Goal: Task Accomplishment & Management: Use online tool/utility

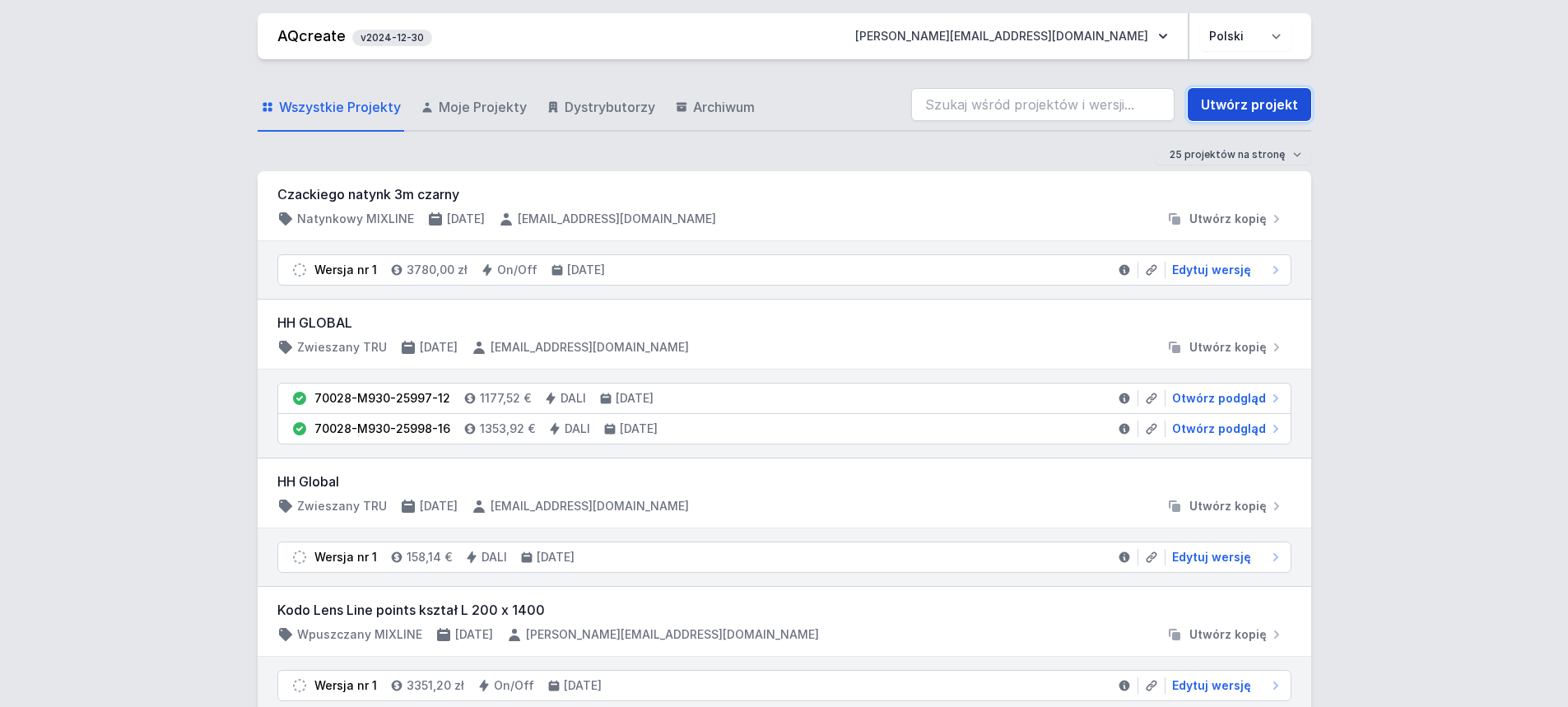
click at [1272, 106] on link "Utwórz projekt" at bounding box center [1249, 104] width 124 height 33
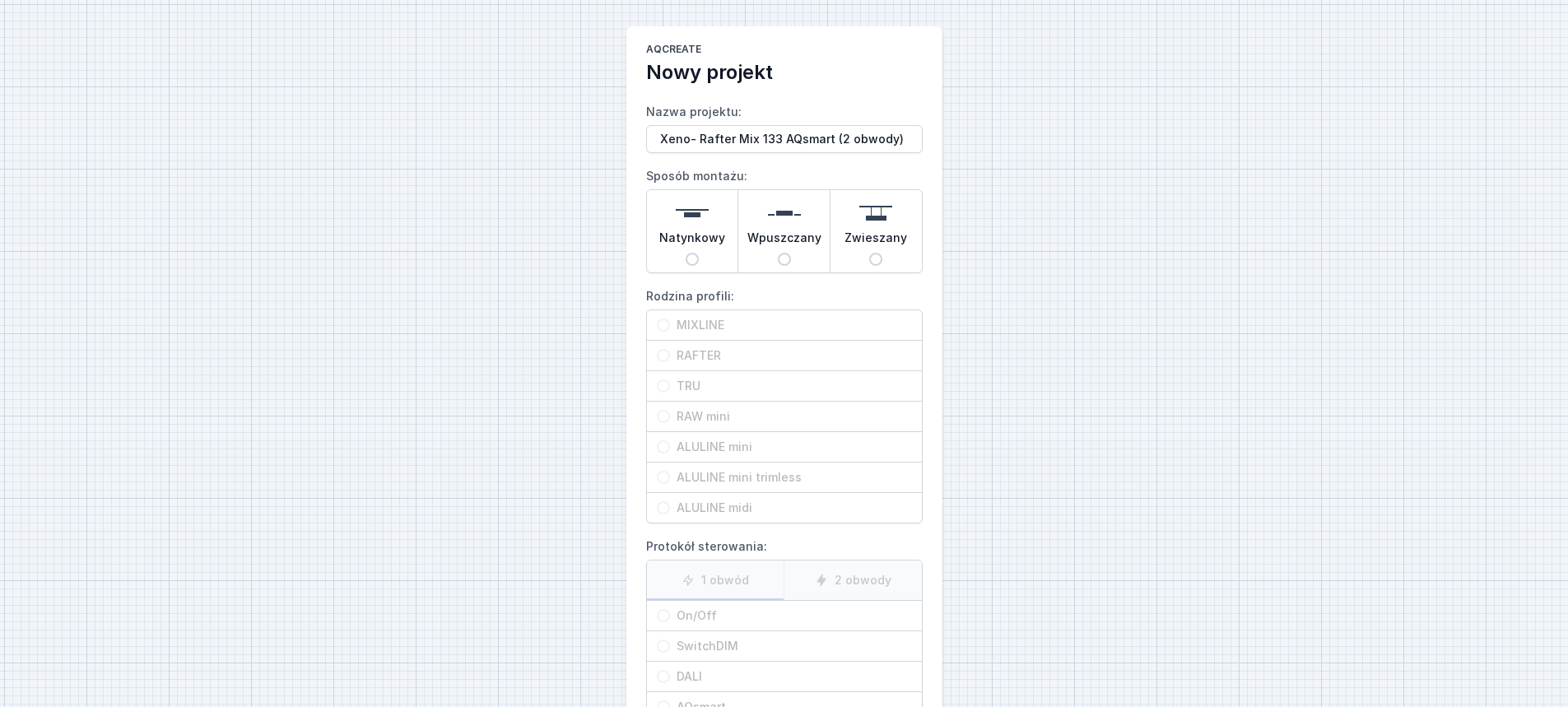
type input "Xeno- Rafter Mix 133 AQsmart (2 obwody)"
click at [687, 248] on span "Natynkowy" at bounding box center [692, 241] width 66 height 23
click at [687, 253] on input "Natynkowy" at bounding box center [692, 260] width 13 height 13
radio input "true"
click at [732, 350] on span "RAFTER" at bounding box center [791, 356] width 242 height 17
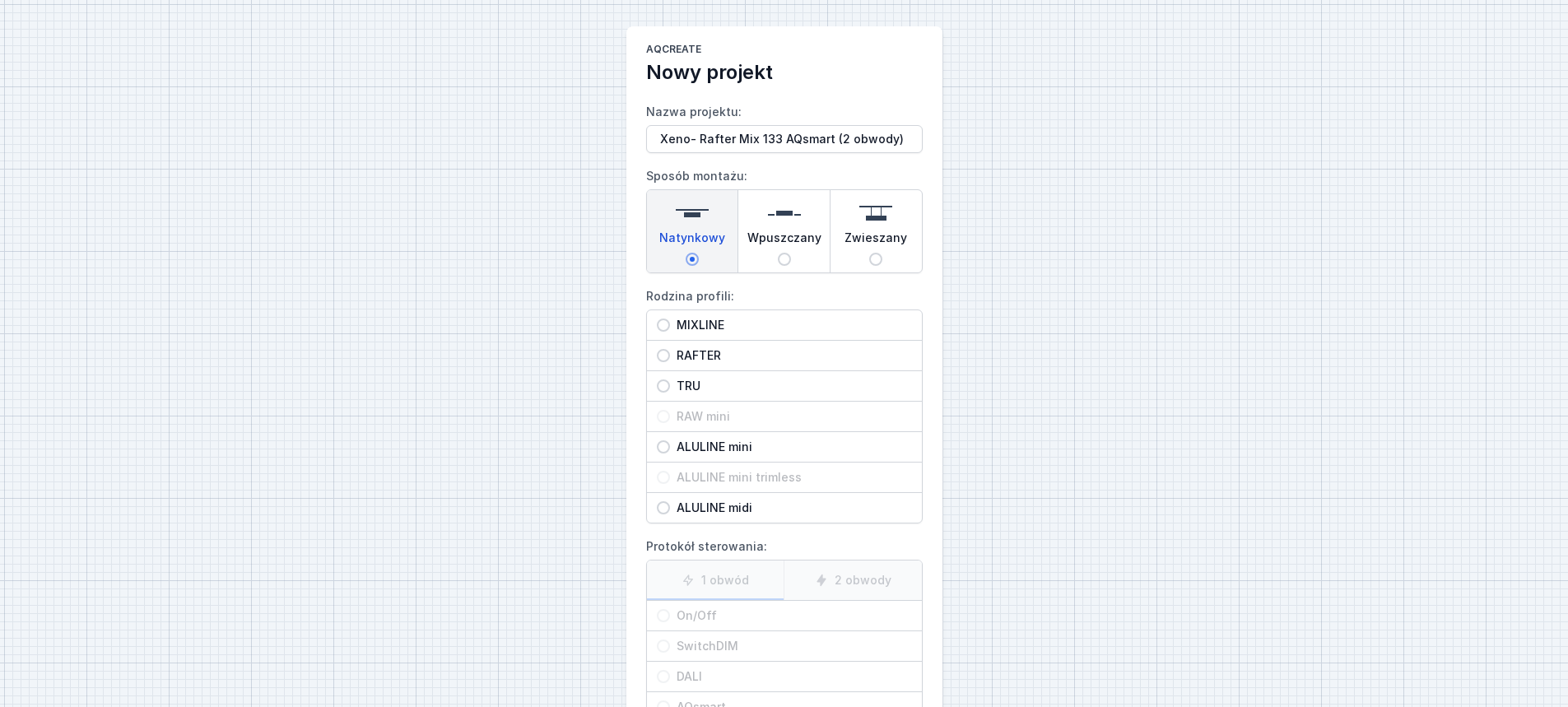
click at [670, 350] on input "RAFTER" at bounding box center [664, 356] width 13 height 13
radio input "true"
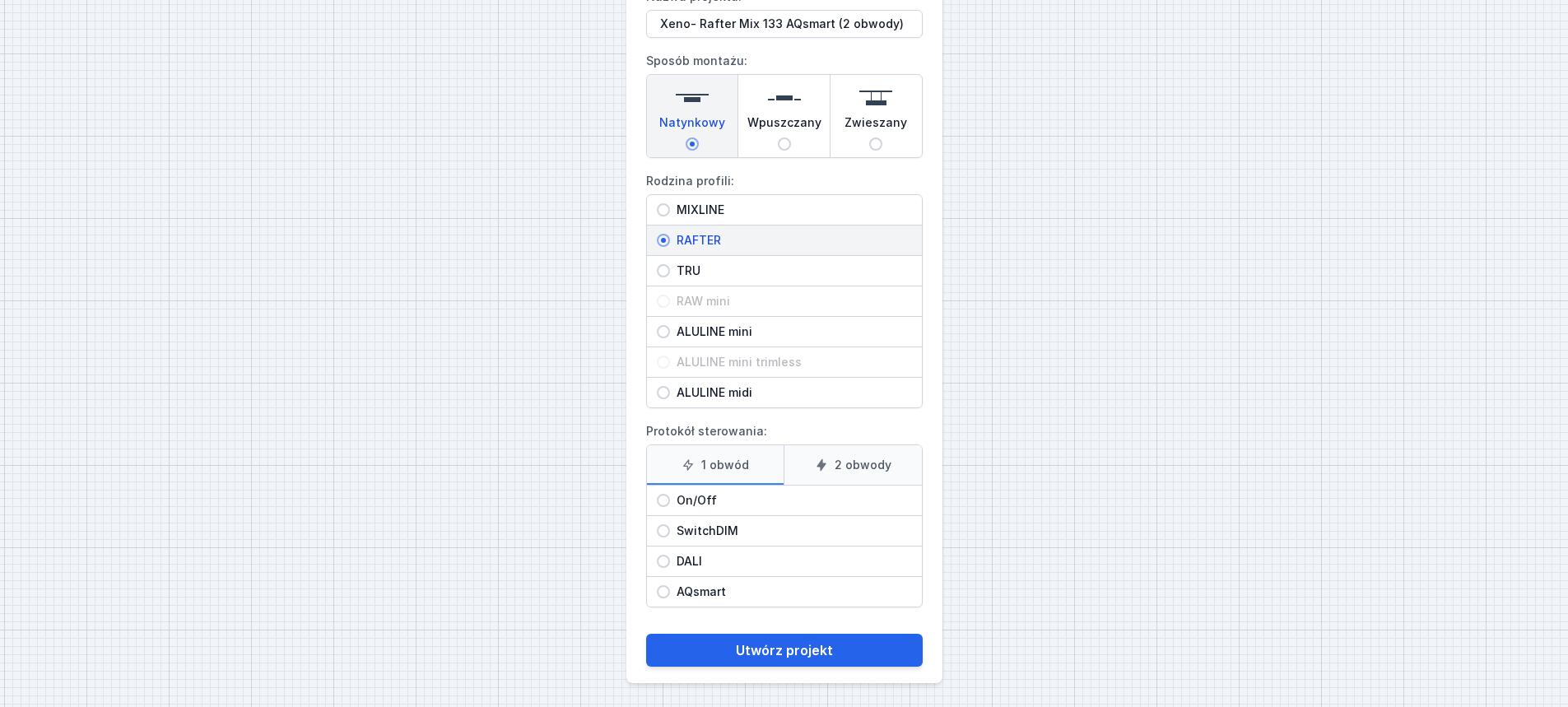
scroll to position [118, 0]
click at [727, 586] on span "AQsmart" at bounding box center [791, 589] width 242 height 17
click at [670, 586] on input "AQsmart" at bounding box center [664, 589] width 13 height 13
radio input "true"
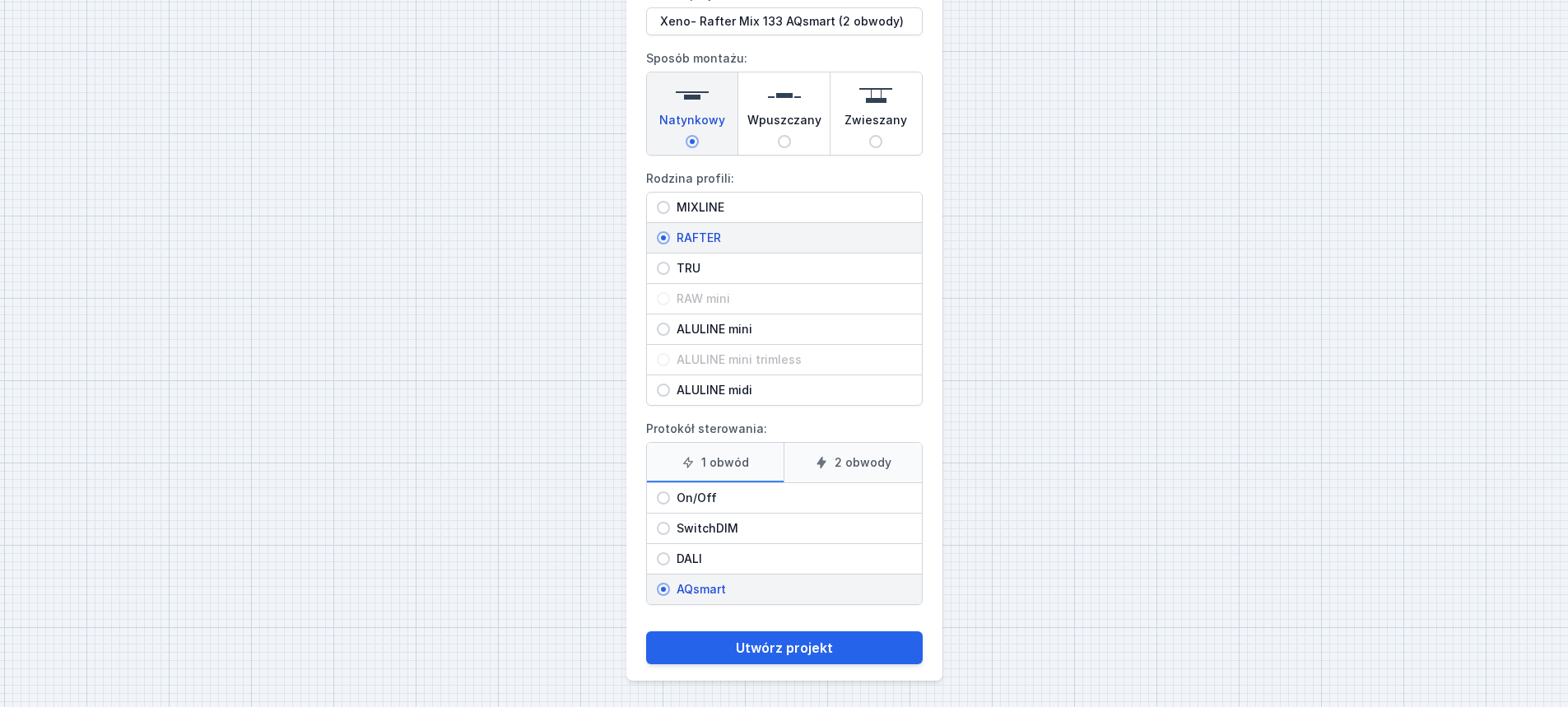
click at [858, 448] on label "2 obwody" at bounding box center [852, 462] width 139 height 39
click at [0, 0] on input "2 obwody" at bounding box center [0, 0] width 0 height 0
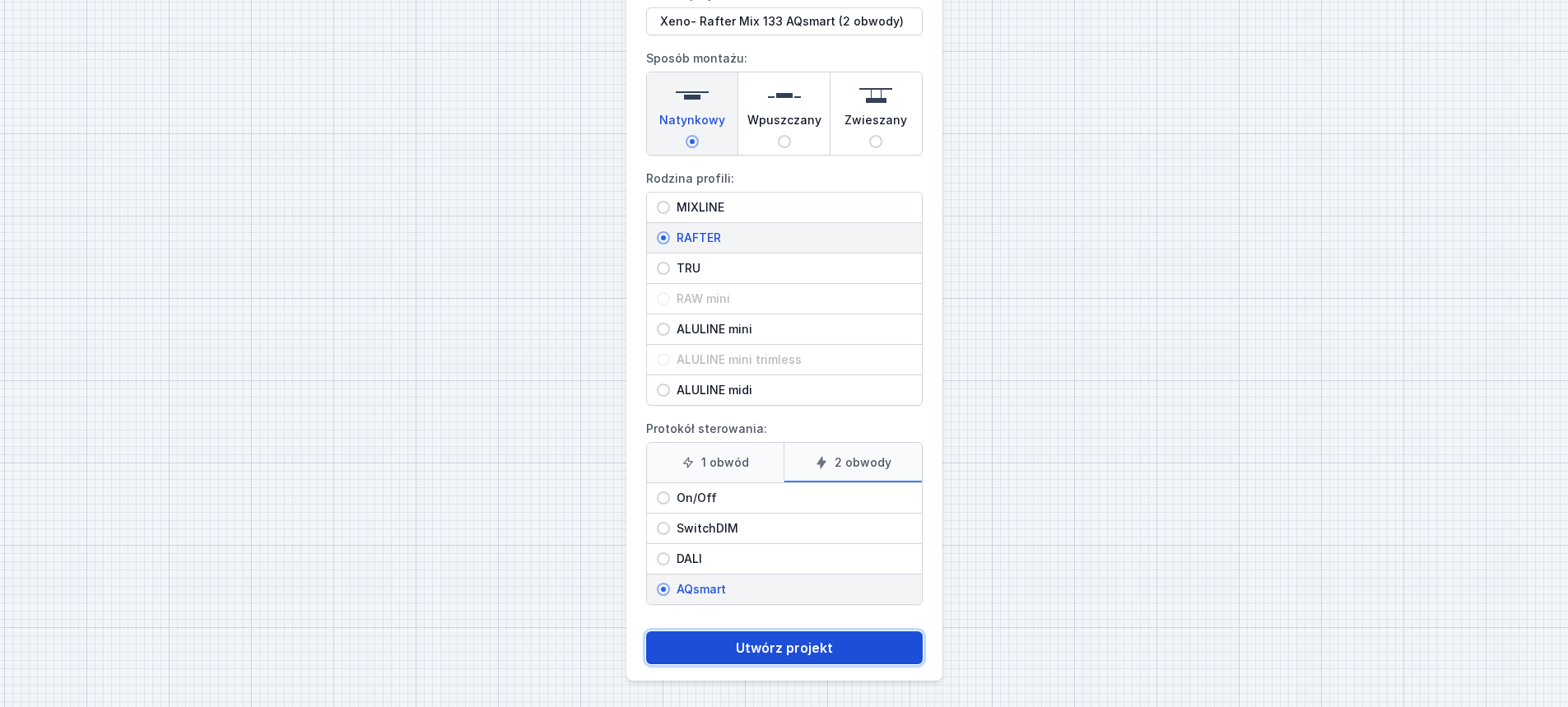
click at [817, 644] on button "Utwórz projekt" at bounding box center [784, 647] width 276 height 33
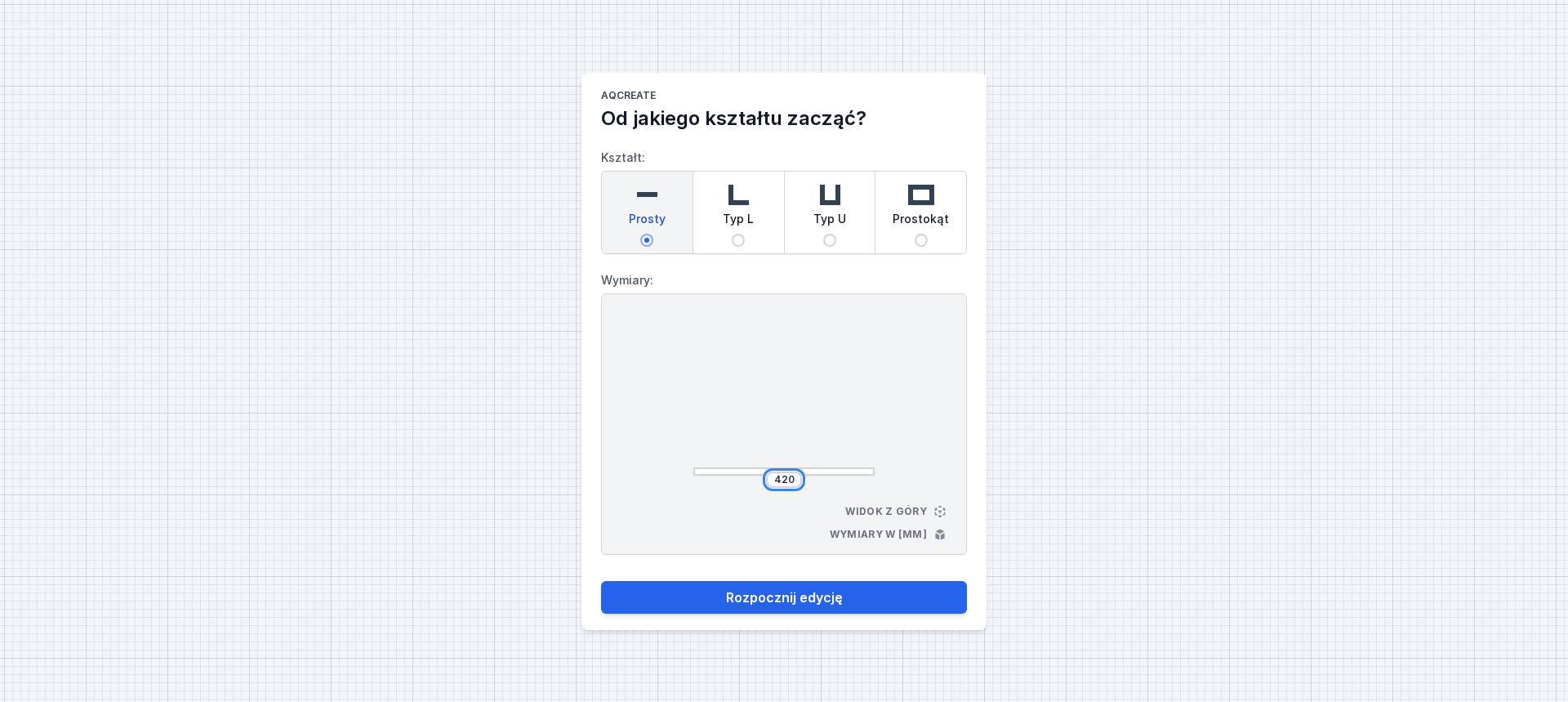
click at [778, 485] on input "420" at bounding box center [784, 480] width 27 height 13
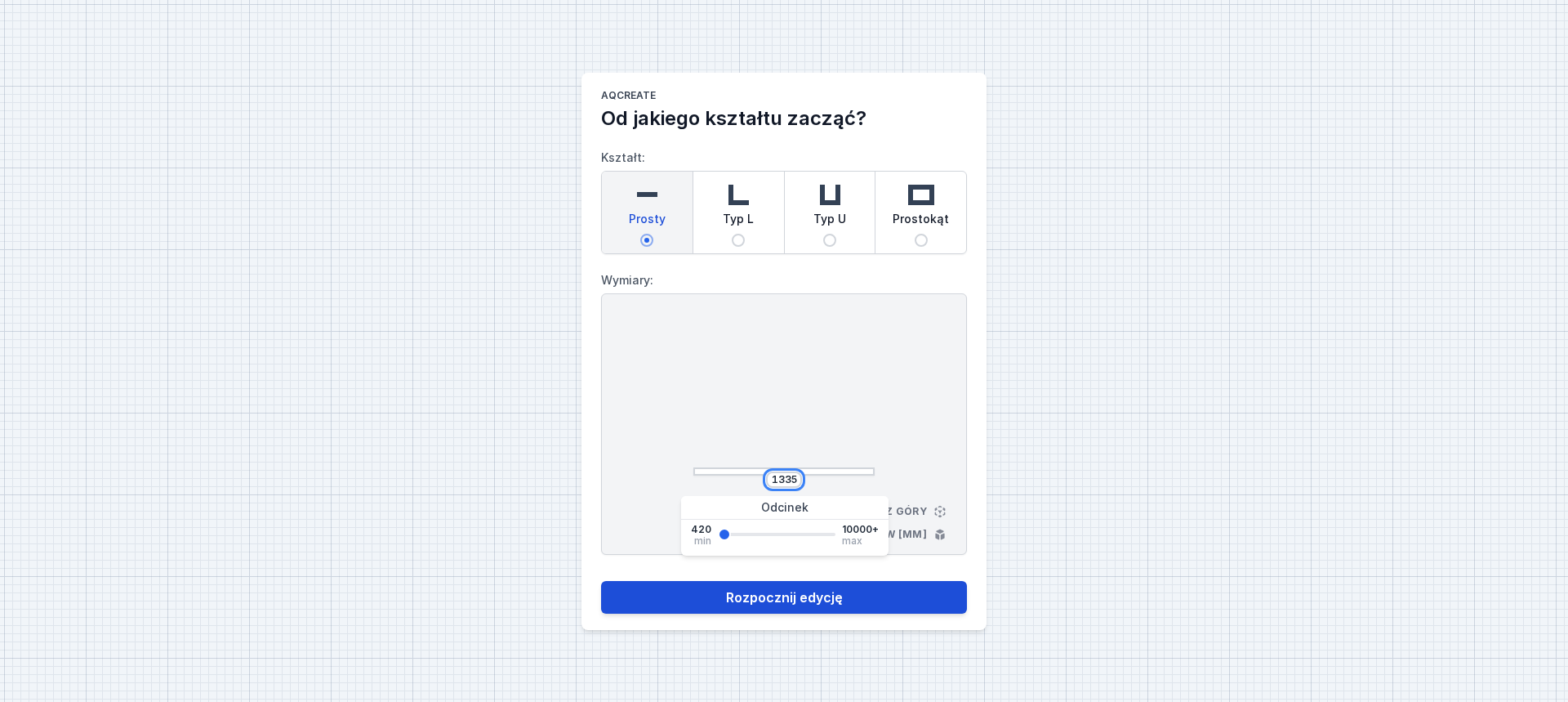
type input "1335"
click at [770, 600] on button "Rozpocznij edycję" at bounding box center [784, 597] width 366 height 32
select select "M"
select select "3000"
select select "5"
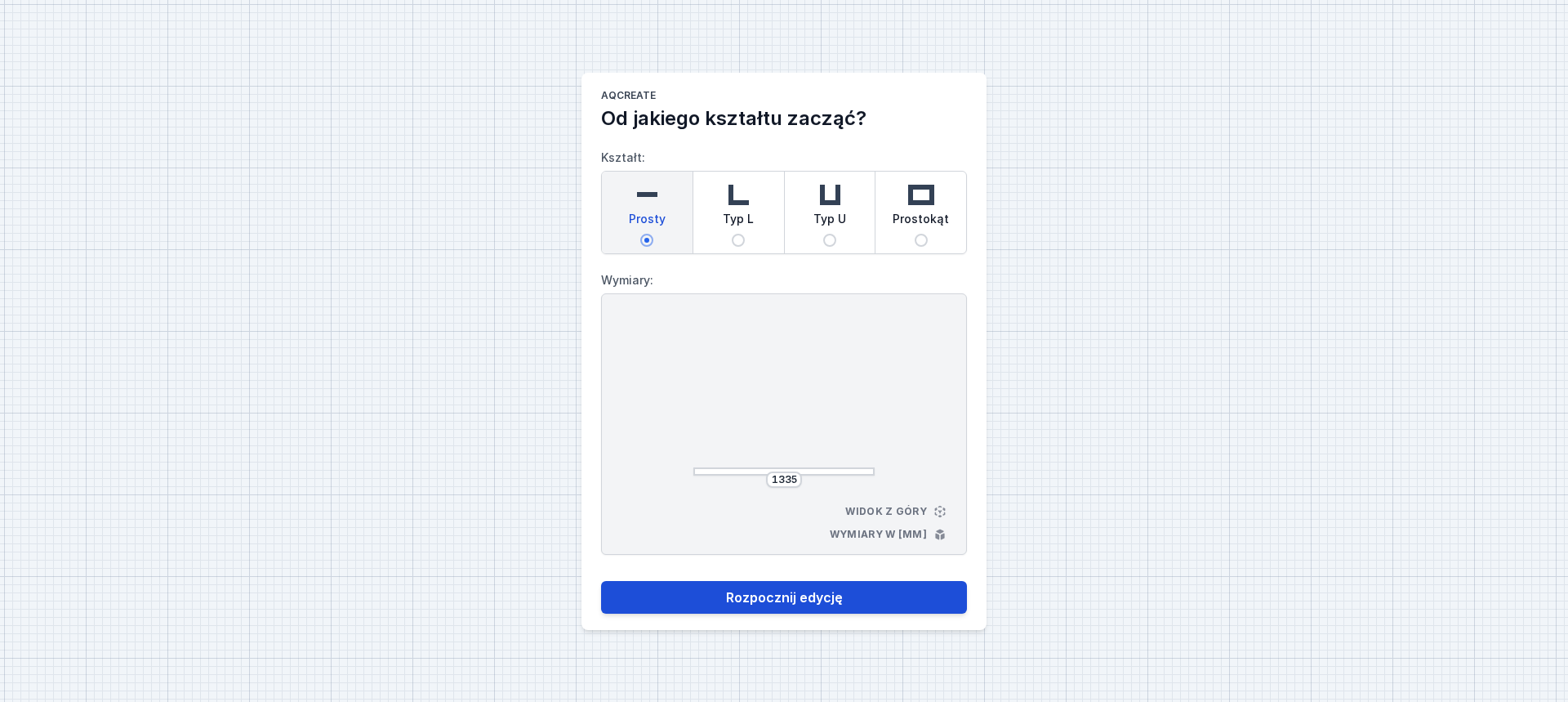
select select "true"
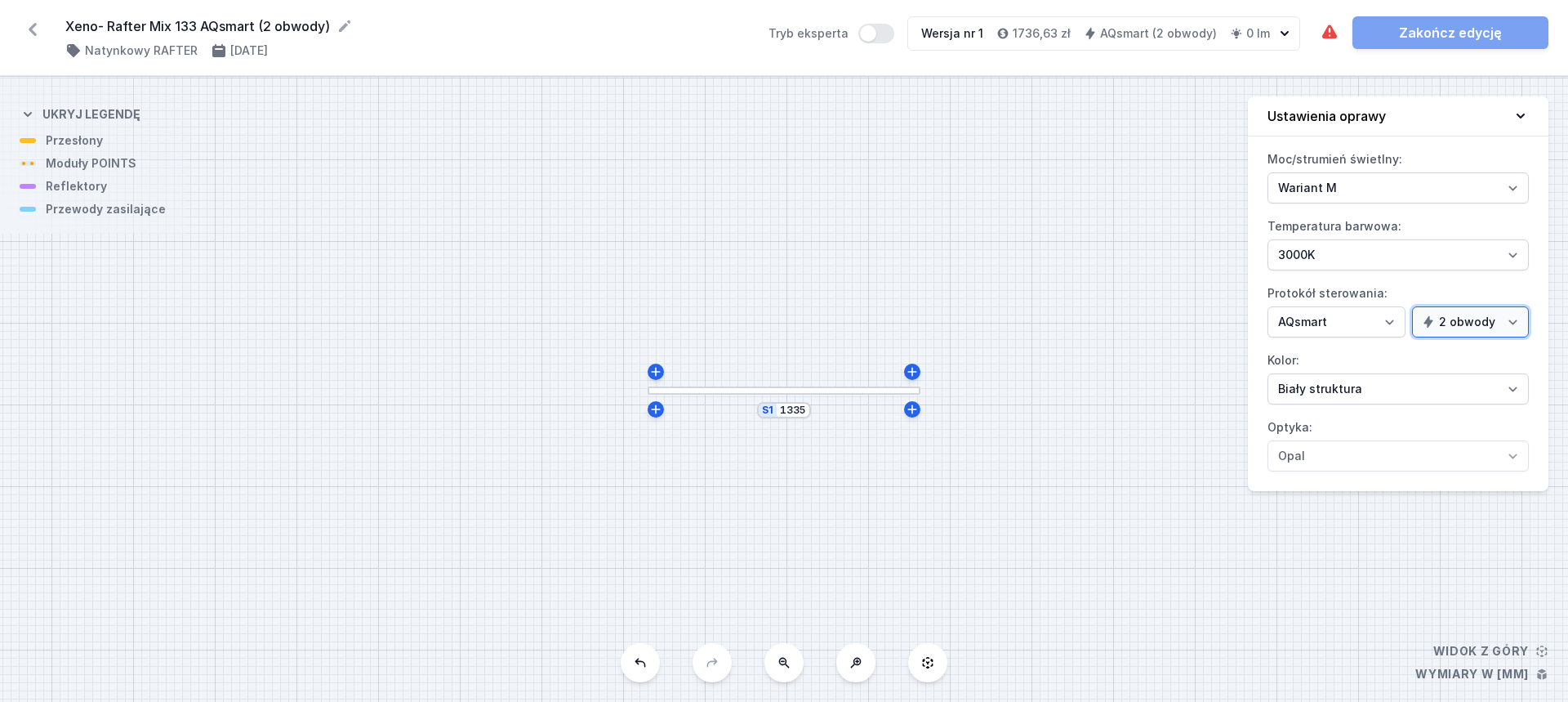
click at [1440, 320] on select "1 obwód 2 obwody" at bounding box center [1469, 322] width 117 height 31
click at [805, 392] on div at bounding box center [784, 390] width 273 height 8
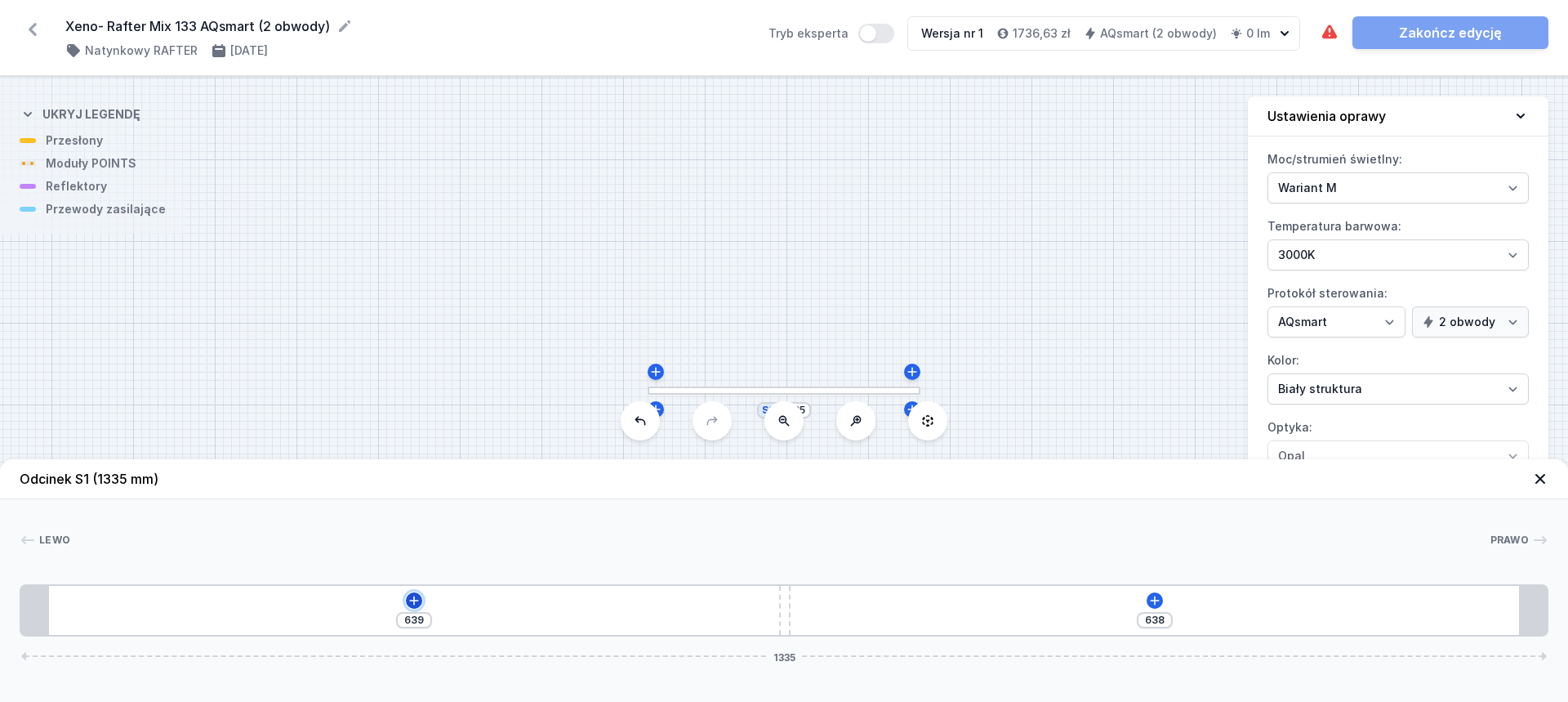
click at [410, 603] on icon at bounding box center [414, 601] width 13 height 13
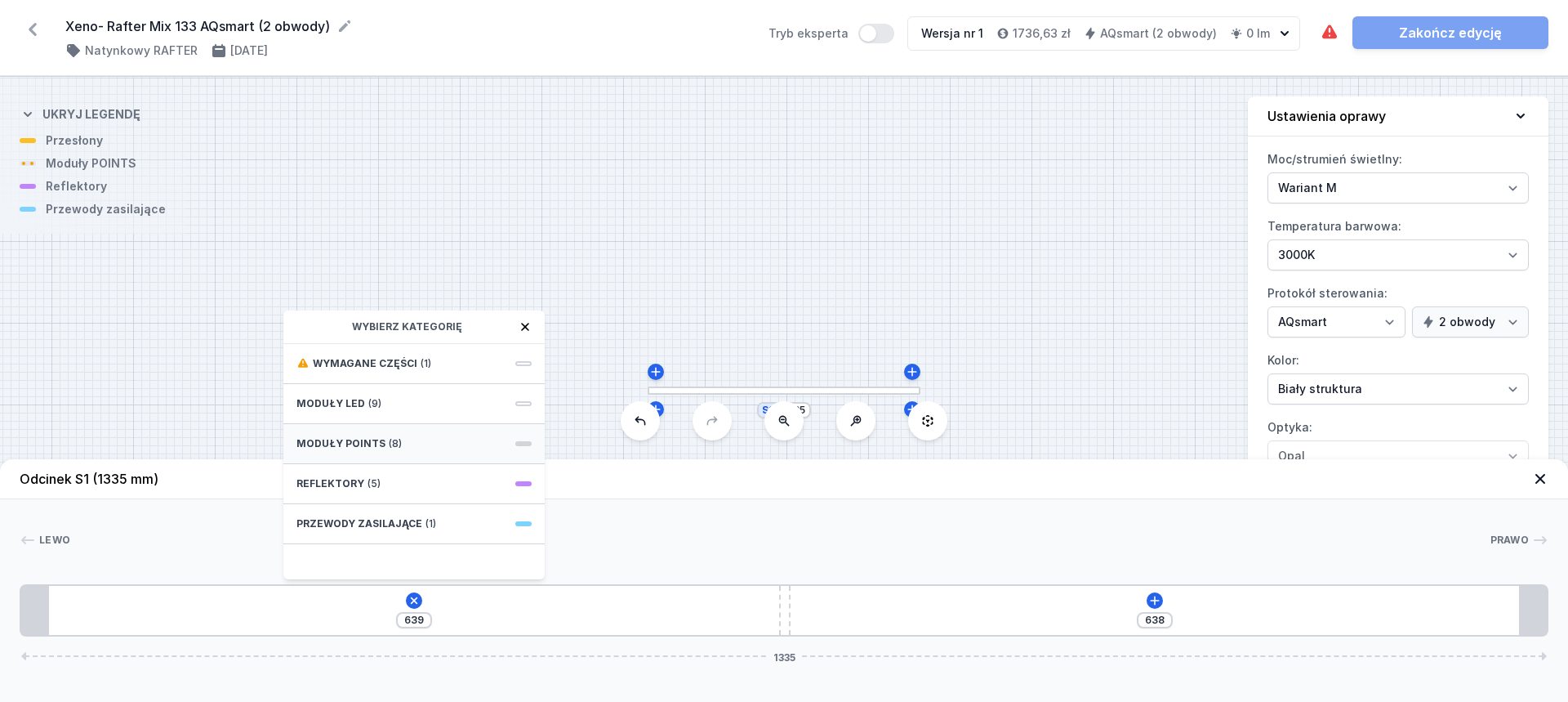
click at [406, 451] on div "Moduły POINTS (8)" at bounding box center [413, 444] width 261 height 40
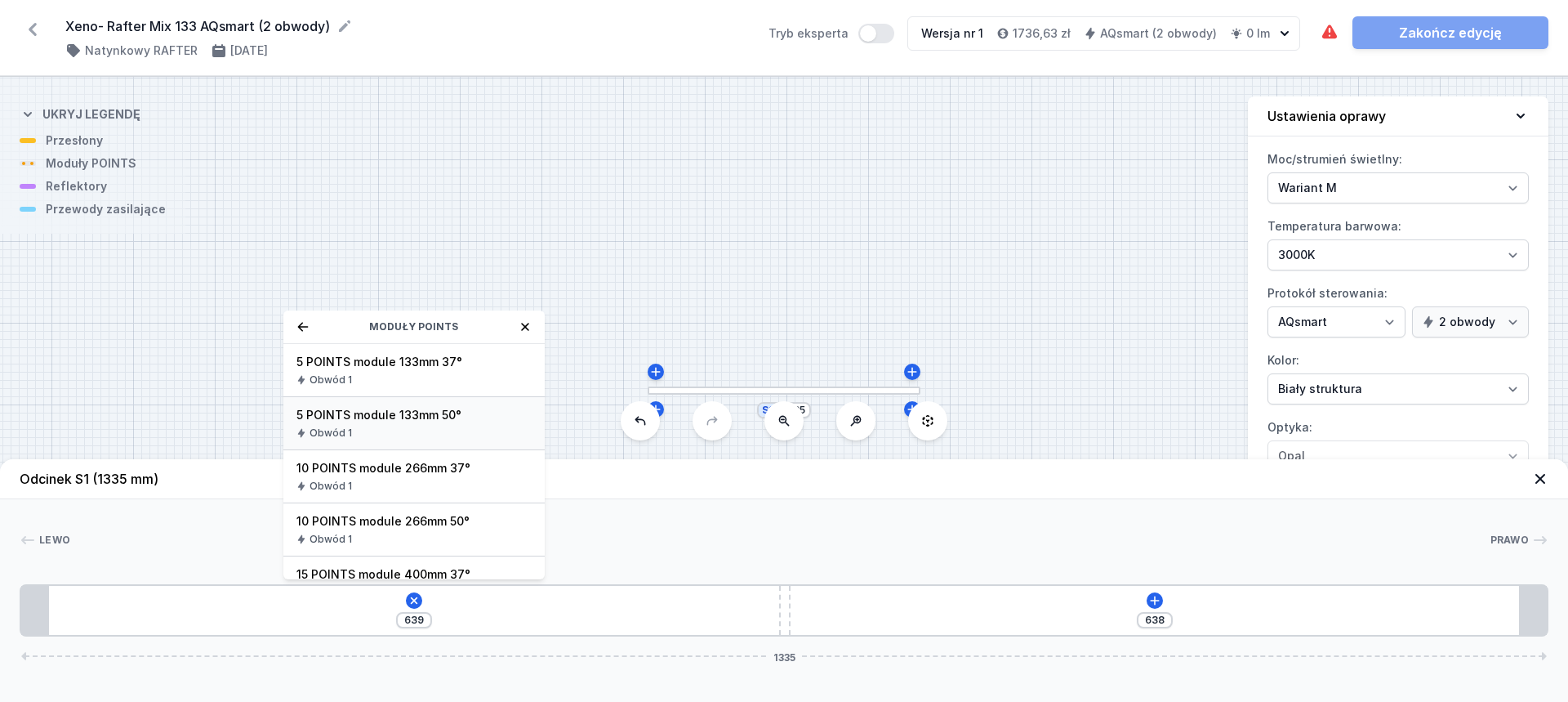
click at [409, 432] on div "Obwód 1" at bounding box center [414, 433] width 235 height 13
type input "528"
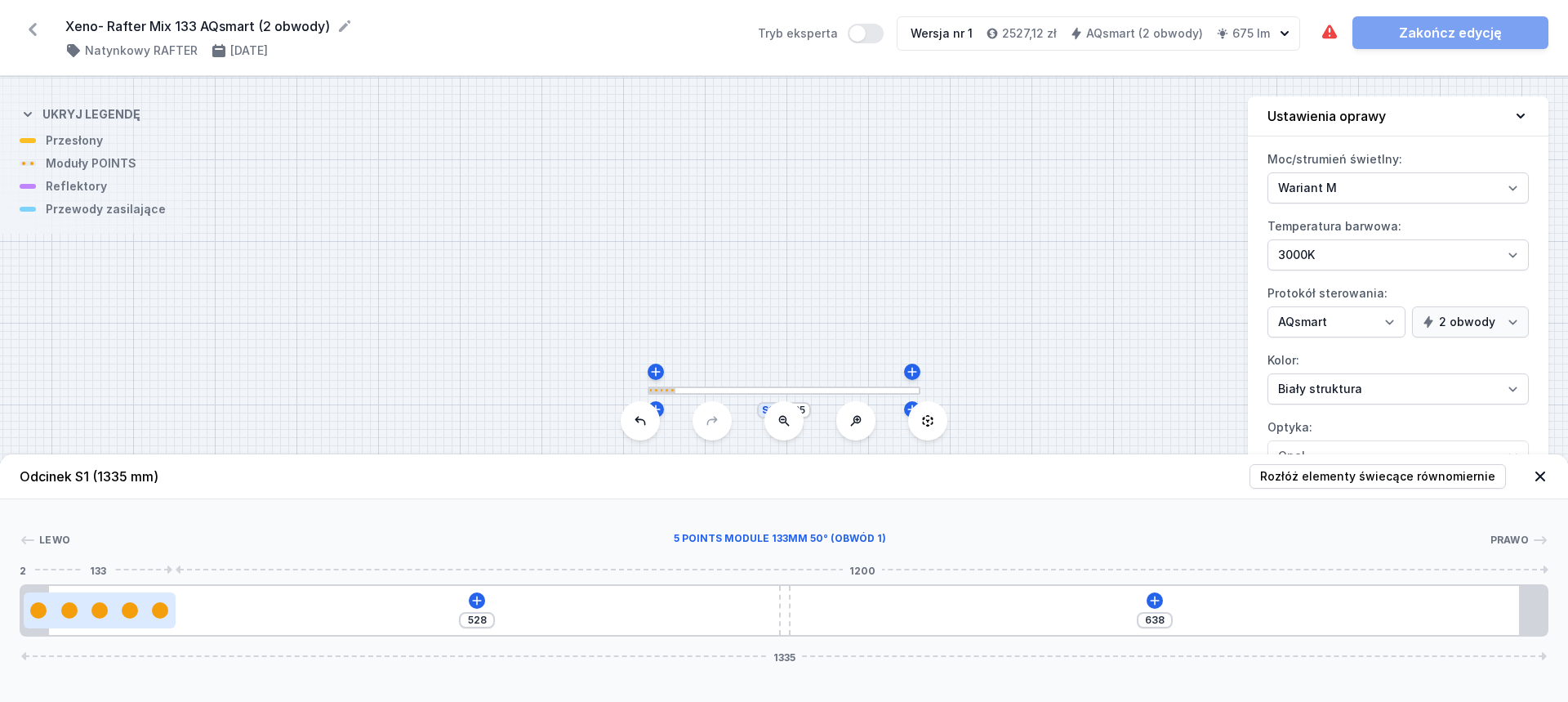
click at [93, 610] on div at bounding box center [99, 610] width 17 height 17
select select "2858"
click at [118, 615] on div at bounding box center [99, 610] width 152 height 17
click at [118, 610] on div at bounding box center [99, 610] width 152 height 17
select select "2858"
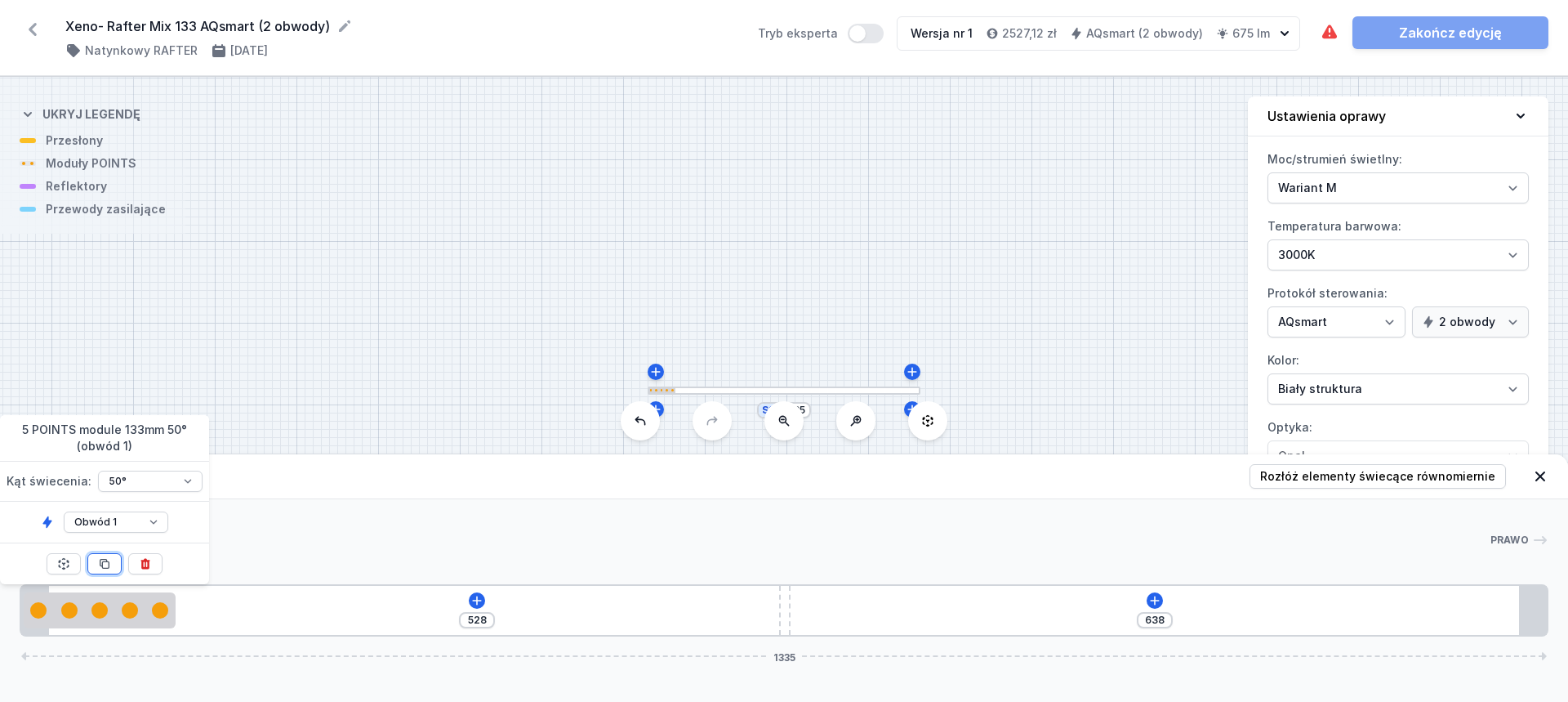
click at [102, 565] on icon at bounding box center [104, 564] width 9 height 9
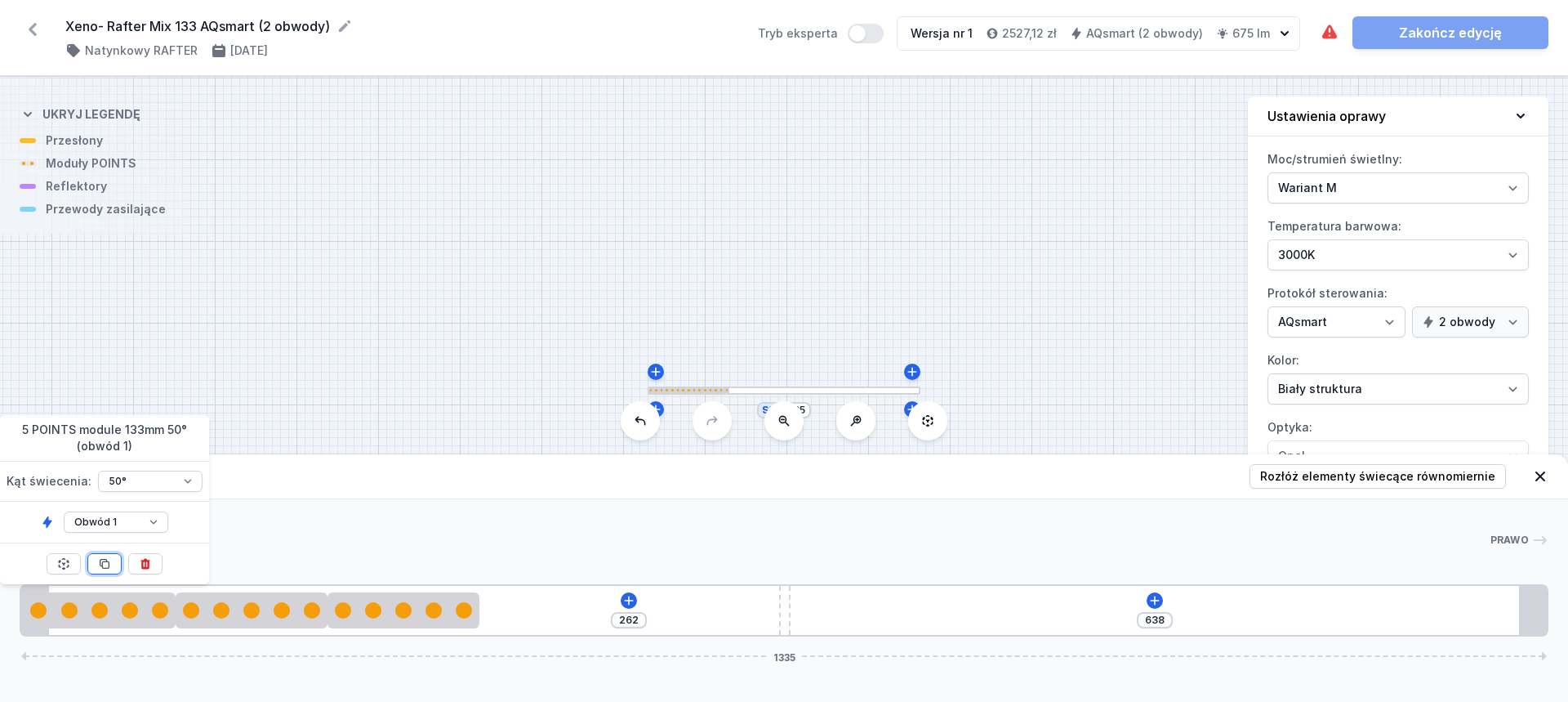
drag, startPoint x: 102, startPoint y: 565, endPoint x: 113, endPoint y: 562, distance: 11.4
click at [104, 564] on icon at bounding box center [104, 564] width 13 height 13
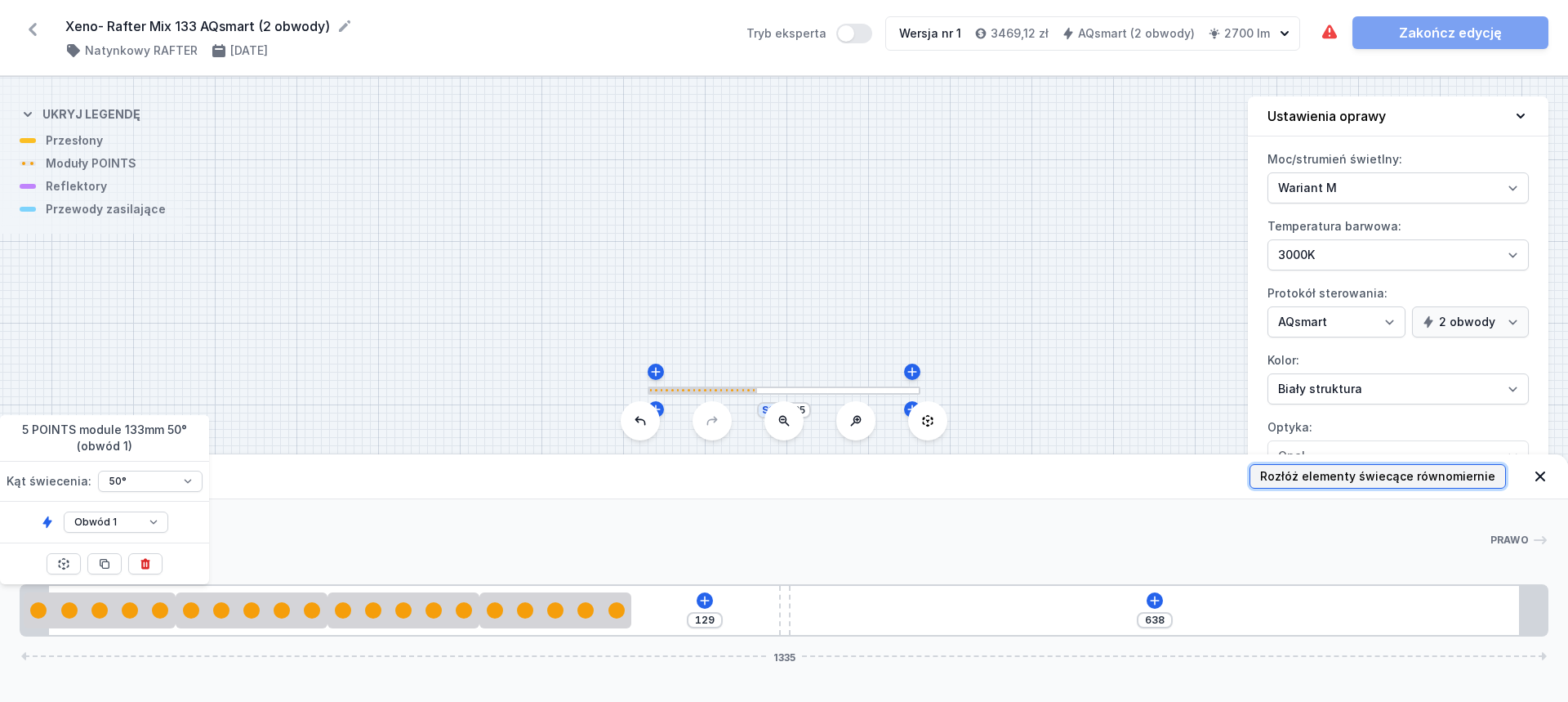
click at [1341, 473] on span "Rozłóż elementy świecące równomiernie" at bounding box center [1377, 477] width 235 height 17
type input "75"
type input "135"
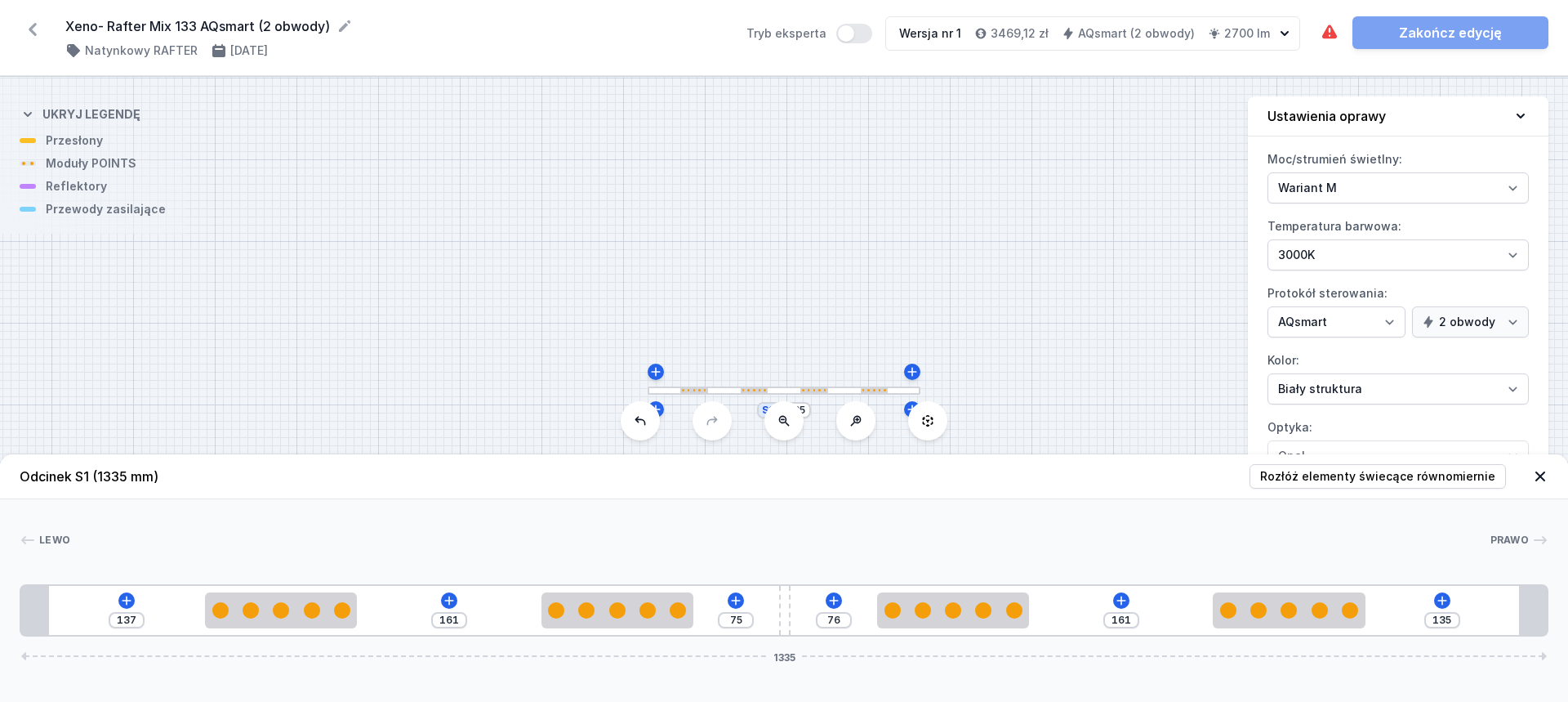
click at [460, 597] on div "137 161 75 76 161 135 1335" at bounding box center [784, 610] width 1528 height 52
click at [452, 597] on icon at bounding box center [449, 601] width 13 height 13
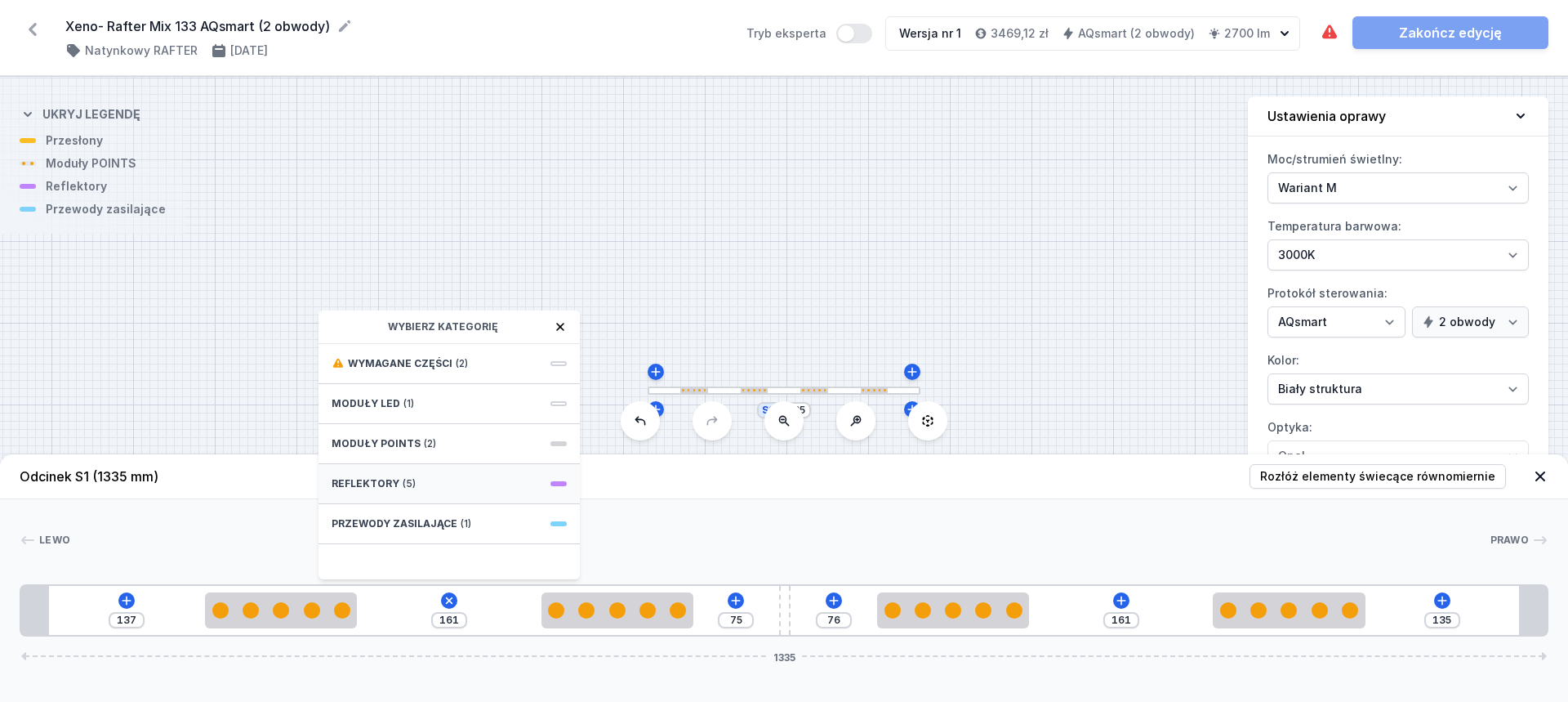
click at [397, 482] on div "Reflektory (5)" at bounding box center [448, 484] width 261 height 40
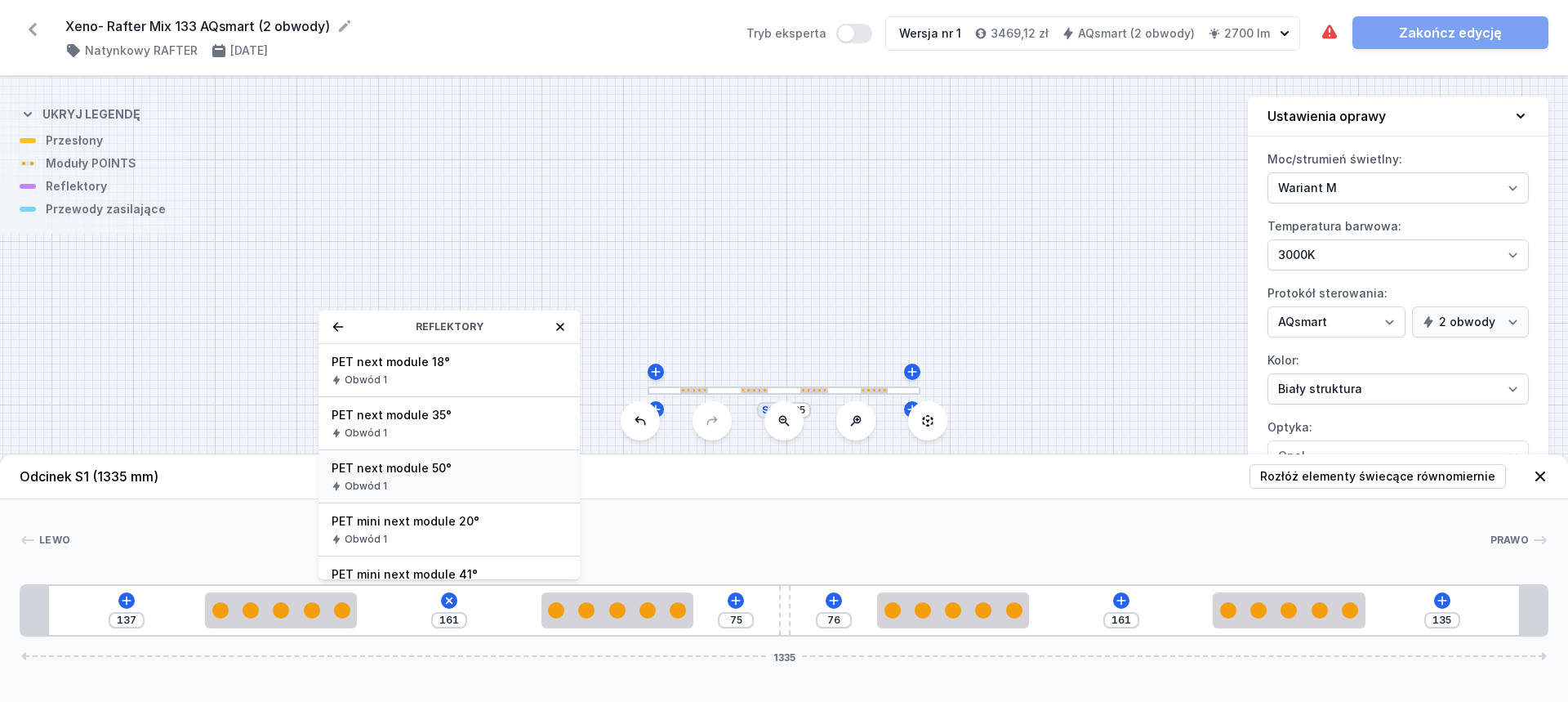
scroll to position [30, 0]
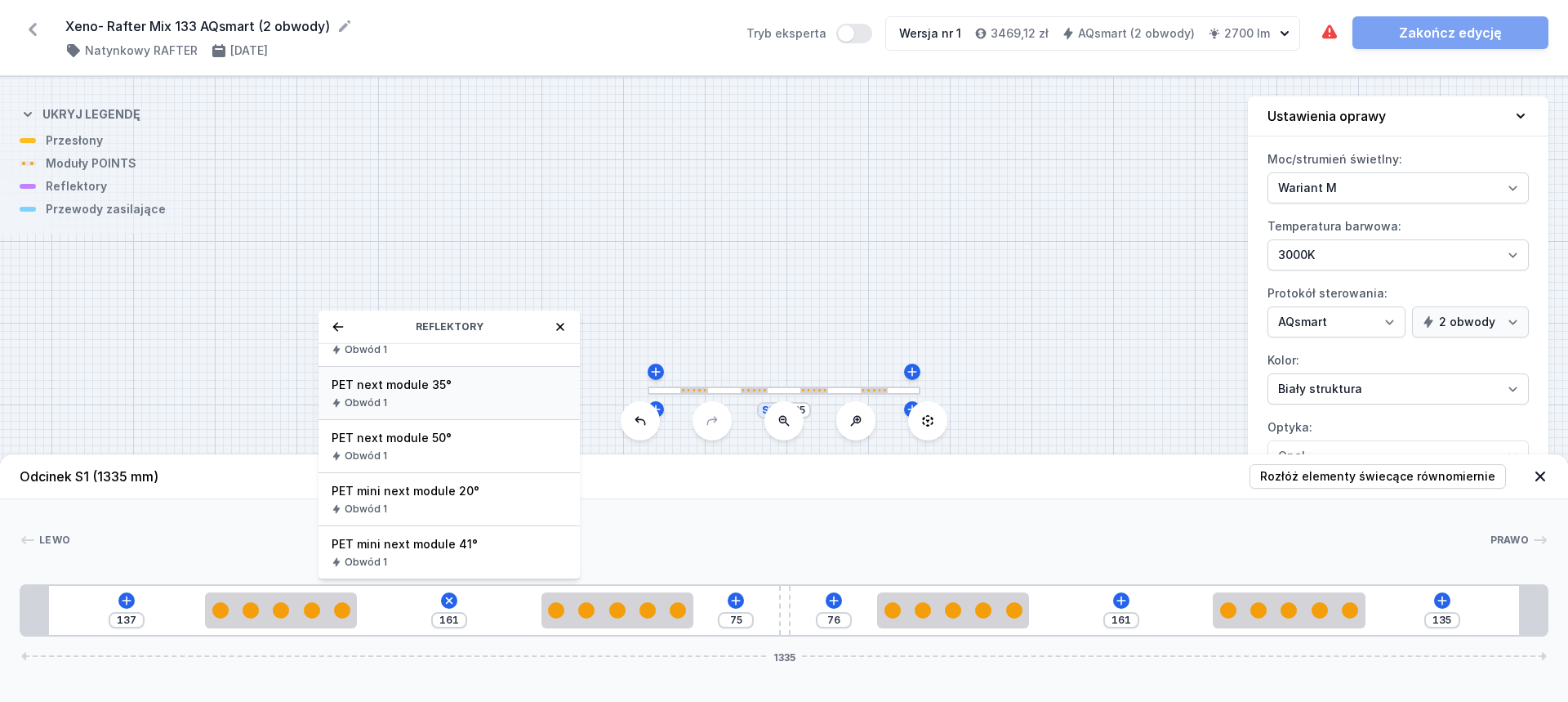
click at [456, 385] on span "PET next module 35°" at bounding box center [449, 385] width 235 height 17
type input "91"
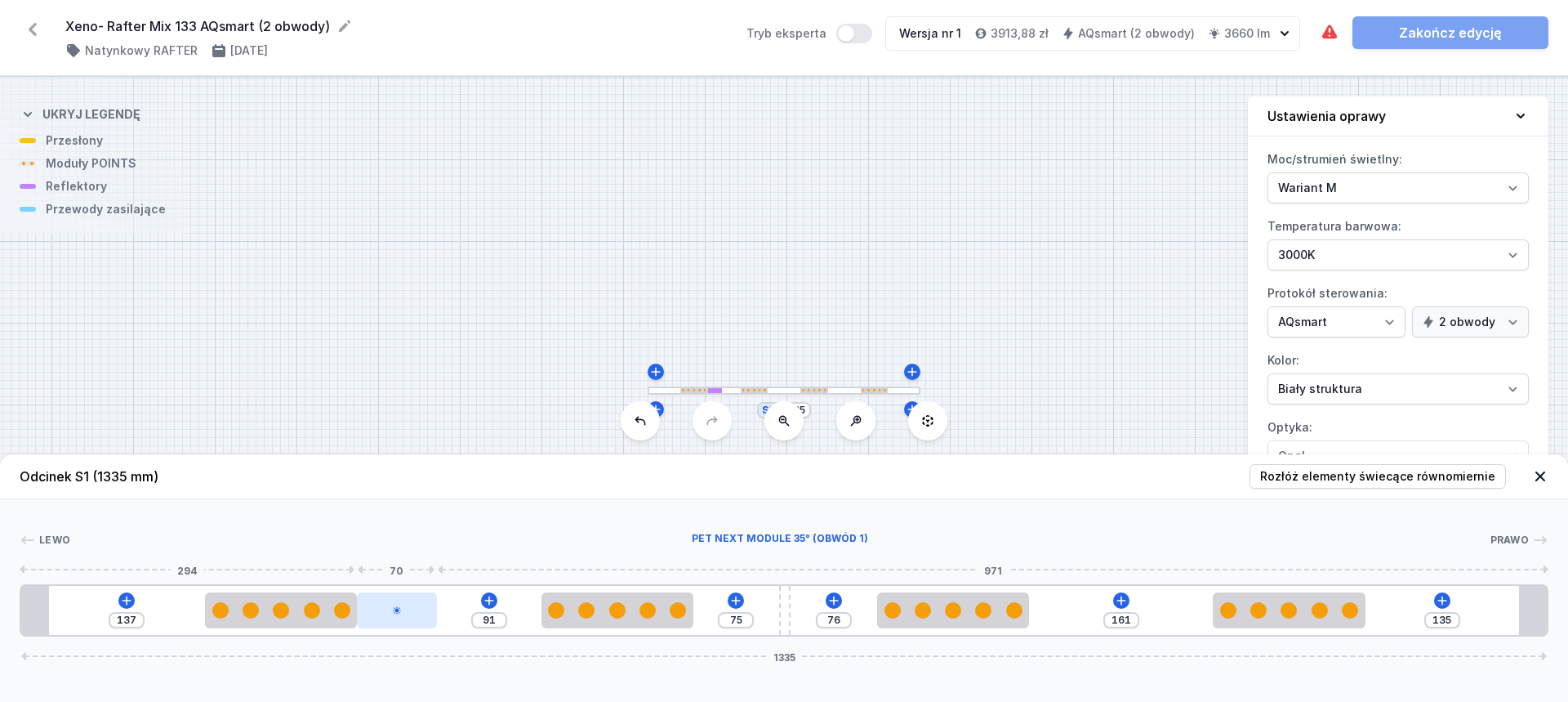
click at [405, 608] on div at bounding box center [397, 610] width 80 height 36
select select "2238"
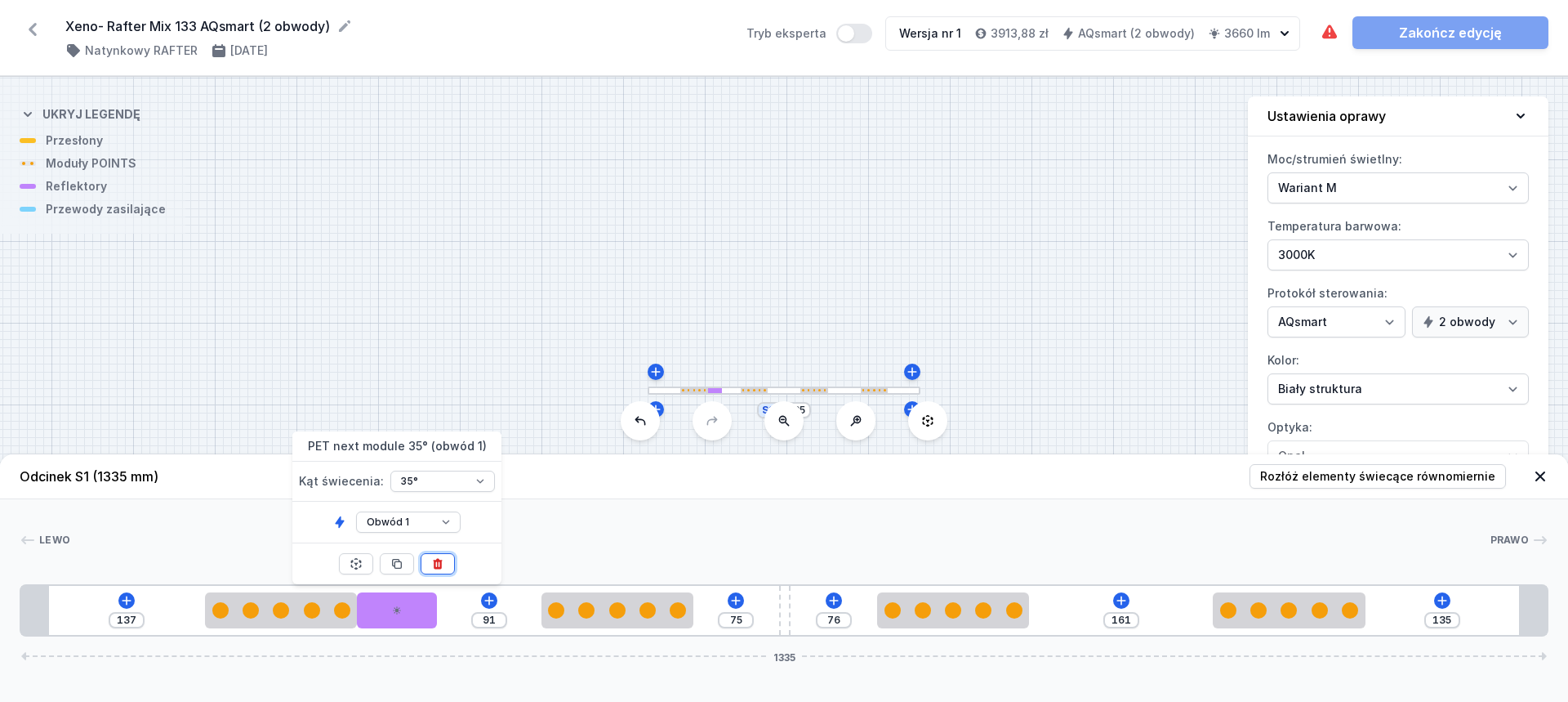
click at [432, 561] on icon at bounding box center [437, 564] width 13 height 13
click at [454, 602] on icon at bounding box center [449, 601] width 13 height 13
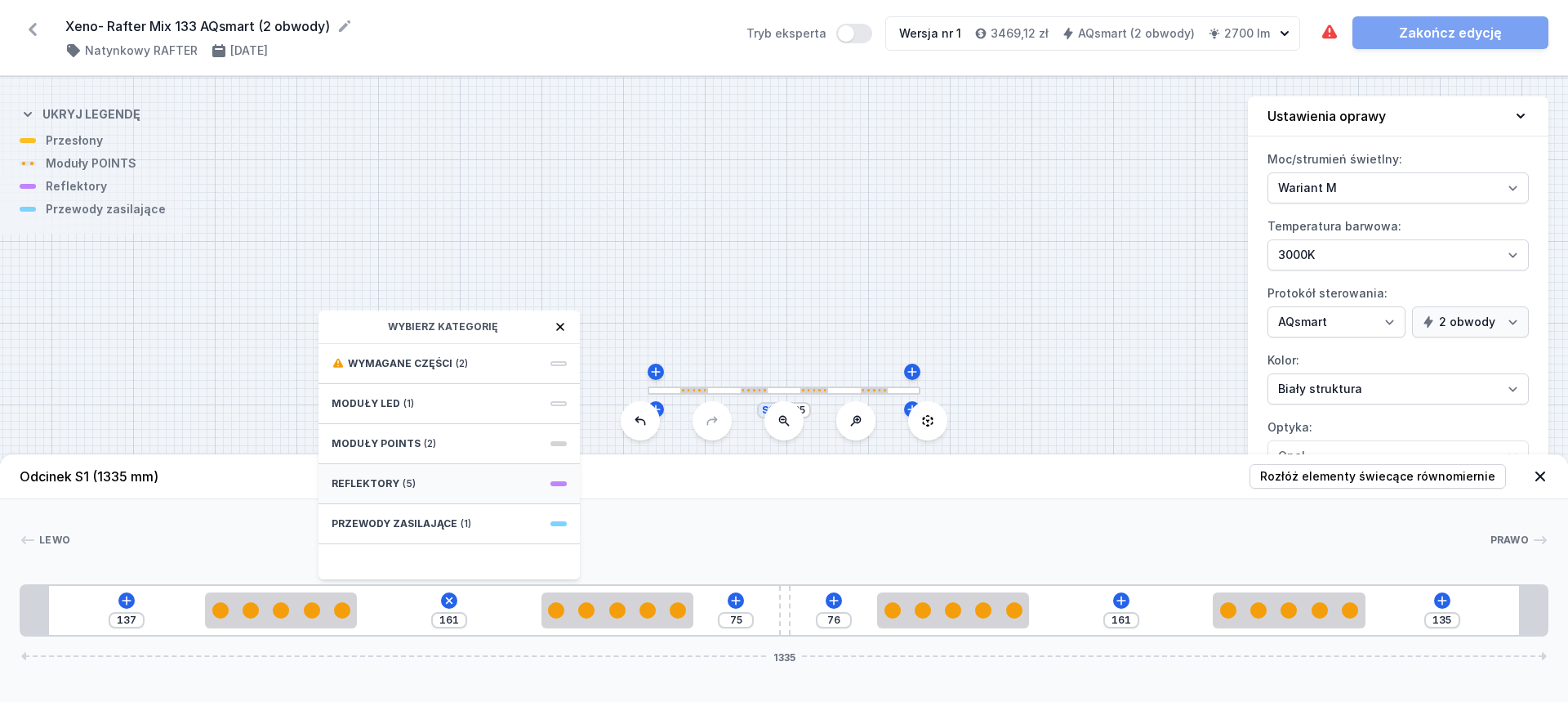
click at [429, 482] on div "Reflektory (5)" at bounding box center [448, 484] width 261 height 40
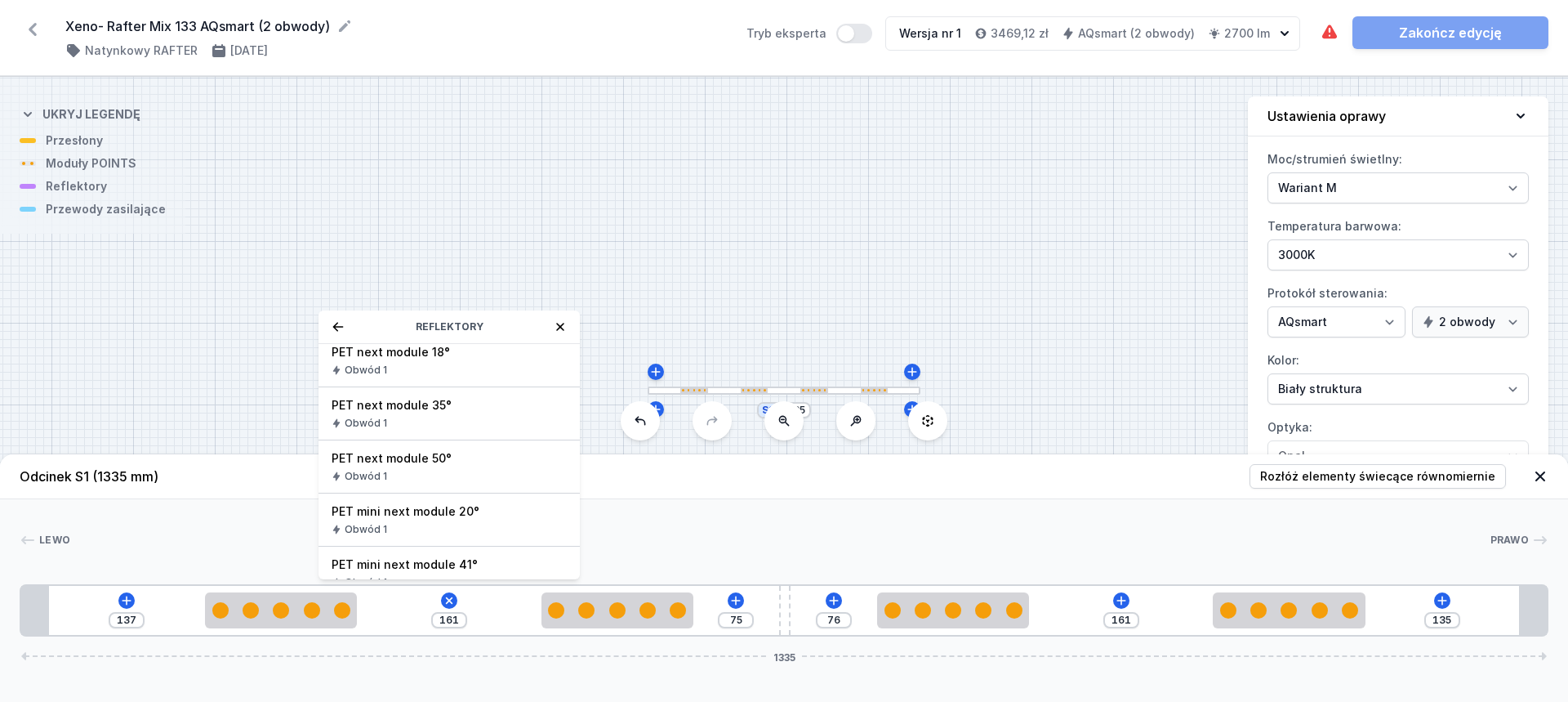
scroll to position [0, 0]
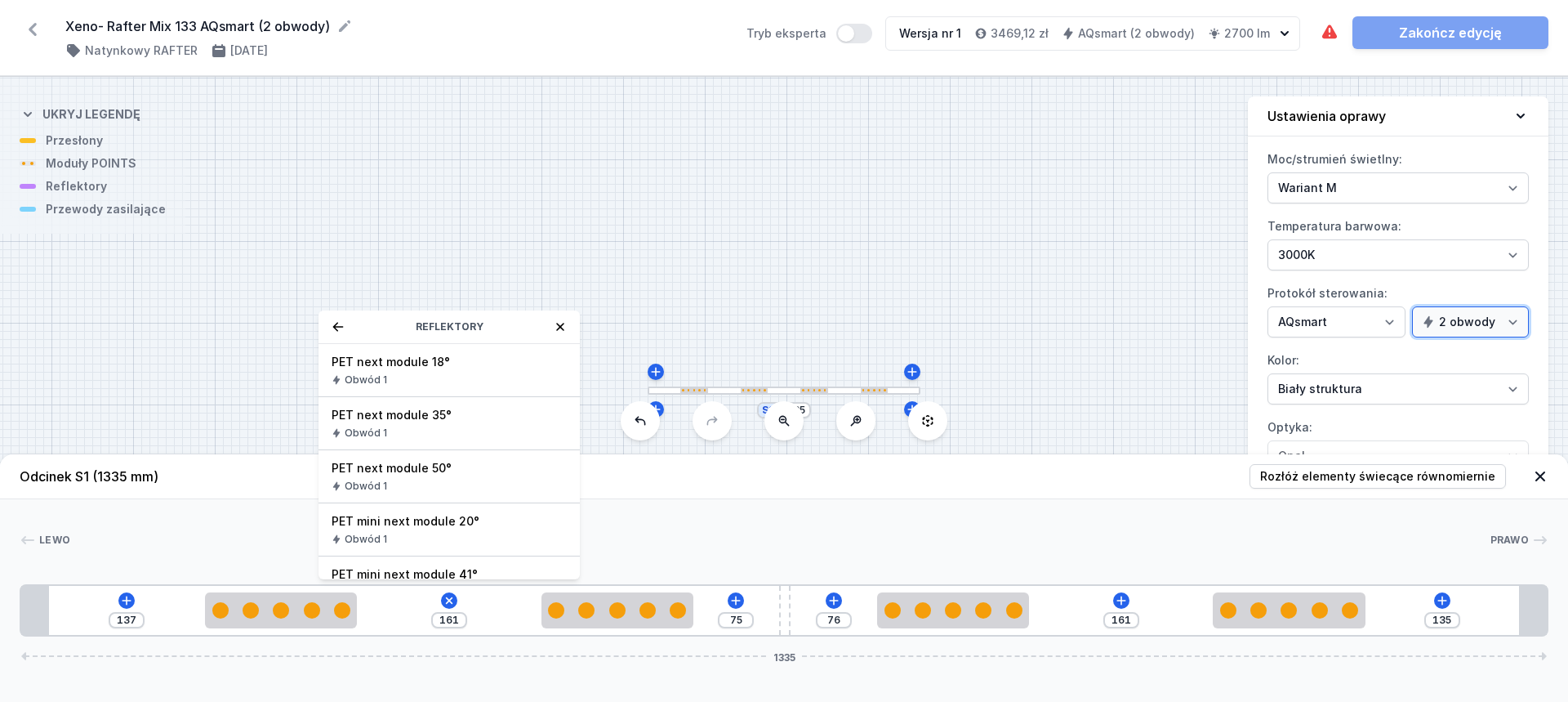
click at [1463, 325] on select "1 obwód 2 obwody" at bounding box center [1469, 322] width 117 height 31
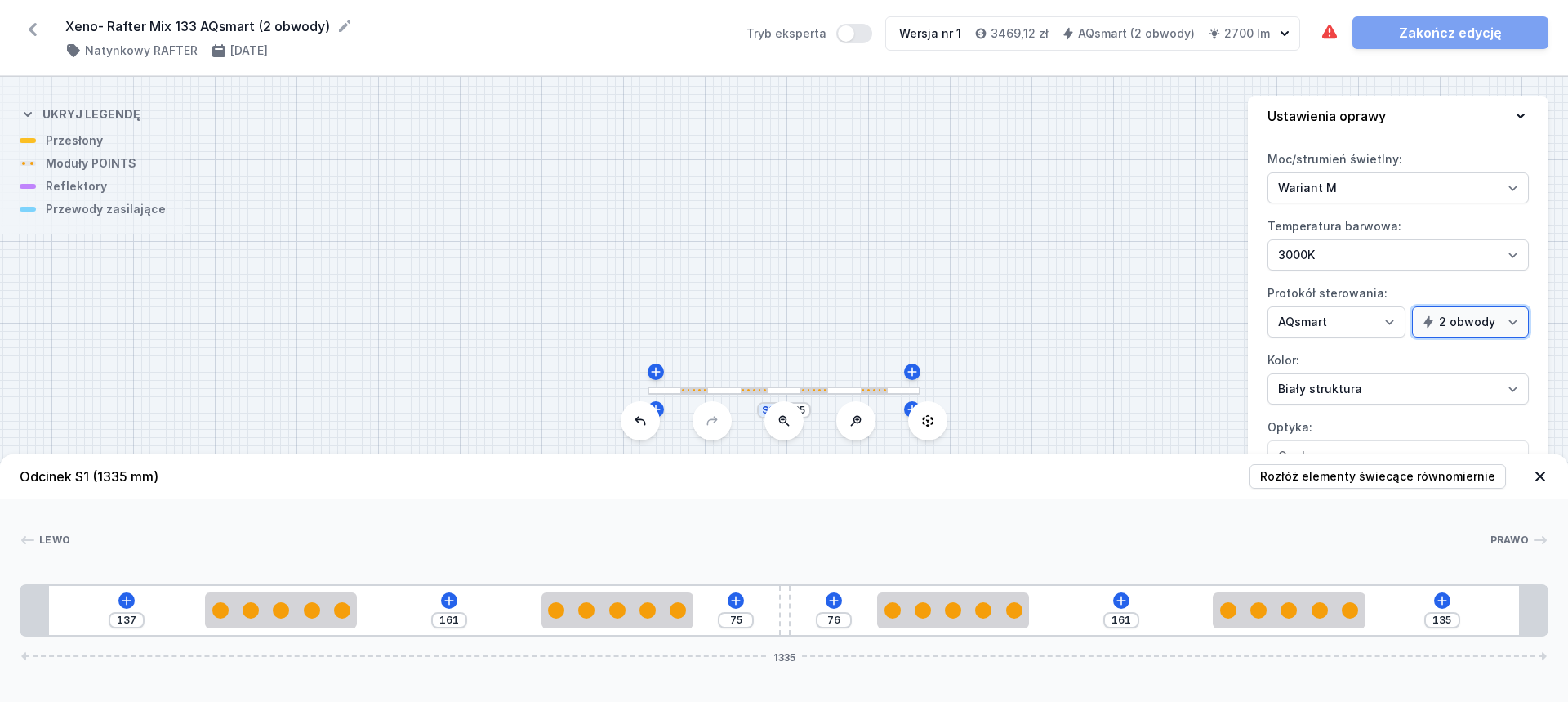
click at [1414, 307] on select "1 obwód 2 obwody" at bounding box center [1469, 322] width 117 height 31
click at [447, 603] on icon at bounding box center [449, 601] width 13 height 13
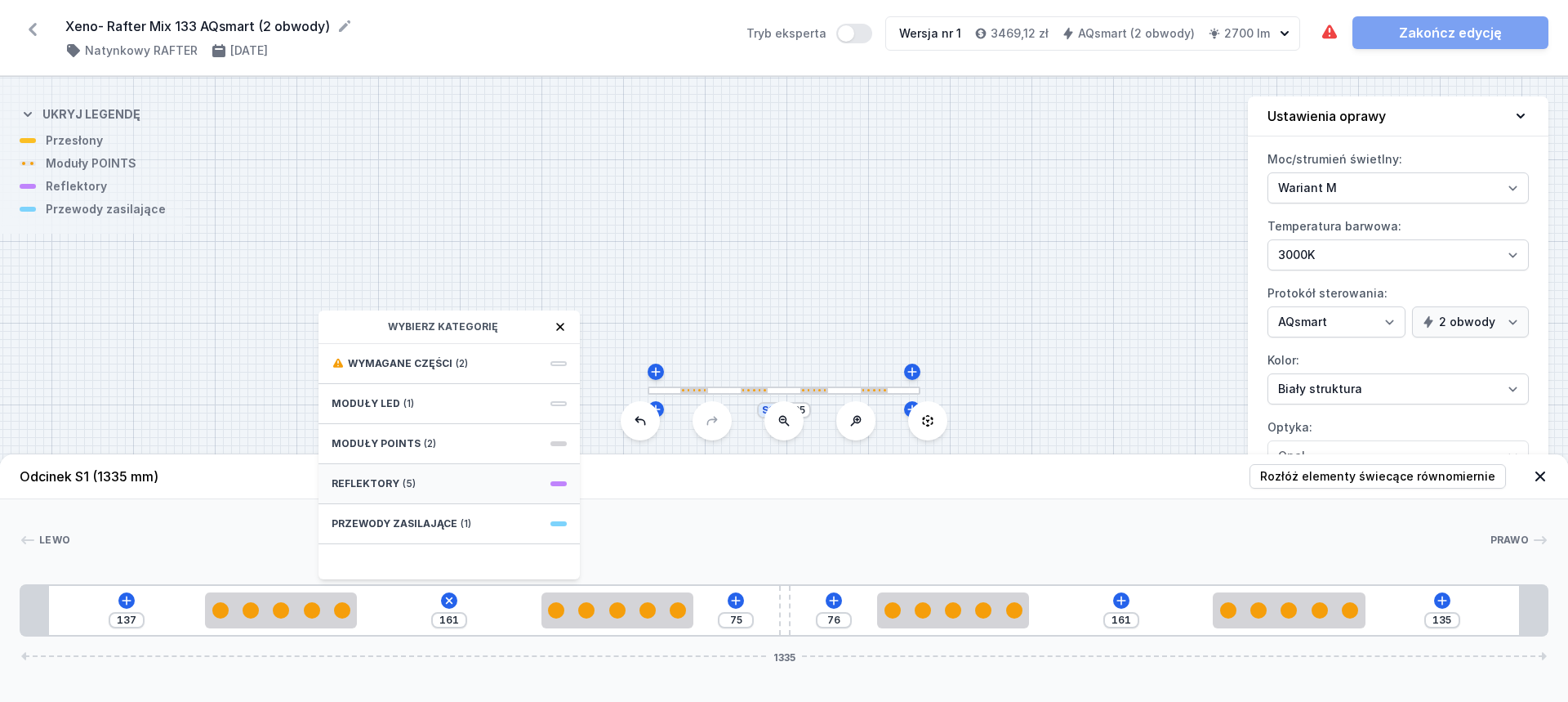
click at [441, 487] on div "Reflektory (5)" at bounding box center [448, 484] width 261 height 40
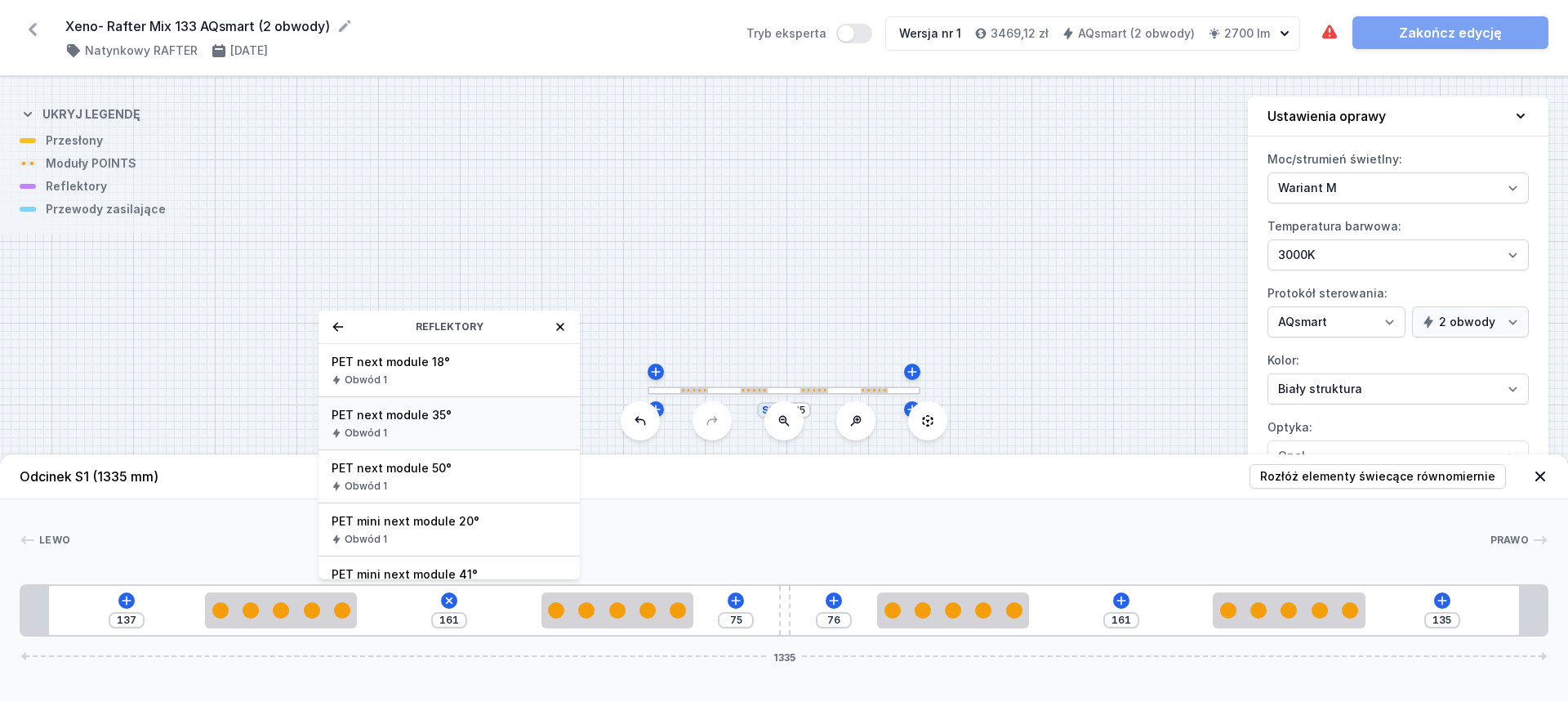
click at [458, 431] on div "Obwód 1" at bounding box center [449, 433] width 235 height 13
type input "91"
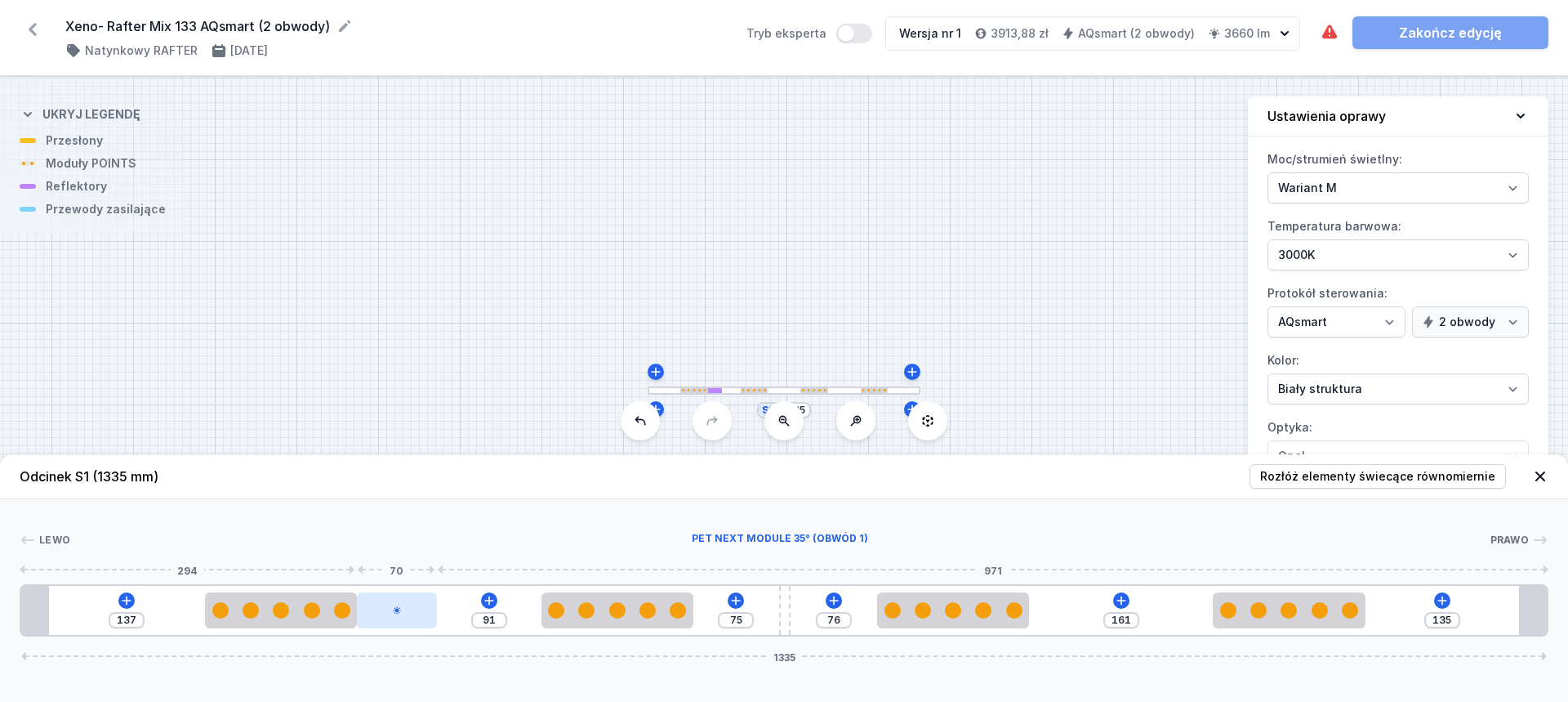
click at [393, 612] on icon at bounding box center [397, 610] width 10 height 10
select select "2238"
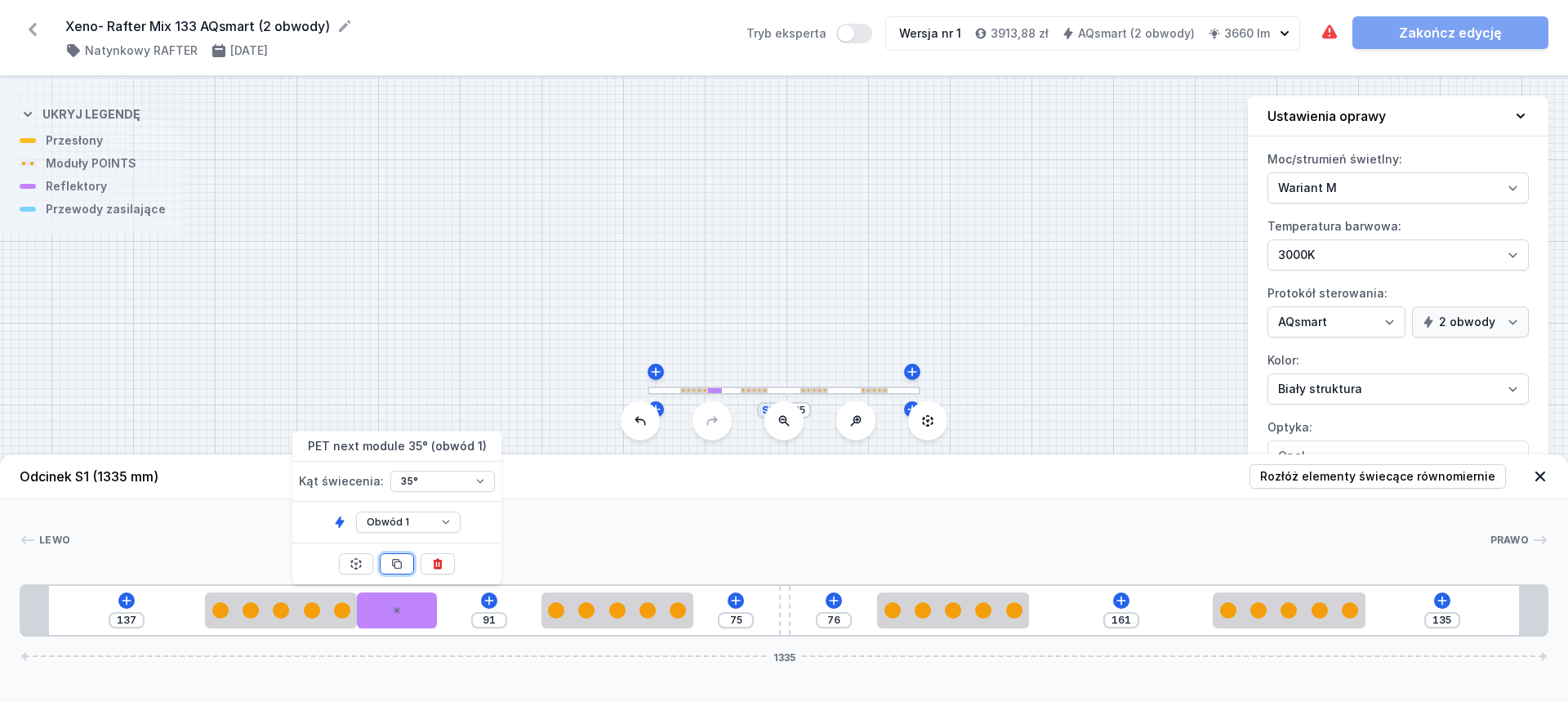
click at [401, 559] on icon at bounding box center [397, 564] width 13 height 13
type input "21"
click at [401, 559] on icon at bounding box center [397, 564] width 13 height 13
type input "5"
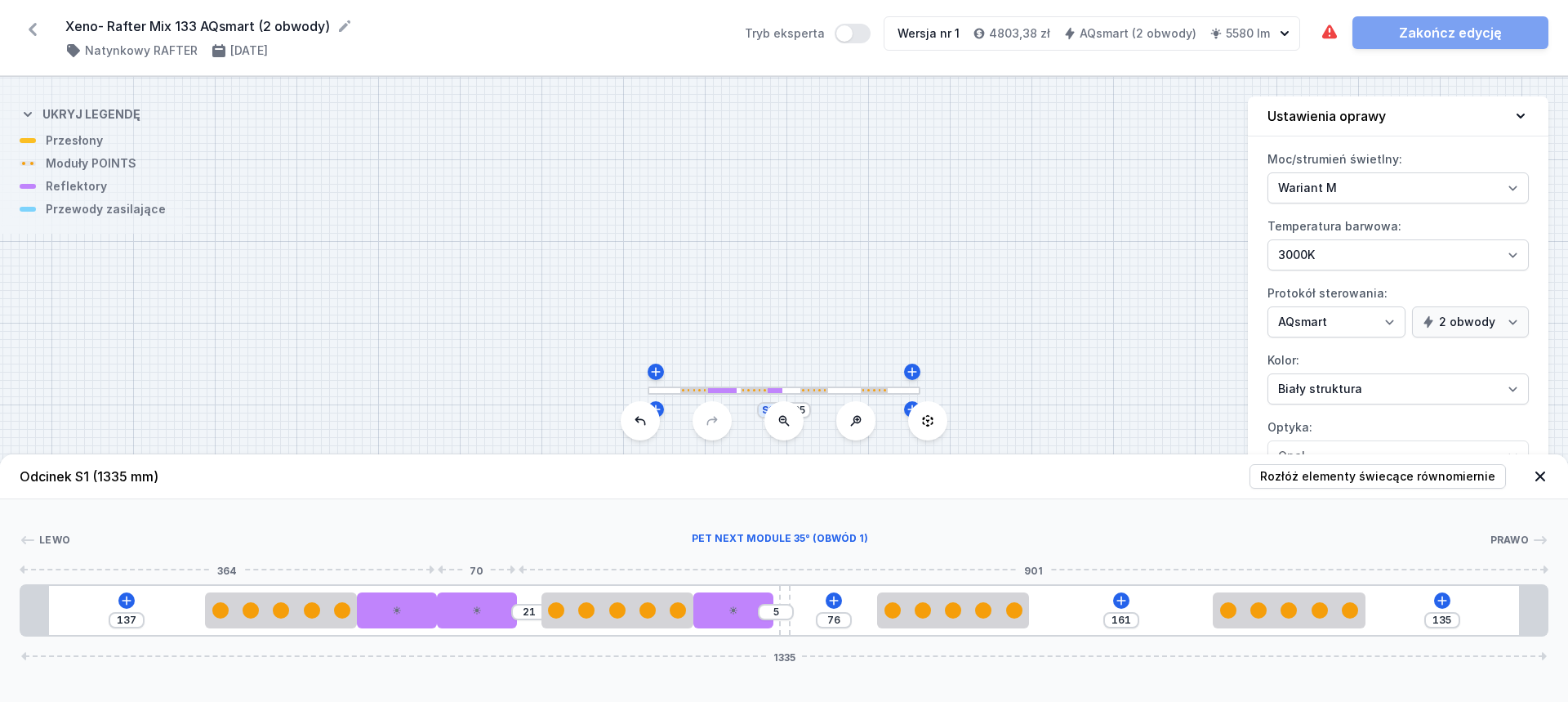
type input "91"
type input "76"
type input "91"
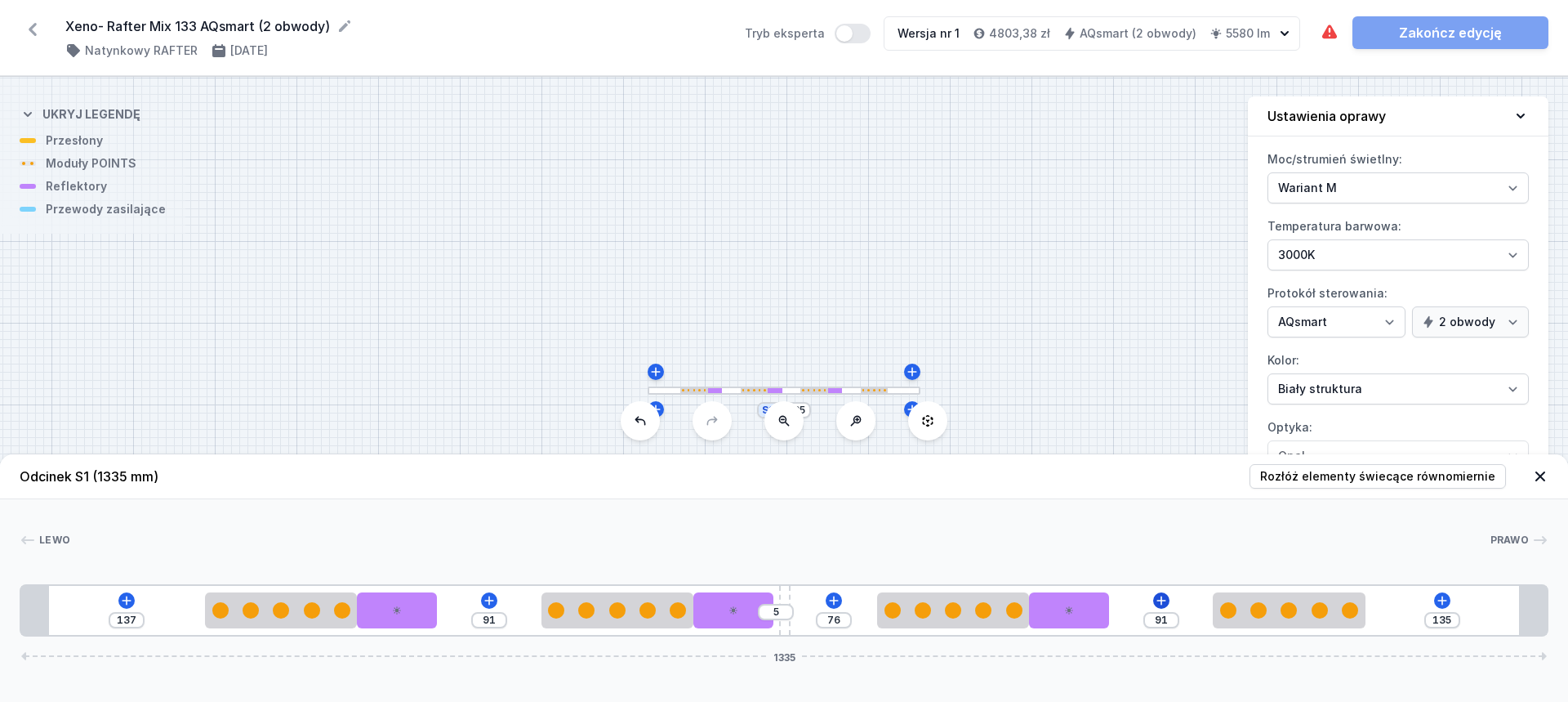
drag, startPoint x: 482, startPoint y: 601, endPoint x: 1159, endPoint y: 601, distance: 677.0
click at [1317, 478] on span "Rozłóż elementy świecące równomiernie" at bounding box center [1377, 477] width 235 height 17
type input "51"
type input "74"
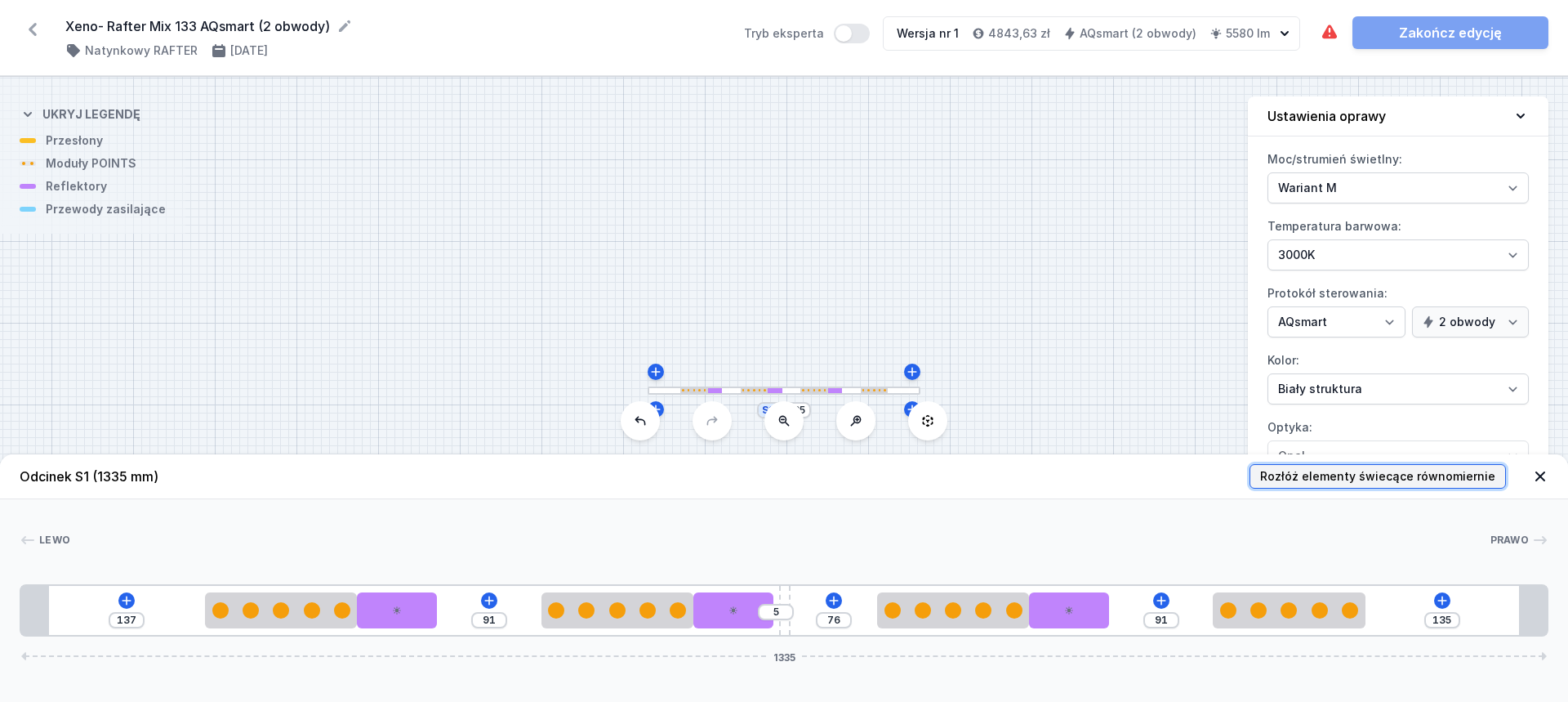
type input "50"
type input "74"
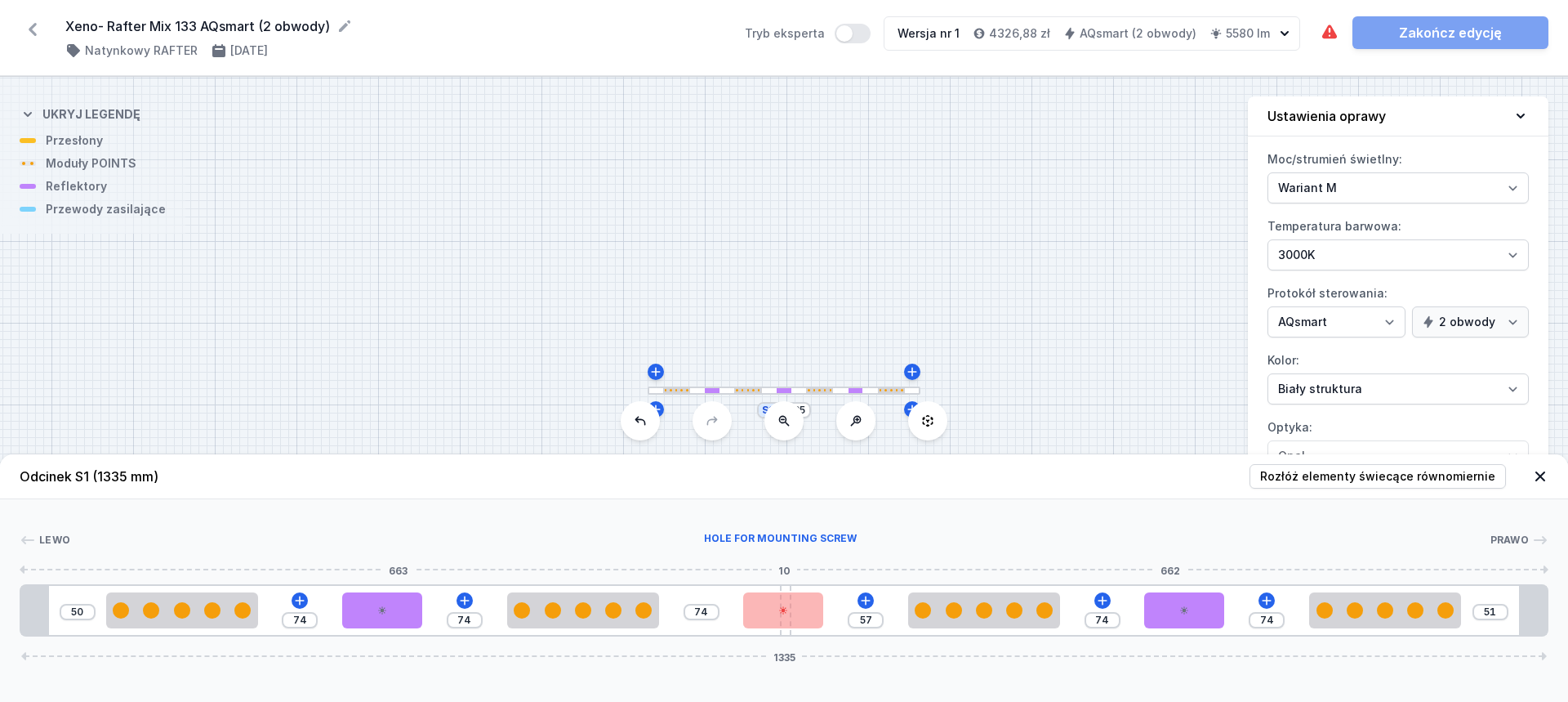
type input "56"
drag, startPoint x: 786, startPoint y: 587, endPoint x: 841, endPoint y: 584, distance: 55.1
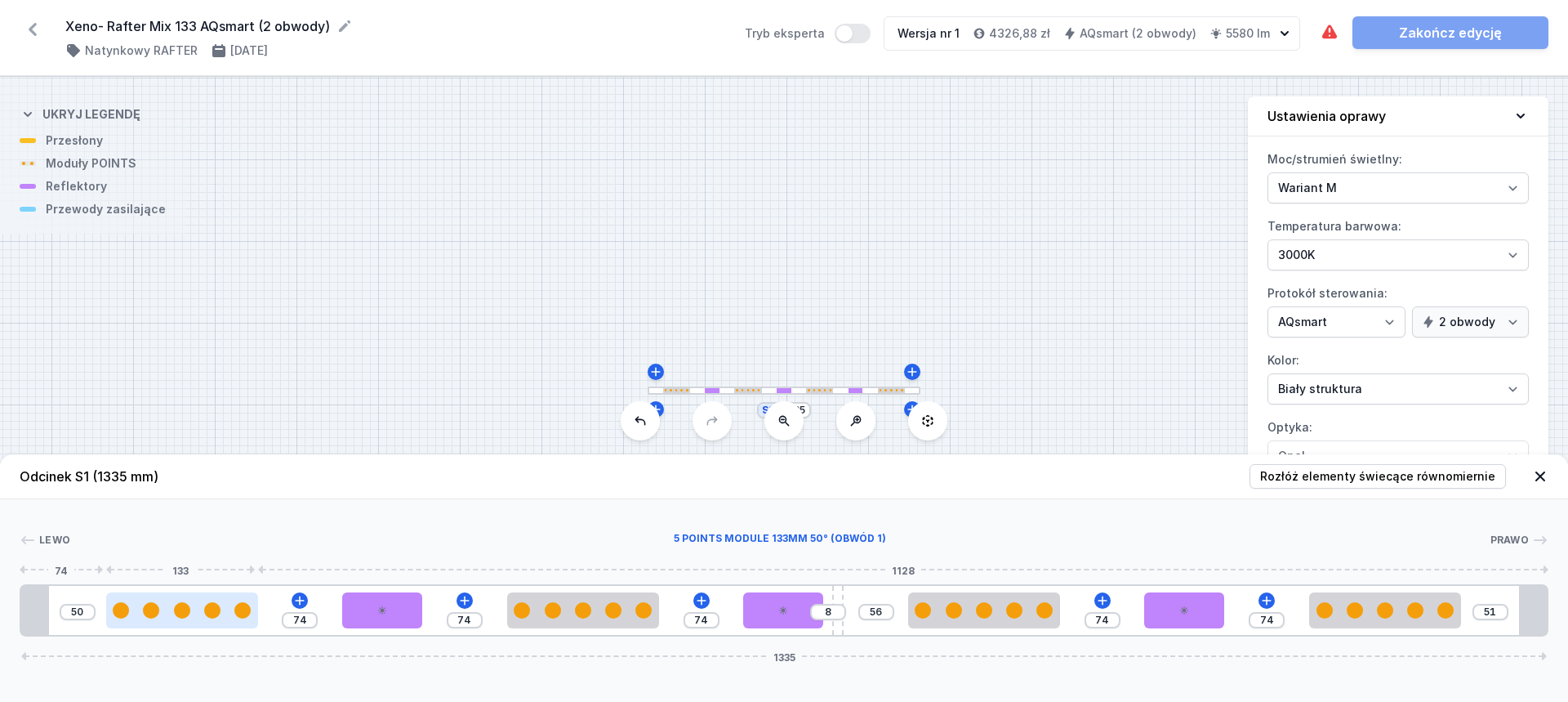
type input "146"
drag, startPoint x: 188, startPoint y: 615, endPoint x: 265, endPoint y: 587, distance: 81.9
click at [113, 616] on div at bounding box center [99, 610] width 152 height 17
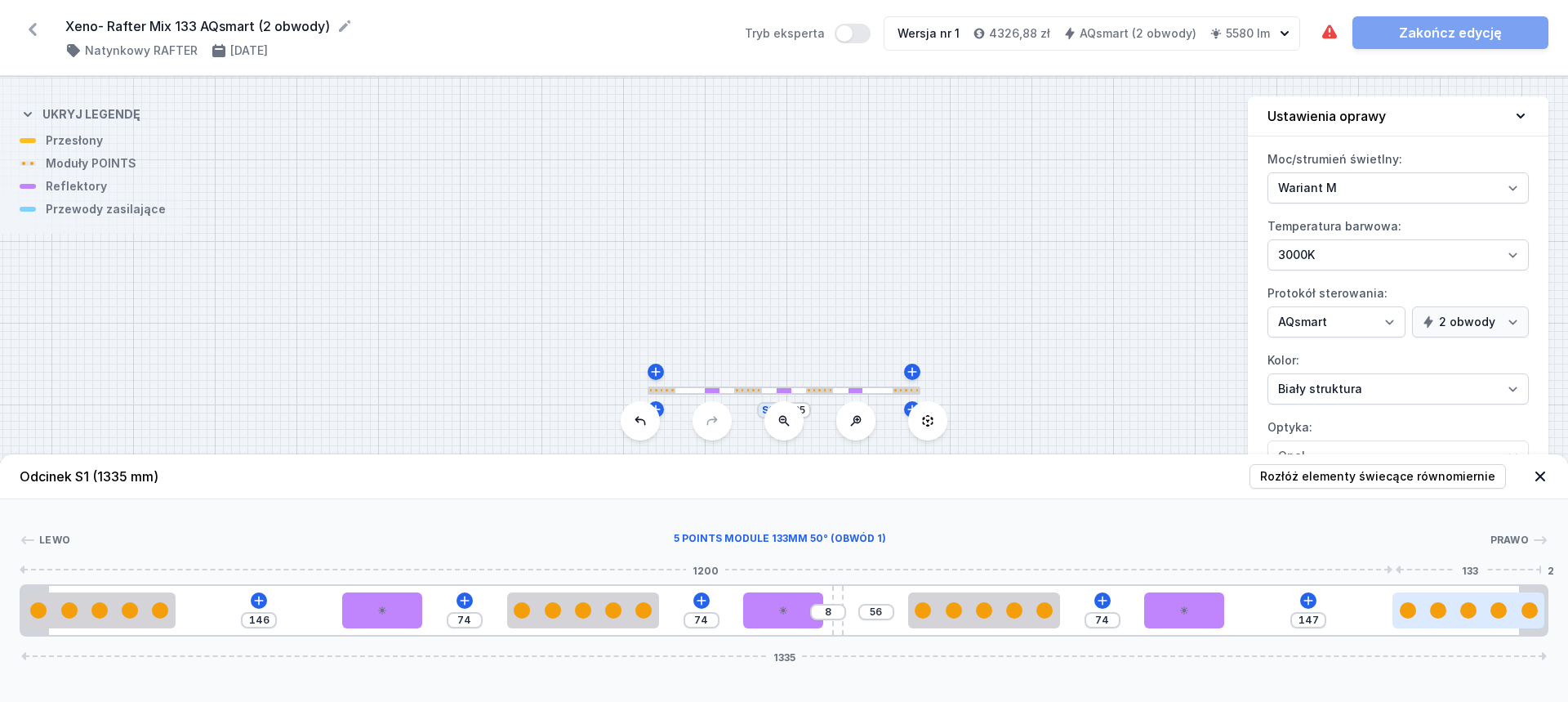
drag, startPoint x: 1392, startPoint y: 615, endPoint x: 1514, endPoint y: 612, distance: 122.0
click at [1514, 612] on div at bounding box center [1468, 610] width 152 height 17
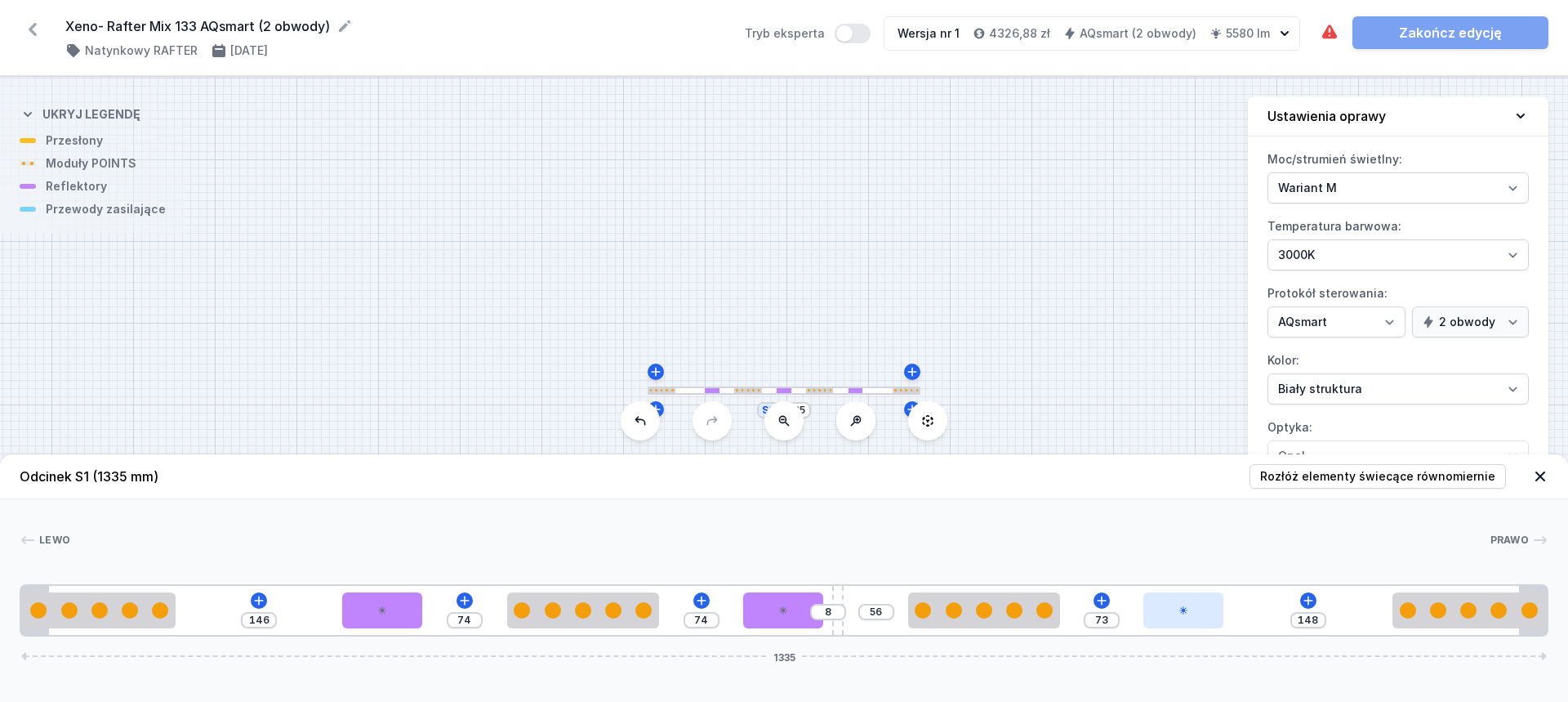
type input "147"
type input "74"
type input "146"
type input "75"
type input "145"
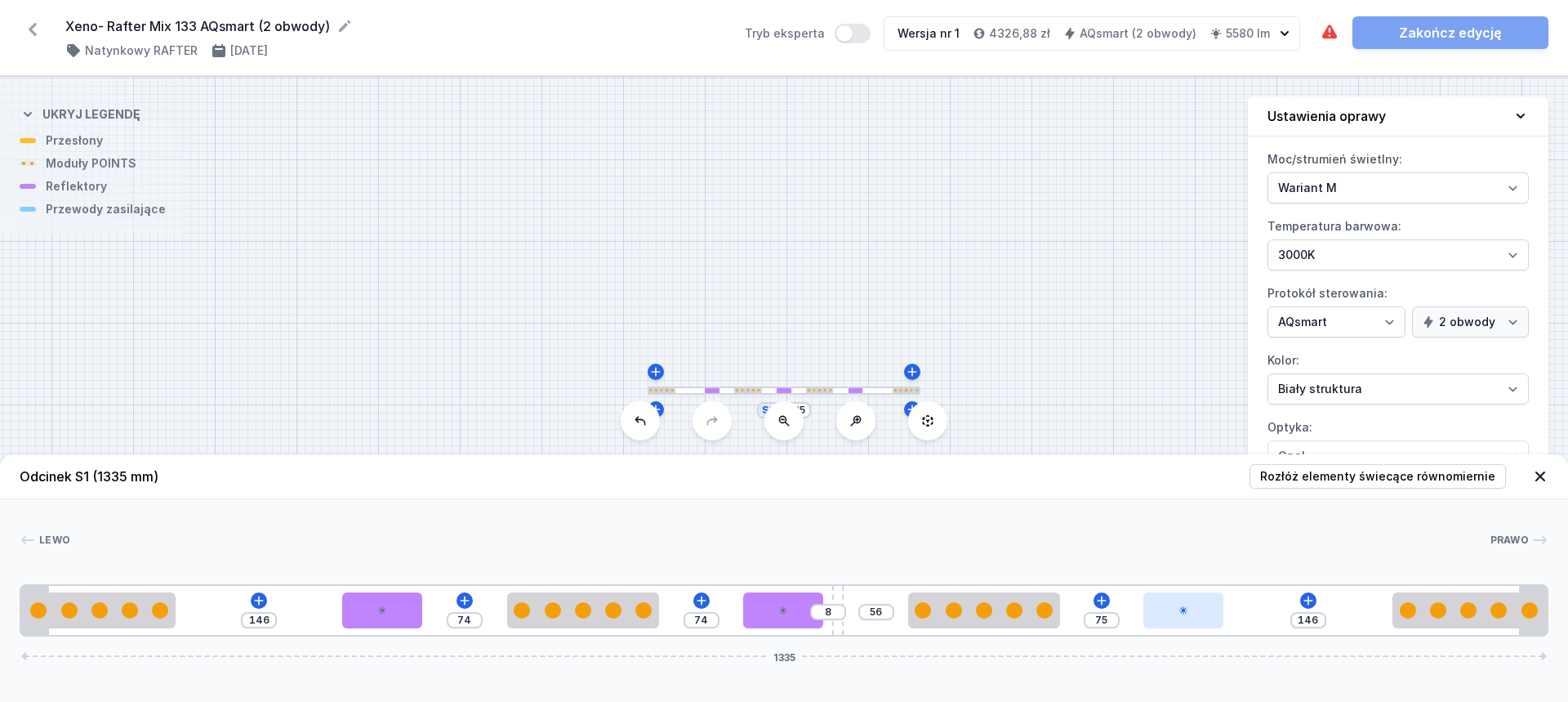
type input "76"
type input "144"
type input "77"
type input "142"
type input "79"
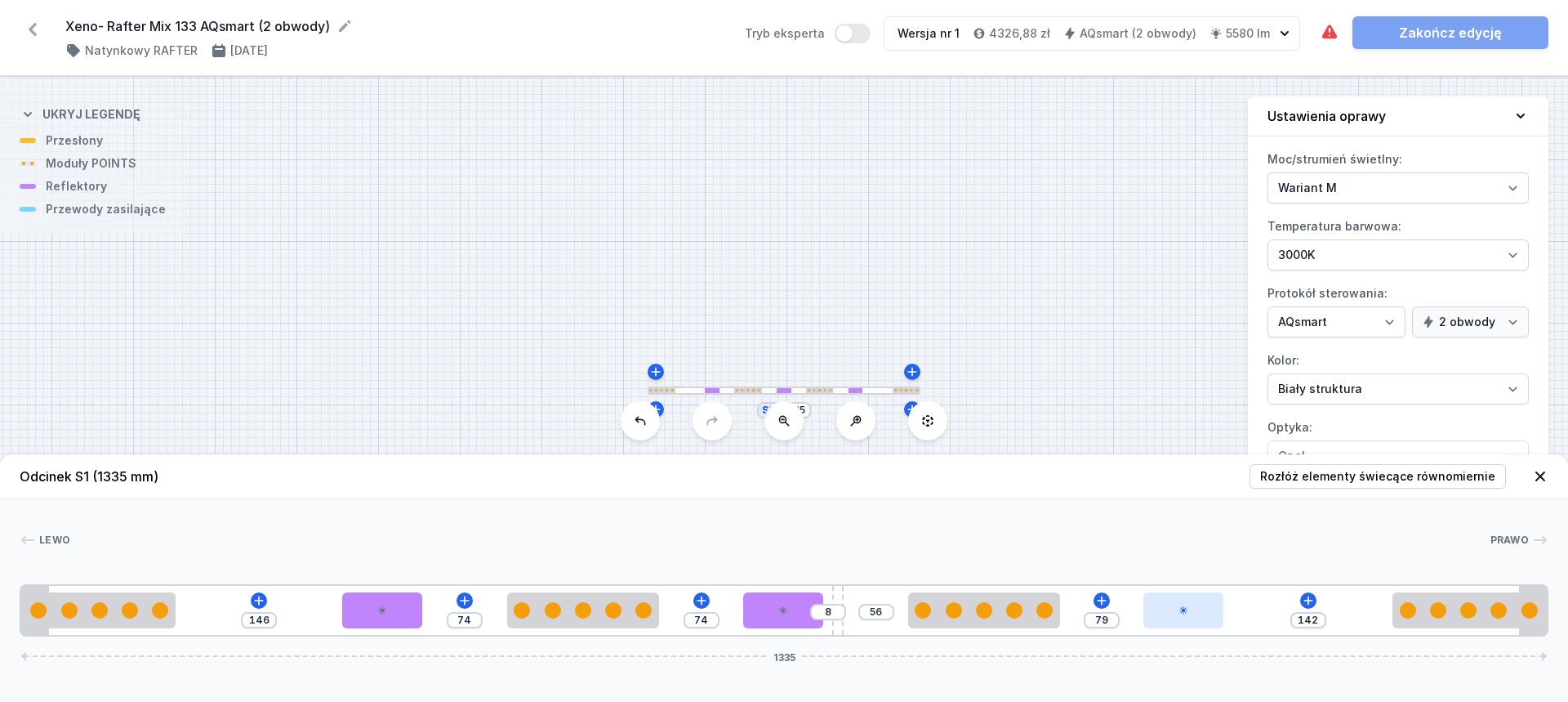
type input "141"
type input "80"
type input "140"
type input "81"
type input "139"
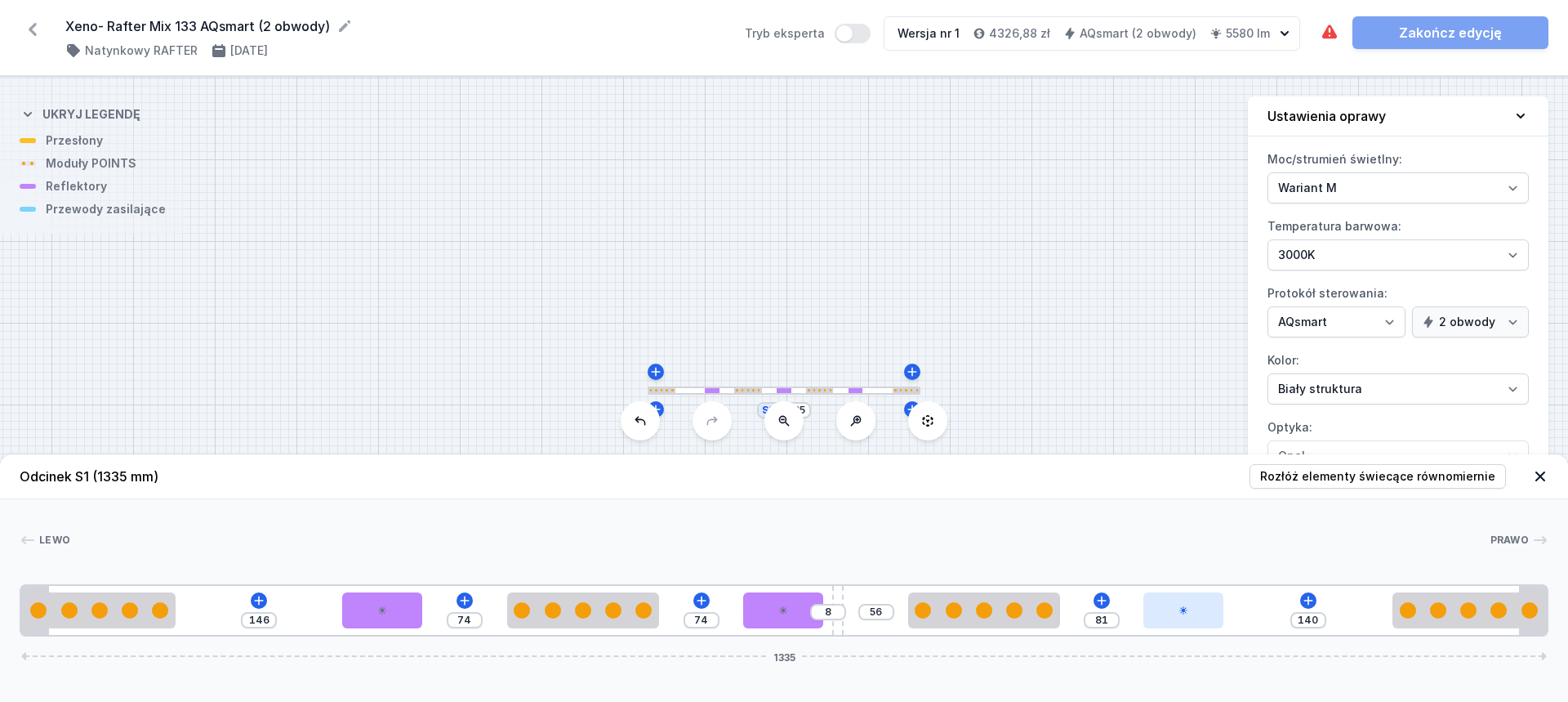
type input "82"
type input "137"
type input "84"
type input "136"
type input "85"
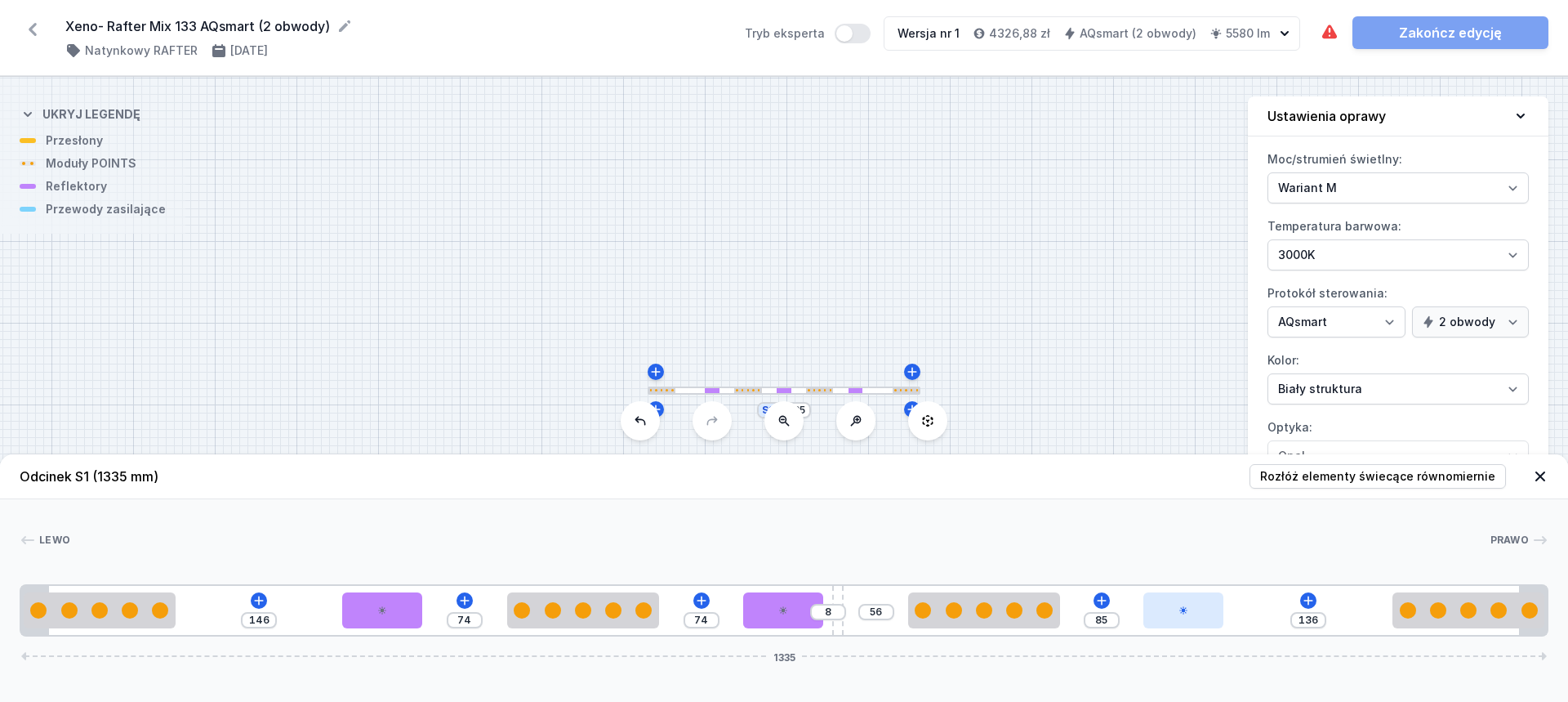
type input "134"
type input "87"
type input "132"
type input "89"
type input "127"
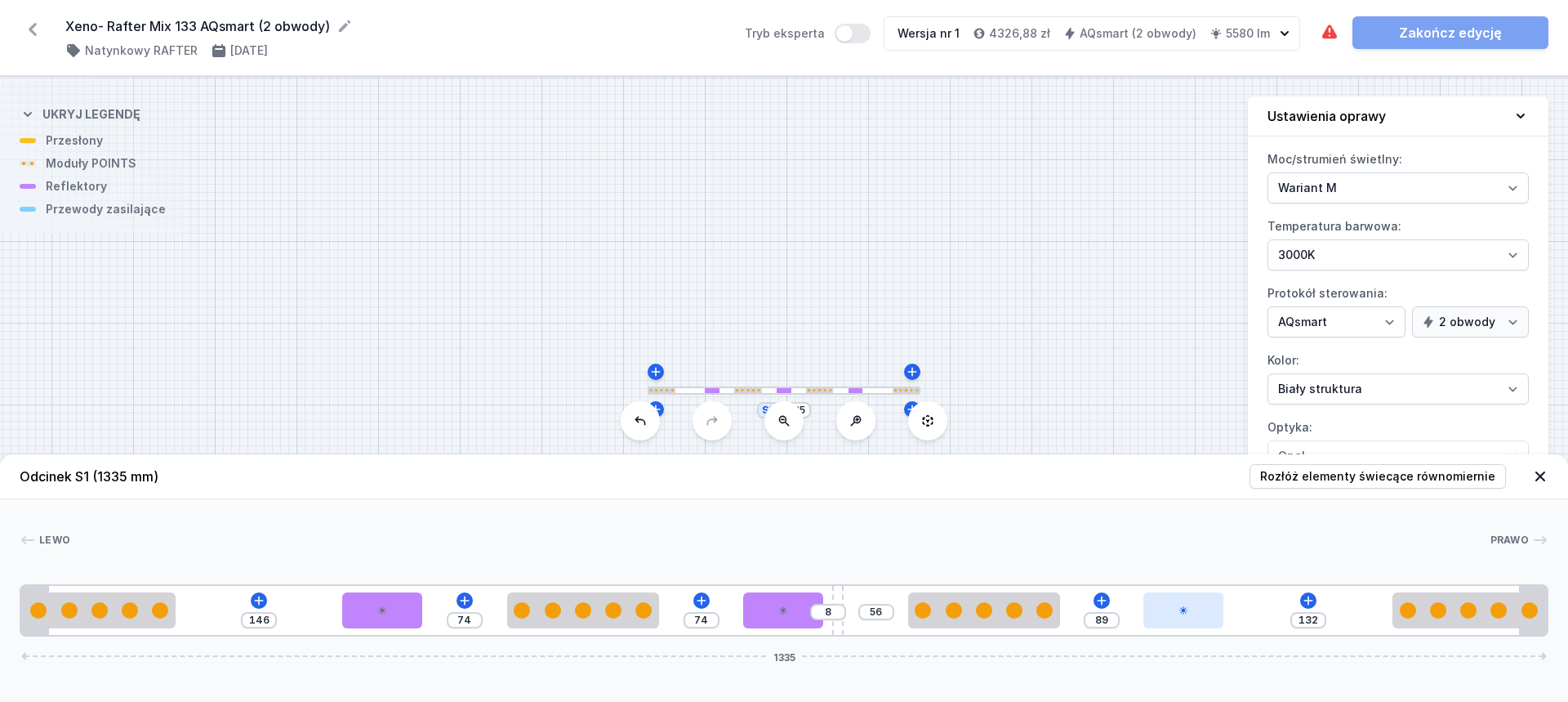
type input "94"
type input "124"
type input "97"
type input "121"
type input "100"
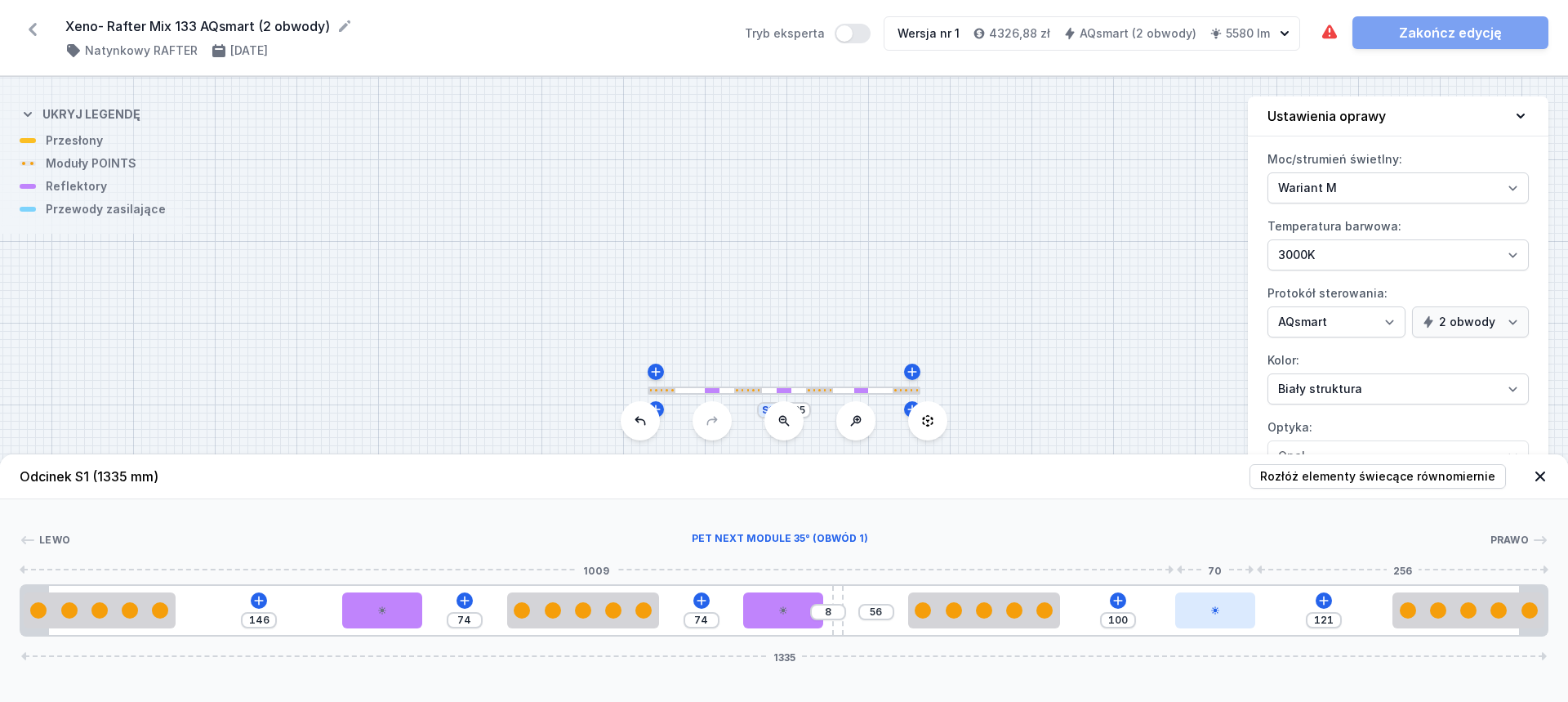
type input "120"
type input "101"
type input "117"
type input "104"
type input "116"
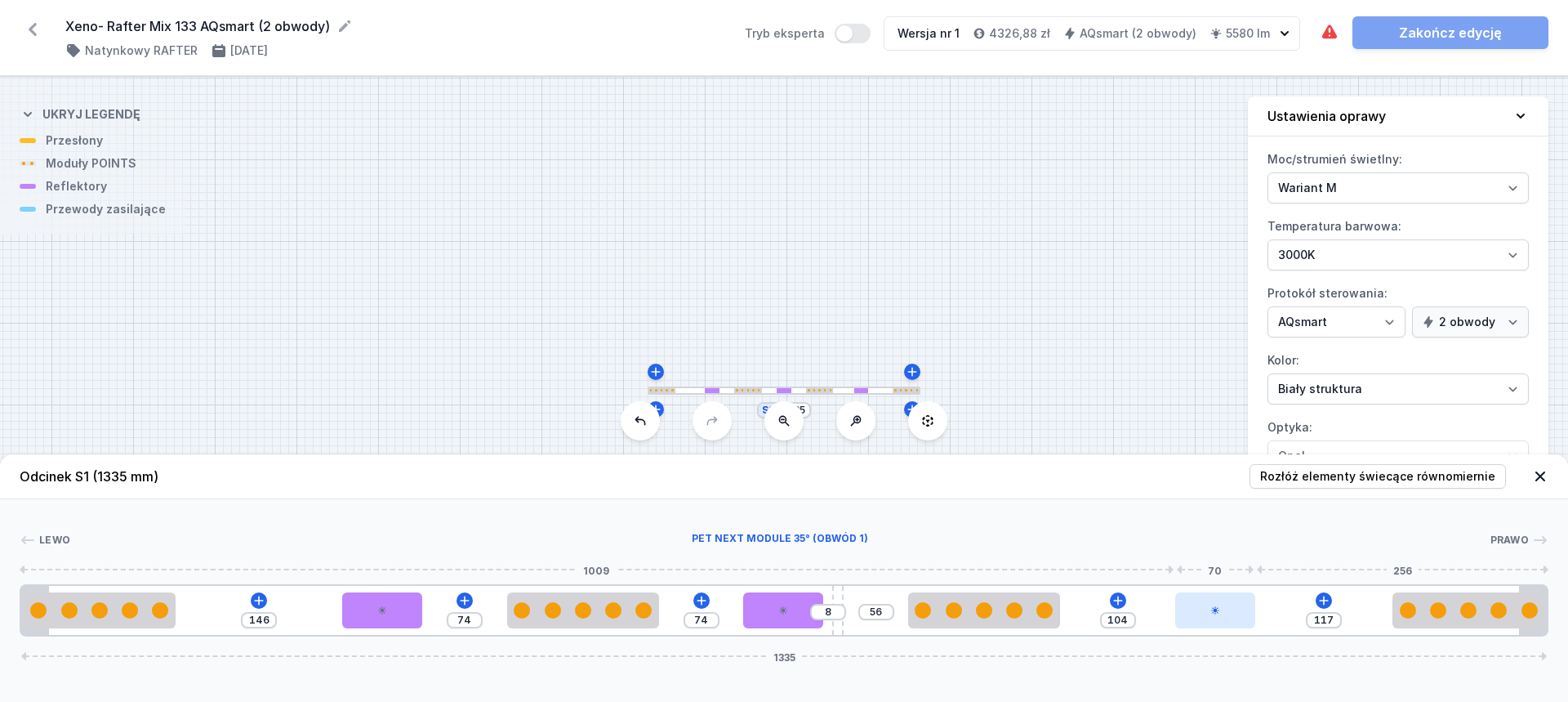
type input "105"
type input "115"
type input "106"
type input "113"
type input "108"
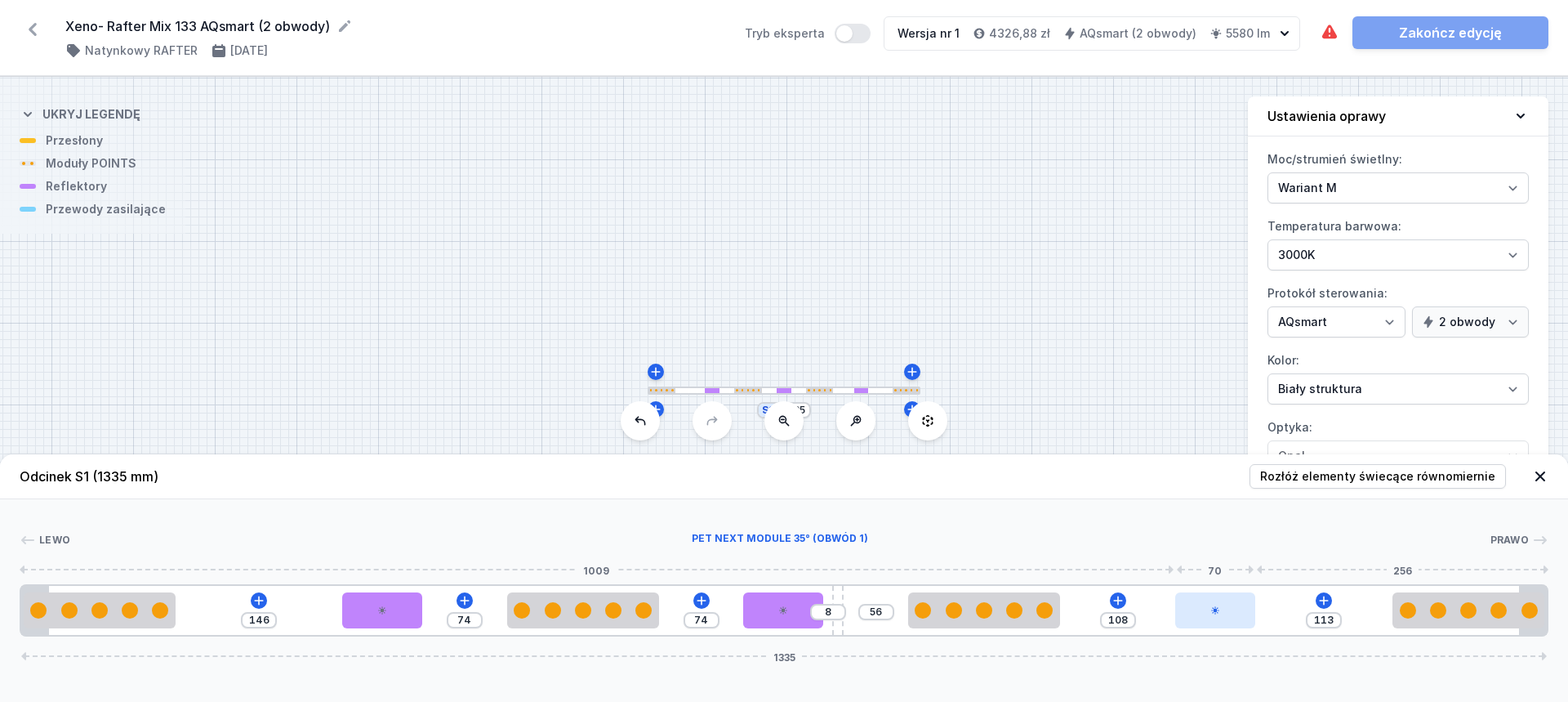
type input "111"
type input "110"
type input "109"
type input "112"
type input "108"
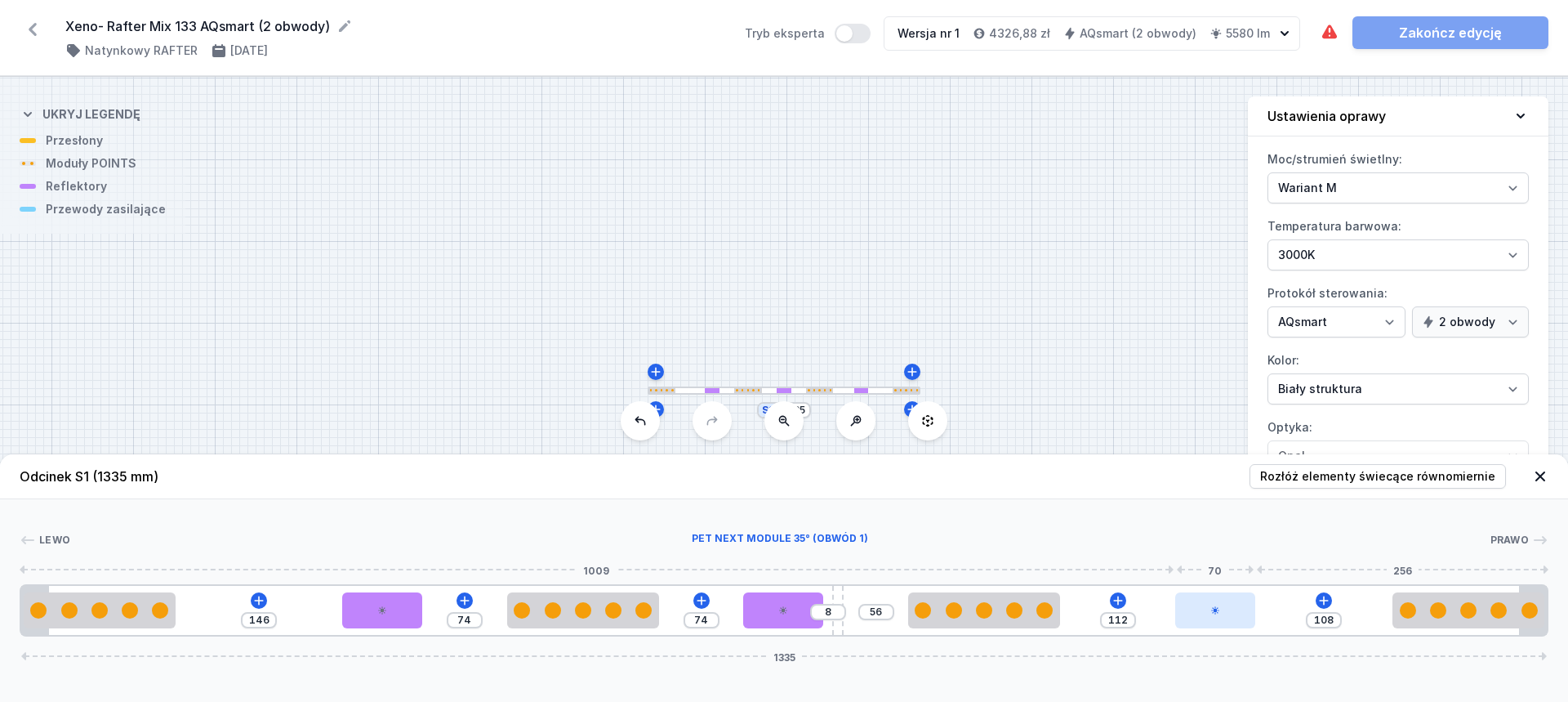
type input "113"
type input "107"
type input "114"
type input "105"
type input "116"
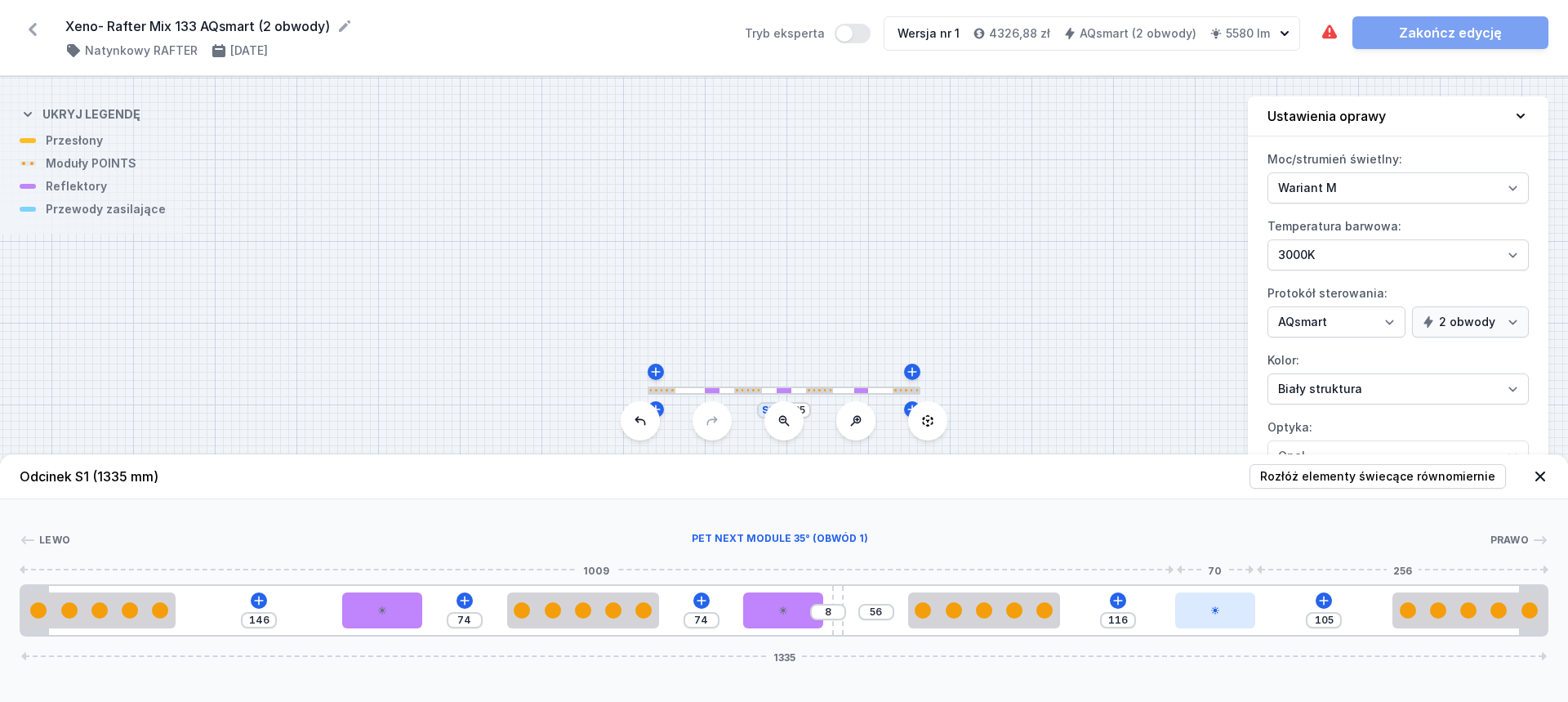
type input "104"
type input "117"
type input "102"
type input "119"
drag, startPoint x: 1199, startPoint y: 609, endPoint x: 1266, endPoint y: 601, distance: 67.5
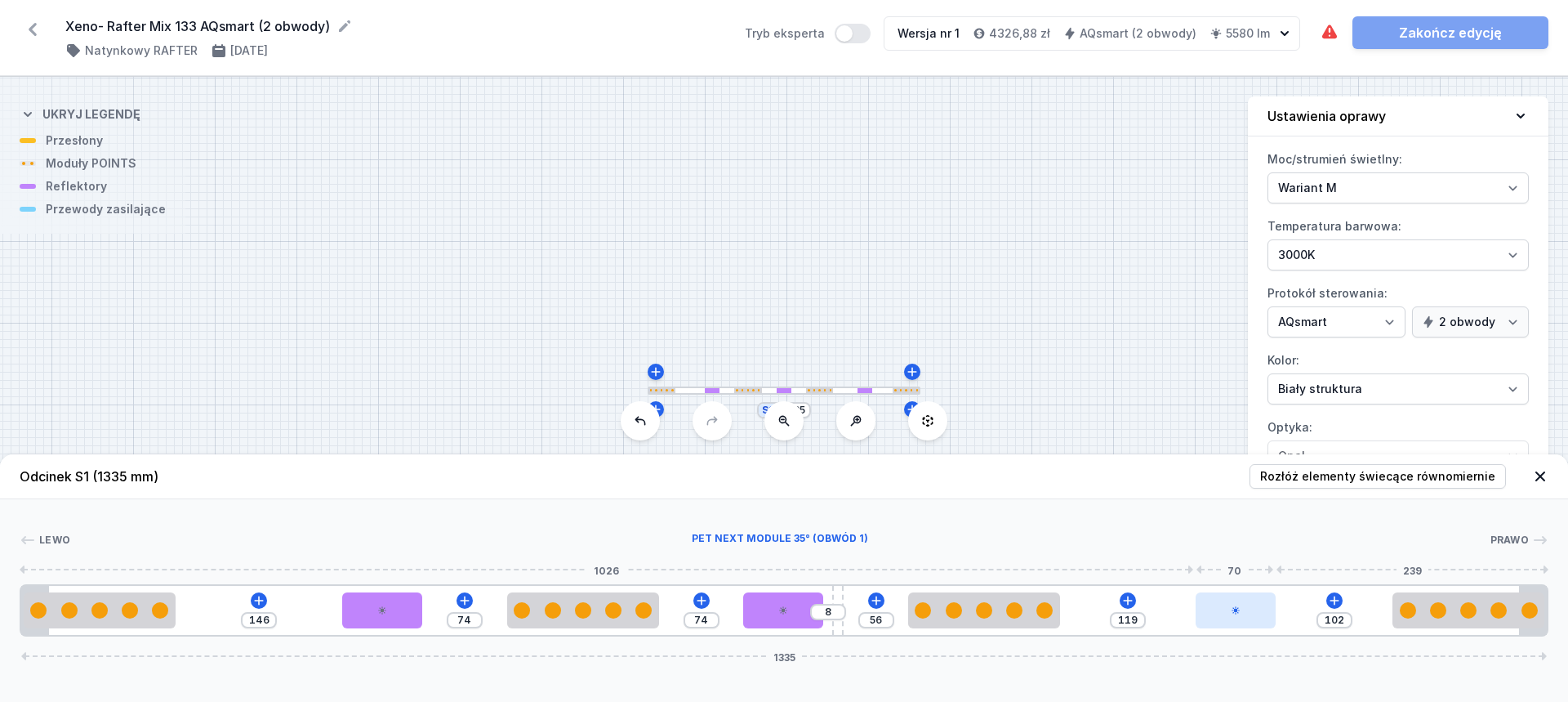
click at [1266, 601] on div at bounding box center [1235, 610] width 80 height 36
type input "64"
type input "156"
type input "65"
type input "155"
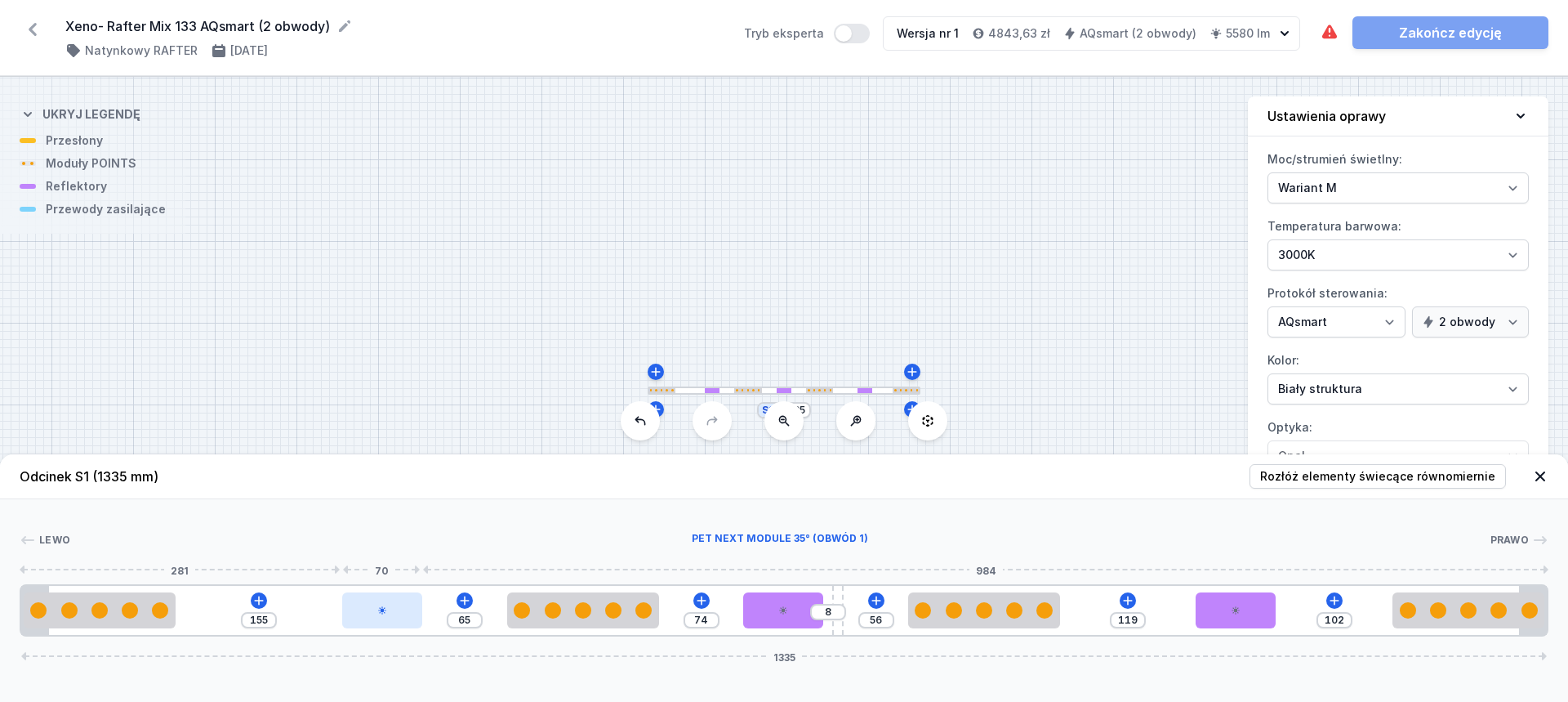
type input "66"
type input "154"
type input "69"
type input "151"
type input "71"
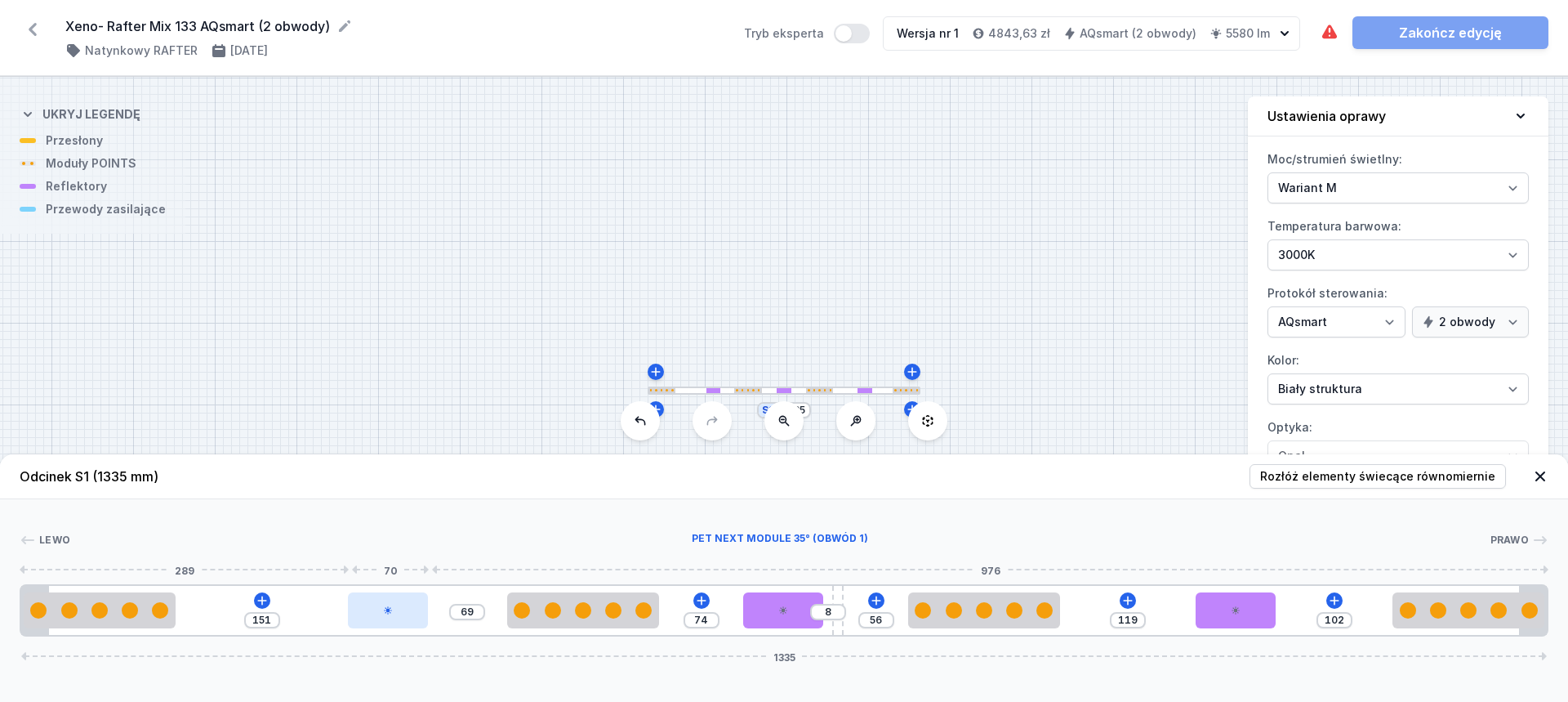
type input "149"
type input "73"
type input "147"
type input "75"
type input "145"
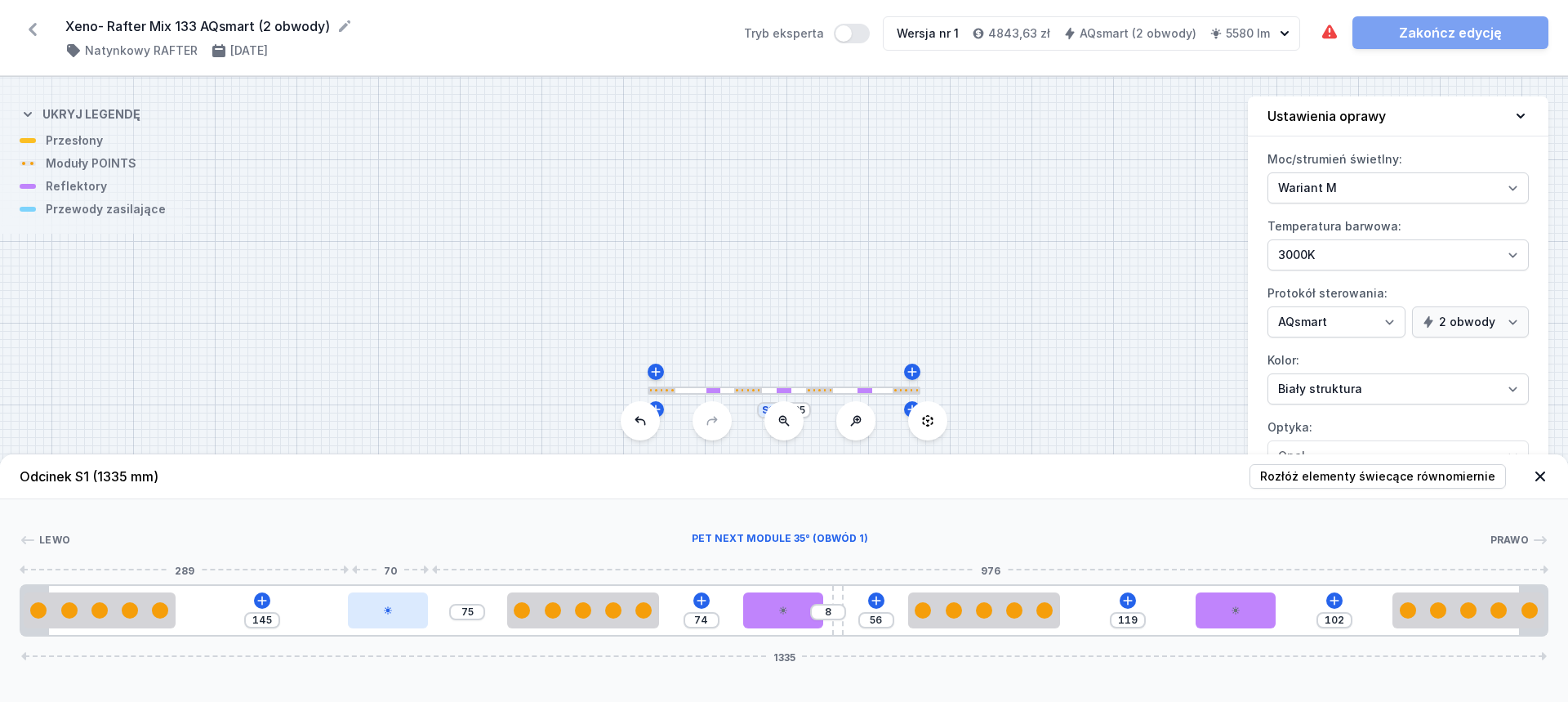
type input "77"
type input "143"
type input "79"
type input "141"
type input "82"
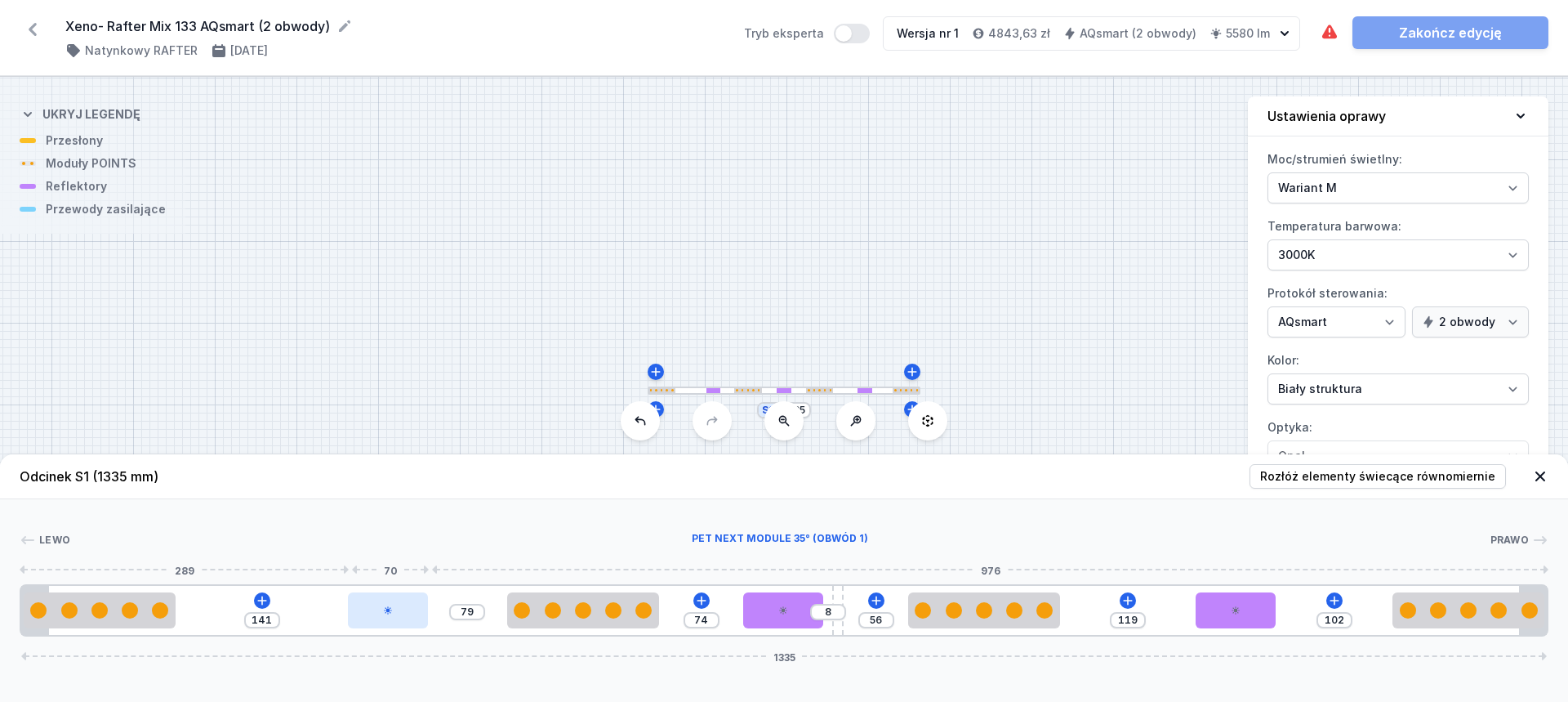
type input "138"
type input "84"
type input "136"
type input "86"
type input "134"
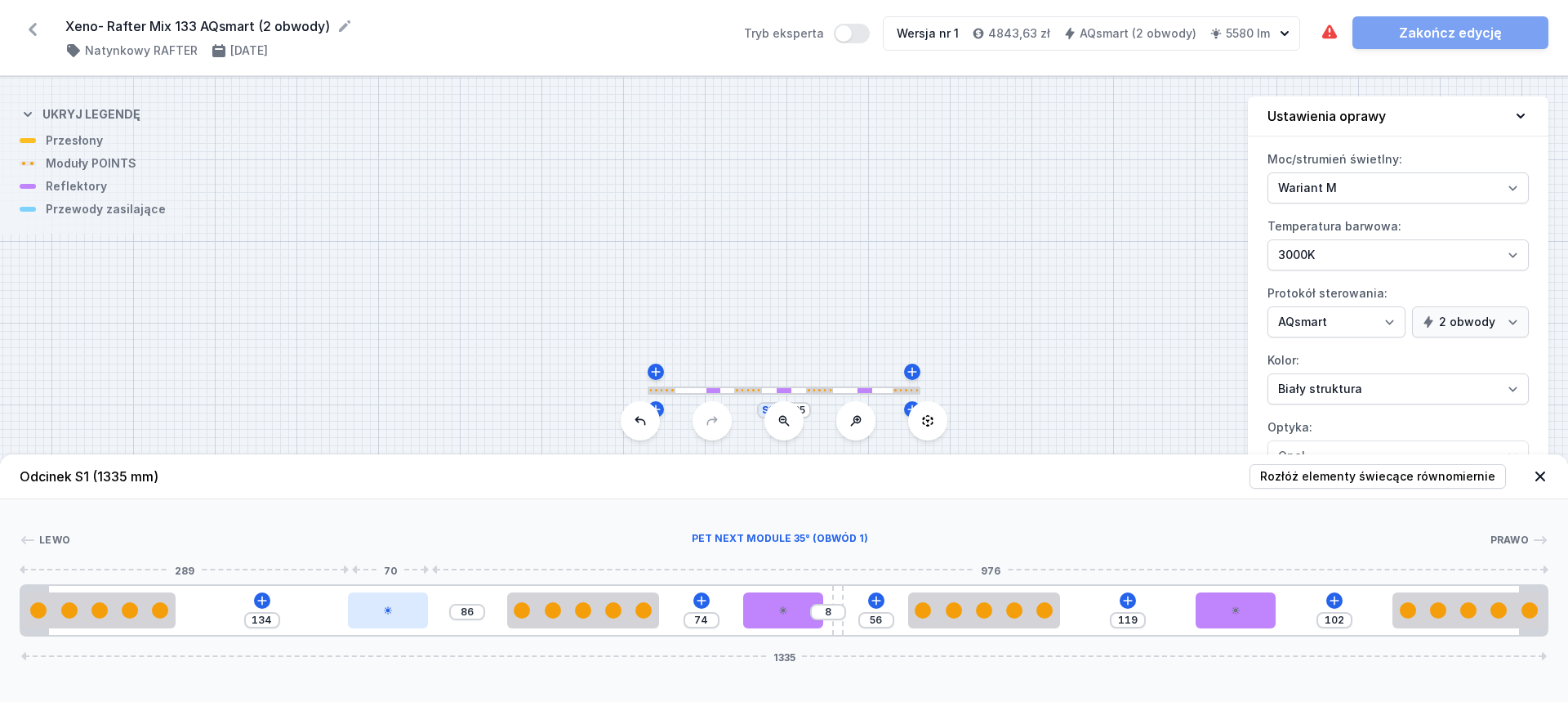
type input "88"
type input "132"
type input "89"
type input "131"
type input "90"
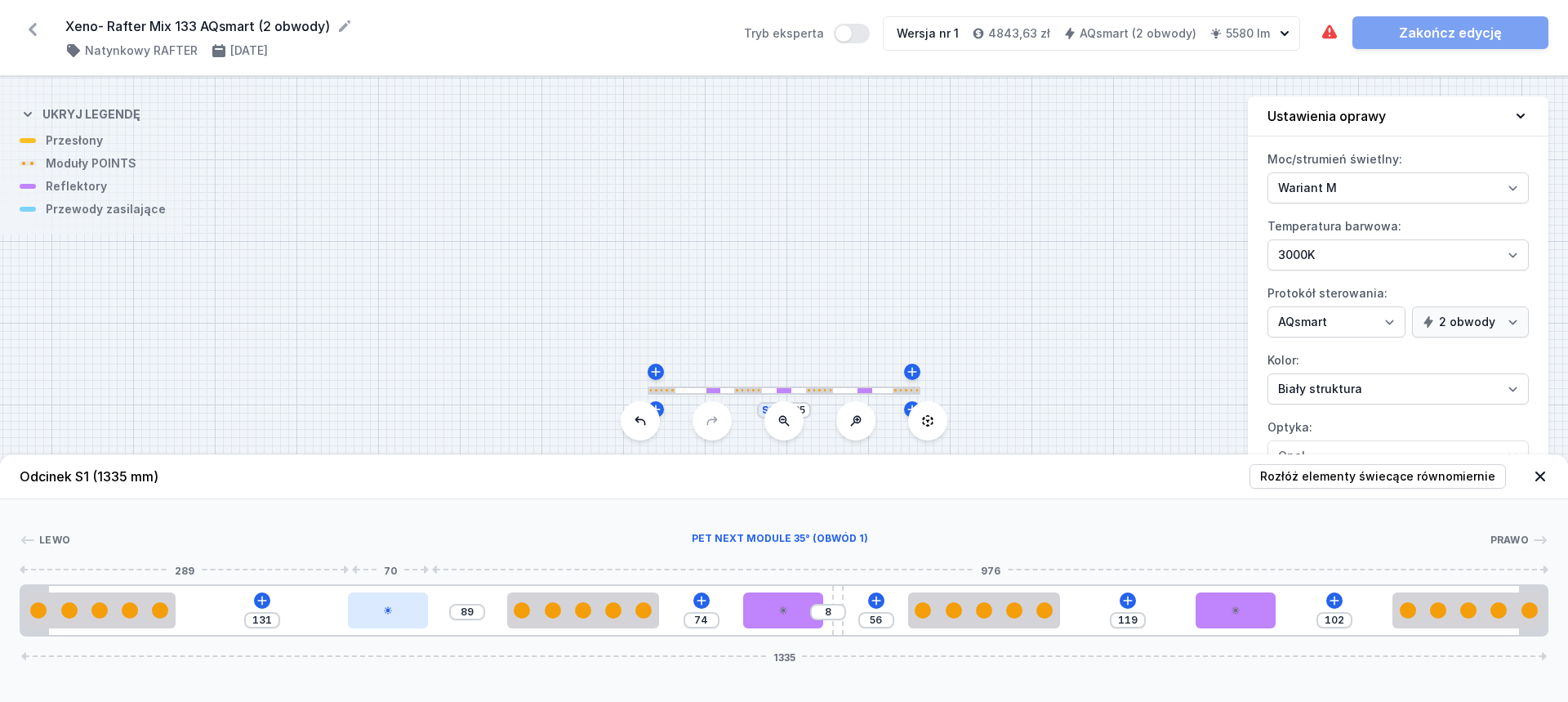
type input "130"
type input "93"
type input "127"
type input "94"
type input "126"
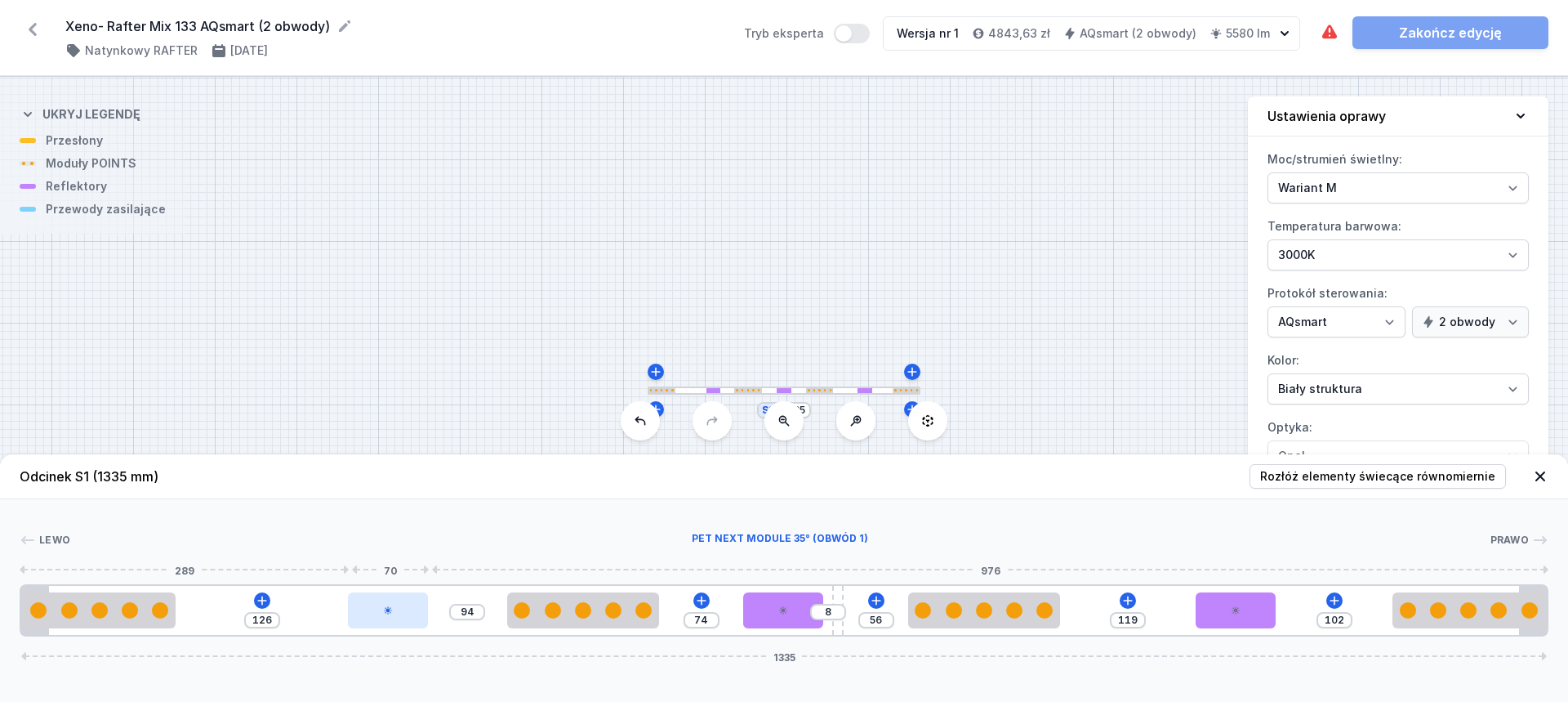
type input "96"
type input "124"
type input "97"
type input "123"
type input "98"
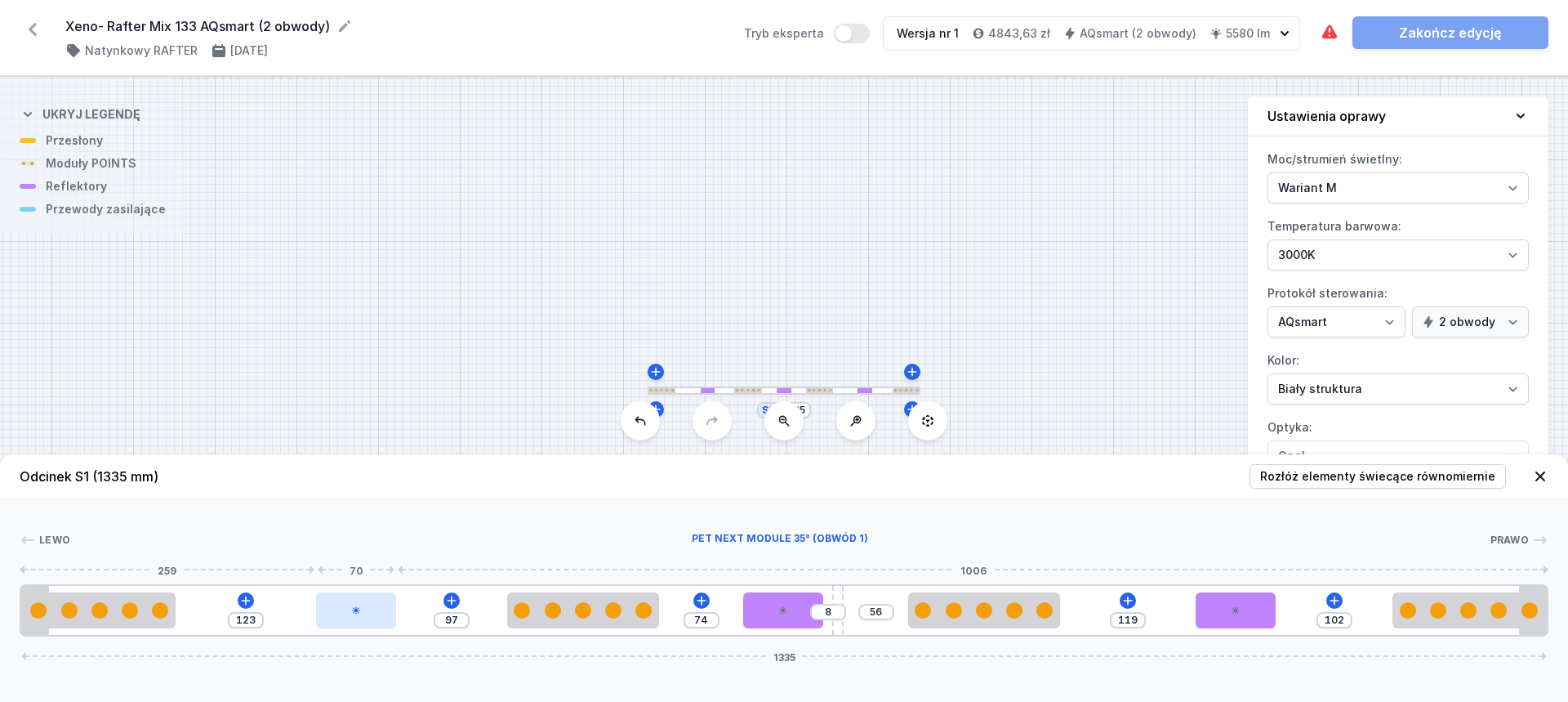
type input "122"
type input "100"
type input "120"
type input "102"
type input "118"
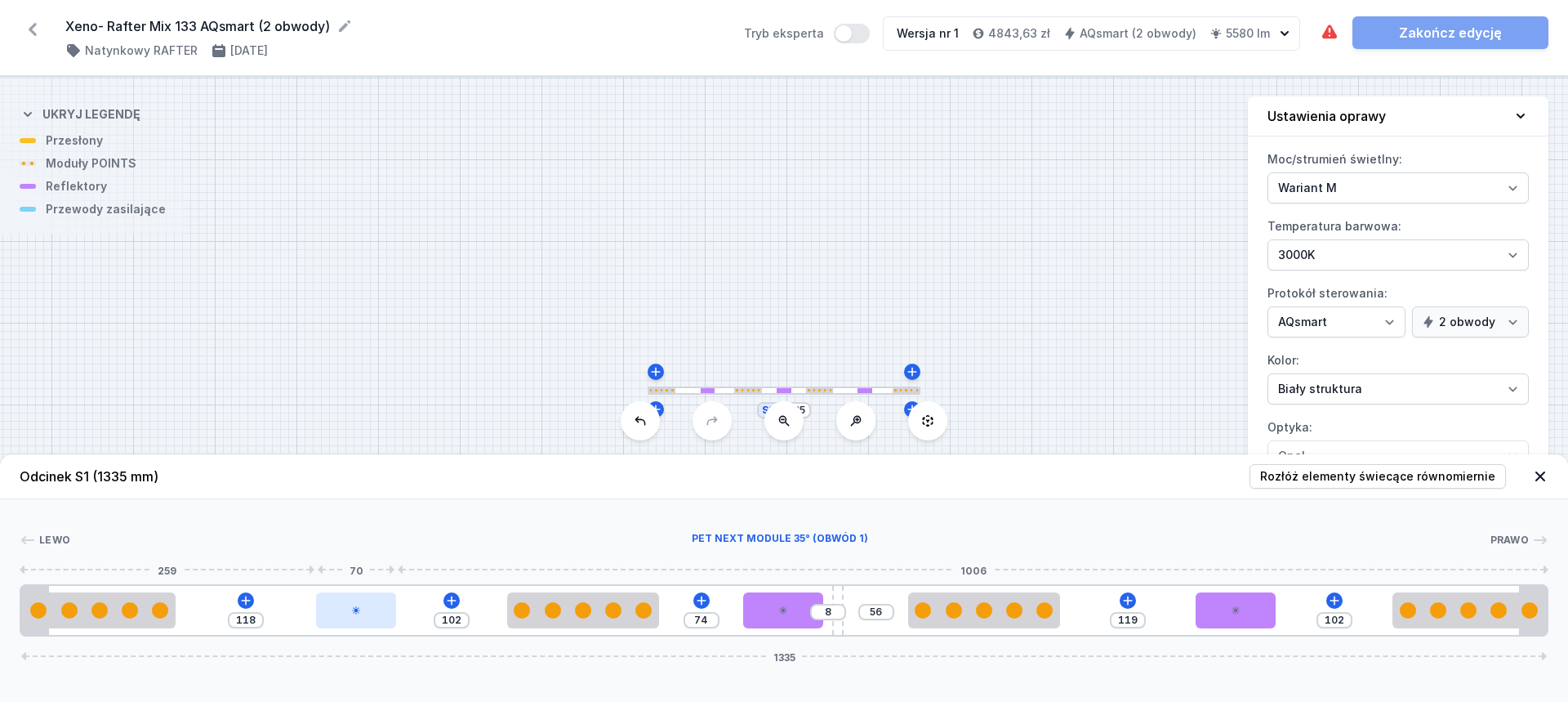
type input "104"
type input "116"
type input "105"
type input "115"
type input "107"
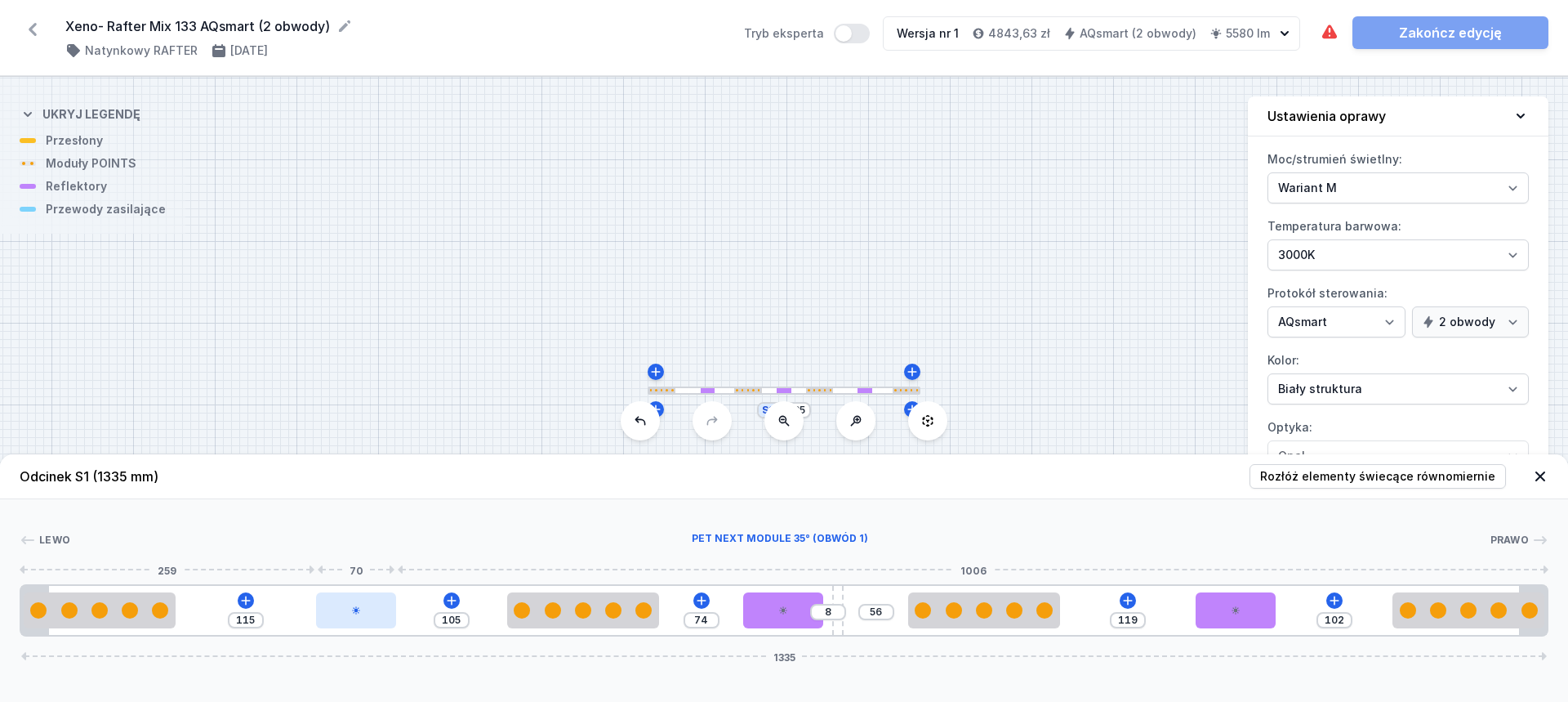
type input "113"
drag, startPoint x: 394, startPoint y: 615, endPoint x: 345, endPoint y: 614, distance: 49.0
click at [345, 614] on div at bounding box center [345, 610] width 80 height 36
type input "91"
type input "129"
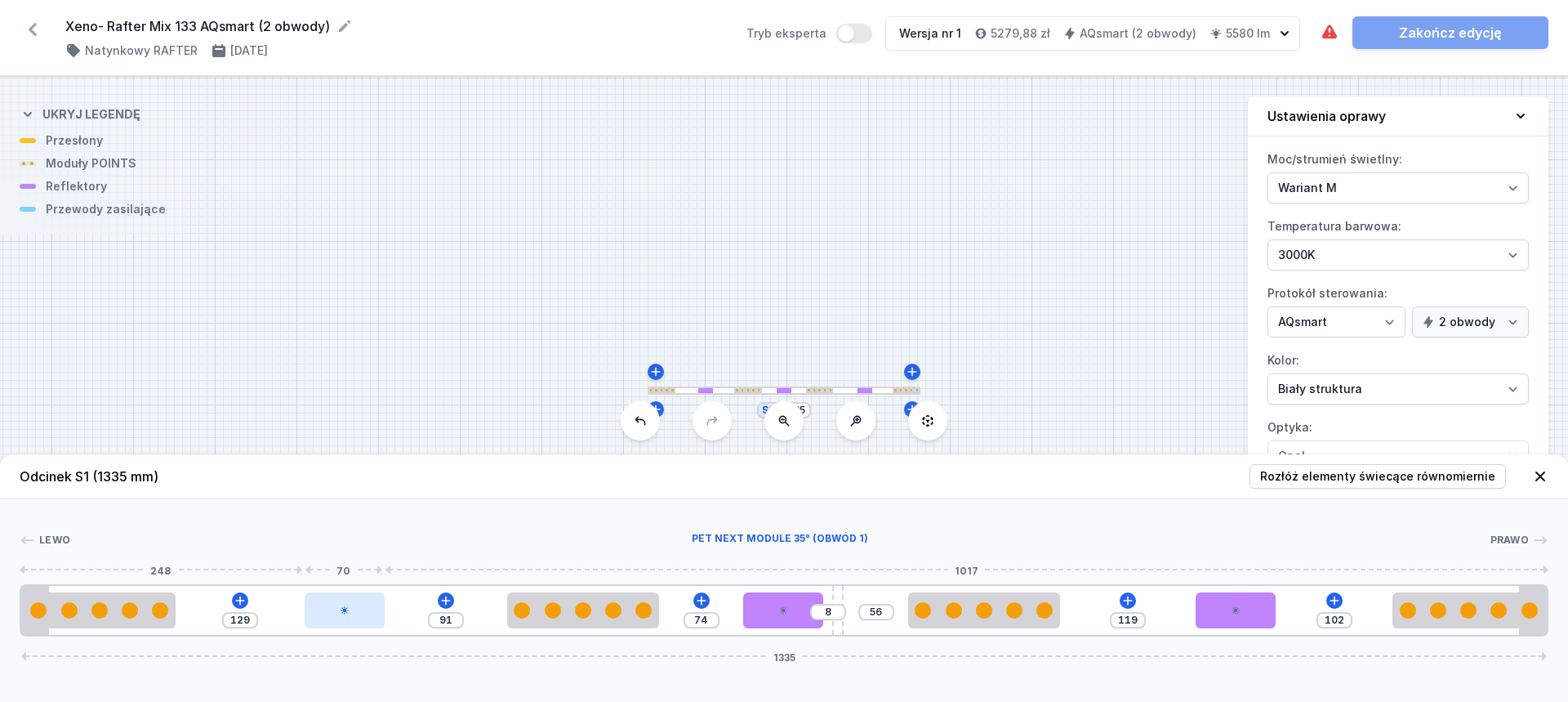
type input "83"
type input "137"
type input "41"
type input "220"
type input "4"
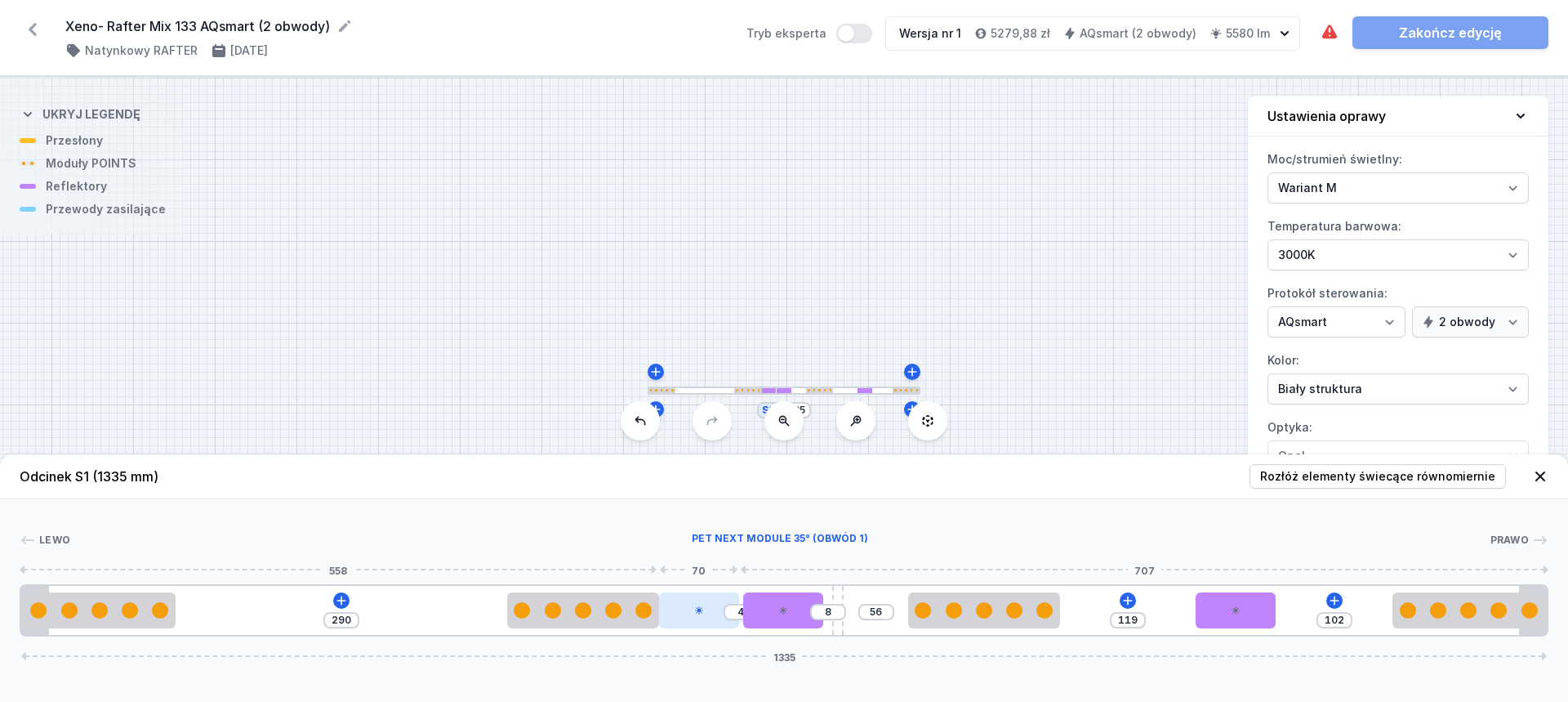
drag, startPoint x: 340, startPoint y: 612, endPoint x: 702, endPoint y: 602, distance: 362.1
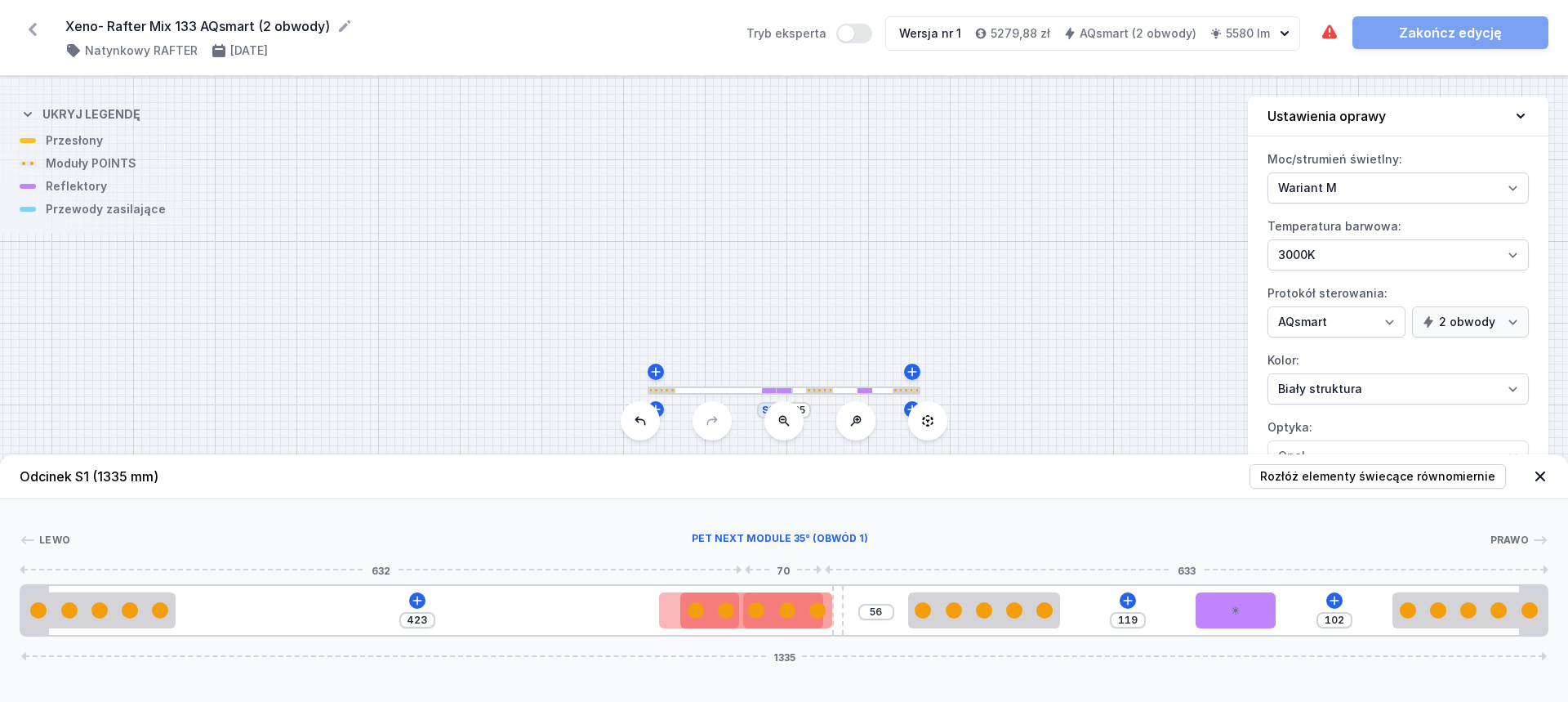
type input "15"
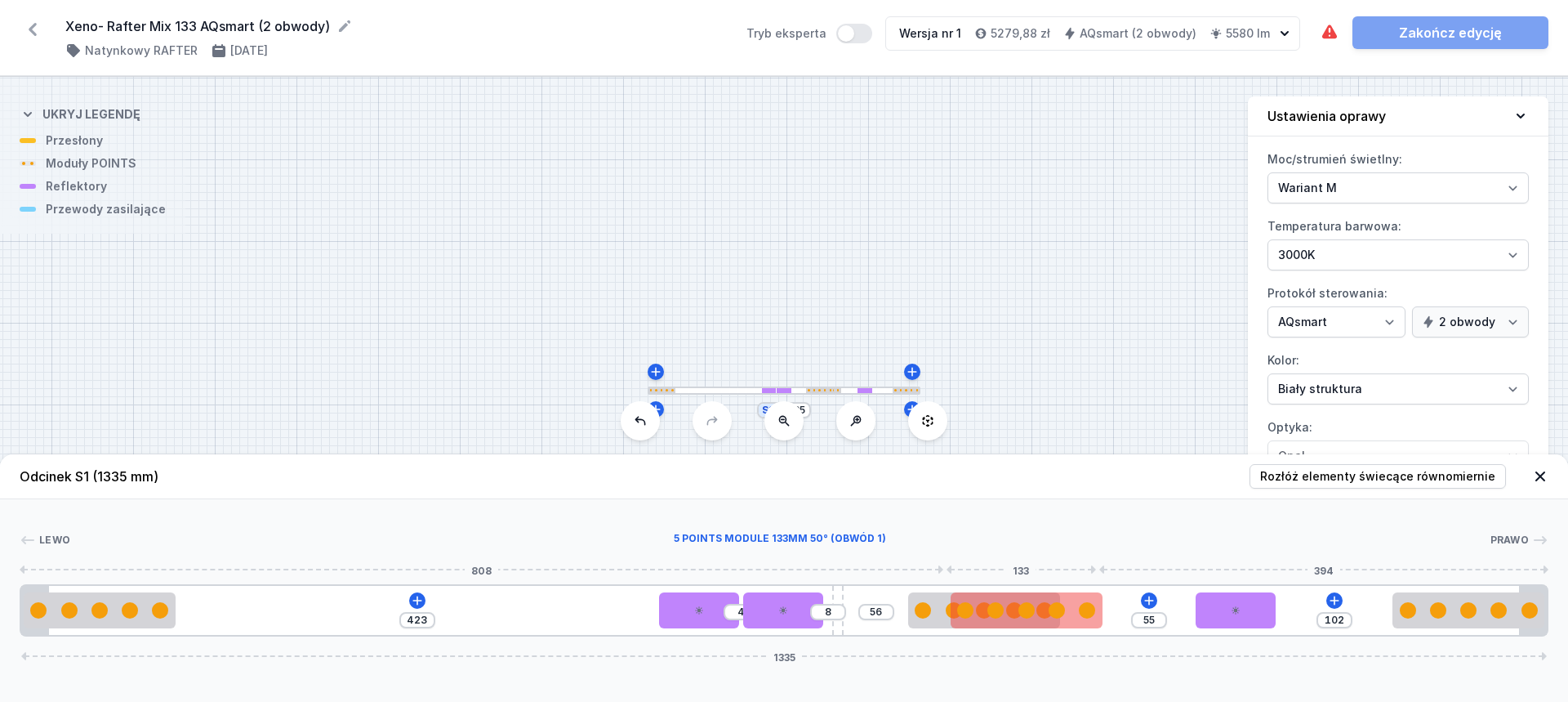
type input "48"
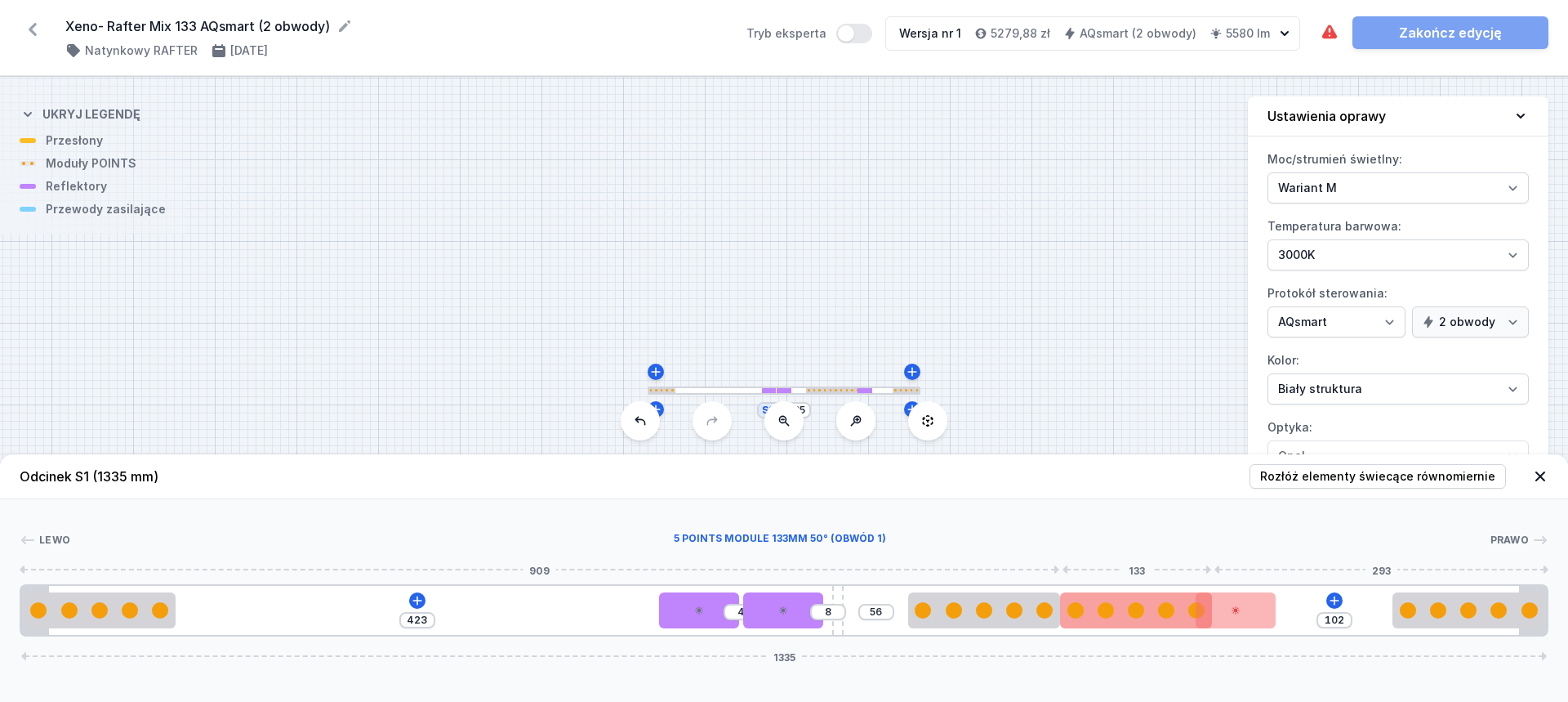
drag, startPoint x: 604, startPoint y: 607, endPoint x: 1141, endPoint y: 609, distance: 537.0
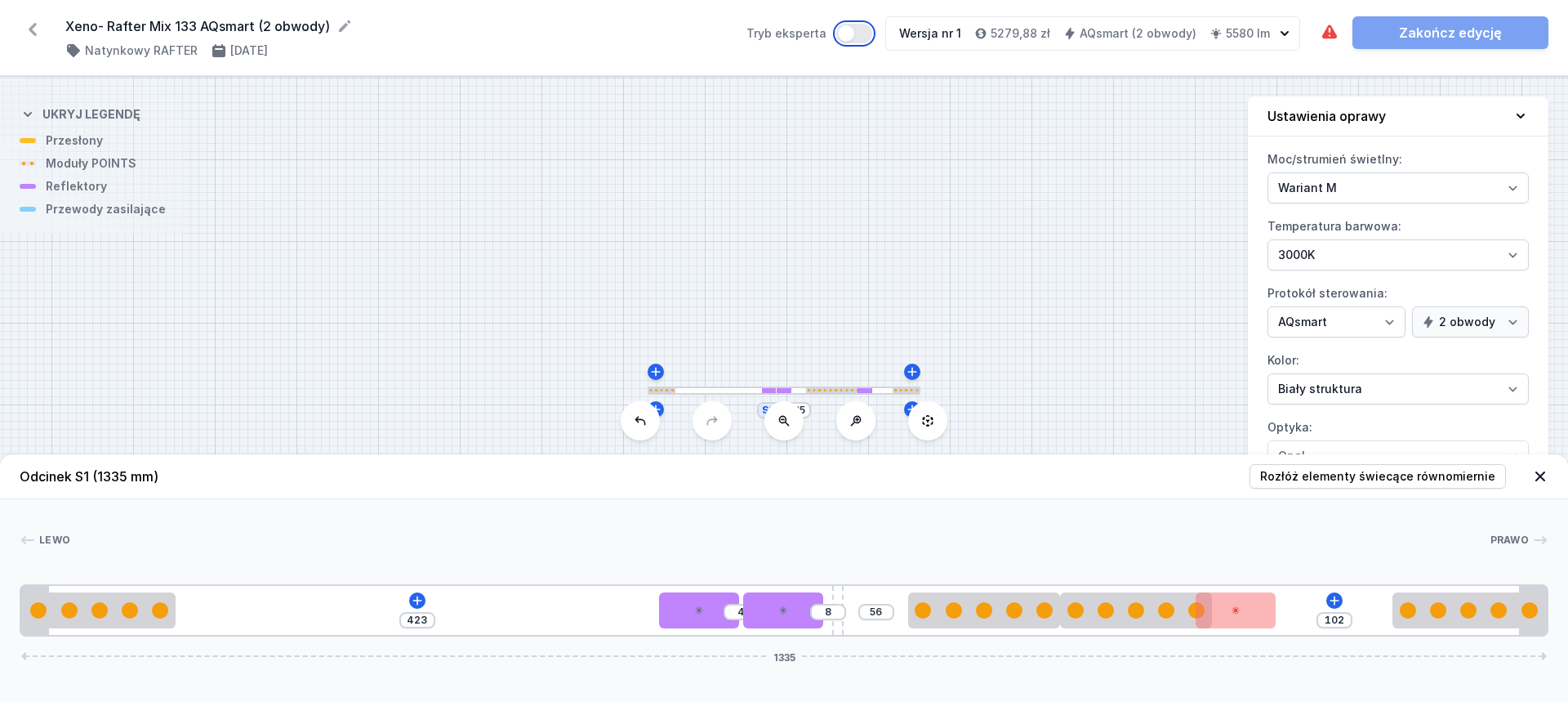
click at [863, 35] on button "Tryb eksperta" at bounding box center [853, 34] width 36 height 20
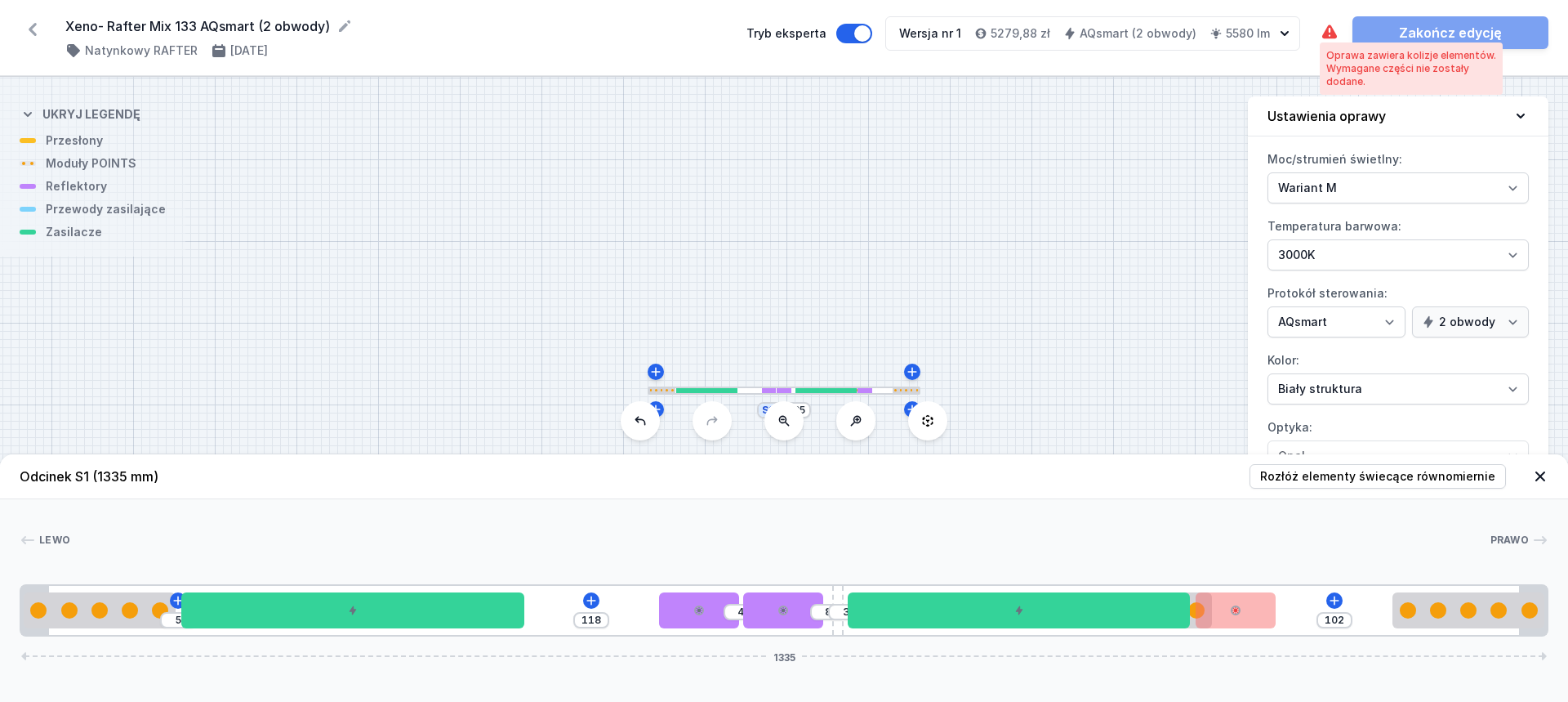
click at [1329, 32] on icon at bounding box center [1329, 31] width 15 height 14
click at [861, 23] on div "Tryb eksperta" at bounding box center [809, 33] width 126 height 34
click at [866, 35] on button "Tryb eksperta" at bounding box center [853, 34] width 36 height 20
type input "423"
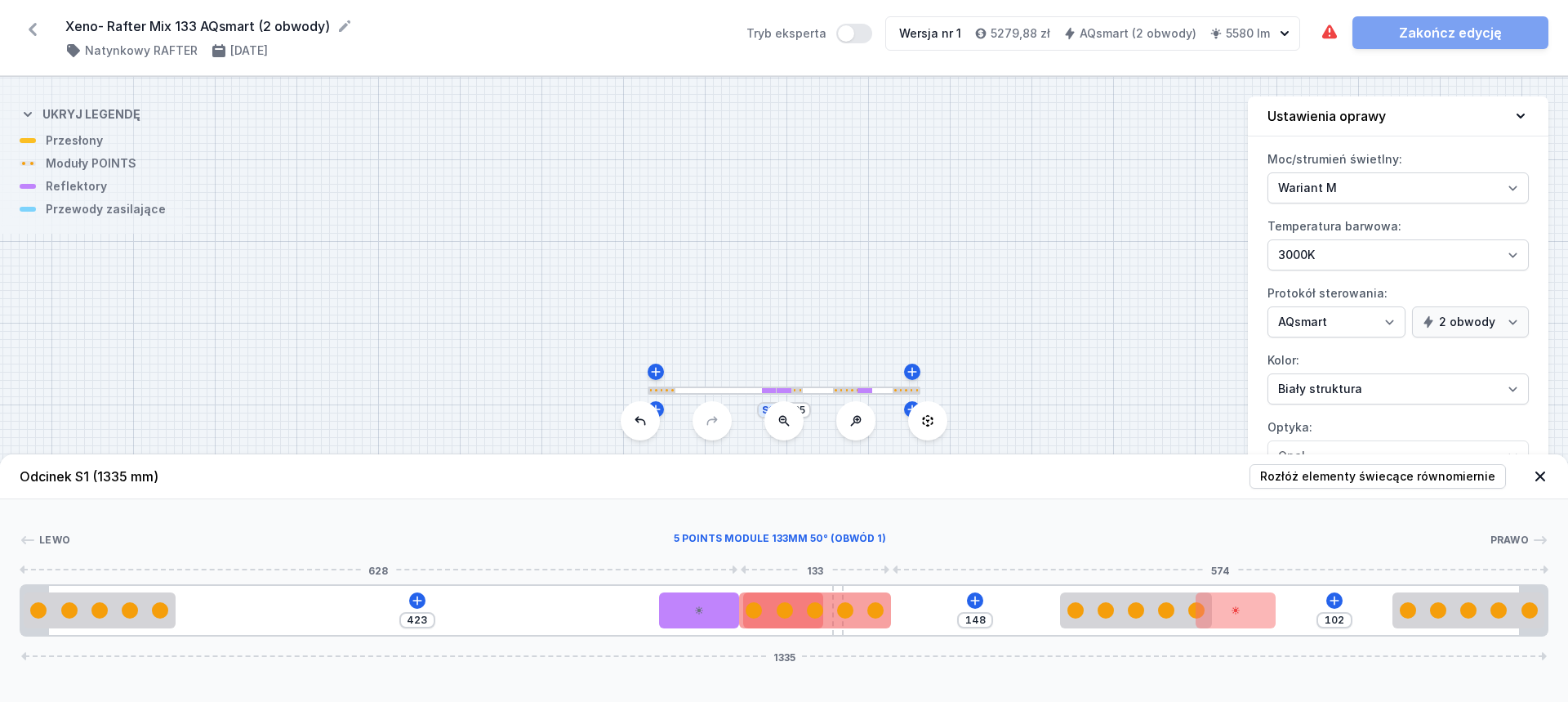
type input "189"
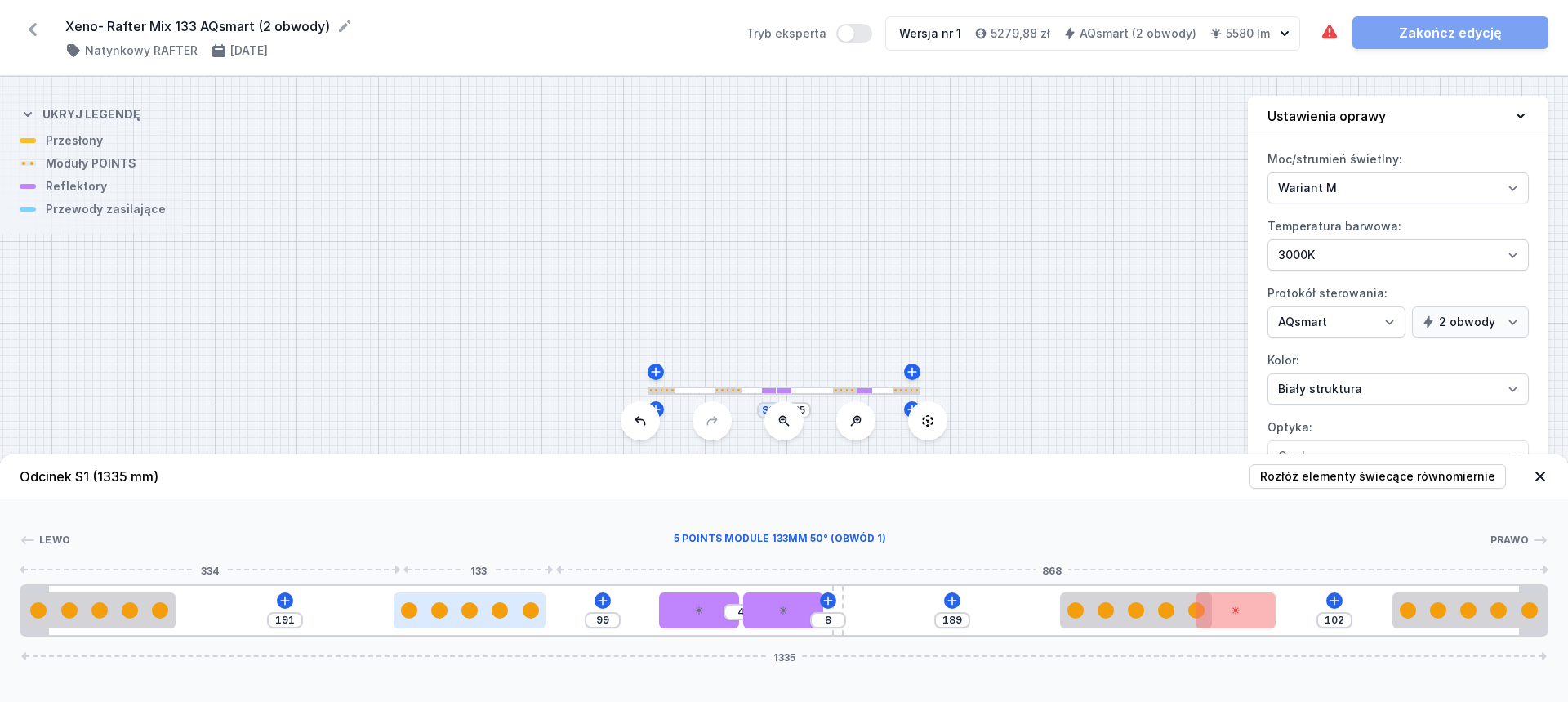
type input "188"
type input "102"
type input "187"
type input "103"
type input "185"
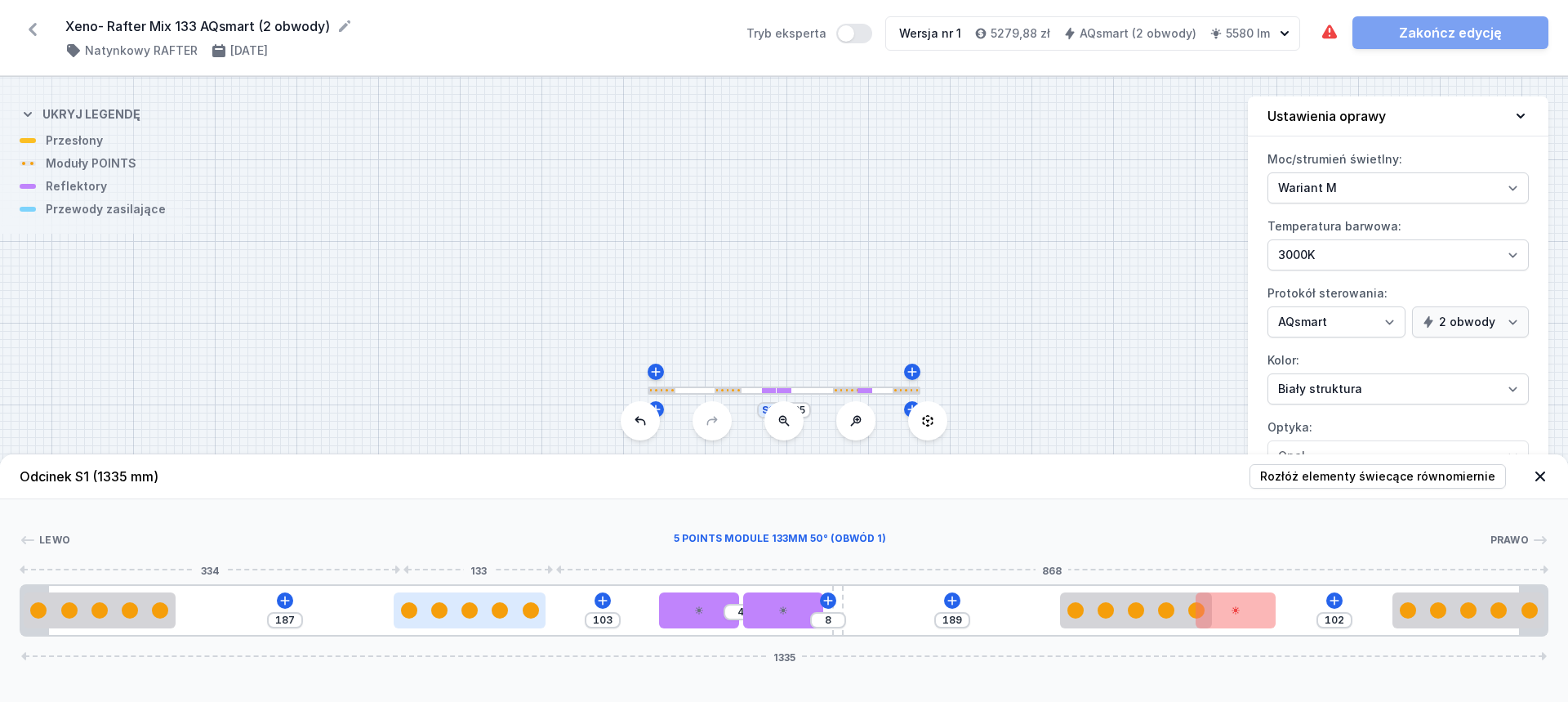
type input "105"
type input "184"
type input "106"
type input "181"
type input "109"
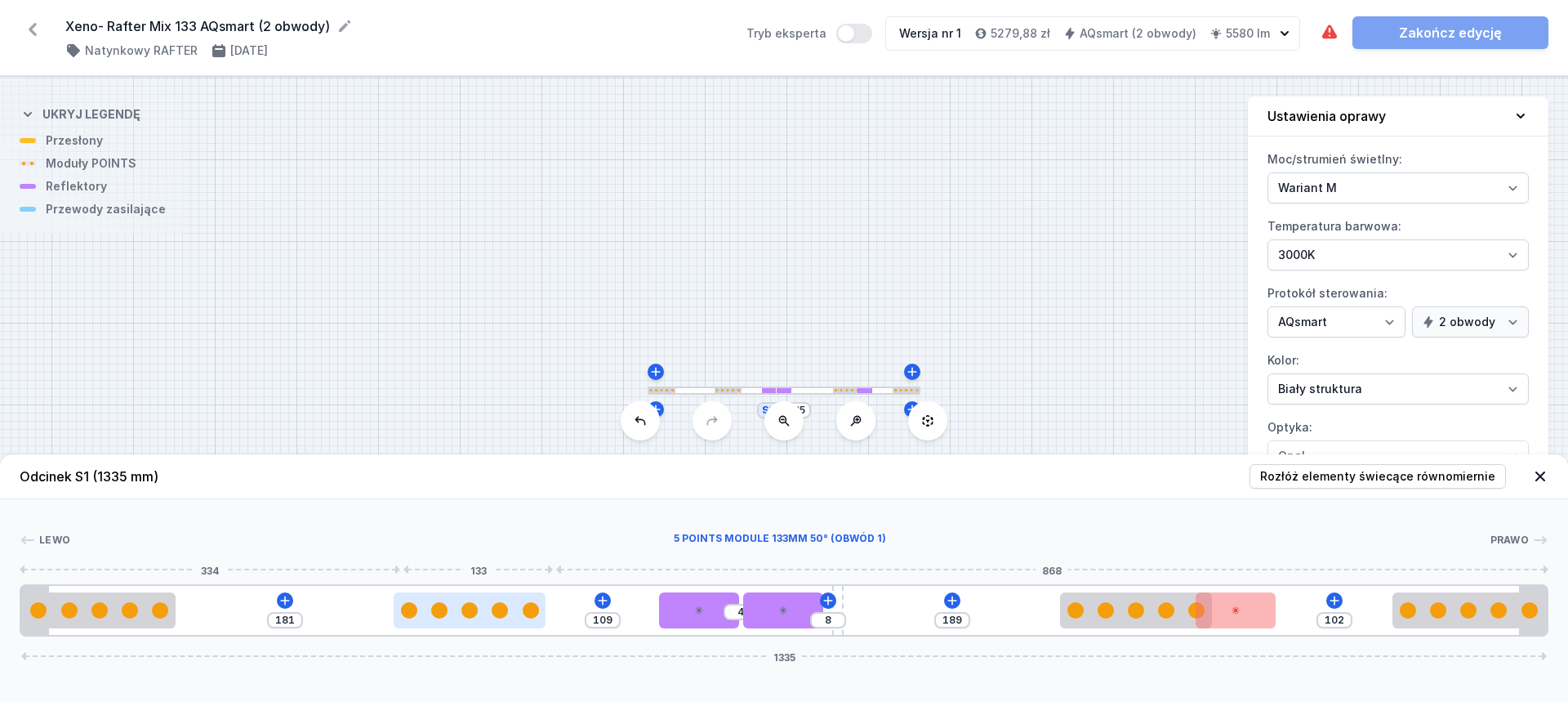
type input "178"
type input "112"
type input "176"
type input "114"
type input "175"
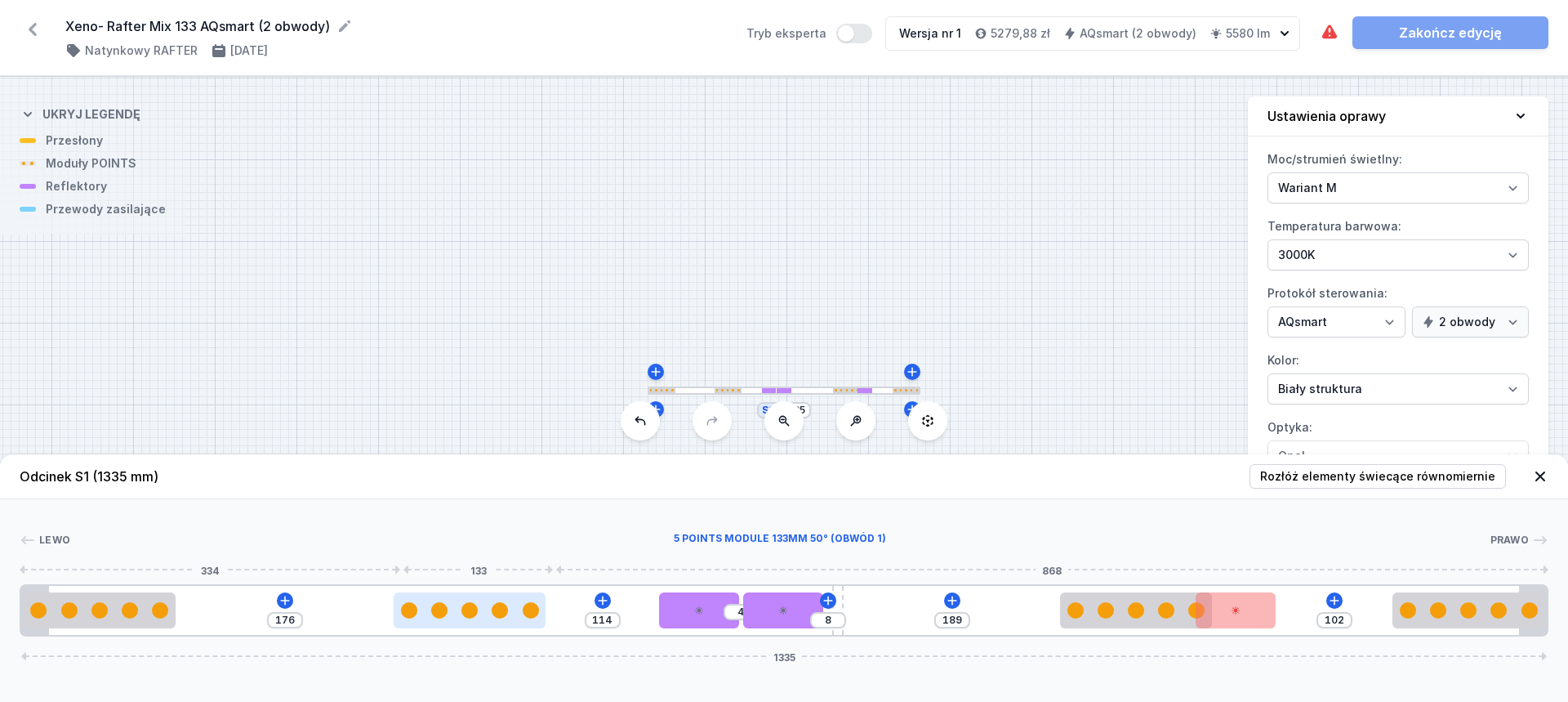
type input "115"
drag, startPoint x: 1006, startPoint y: 623, endPoint x: 461, endPoint y: 627, distance: 545.0
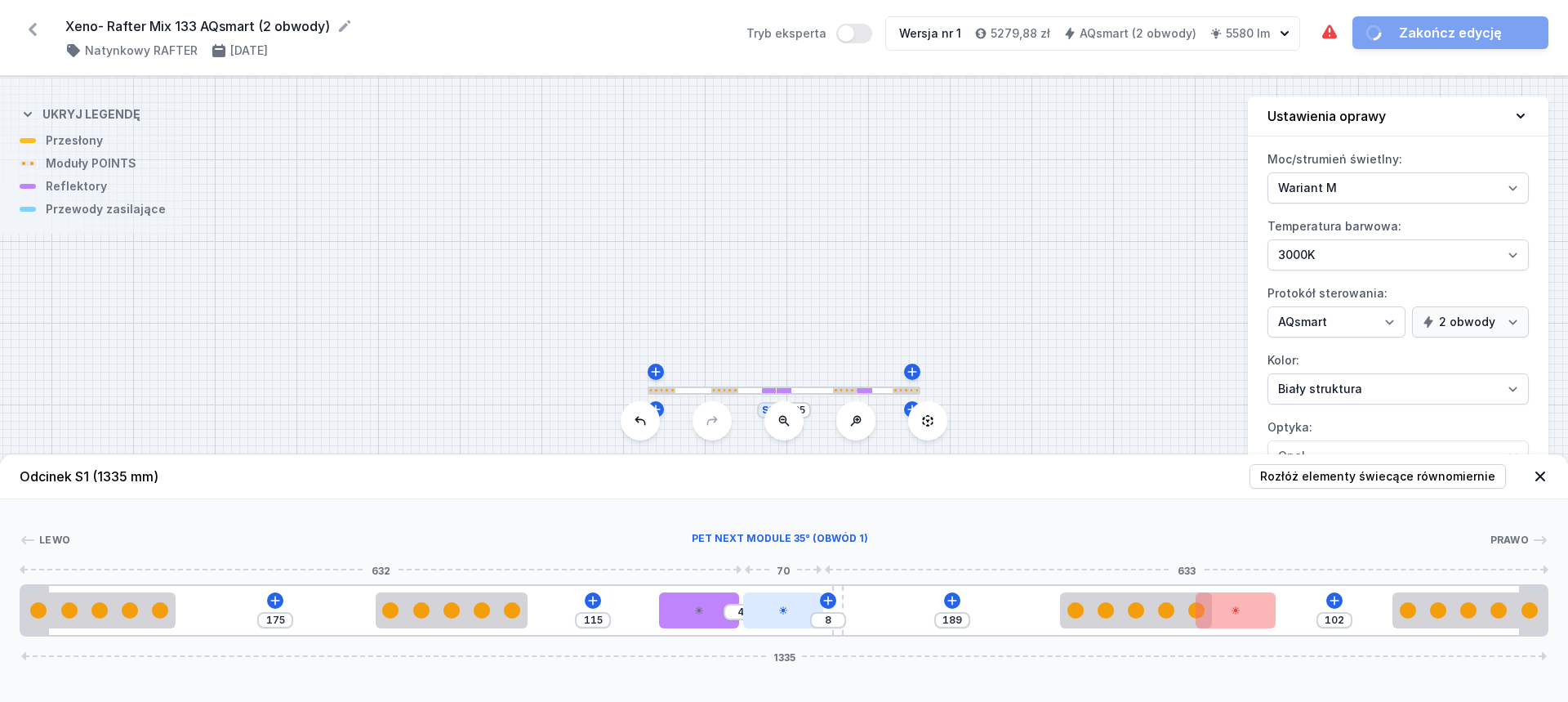
type input "12"
type input "119"
type input "82"
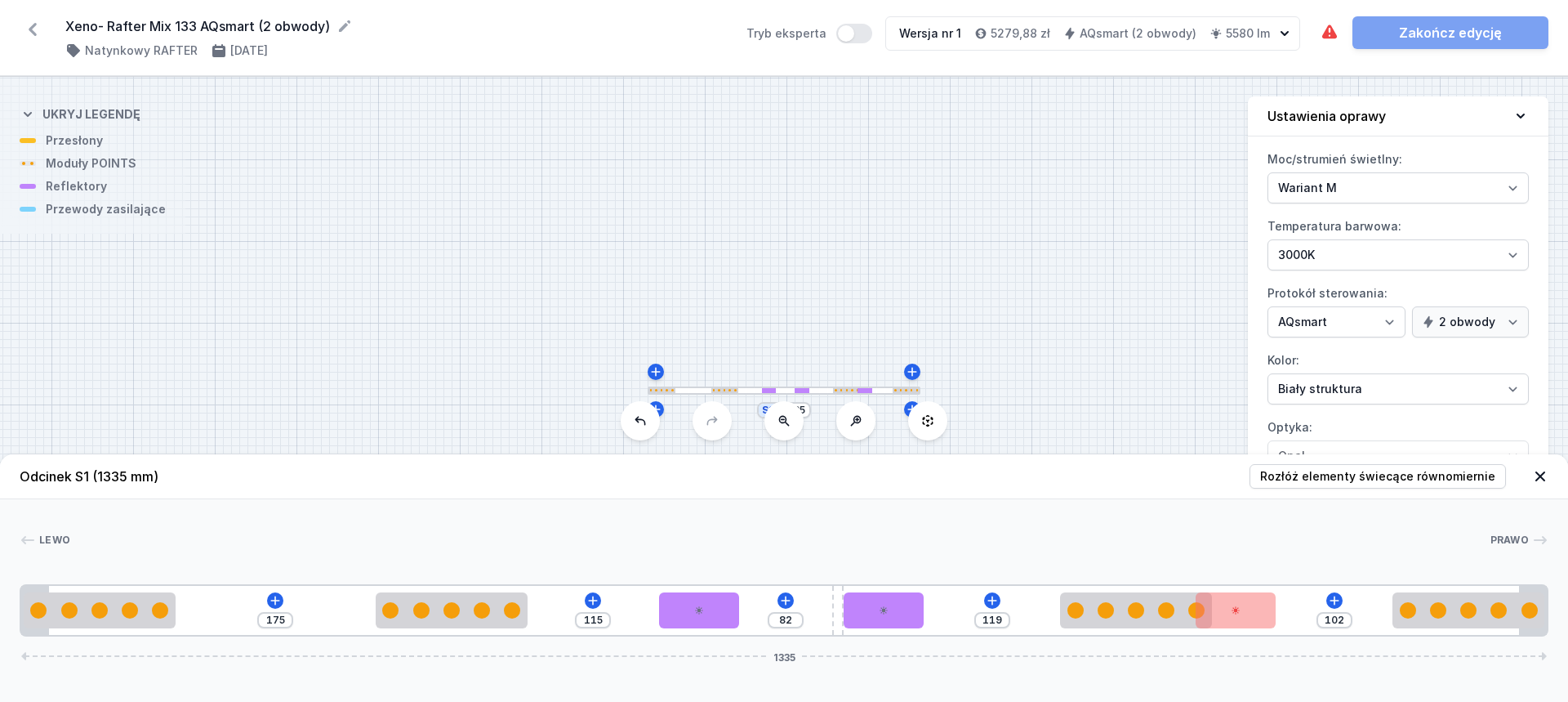
drag, startPoint x: 786, startPoint y: 618, endPoint x: 970, endPoint y: 612, distance: 184.1
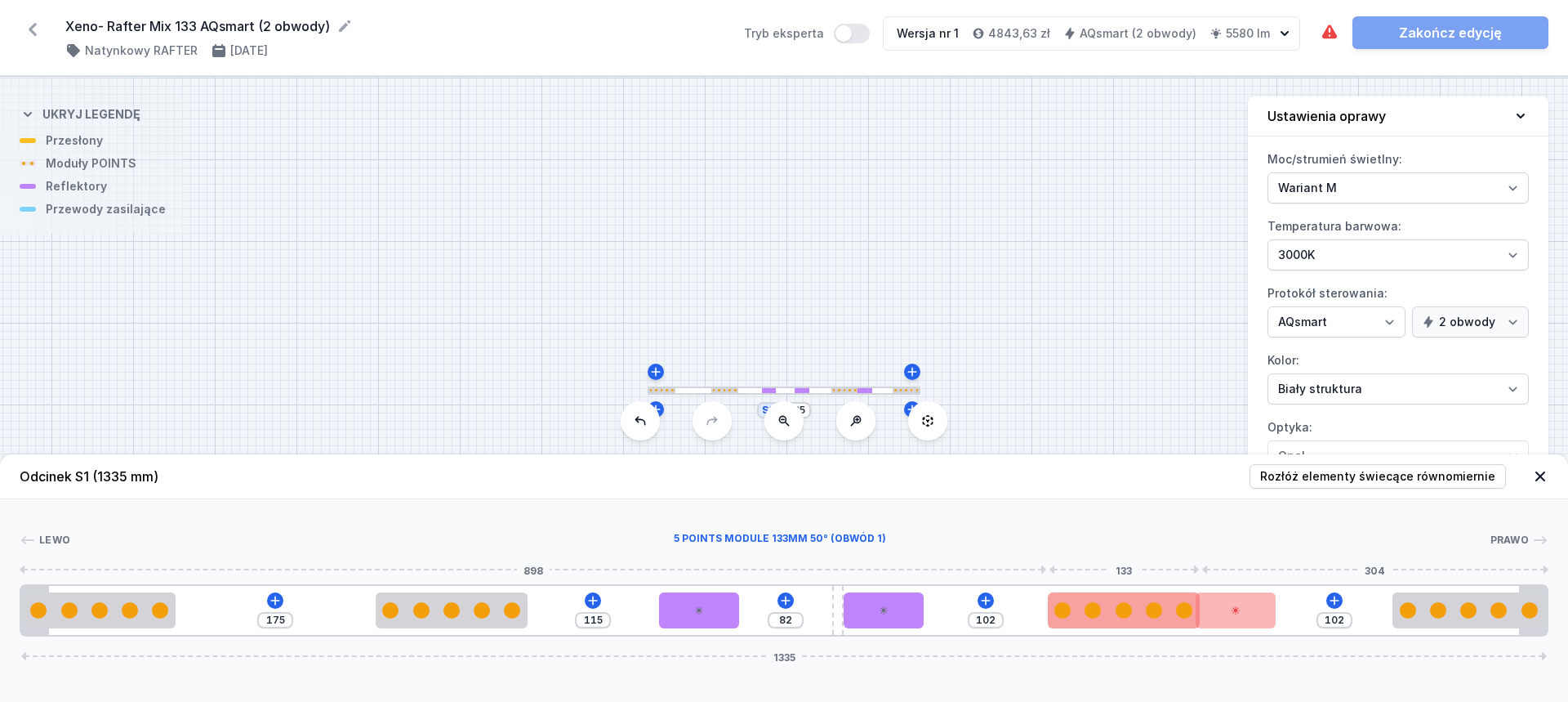
type input "105"
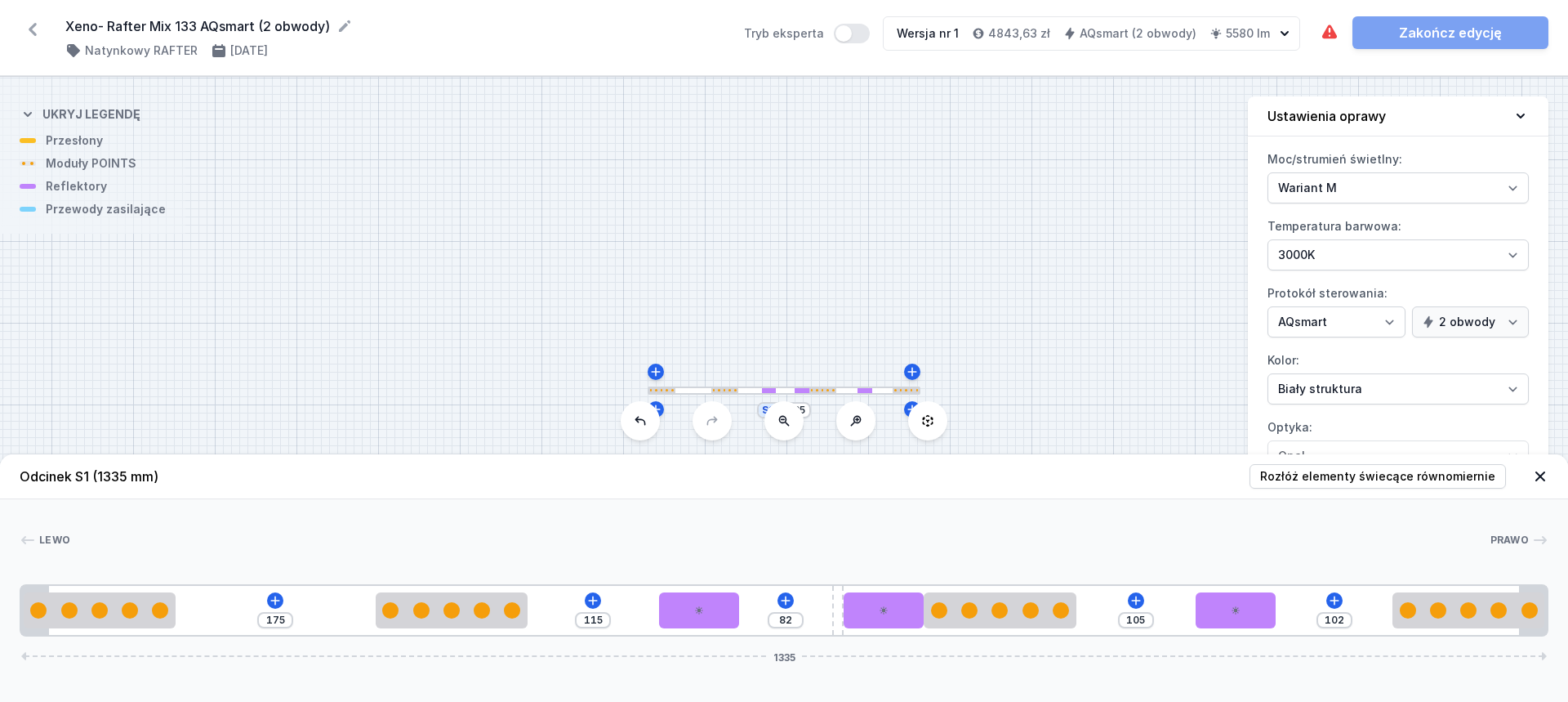
drag, startPoint x: 1144, startPoint y: 604, endPoint x: 1088, endPoint y: 611, distance: 56.4
click at [1088, 611] on div "175 115 82 105 102 1335" at bounding box center [784, 610] width 1528 height 52
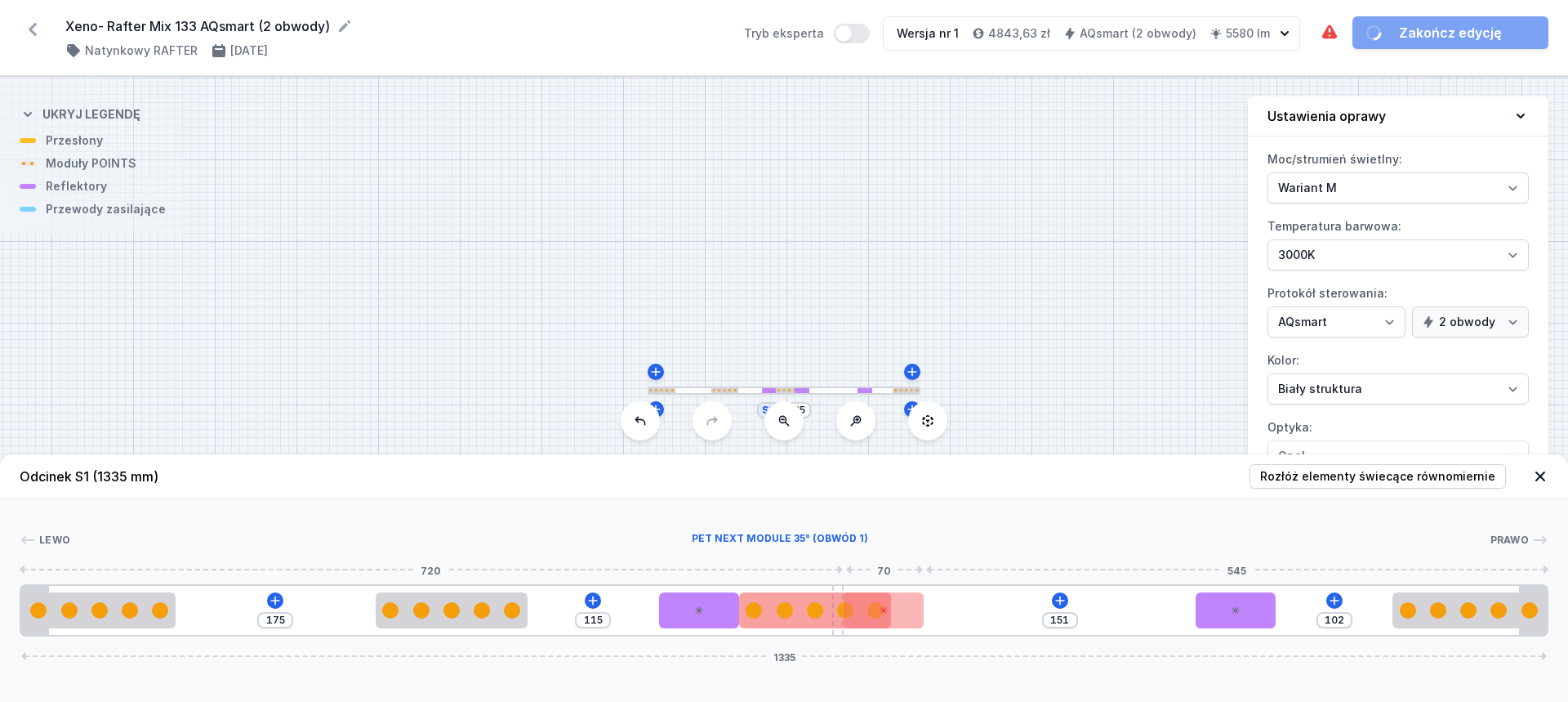
type input "105"
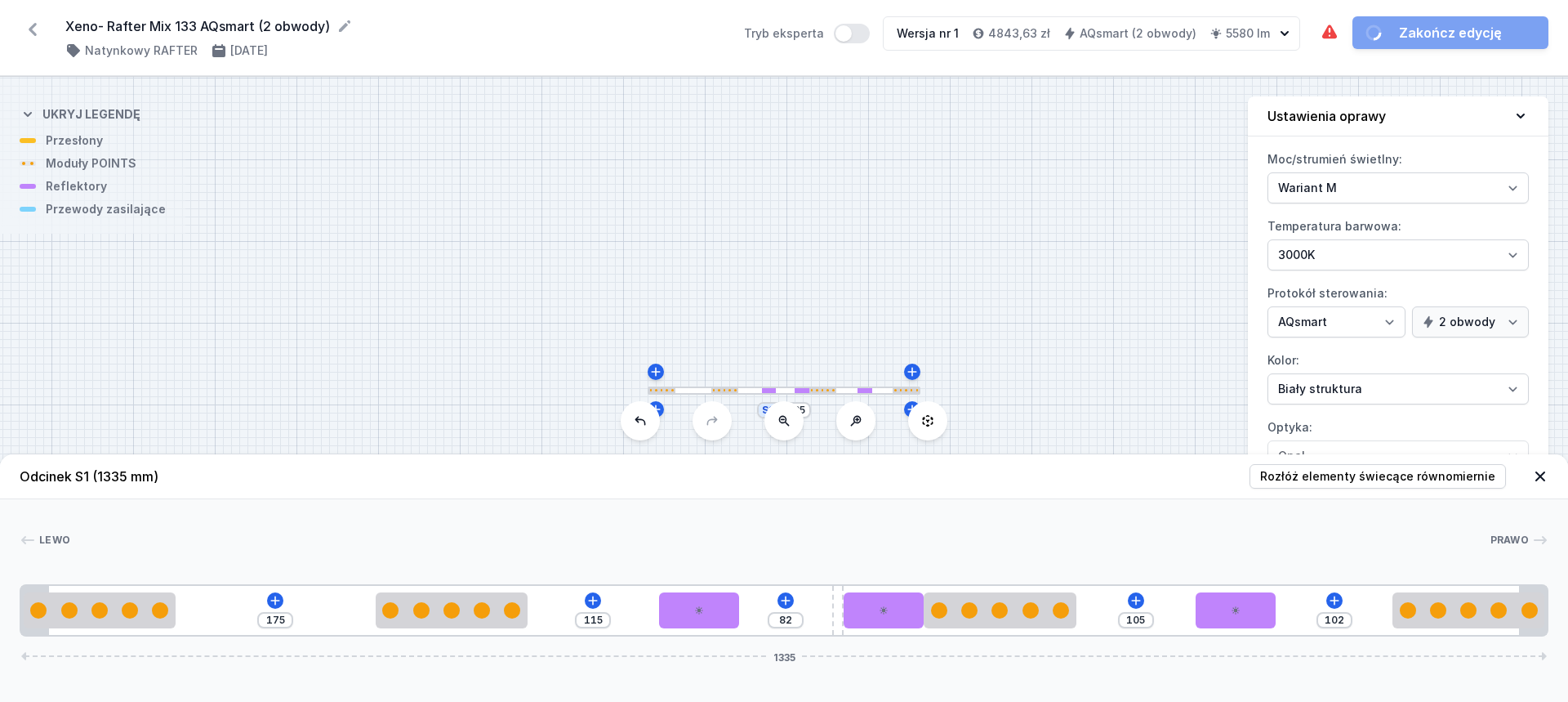
drag, startPoint x: 997, startPoint y: 614, endPoint x: 1084, endPoint y: 609, distance: 87.1
type input "103"
type input "94"
type input "80"
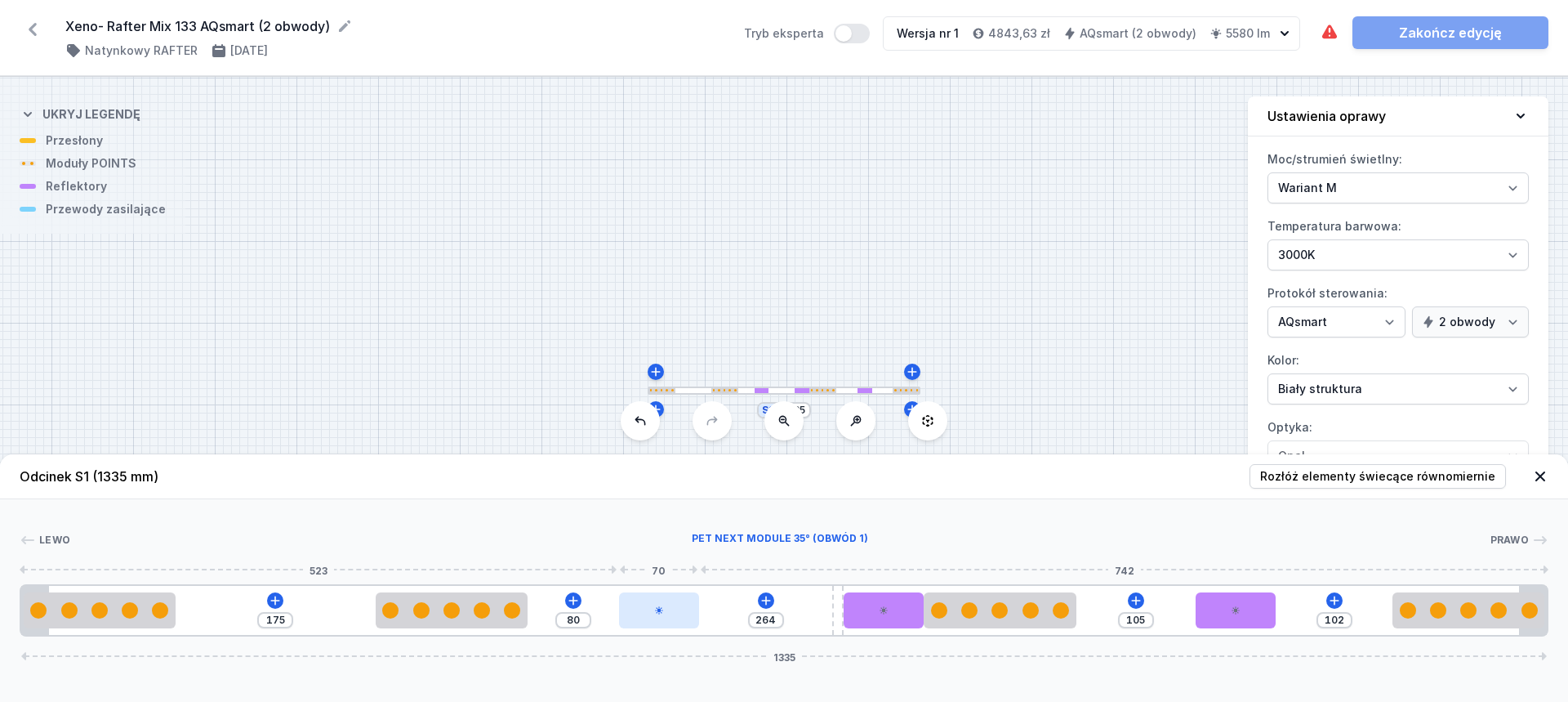
type input "267"
drag, startPoint x: 706, startPoint y: 605, endPoint x: 444, endPoint y: 592, distance: 262.3
click at [444, 592] on div "175 267 105 102 1335" at bounding box center [784, 610] width 1528 height 52
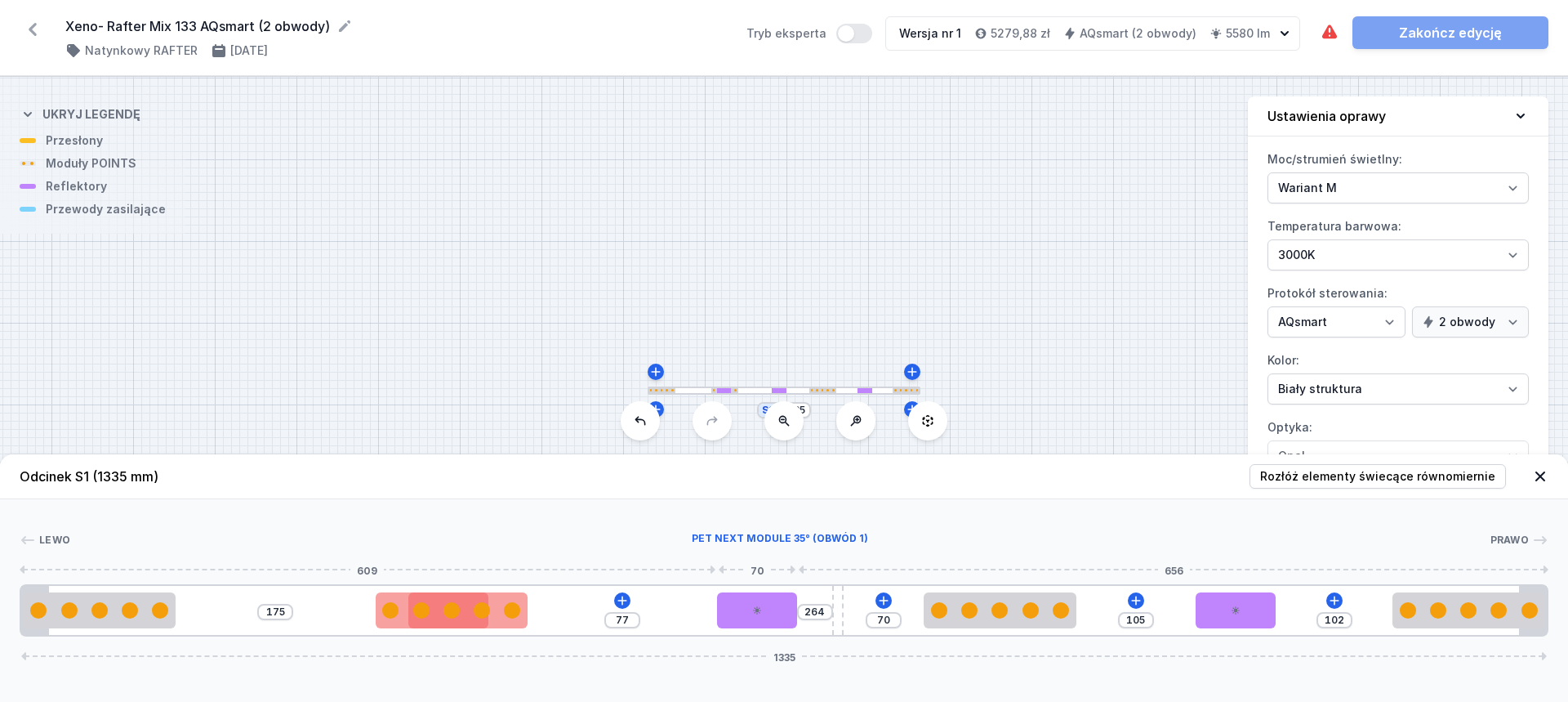
type input "267"
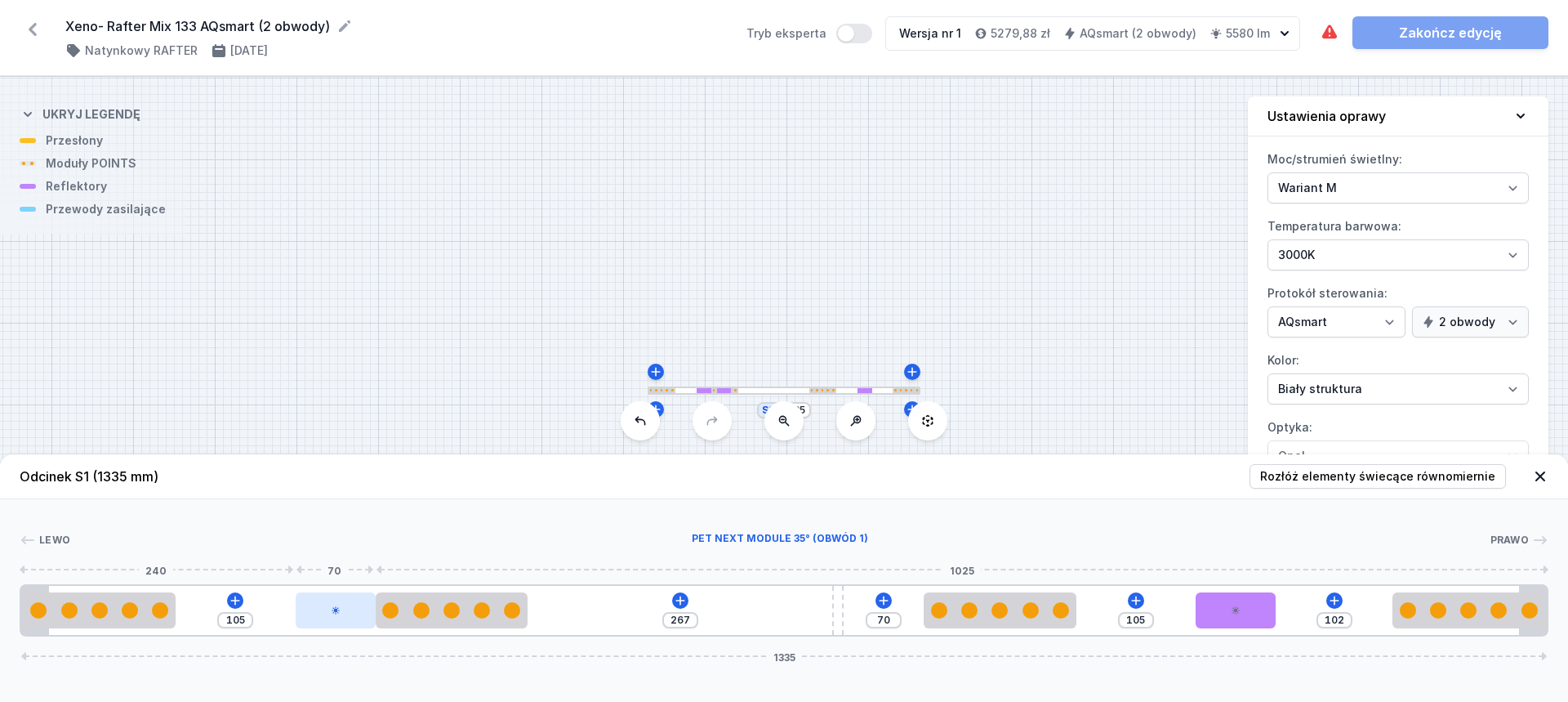
drag, startPoint x: 873, startPoint y: 613, endPoint x: 339, endPoint y: 604, distance: 534.1
click at [334, 604] on div at bounding box center [335, 610] width 80 height 36
type input "277"
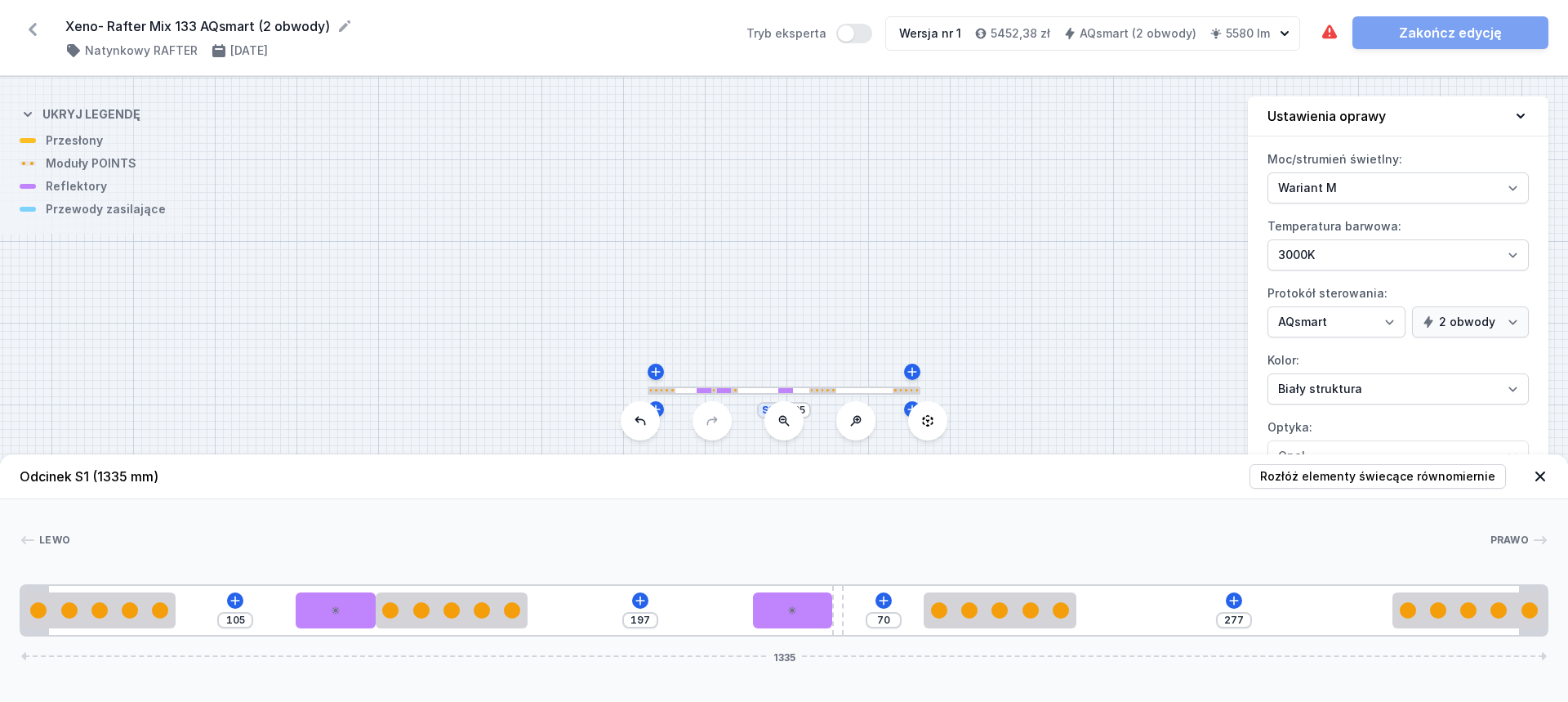
drag, startPoint x: 1225, startPoint y: 620, endPoint x: 775, endPoint y: 622, distance: 450.0
click at [762, 628] on div "105 197 70 277 1335" at bounding box center [784, 610] width 1528 height 52
type input "98"
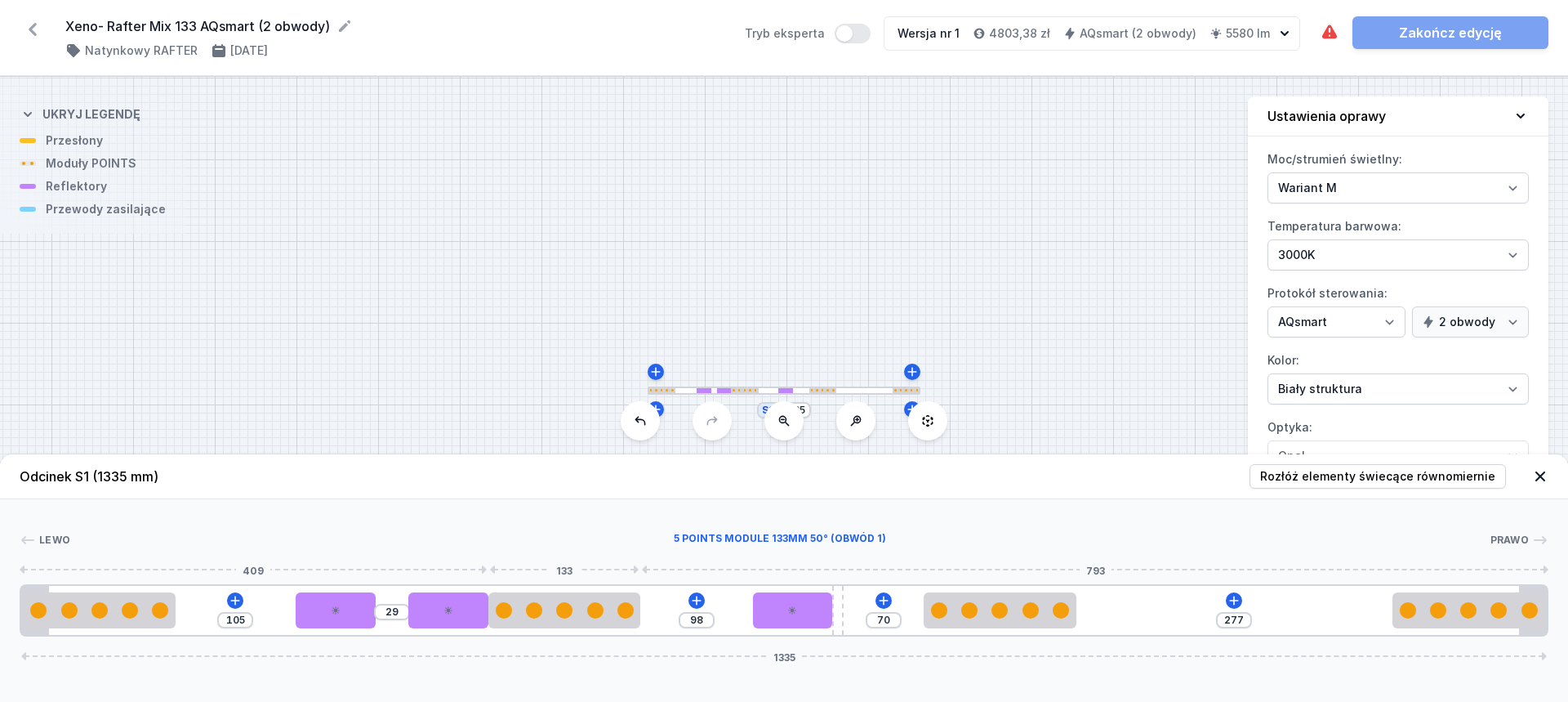
drag, startPoint x: 461, startPoint y: 596, endPoint x: 668, endPoint y: 596, distance: 207.0
click at [637, 596] on div at bounding box center [563, 610] width 152 height 36
type input "255"
type input "92"
drag, startPoint x: 956, startPoint y: 603, endPoint x: 988, endPoint y: 601, distance: 32.1
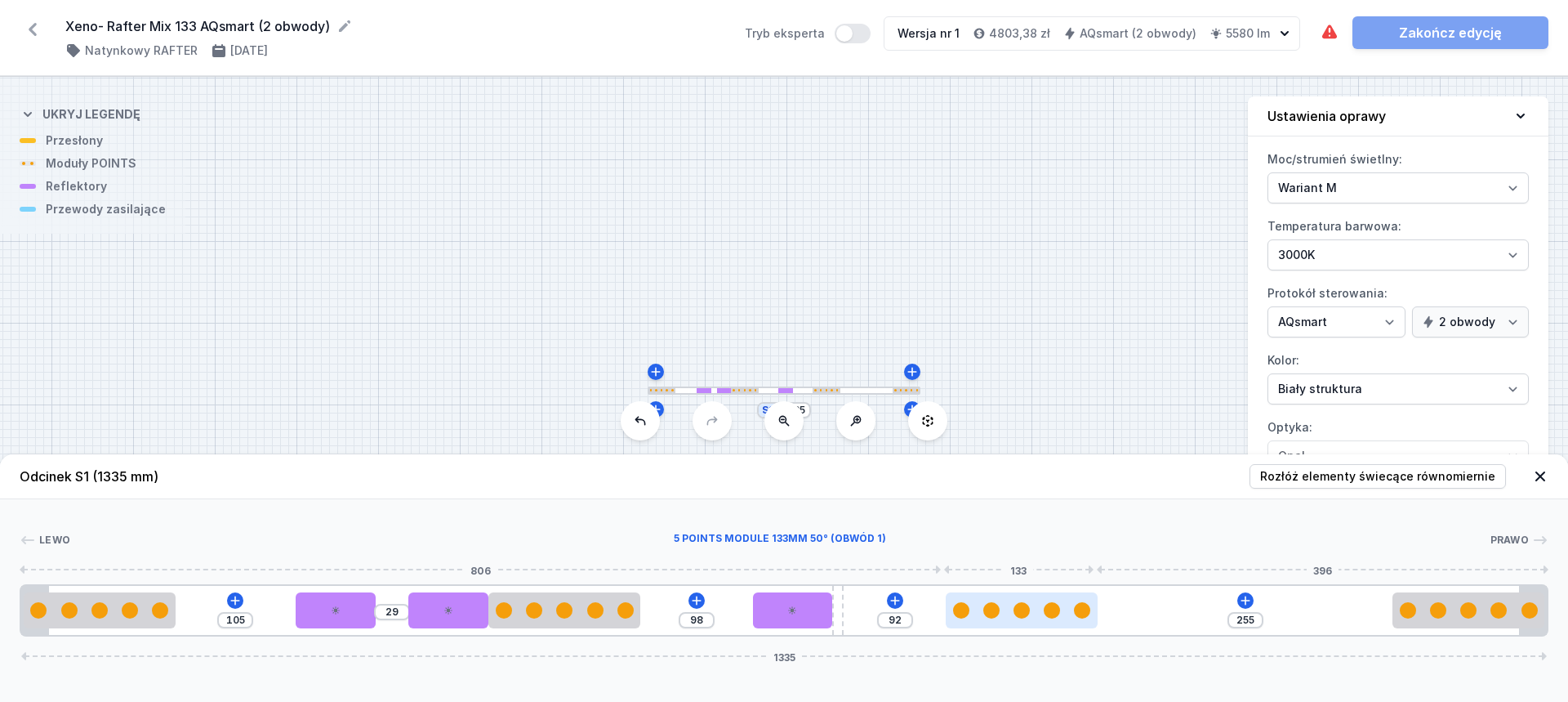
click at [988, 601] on div at bounding box center [1020, 610] width 152 height 36
click at [792, 609] on icon at bounding box center [793, 610] width 8 height 8
select select "2238"
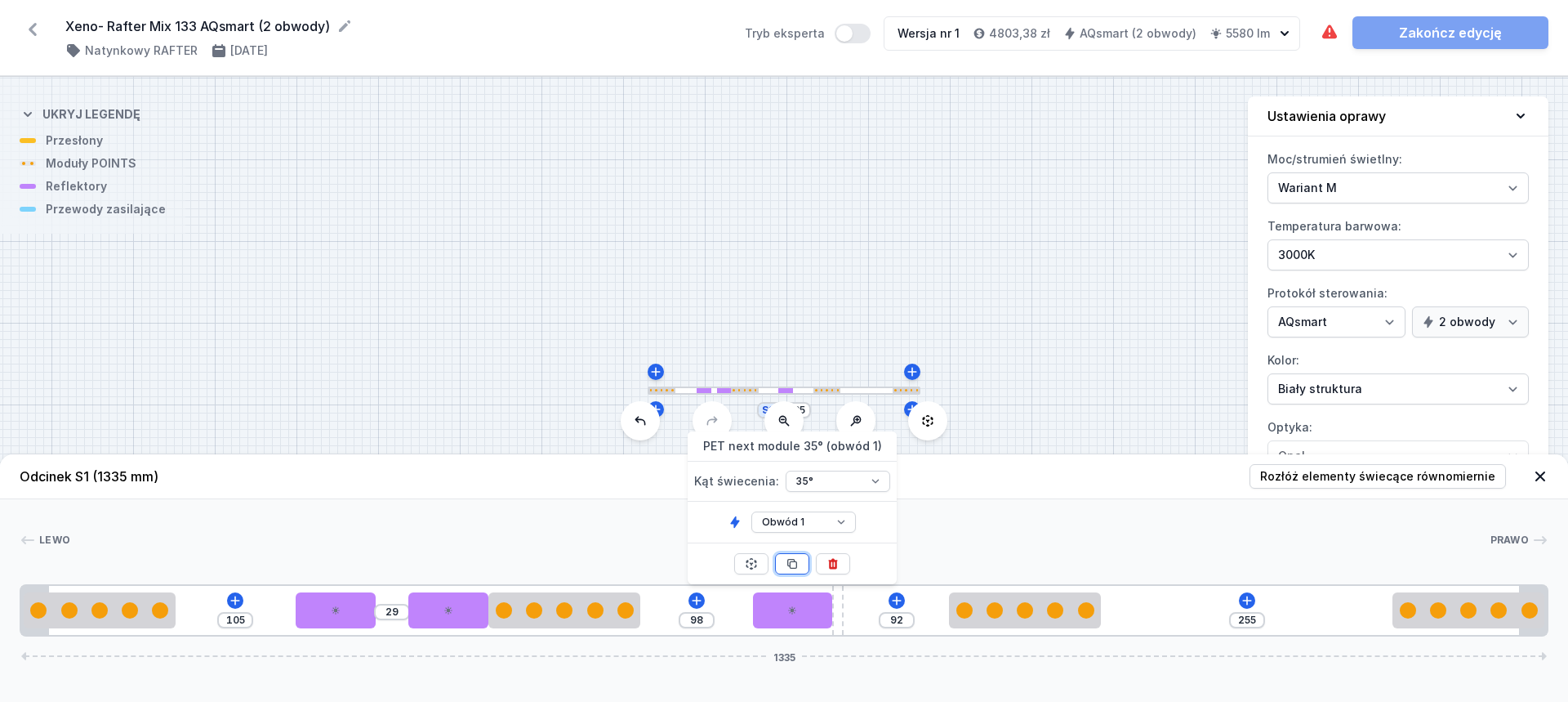
click at [797, 569] on icon at bounding box center [792, 564] width 13 height 13
type input "22"
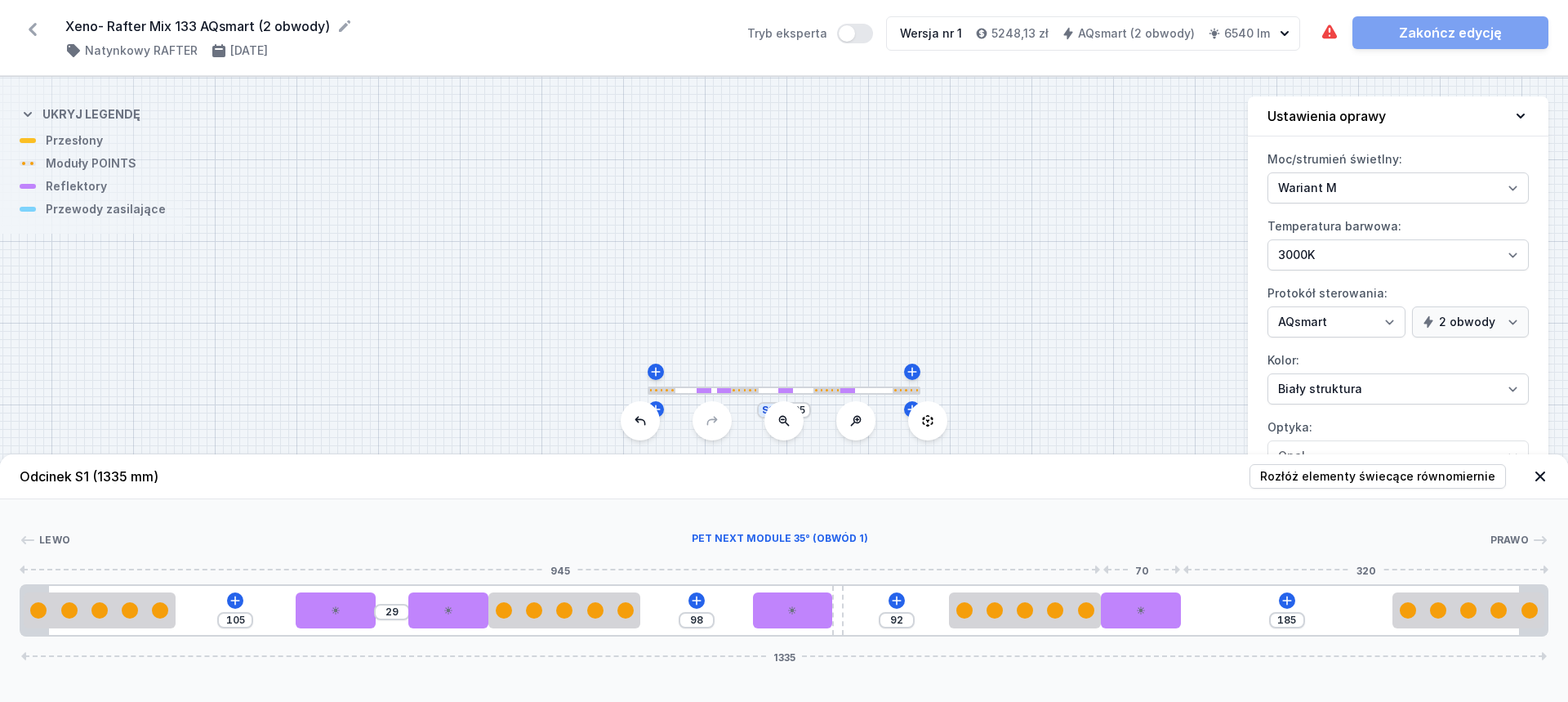
drag, startPoint x: 881, startPoint y: 611, endPoint x: 1224, endPoint y: 590, distance: 343.6
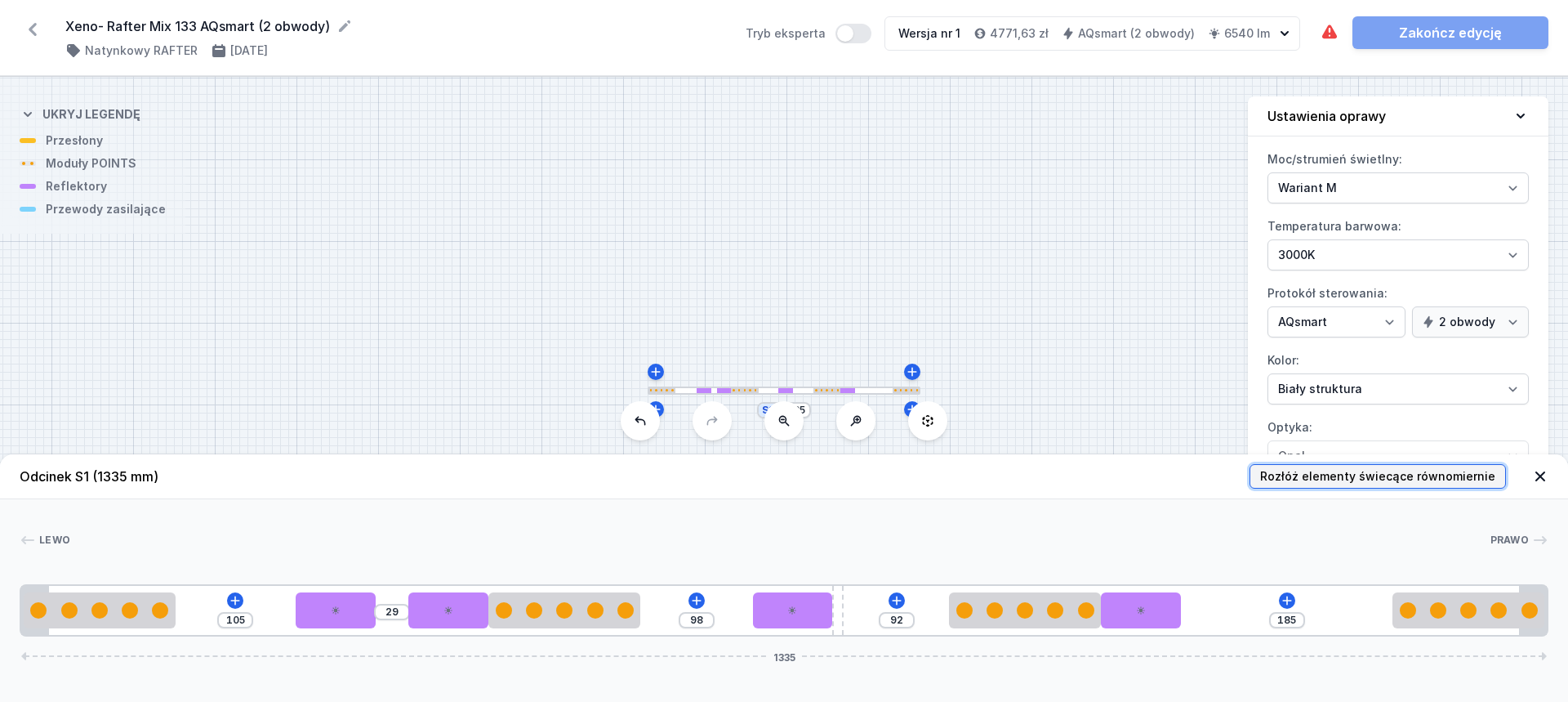
click at [1392, 471] on span "Rozłóż elementy świecące równomiernie" at bounding box center [1377, 477] width 235 height 17
type input "58"
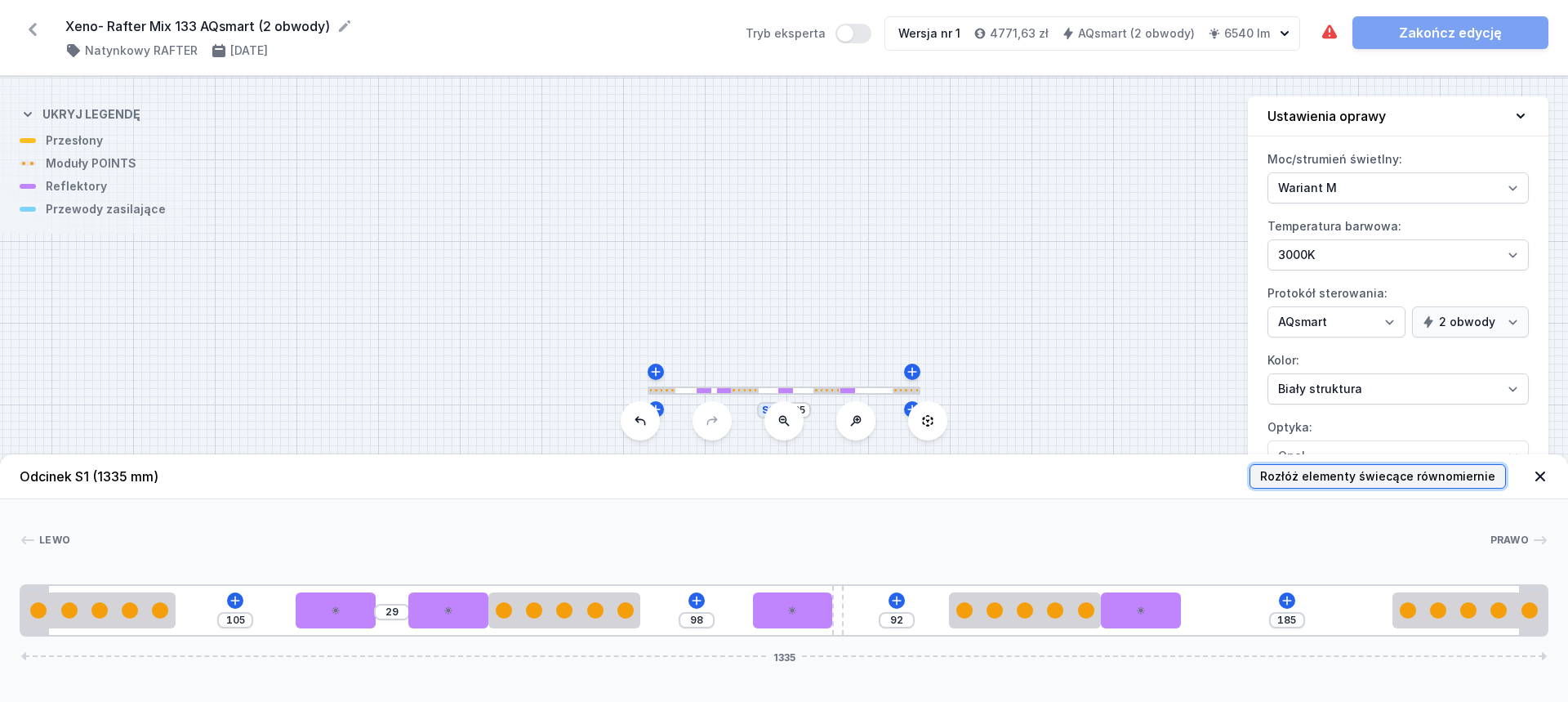
type input "58"
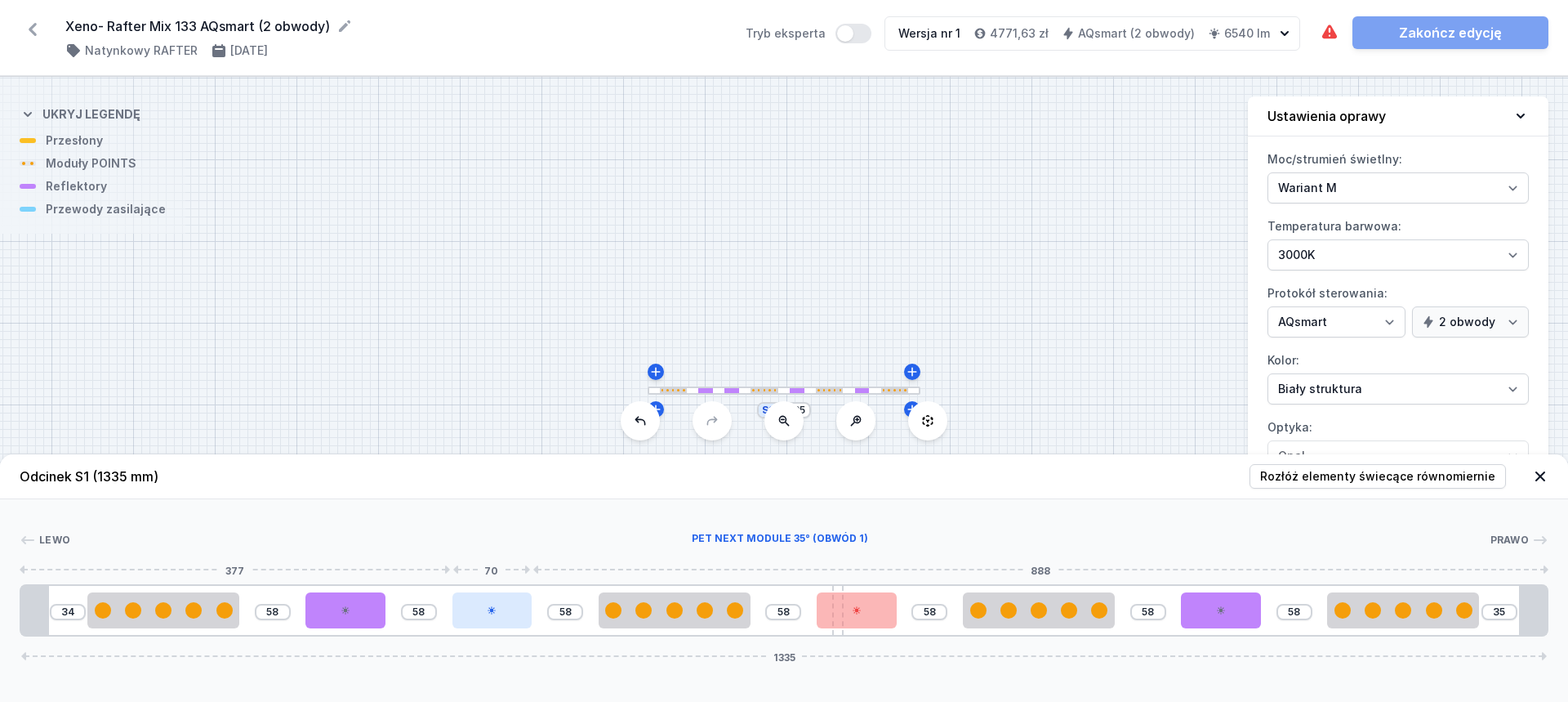
click at [486, 616] on div at bounding box center [492, 610] width 80 height 36
select select "2238"
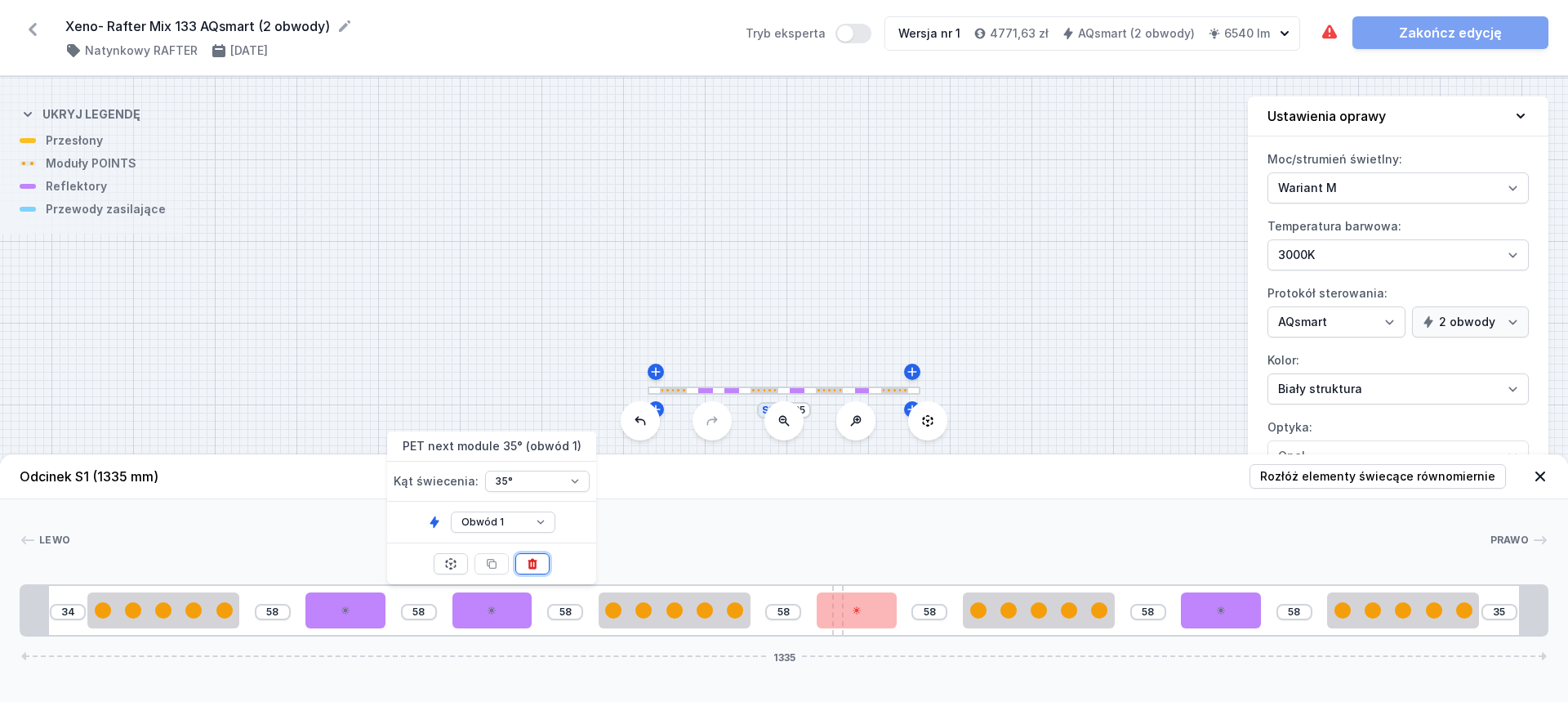
click at [527, 562] on icon at bounding box center [533, 564] width 13 height 13
type input "186"
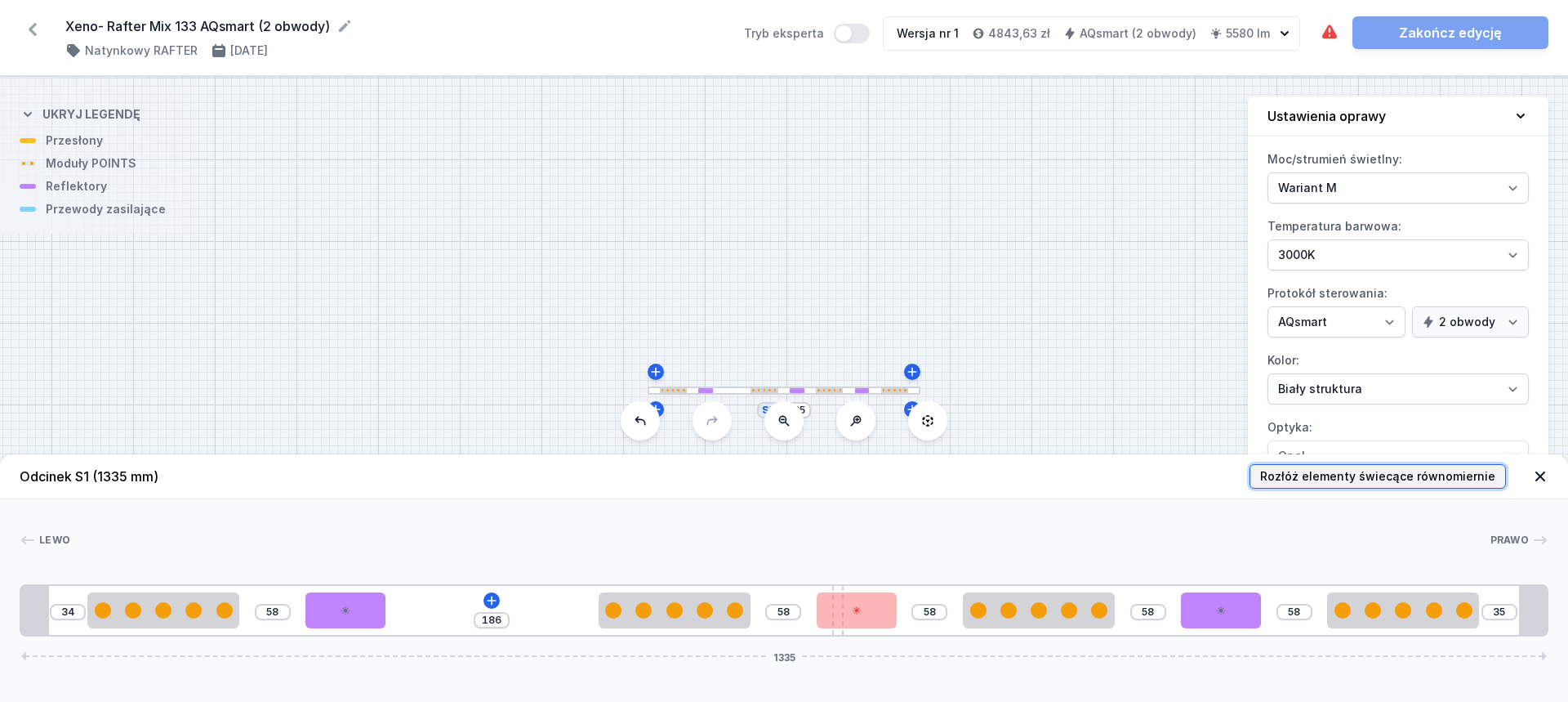
click at [1330, 473] on span "Rozłóż elementy świecące równomiernie" at bounding box center [1377, 477] width 235 height 17
type input "74"
type input "56"
type input "74"
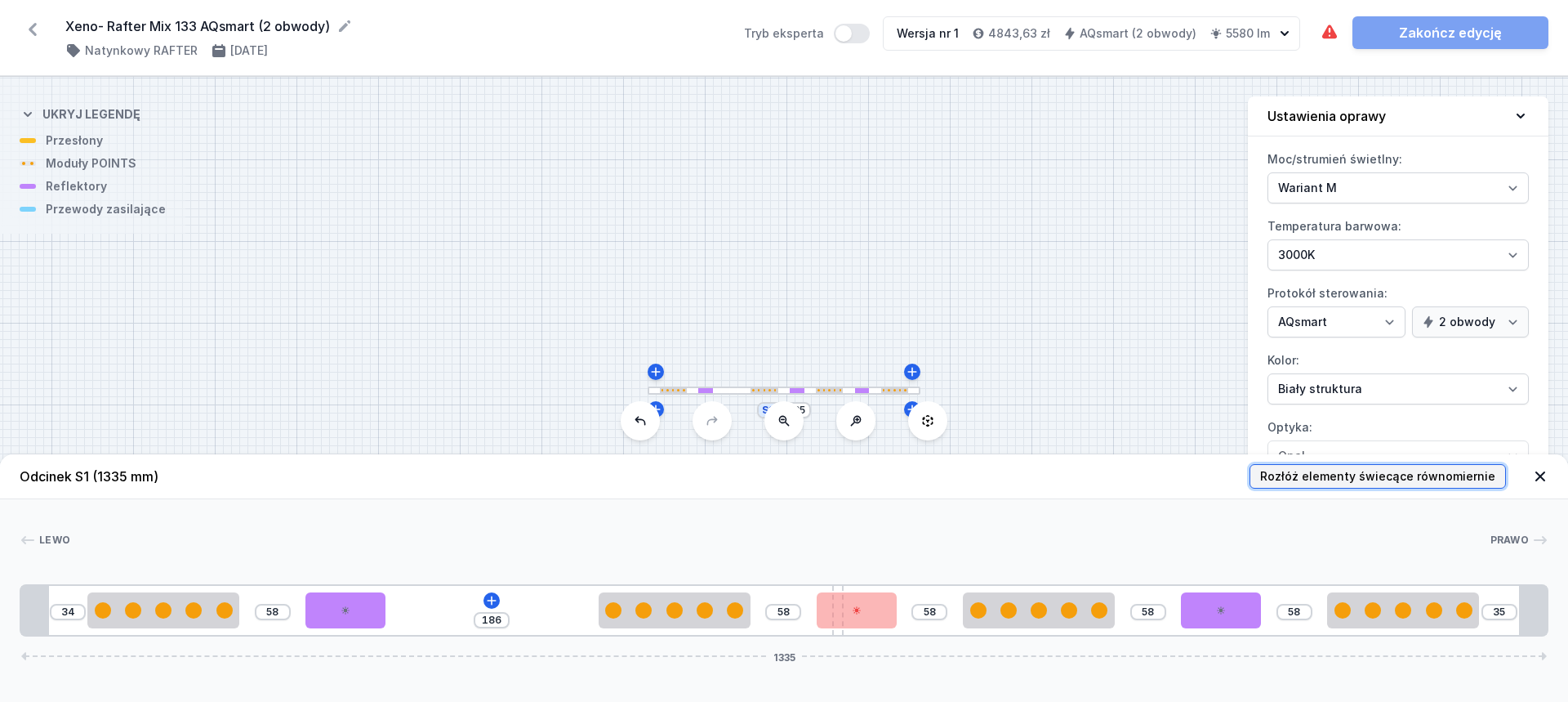
type input "51"
type input "50"
type input "74"
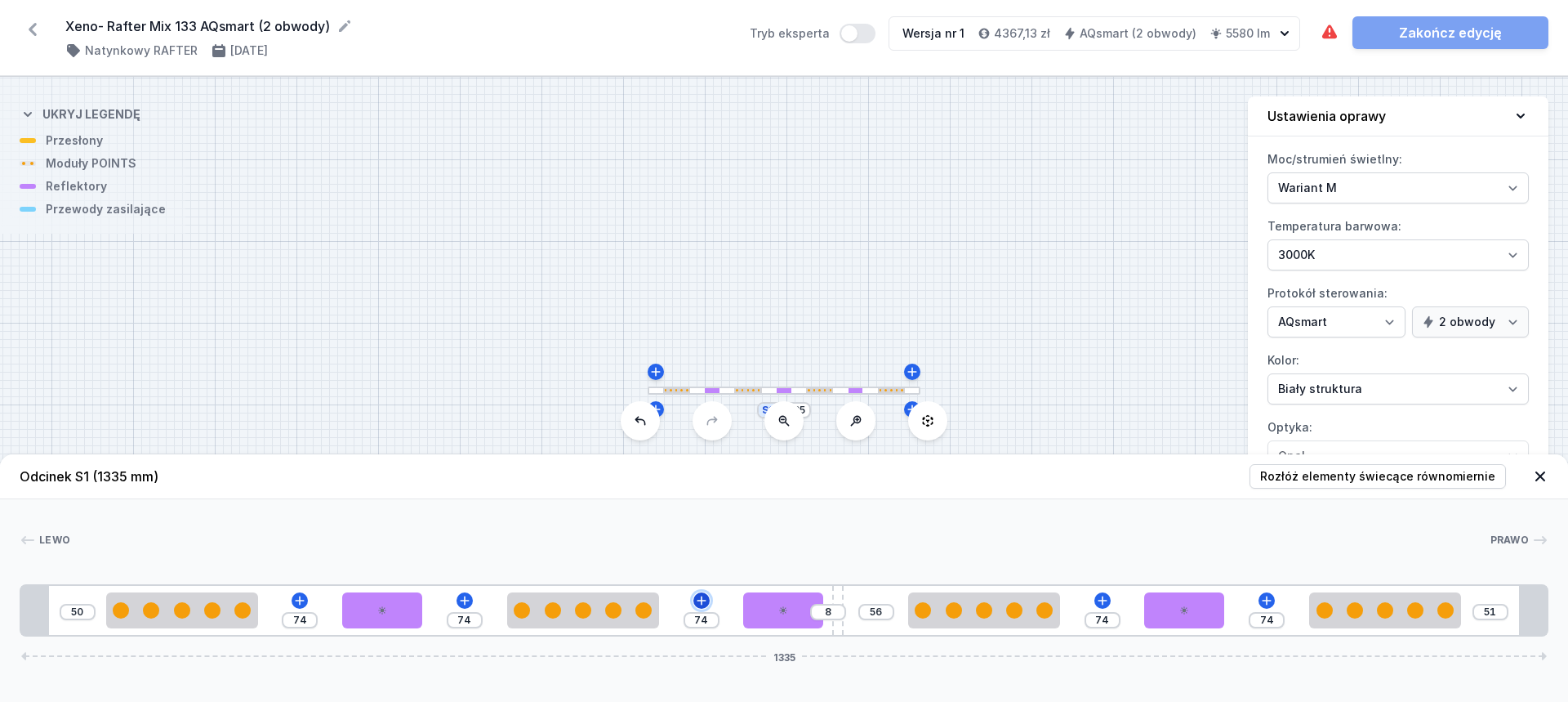
click at [696, 597] on icon at bounding box center [702, 601] width 13 height 13
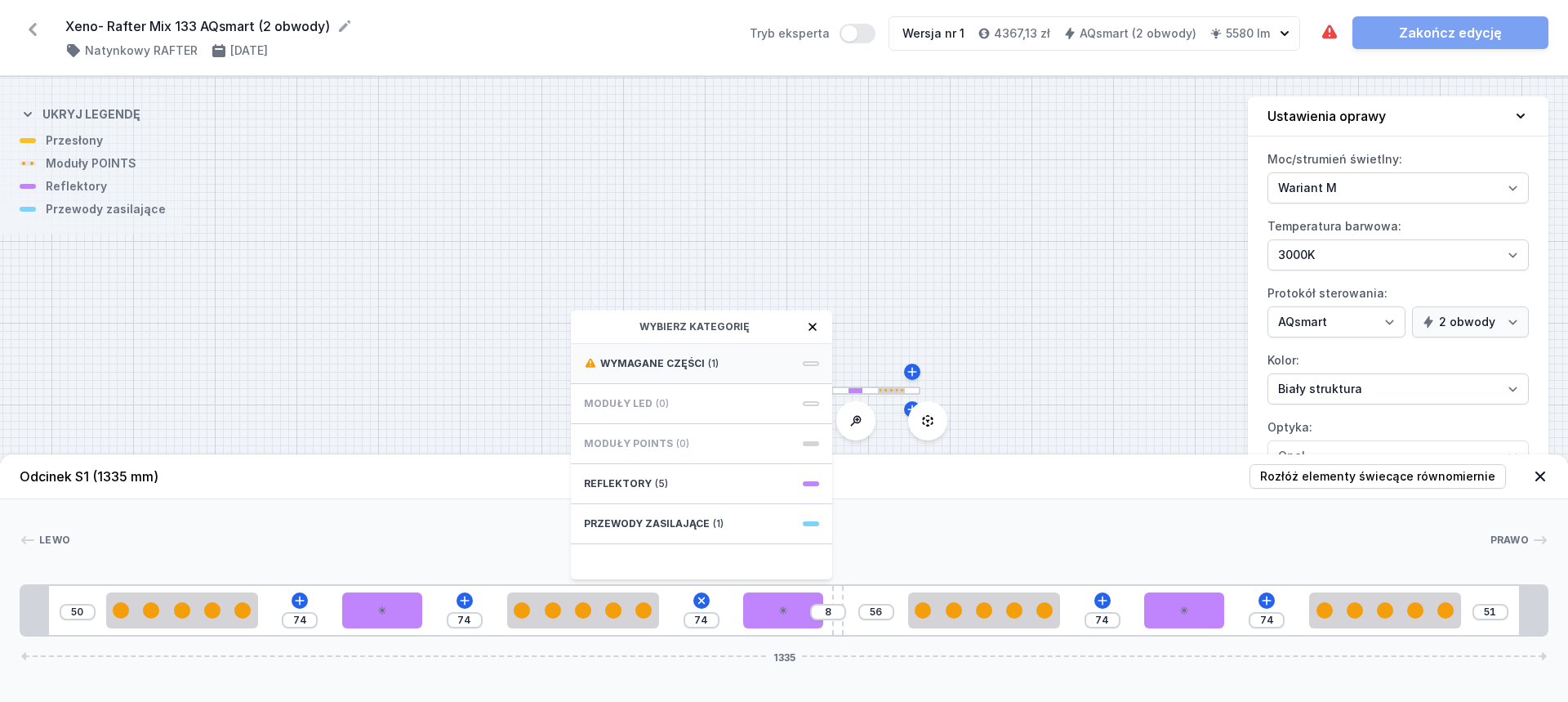
click at [666, 371] on div "Wymagane części (1)" at bounding box center [701, 364] width 261 height 40
click at [692, 361] on span "Hole for power supply cable" at bounding box center [702, 362] width 235 height 17
type input "4"
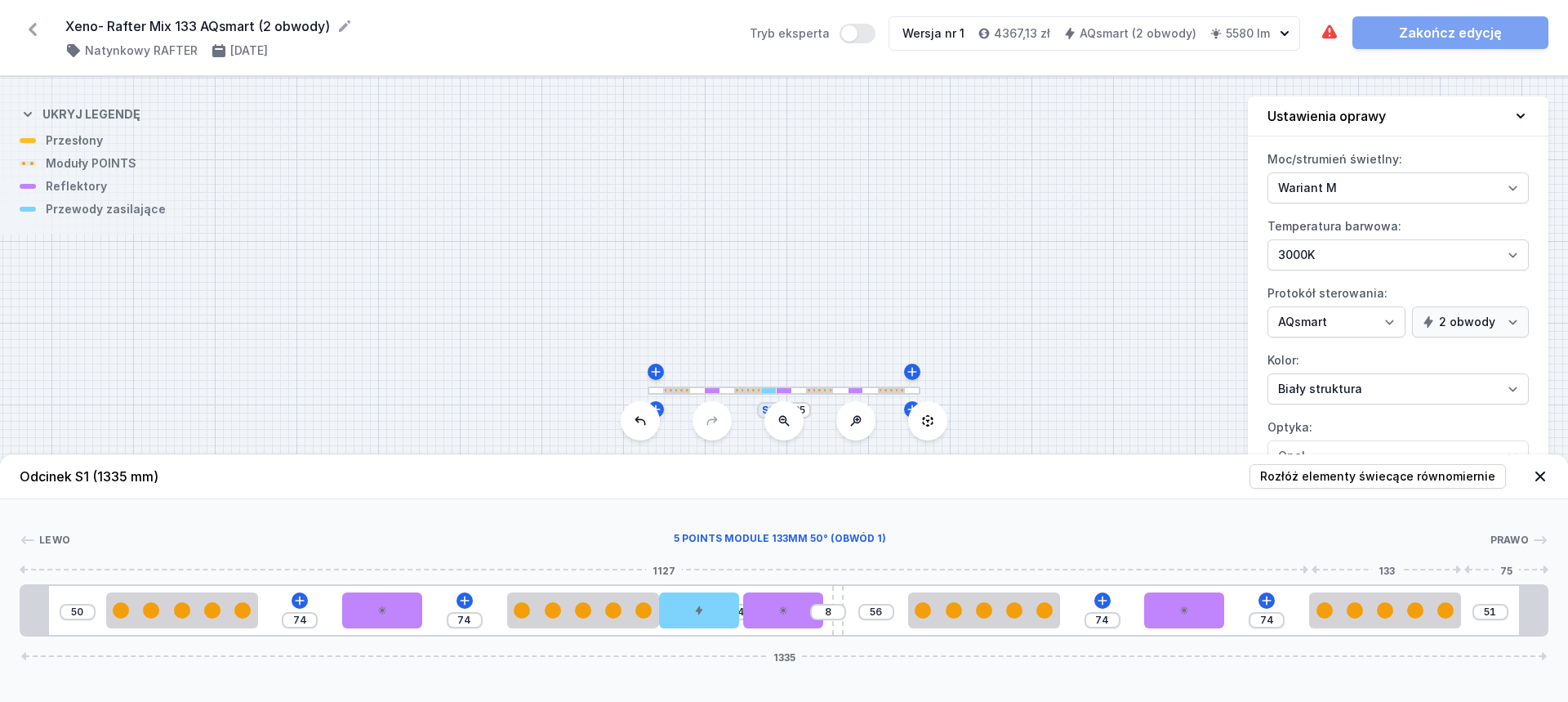
type input "125"
drag, startPoint x: 1383, startPoint y: 612, endPoint x: 1454, endPoint y: 622, distance: 71.7
click at [1456, 622] on div at bounding box center [1468, 610] width 152 height 36
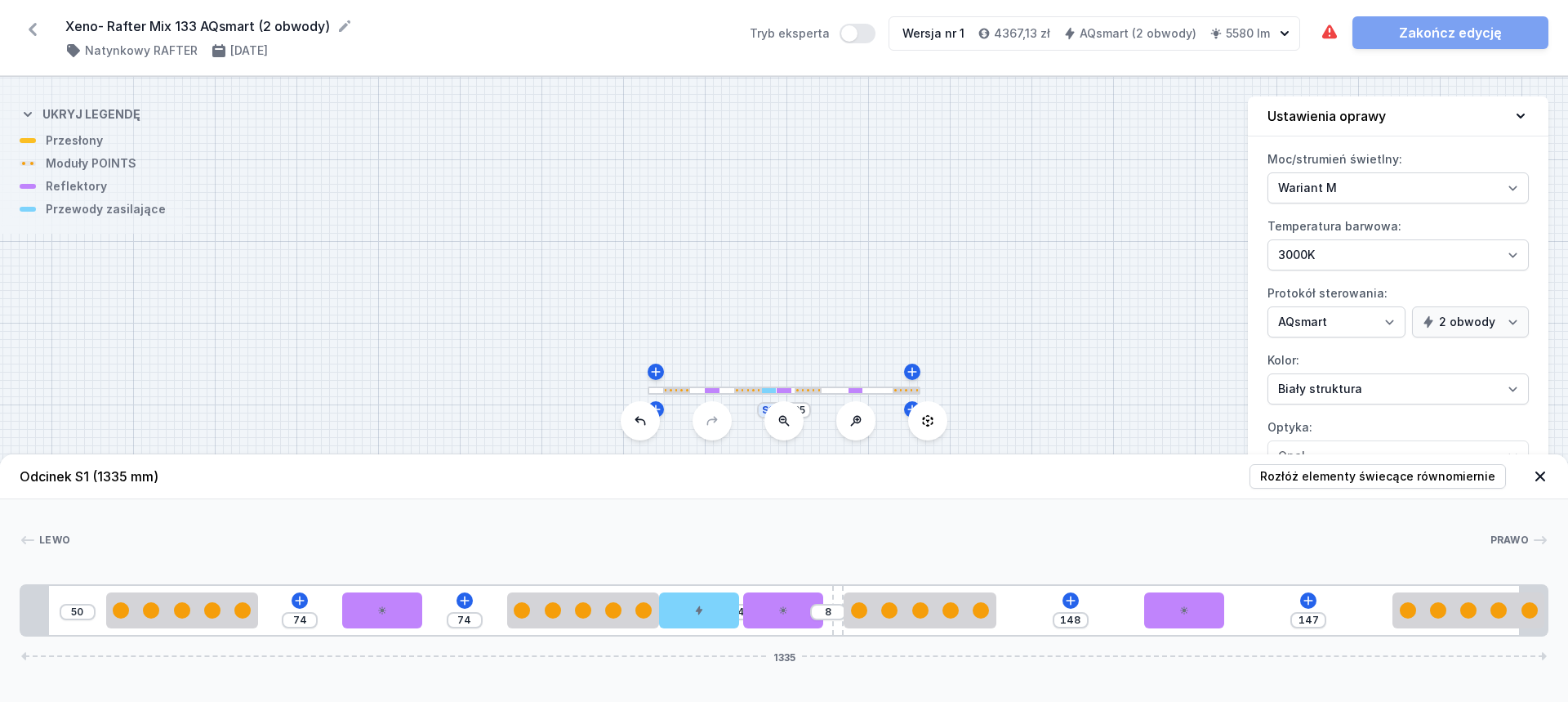
type input "222"
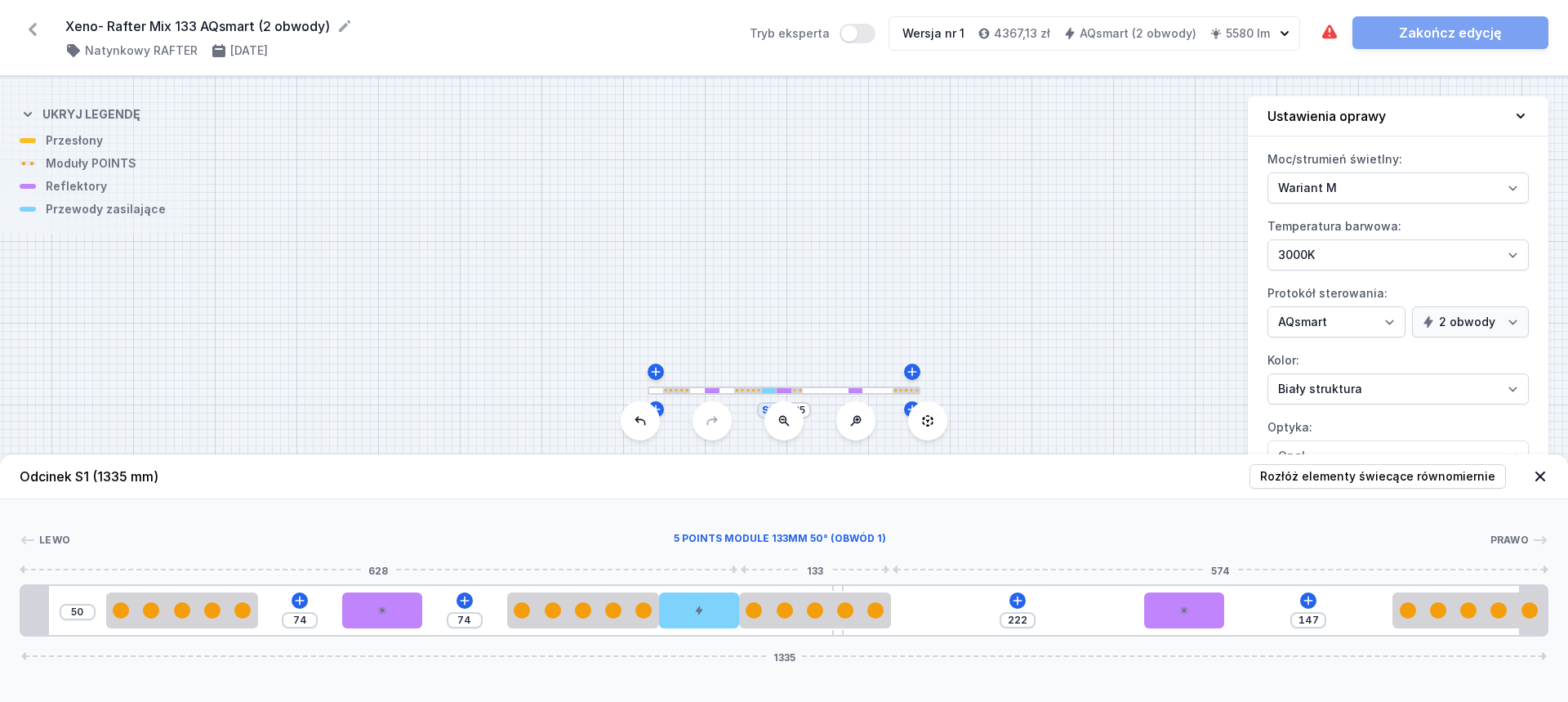
drag, startPoint x: 1016, startPoint y: 622, endPoint x: 1099, endPoint y: 618, distance: 83.1
click at [876, 624] on div at bounding box center [814, 610] width 152 height 36
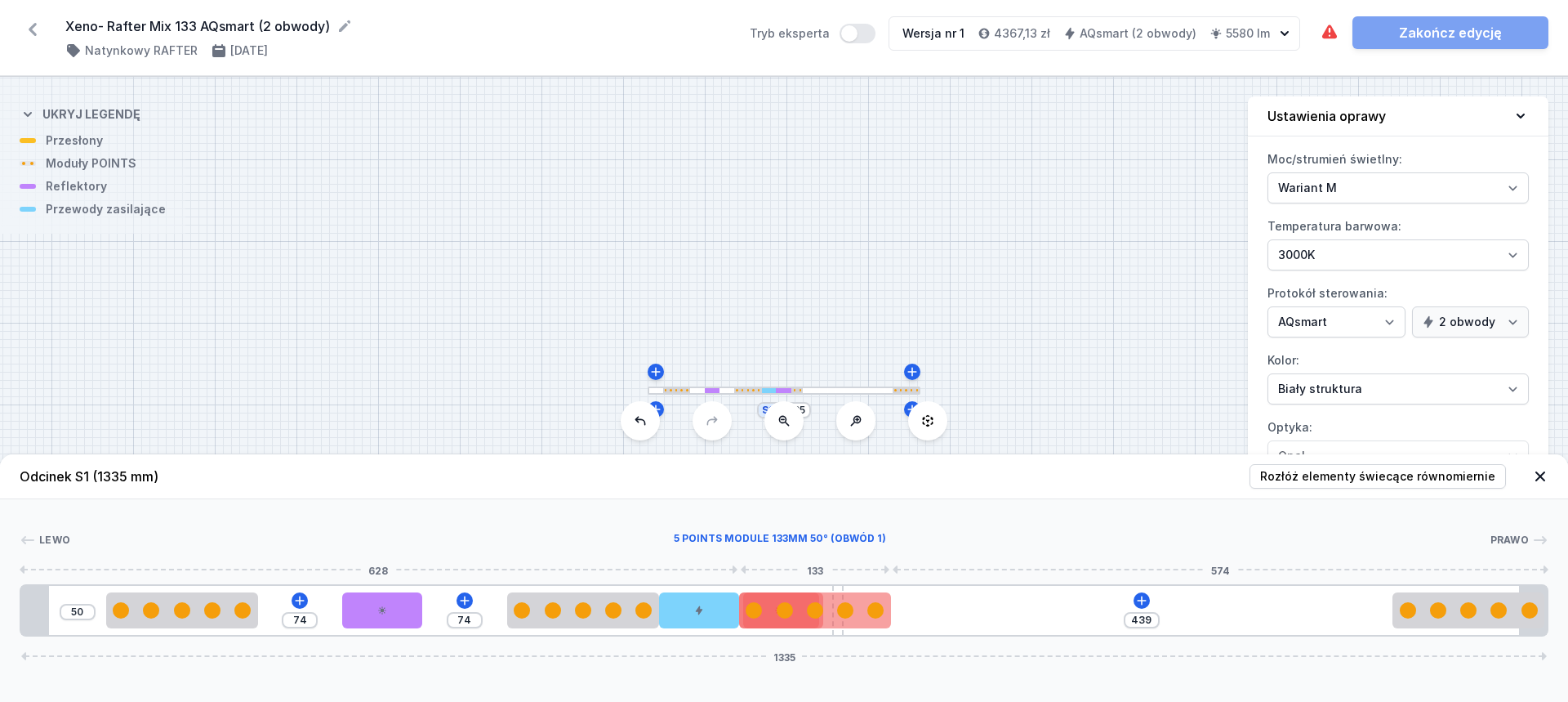
drag, startPoint x: 1189, startPoint y: 605, endPoint x: 765, endPoint y: 618, distance: 424.2
click at [735, 618] on div "50 74 74 439 1335" at bounding box center [784, 610] width 1528 height 52
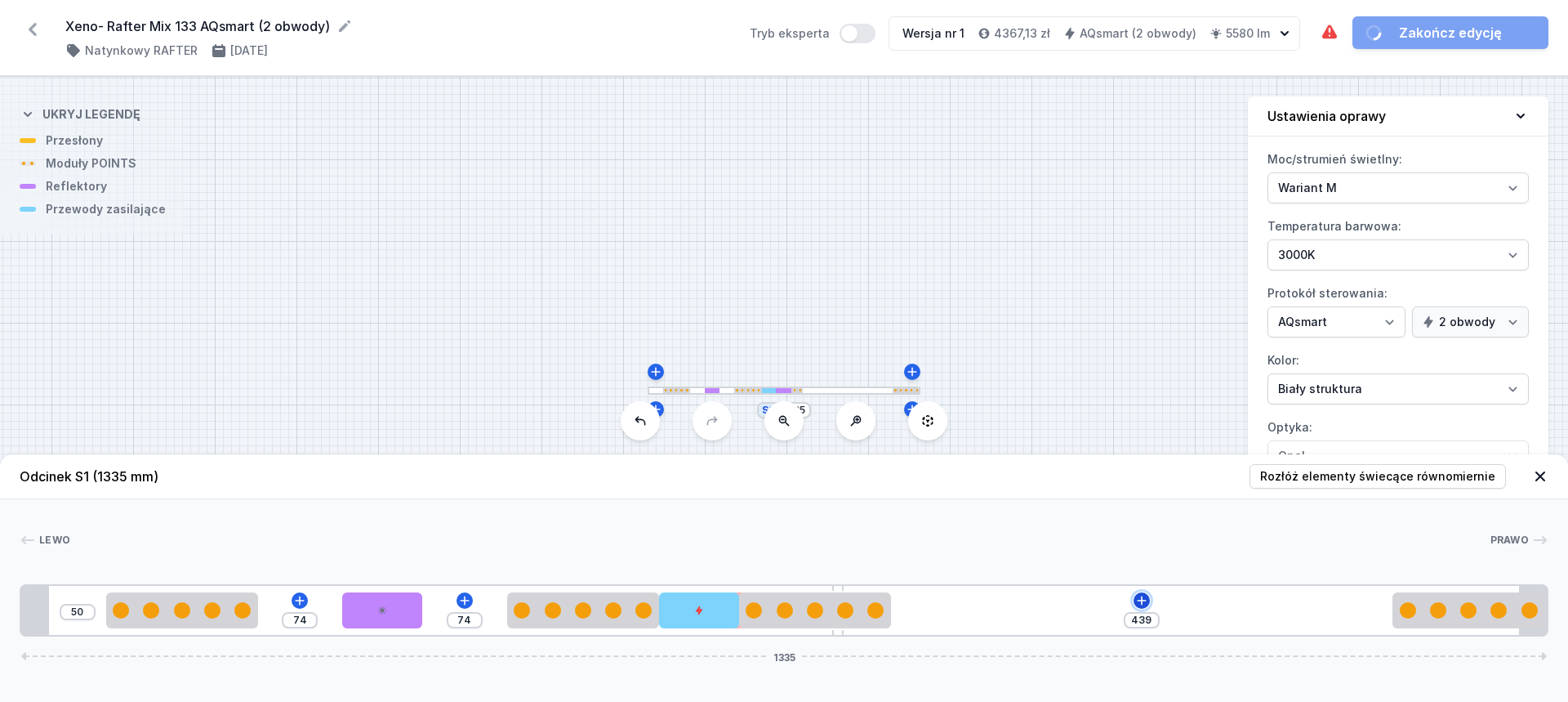
click at [1141, 597] on icon at bounding box center [1141, 601] width 13 height 13
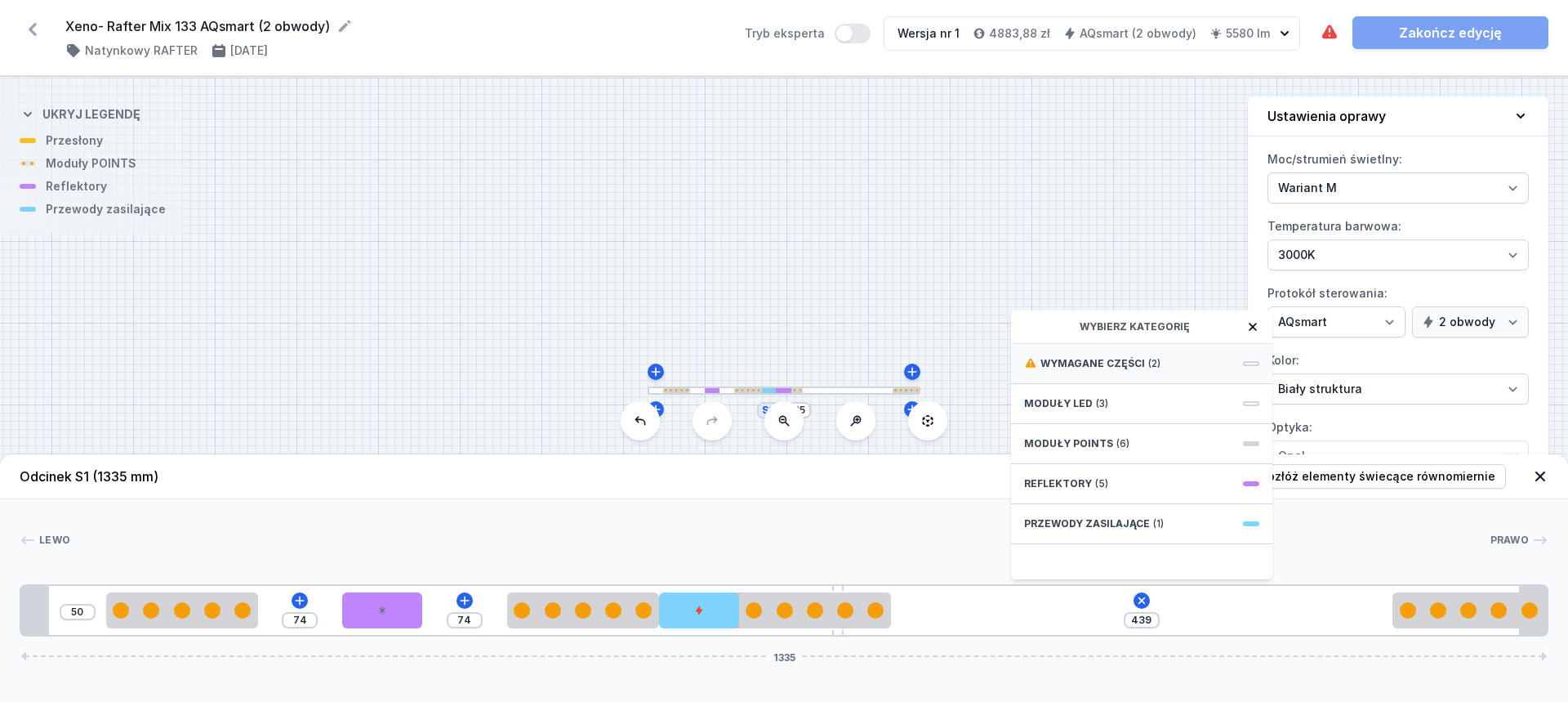
click at [1131, 370] on div "Wymagane części (2)" at bounding box center [1141, 364] width 261 height 40
click at [1133, 409] on span "Casambi / AQsmart" at bounding box center [1141, 415] width 235 height 17
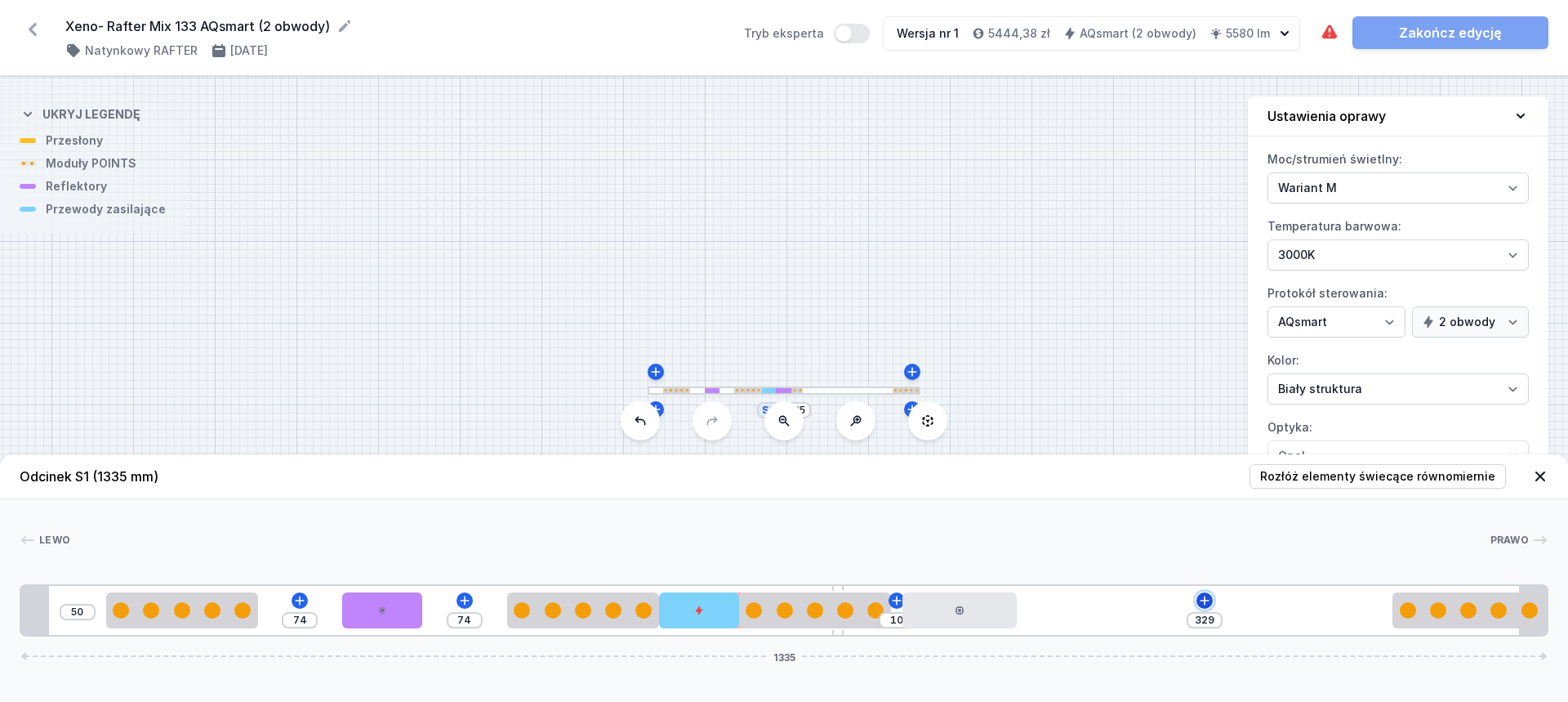
click at [1205, 600] on icon at bounding box center [1204, 601] width 13 height 13
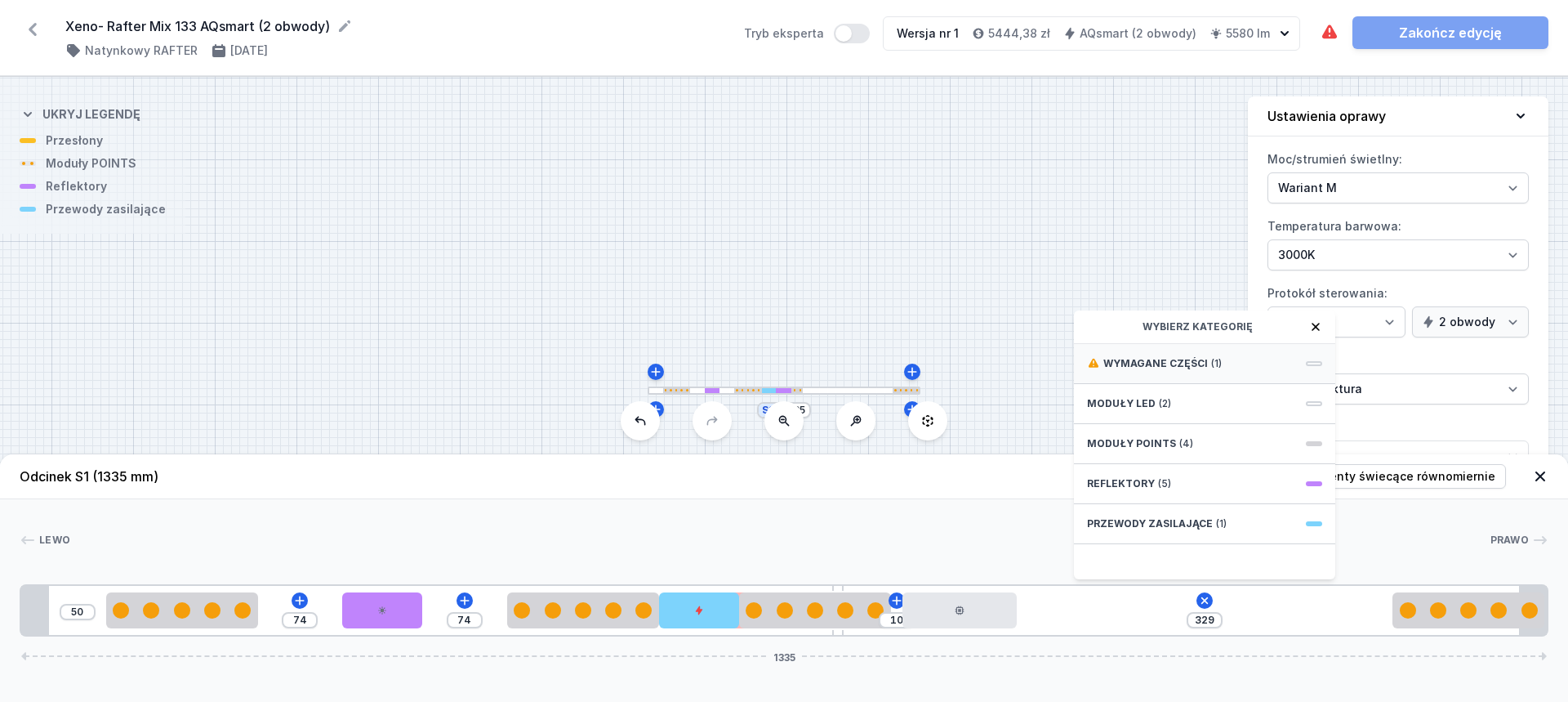
click at [1193, 363] on span "Wymagane części" at bounding box center [1155, 364] width 104 height 13
click at [1192, 378] on div "Obwód 1" at bounding box center [1204, 380] width 235 height 13
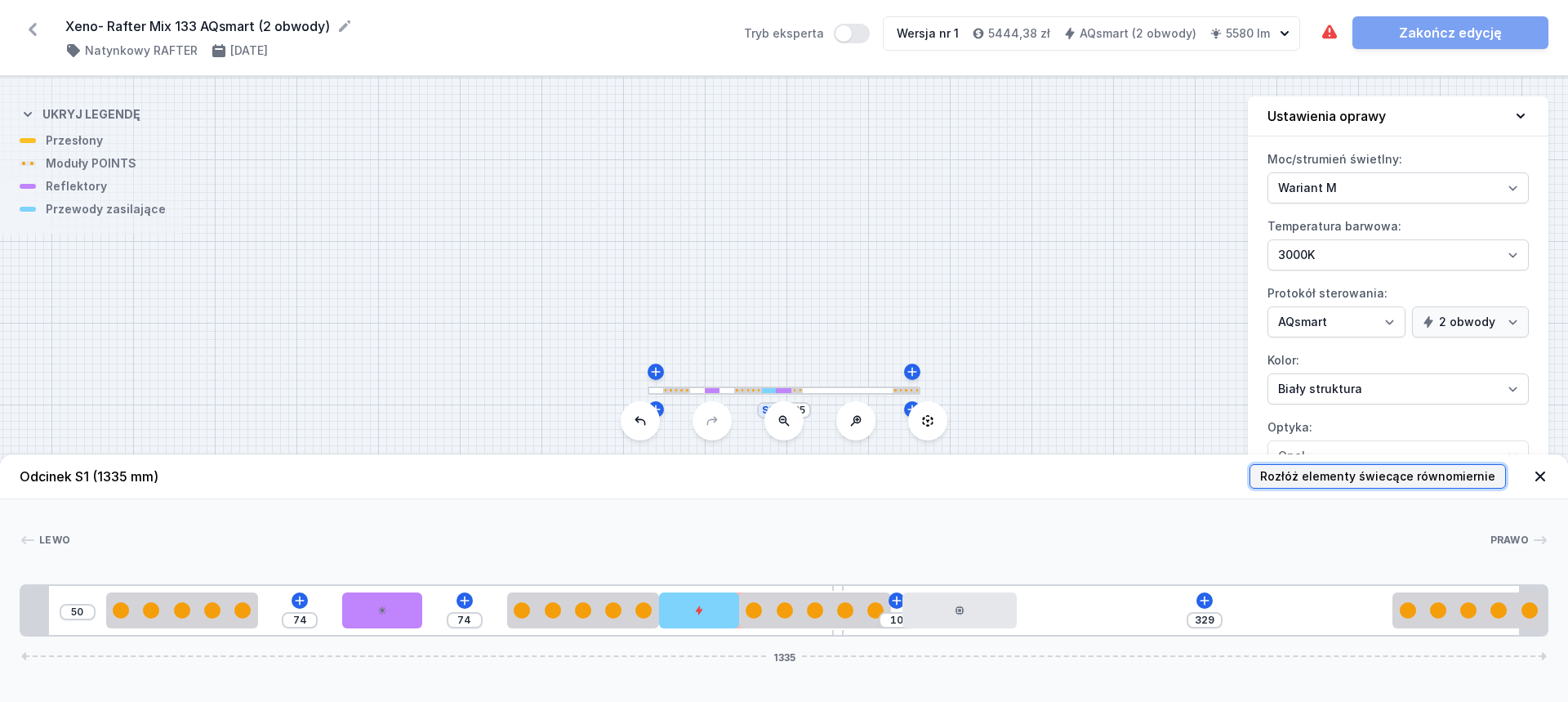
click at [1397, 479] on span "Rozłóż elementy świecące równomiernie" at bounding box center [1377, 477] width 235 height 17
type input "74"
type input "51"
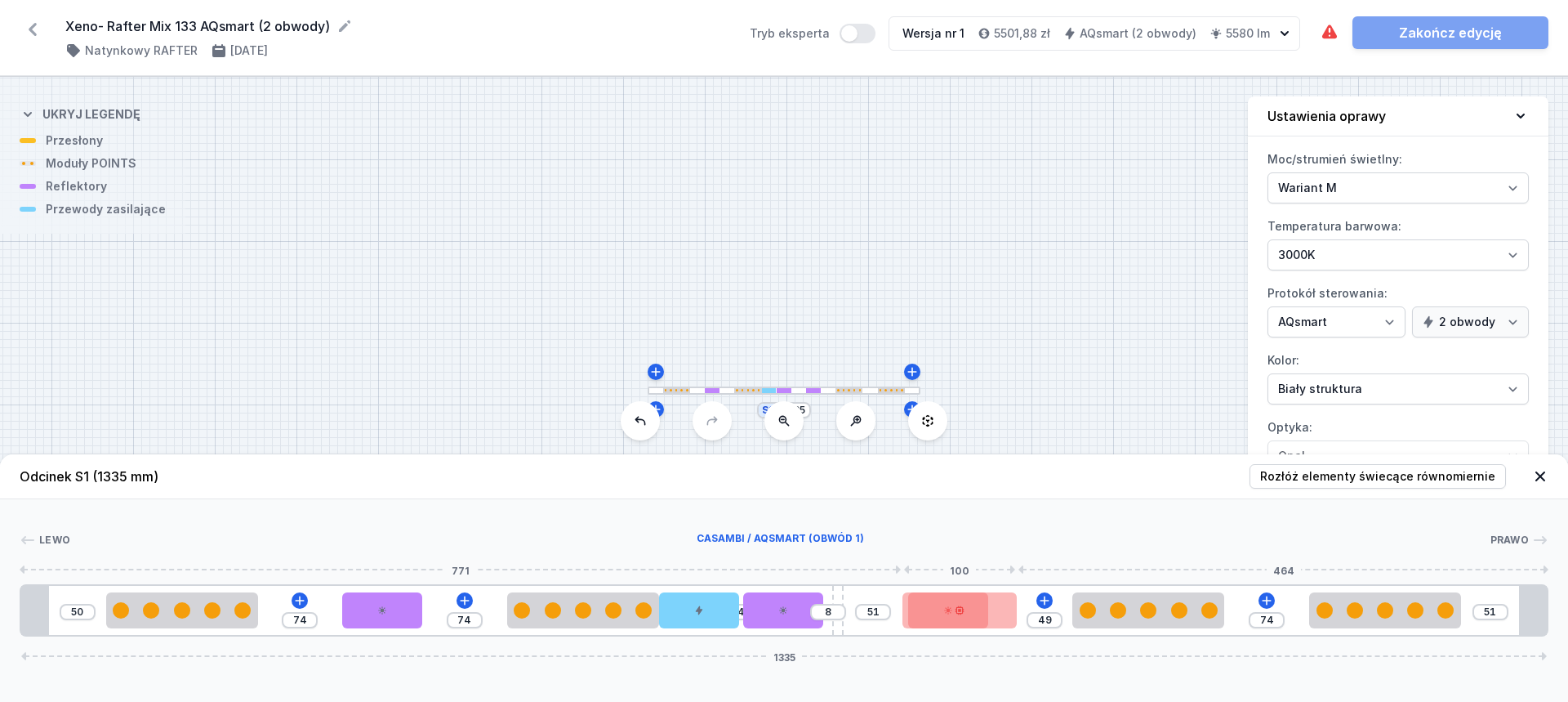
type input "74"
drag, startPoint x: 1000, startPoint y: 612, endPoint x: 1016, endPoint y: 612, distance: 16.0
click at [974, 611] on div at bounding box center [948, 610] width 80 height 36
select select "2238"
drag, startPoint x: 974, startPoint y: 611, endPoint x: 1017, endPoint y: 605, distance: 43.4
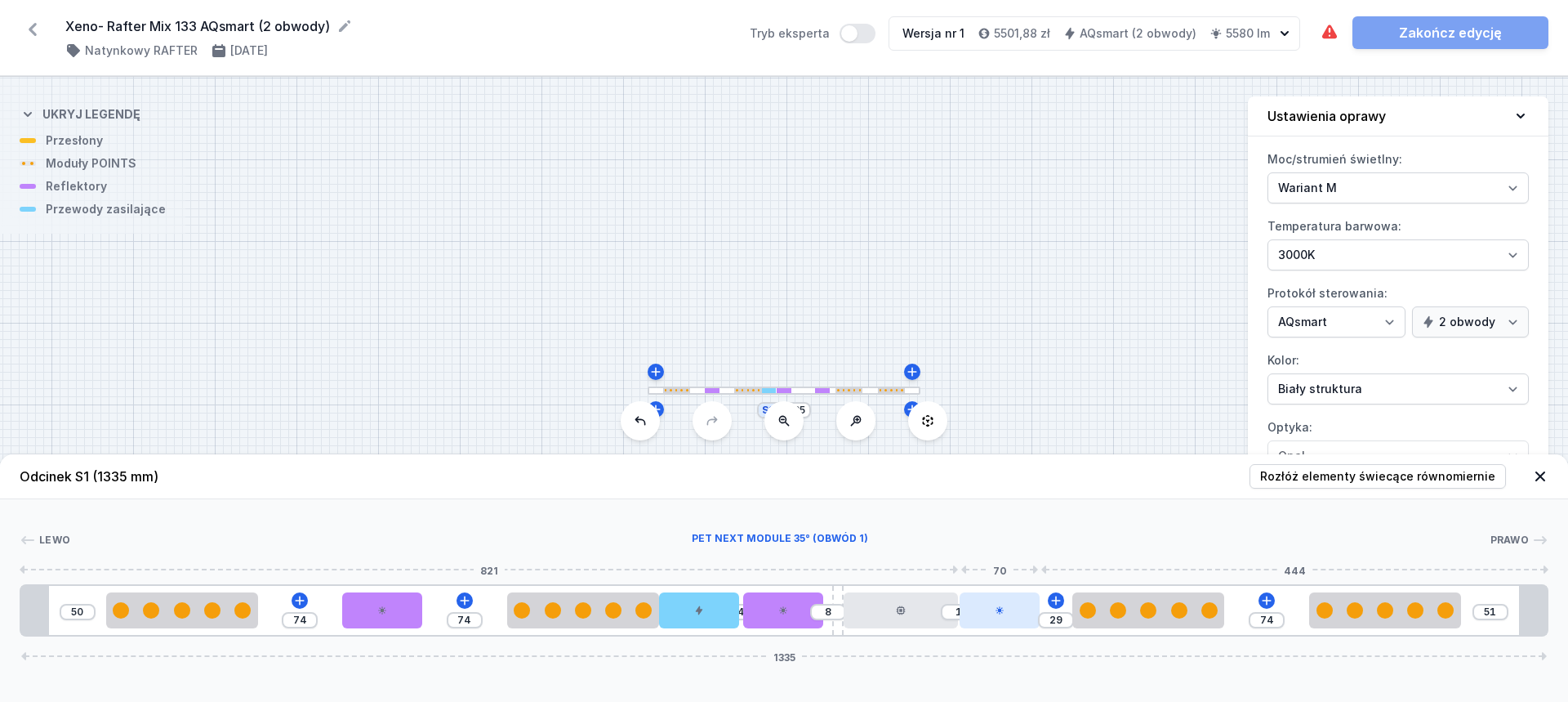
click at [1017, 605] on div at bounding box center [999, 610] width 80 height 36
click at [904, 605] on div at bounding box center [882, 610] width 114 height 36
click at [883, 603] on div at bounding box center [882, 610] width 114 height 36
click at [883, 609] on icon at bounding box center [882, 610] width 3 height 3
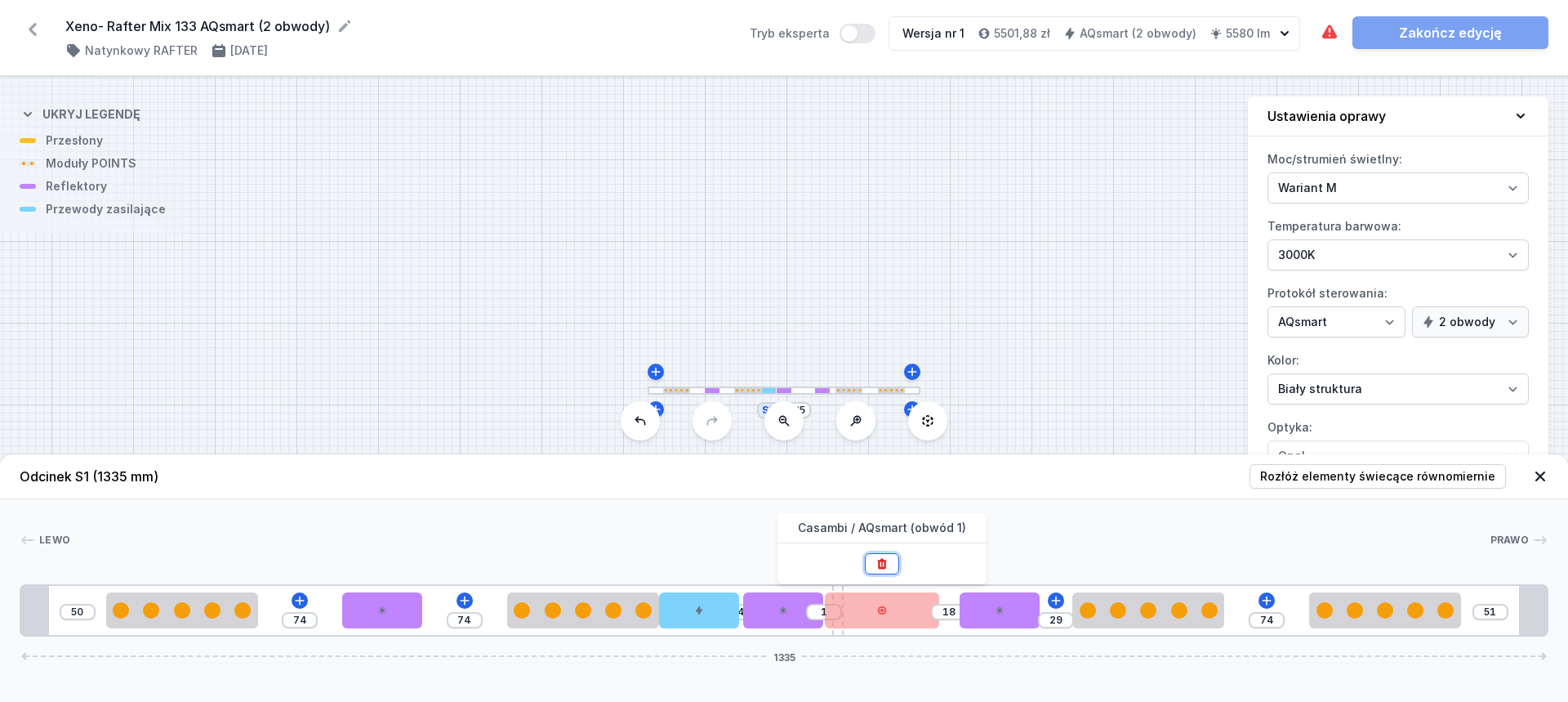
click at [886, 562] on icon at bounding box center [882, 564] width 13 height 13
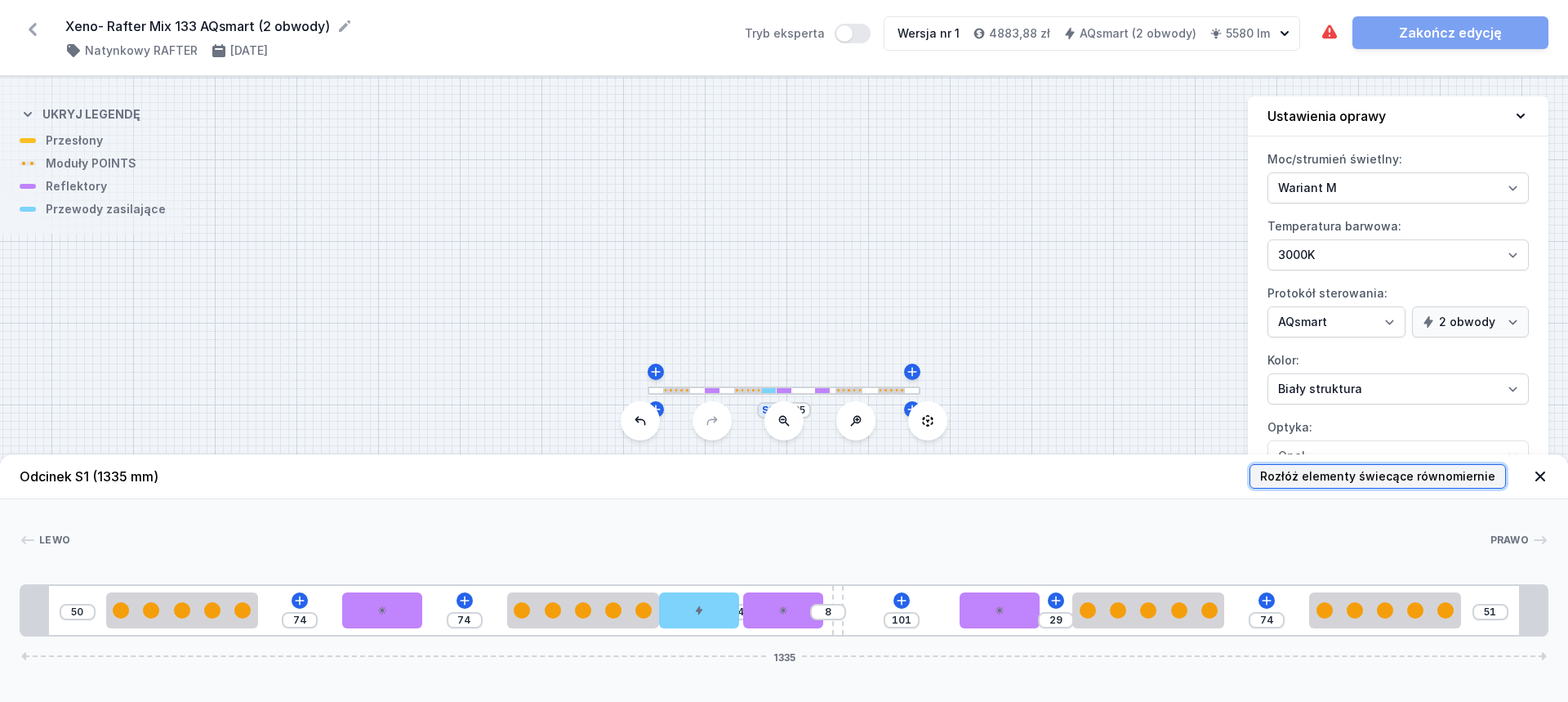
click at [1363, 473] on span "Rozłóż elementy świecące równomiernie" at bounding box center [1377, 477] width 235 height 17
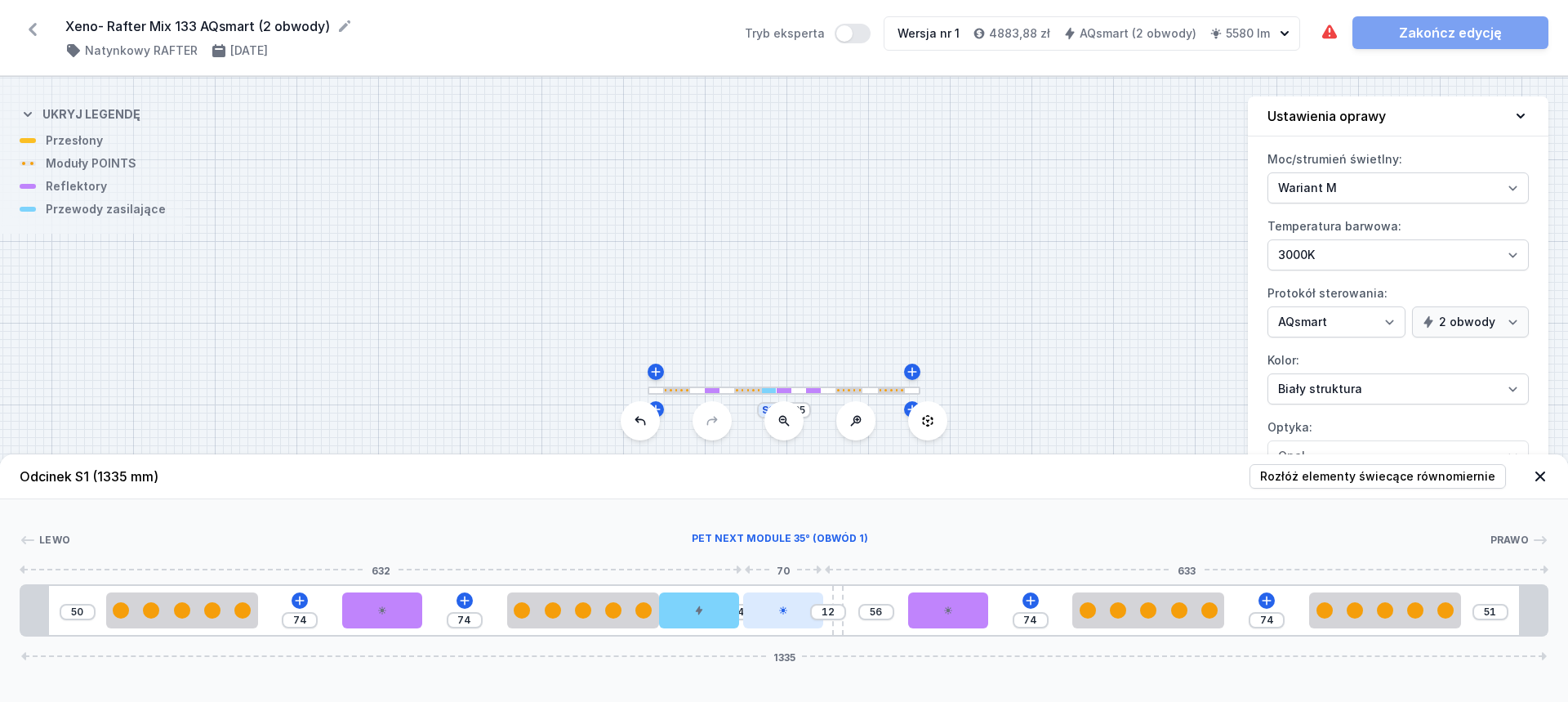
click at [772, 622] on div at bounding box center [783, 610] width 80 height 36
click at [779, 603] on div at bounding box center [779, 610] width 80 height 36
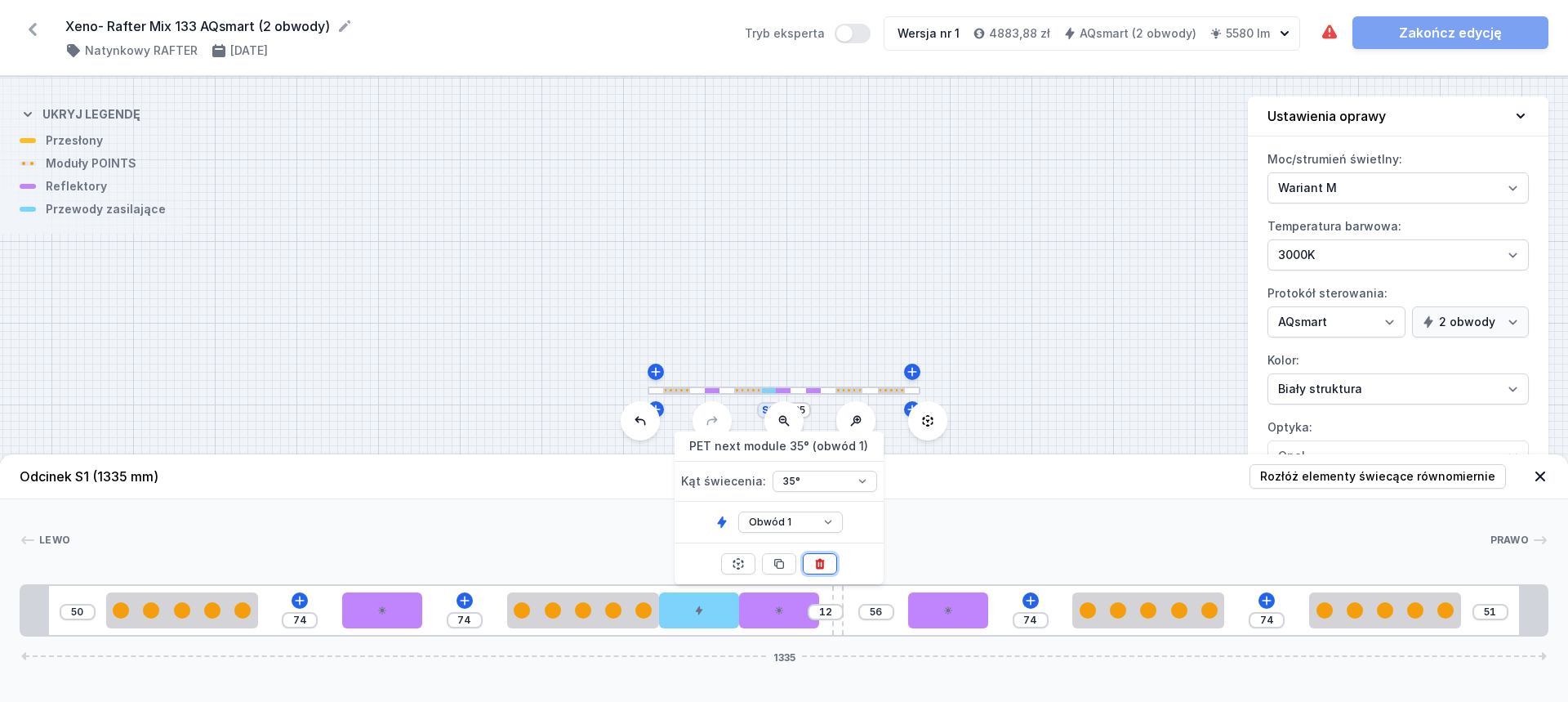
click at [825, 562] on icon at bounding box center [820, 564] width 13 height 13
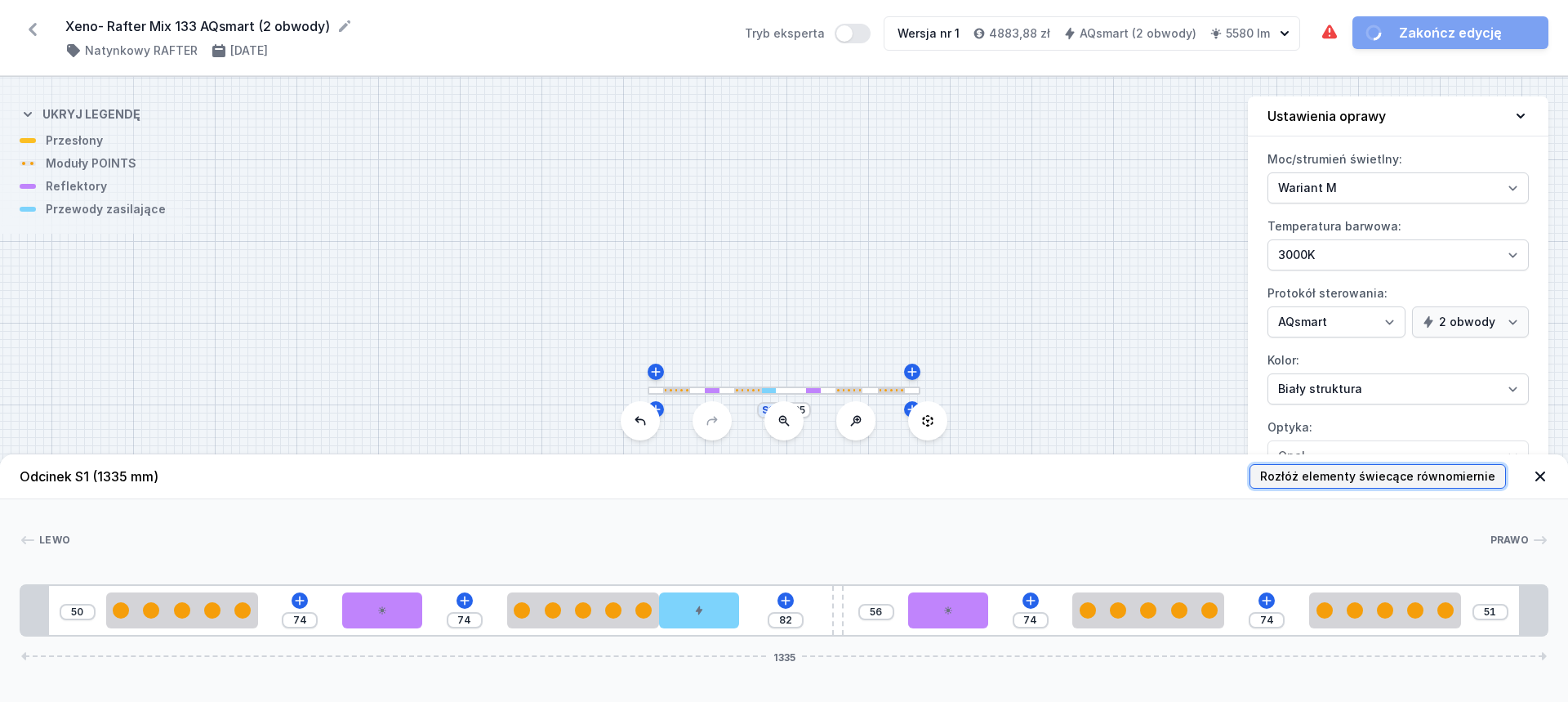
click at [1361, 471] on span "Rozłóż elementy świecące równomiernie" at bounding box center [1377, 477] width 235 height 17
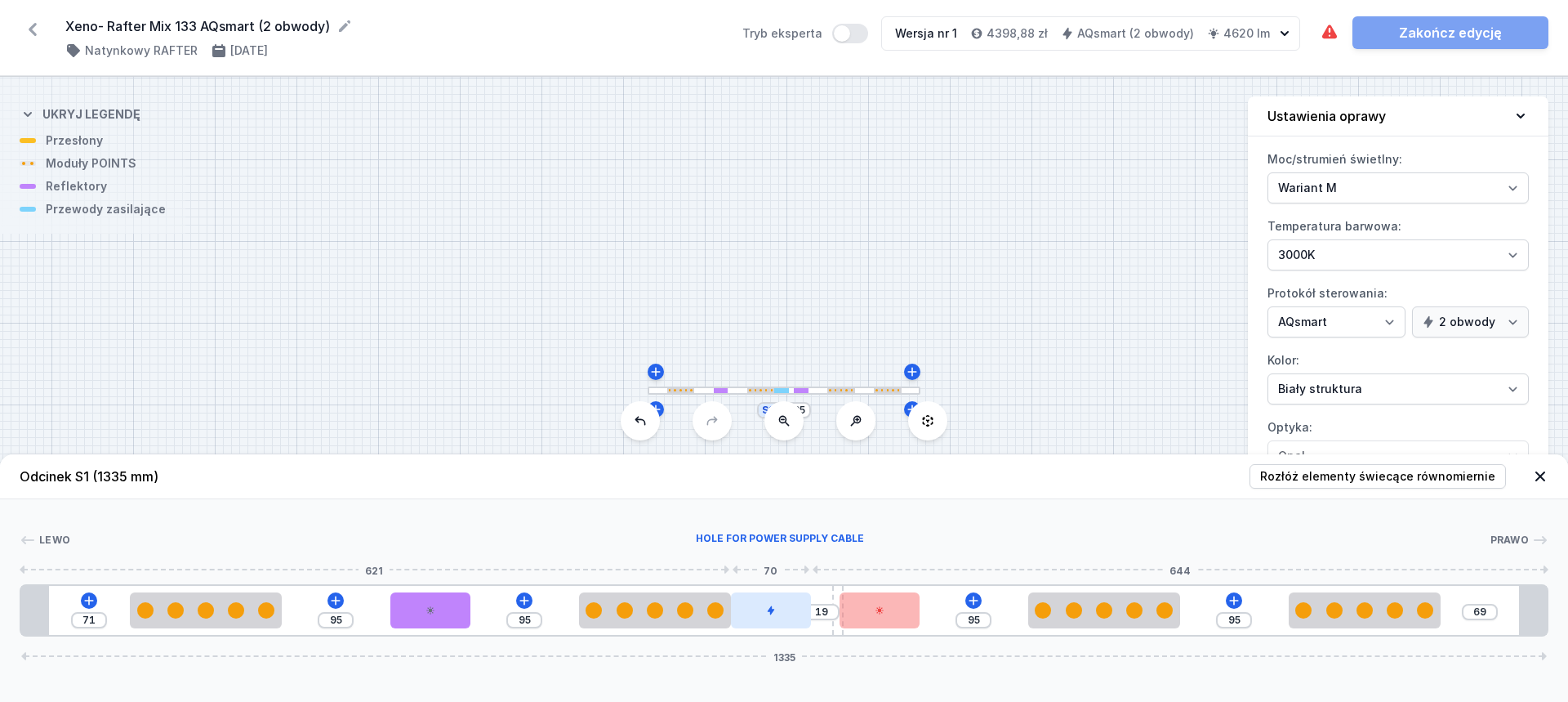
drag, startPoint x: 710, startPoint y: 609, endPoint x: 782, endPoint y: 612, distance: 72.1
click at [782, 612] on div at bounding box center [770, 610] width 80 height 36
click at [768, 617] on div at bounding box center [770, 610] width 80 height 36
click at [776, 559] on button at bounding box center [770, 564] width 34 height 22
drag, startPoint x: 835, startPoint y: 592, endPoint x: 939, endPoint y: 586, distance: 104.2
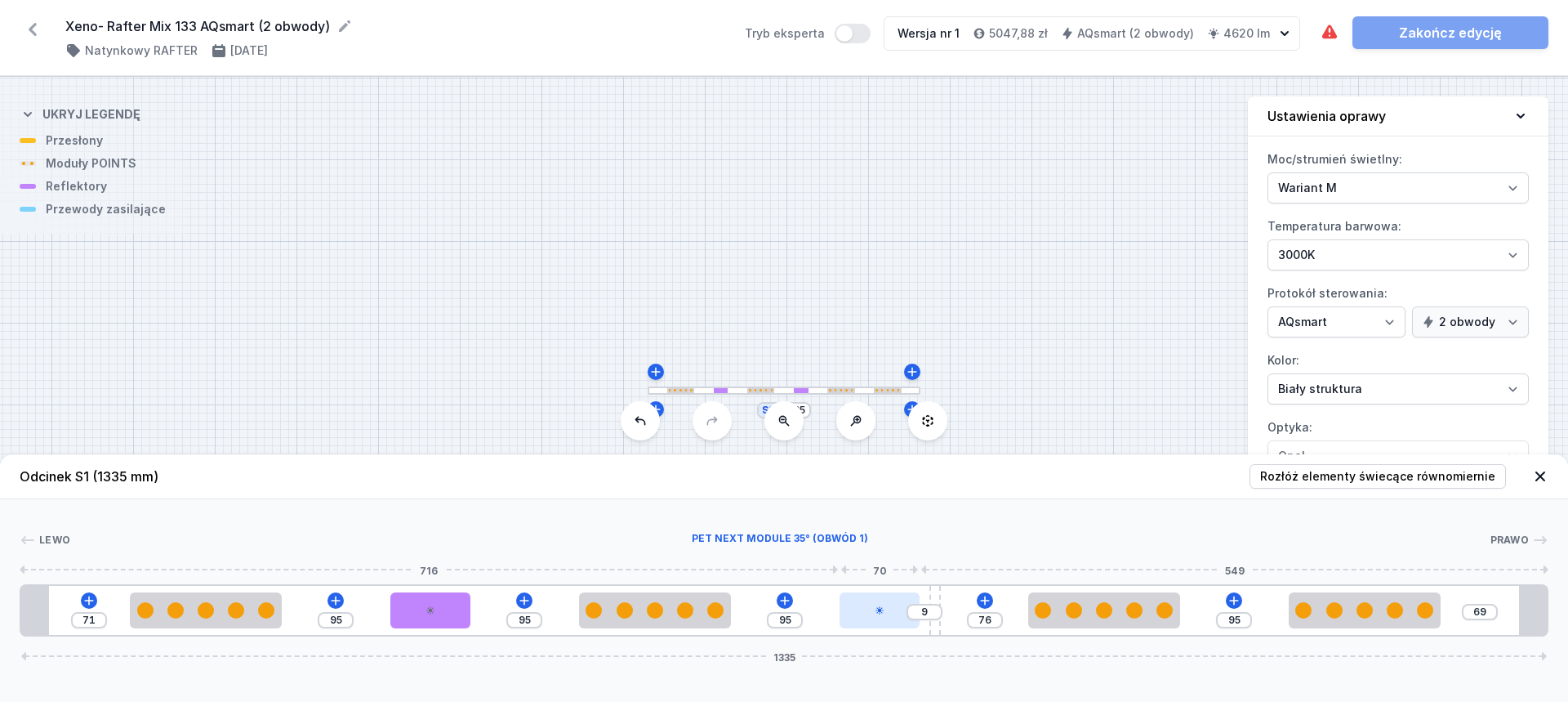
click at [856, 610] on div at bounding box center [879, 610] width 80 height 36
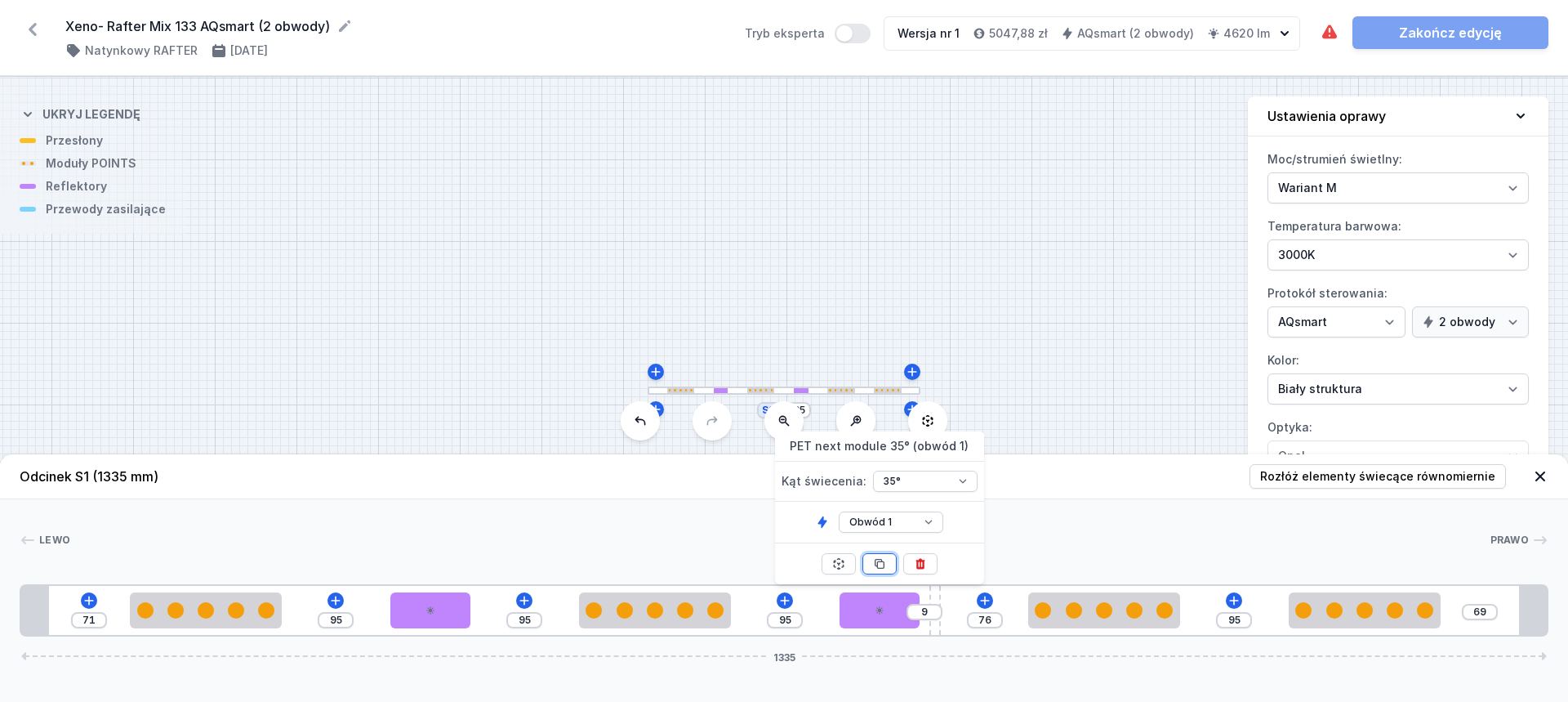
click at [890, 562] on button at bounding box center [879, 564] width 34 height 22
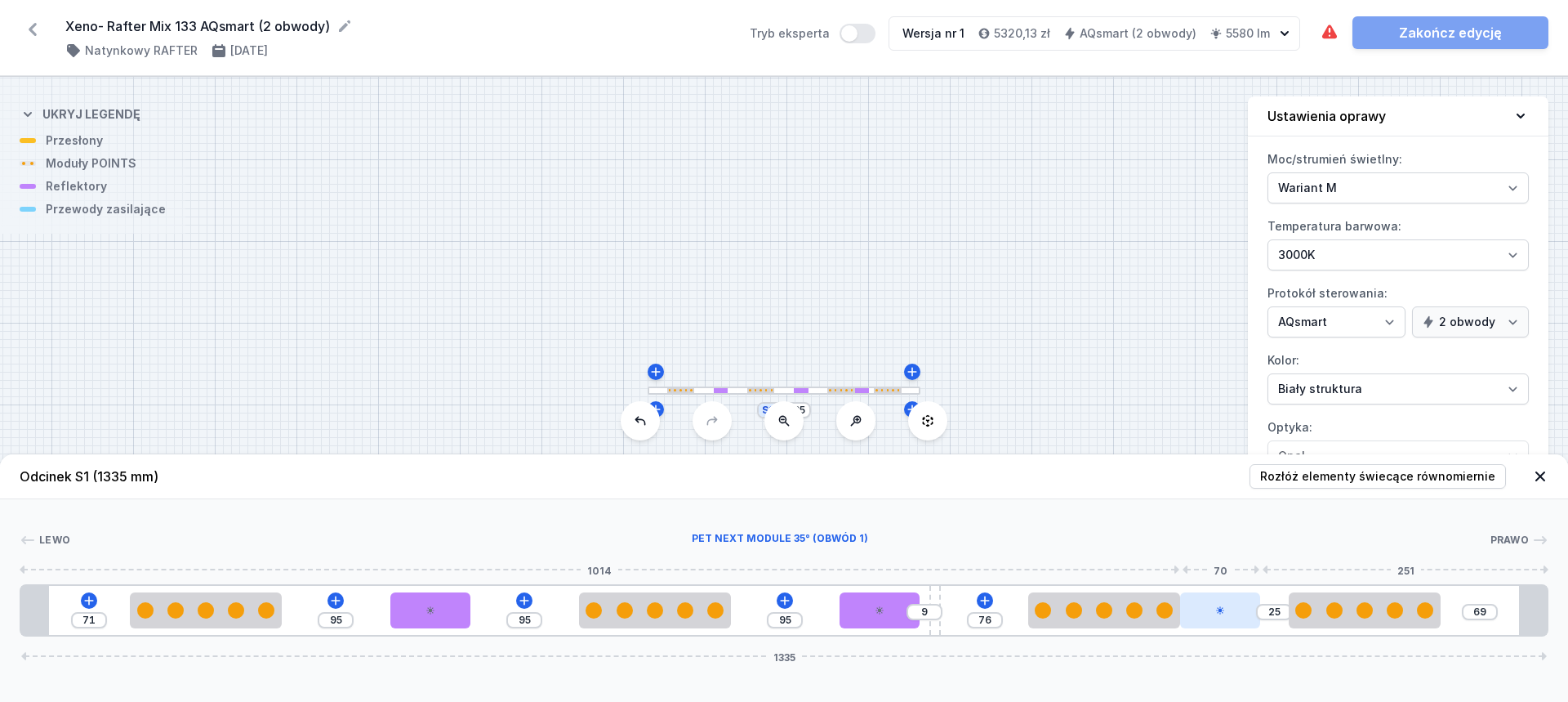
drag, startPoint x: 984, startPoint y: 598, endPoint x: 1252, endPoint y: 601, distance: 268.0
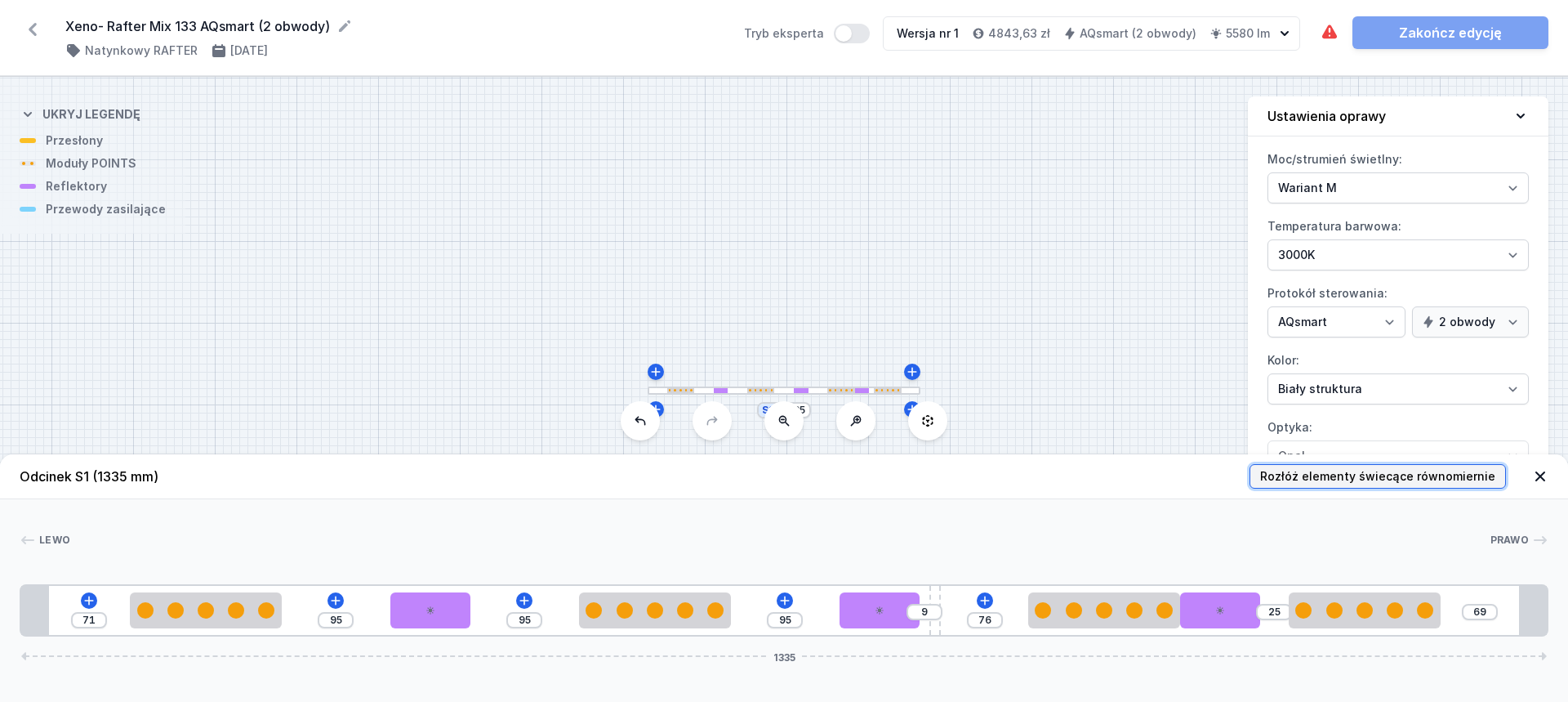
click at [1392, 471] on span "Rozłóż elementy świecące równomiernie" at bounding box center [1377, 477] width 235 height 17
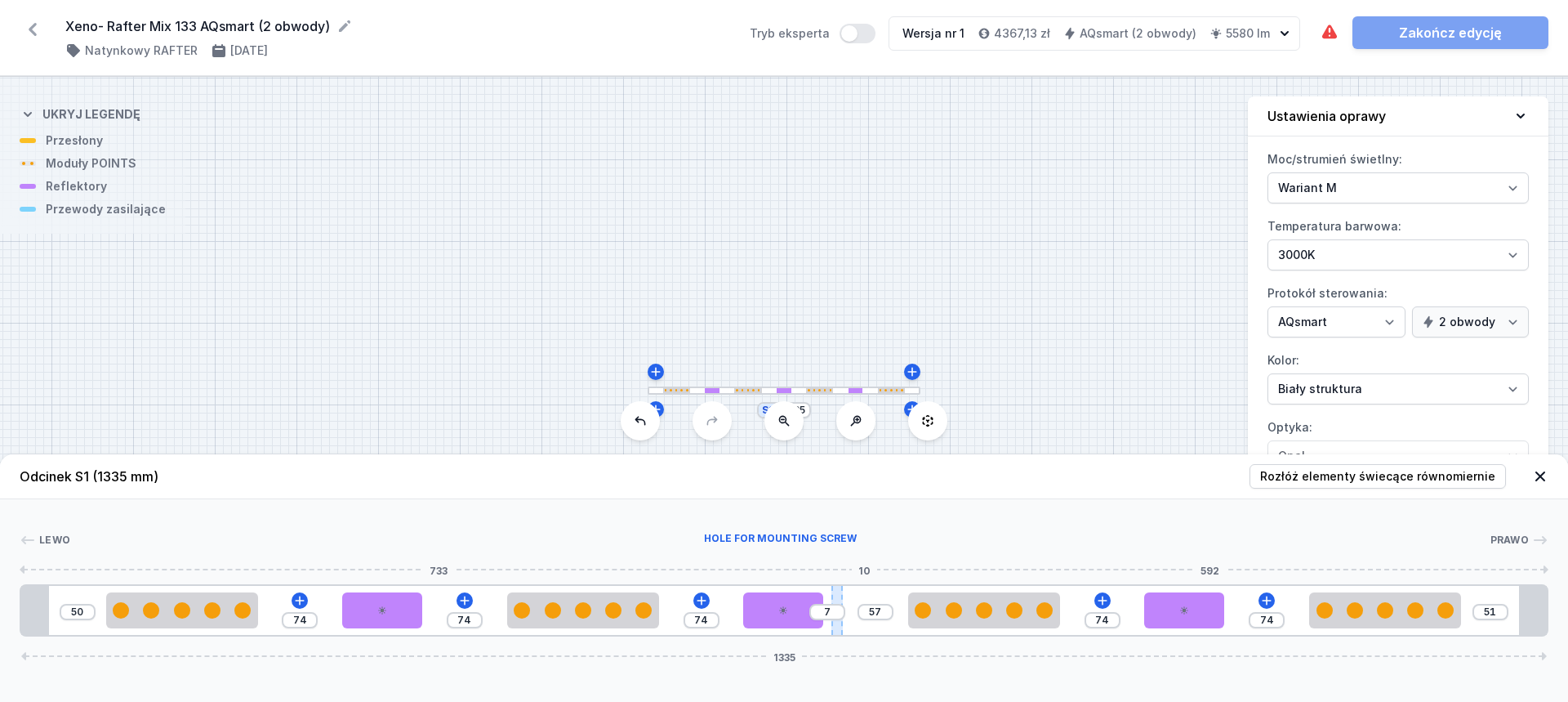
drag, startPoint x: 937, startPoint y: 590, endPoint x: 841, endPoint y: 599, distance: 96.4
click at [841, 599] on div at bounding box center [837, 610] width 12 height 49
click at [386, 607] on icon at bounding box center [382, 610] width 10 height 10
click at [403, 528] on select "Obwód 1 Obwód 2" at bounding box center [393, 522] width 104 height 22
click at [341, 511] on select "Obwód 1 Obwód 2" at bounding box center [393, 522] width 104 height 22
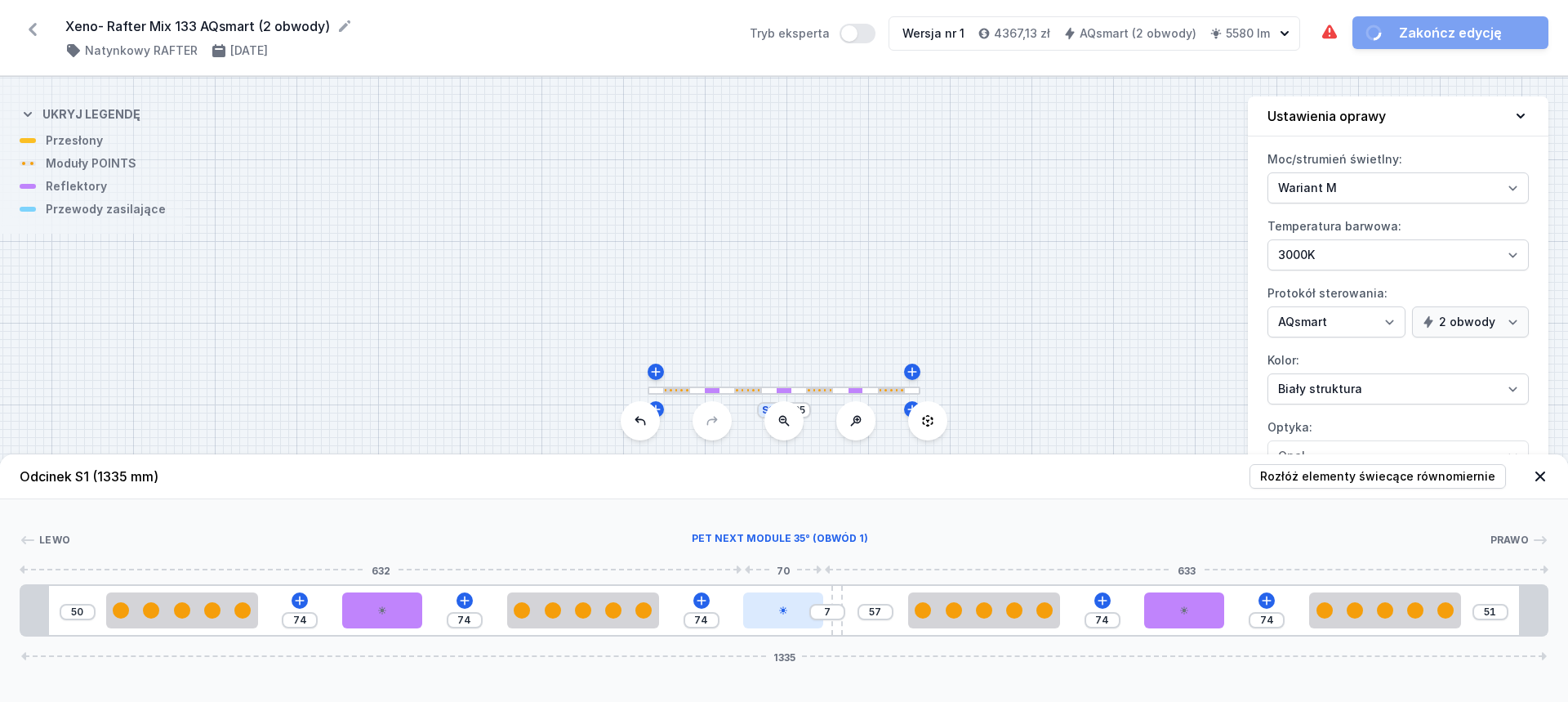
click at [770, 612] on div at bounding box center [783, 610] width 80 height 36
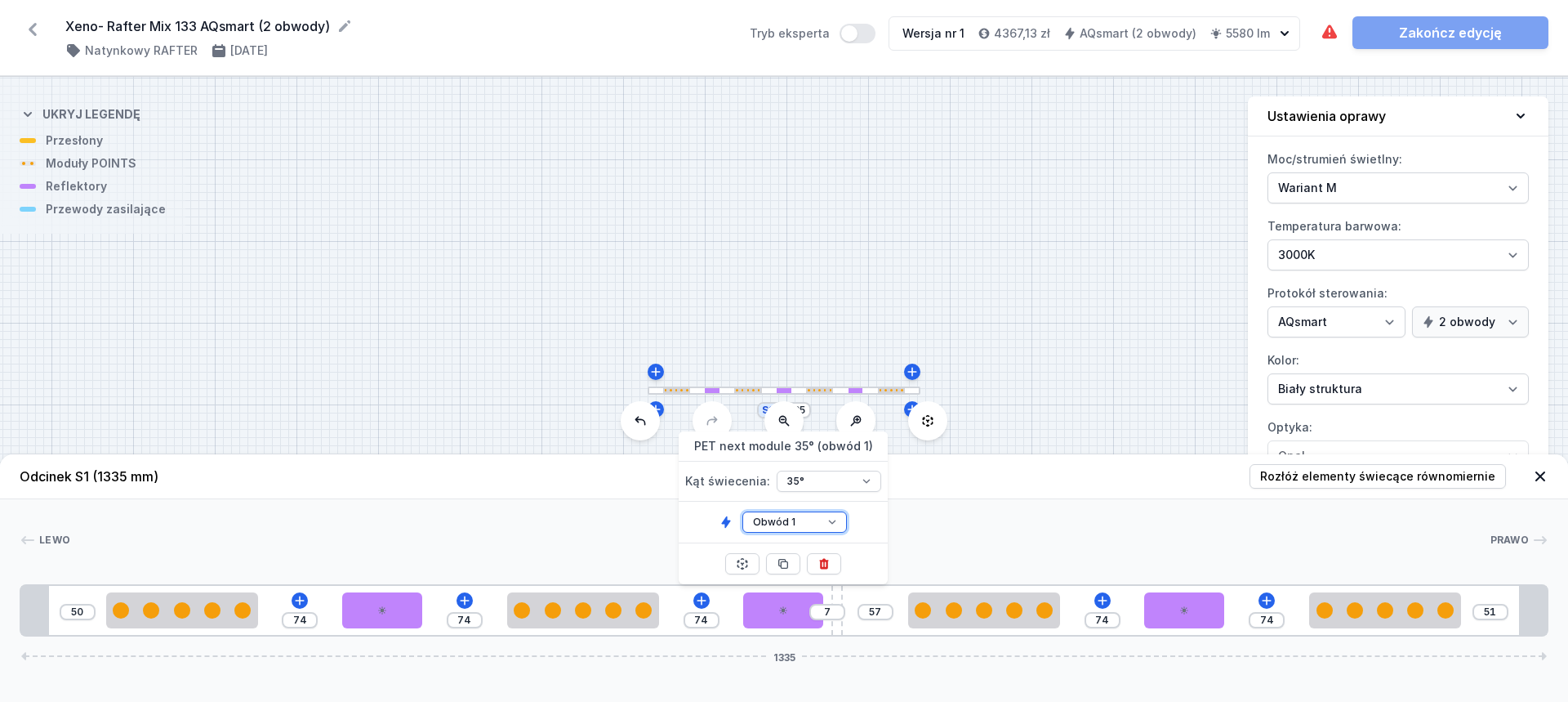
click at [798, 517] on select "Obwód 1 Obwód 2" at bounding box center [794, 522] width 104 height 22
click at [742, 511] on select "Obwód 1 Obwód 2" at bounding box center [794, 522] width 104 height 22
click at [1196, 601] on div at bounding box center [1184, 610] width 80 height 36
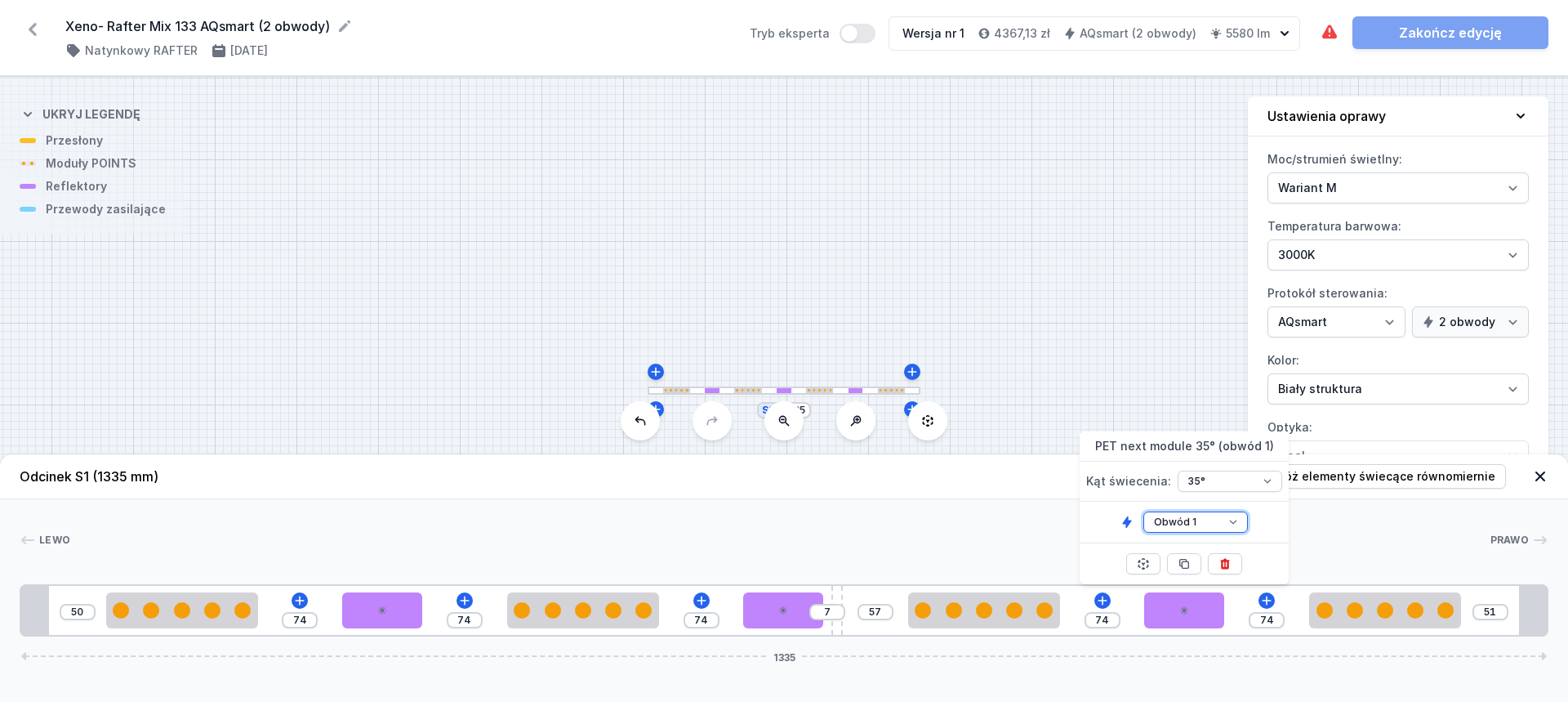
click at [1207, 520] on select "Obwód 1 Obwód 2" at bounding box center [1195, 522] width 104 height 22
click at [1143, 511] on select "Obwód 1 Obwód 2" at bounding box center [1195, 522] width 104 height 22
click at [1162, 327] on div "S1 1335" at bounding box center [784, 390] width 1568 height 625
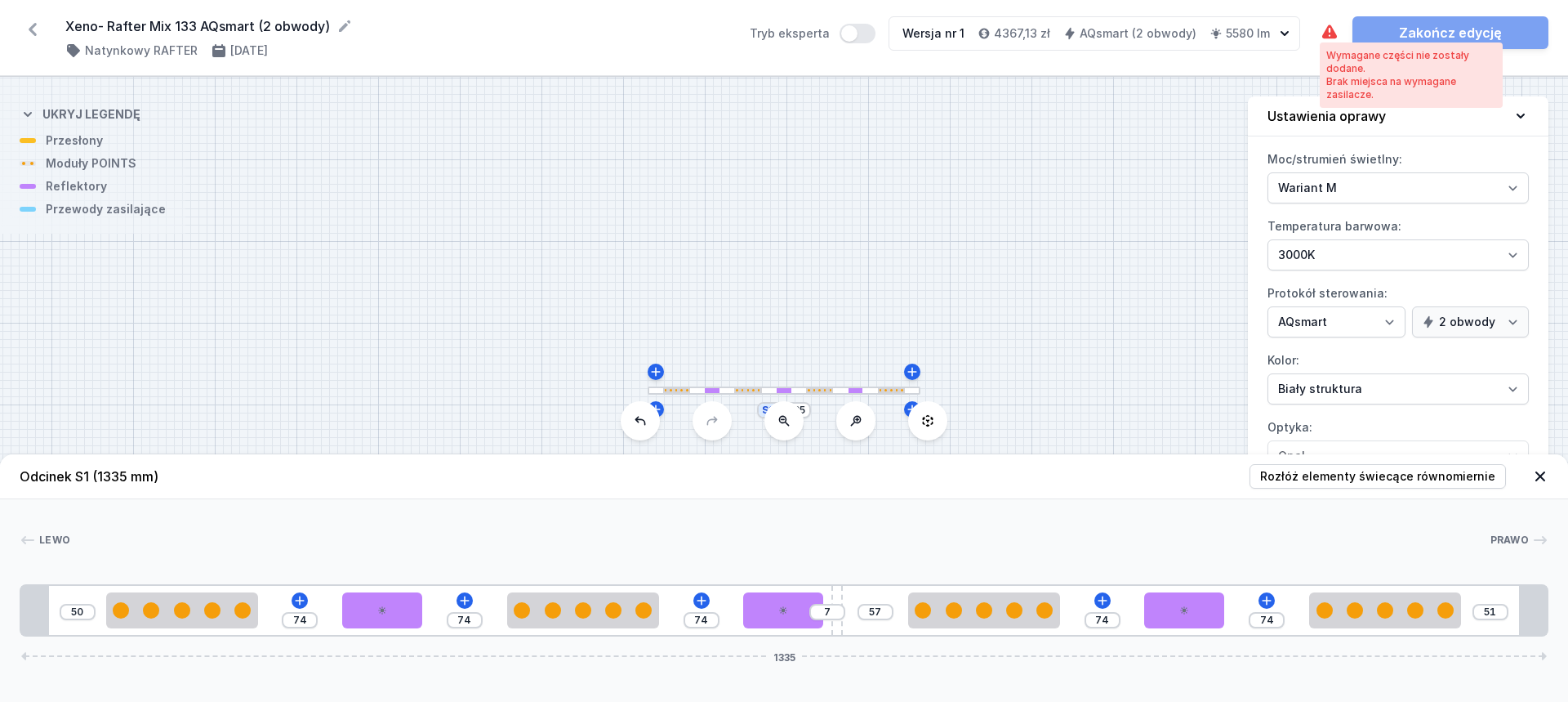
click at [1329, 31] on icon at bounding box center [1329, 33] width 20 height 20
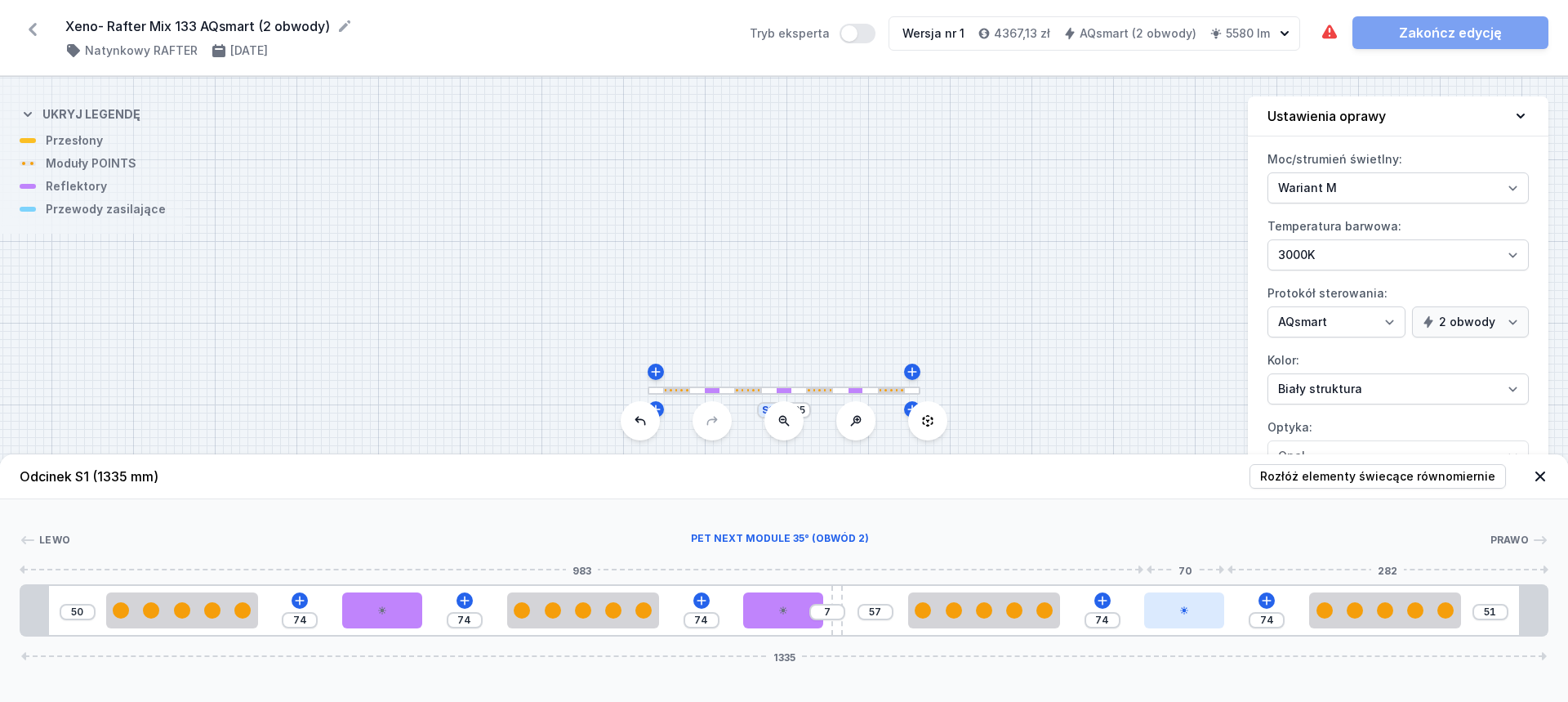
click at [1177, 617] on div at bounding box center [1184, 610] width 80 height 36
click at [1338, 604] on div at bounding box center [1384, 610] width 152 height 17
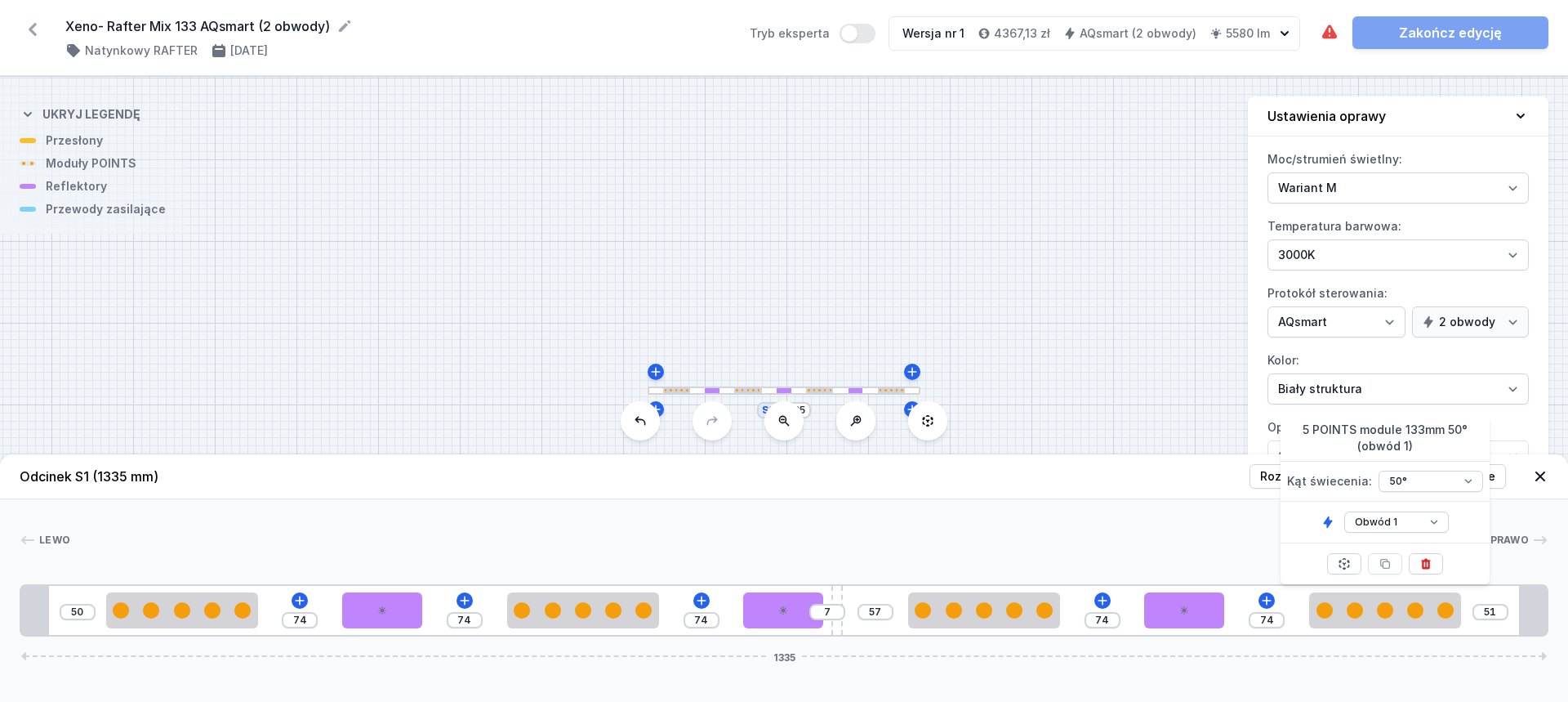
click at [1107, 537] on div at bounding box center [779, 540] width 1419 height 17
click at [706, 598] on icon at bounding box center [702, 601] width 13 height 13
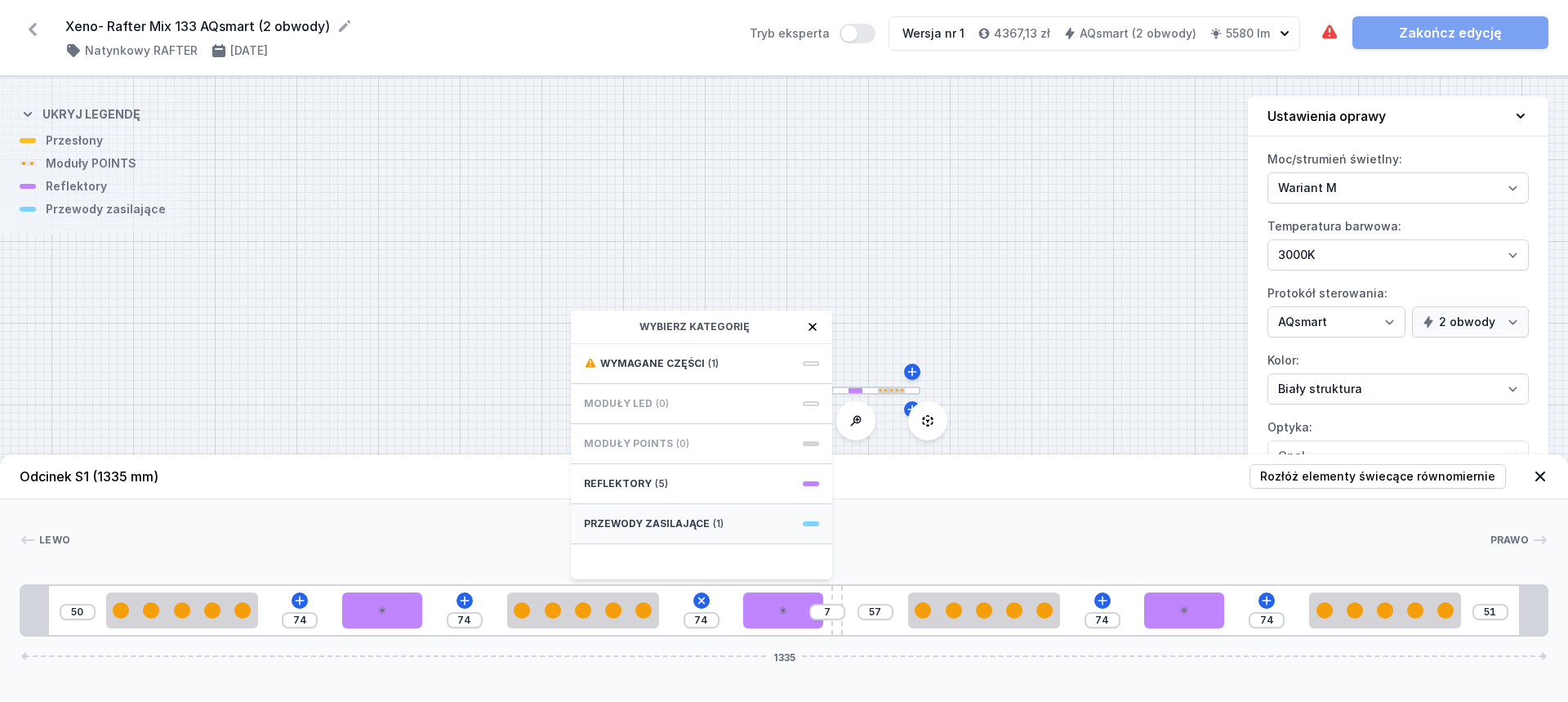
click at [723, 526] on div "Przewody zasilające (1)" at bounding box center [701, 524] width 261 height 40
click at [711, 367] on span "Hole for power supply cable" at bounding box center [702, 362] width 235 height 17
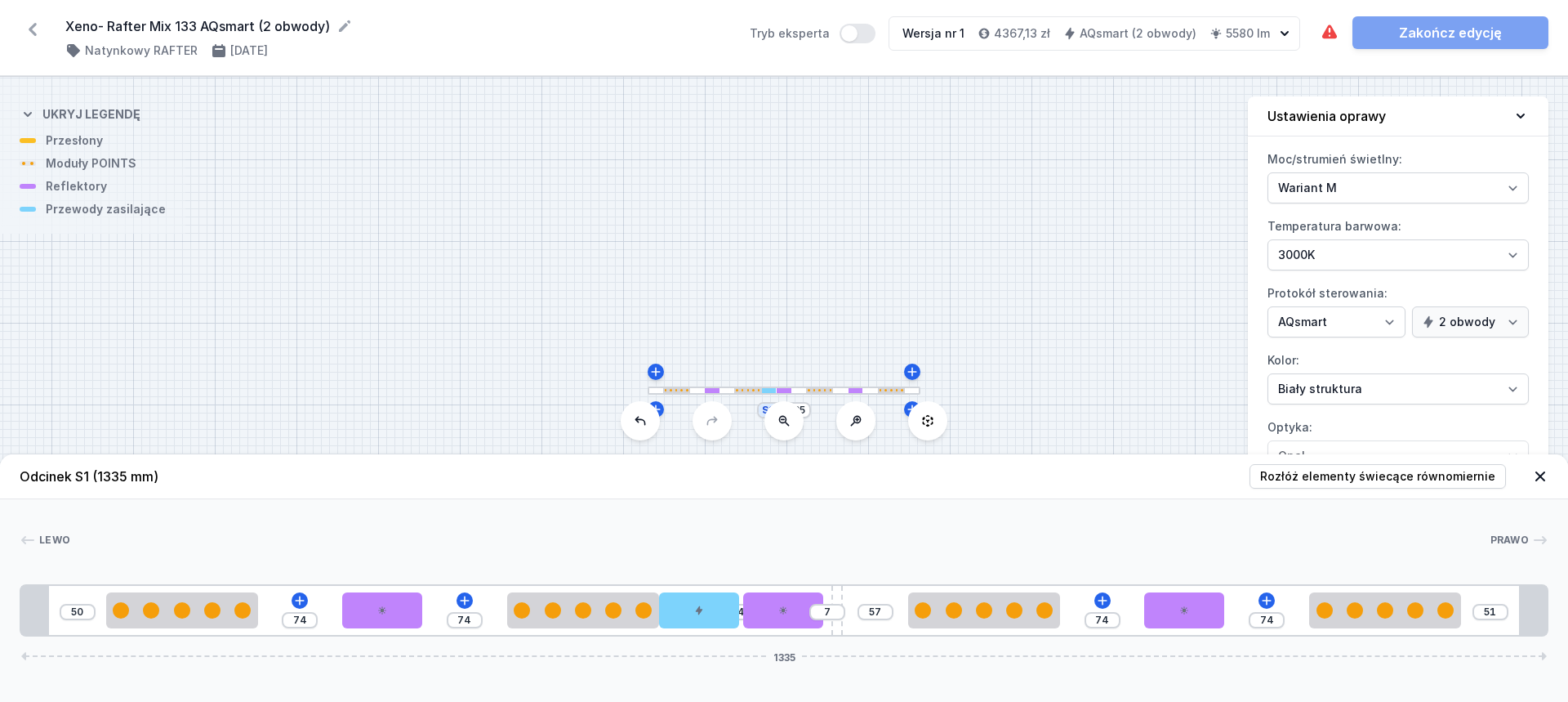
click at [1377, 29] on div "Wymagane części nie zostały dodane. Brak miejsca na wymagane zasilacze. Zakończ…" at bounding box center [1434, 32] width 229 height 32
click at [29, 28] on icon at bounding box center [33, 30] width 27 height 27
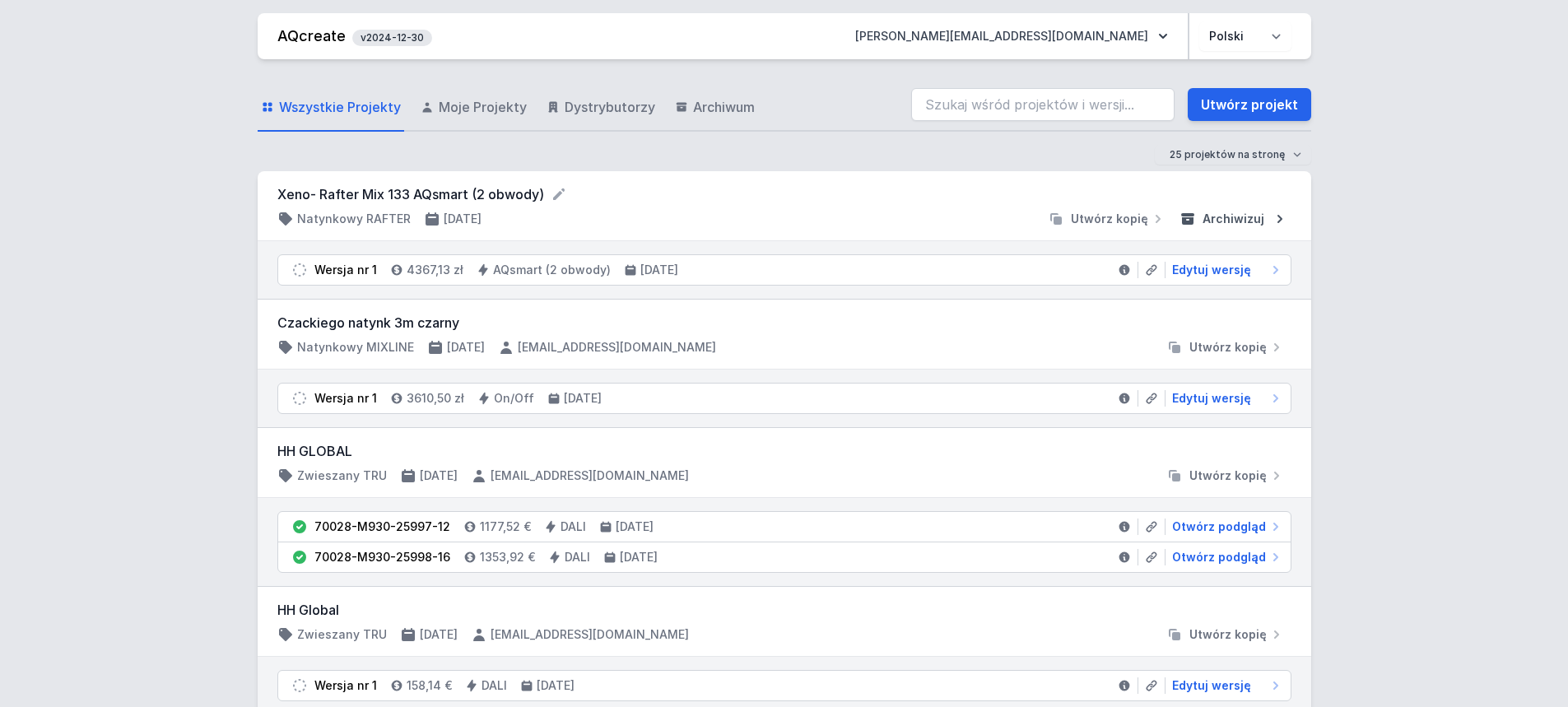
click at [1228, 220] on span "Archiwizuj" at bounding box center [1233, 219] width 62 height 17
